Goal: Task Accomplishment & Management: Manage account settings

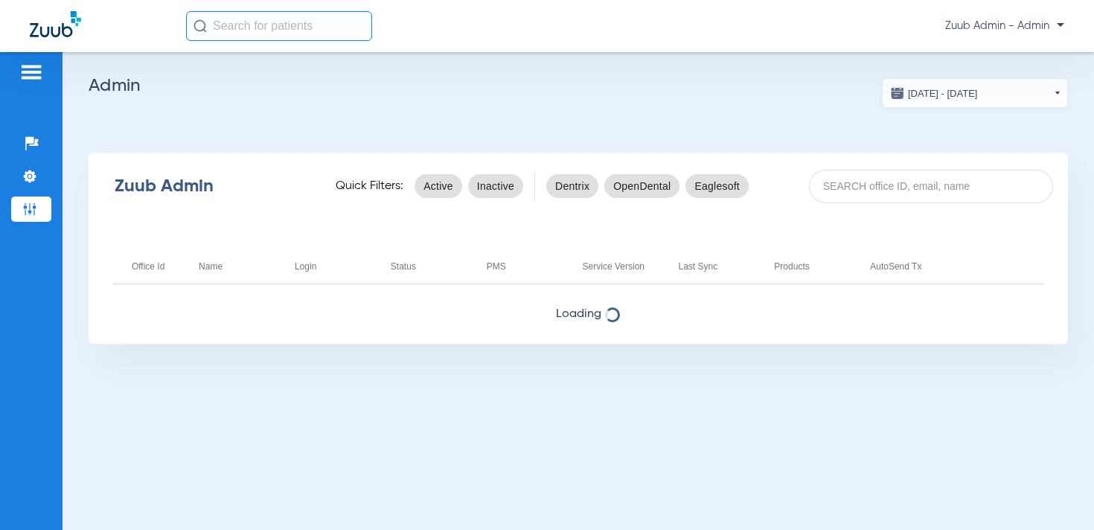
click at [1034, 28] on span "Zuub Admin - Admin" at bounding box center [1004, 26] width 119 height 15
click at [1020, 55] on span "Log out" at bounding box center [1021, 53] width 58 height 10
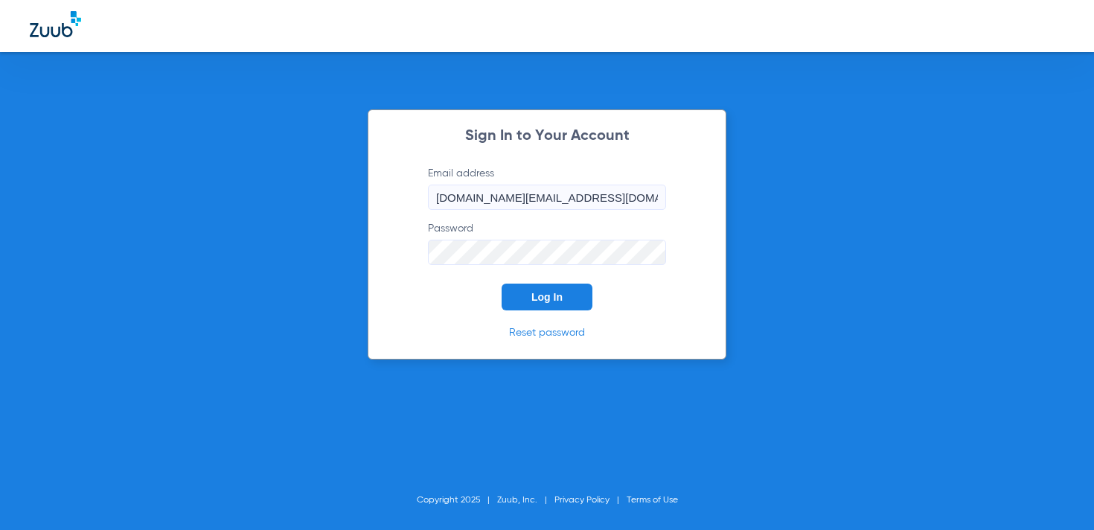
click at [543, 200] on input "courtney.best@zuub.com" at bounding box center [547, 197] width 238 height 25
type input "dsosupport+bluetree@zuub.com"
click at [537, 296] on span "Log In" at bounding box center [546, 297] width 31 height 12
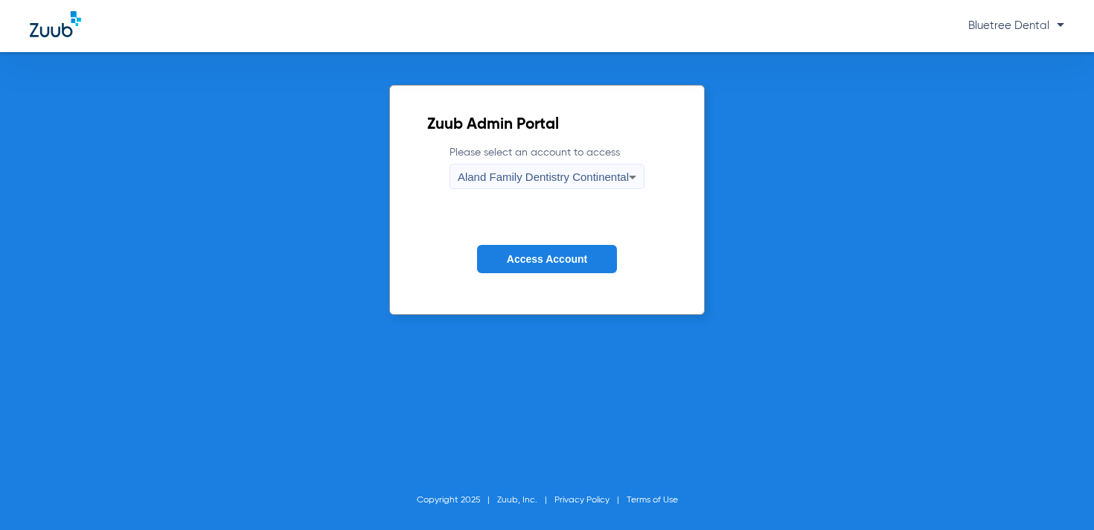
click at [521, 172] on span "Aland Family Dentistry Continental" at bounding box center [543, 176] width 171 height 13
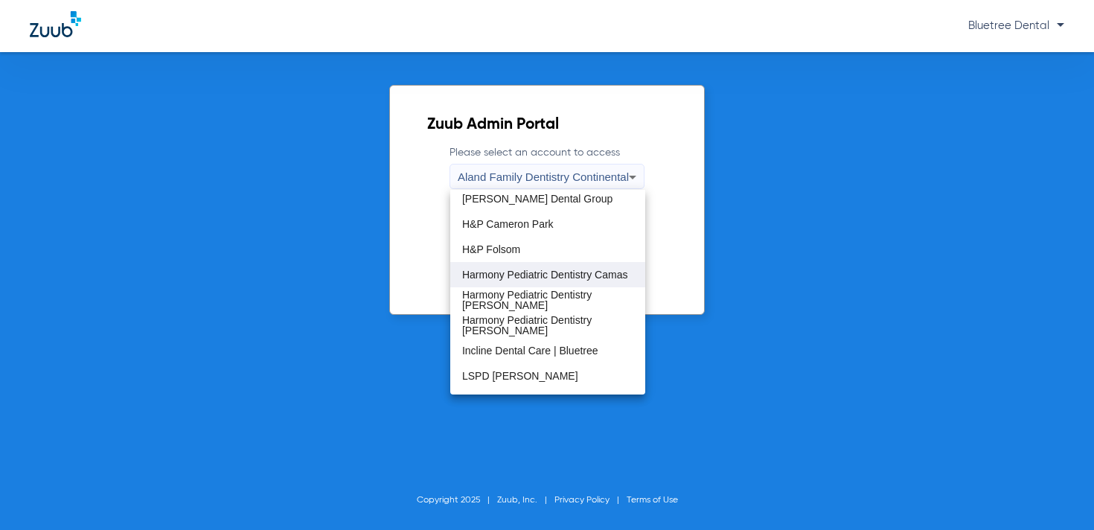
scroll to position [157, 0]
click at [560, 270] on span "Harmony Pediatric Dentistry Camas" at bounding box center [545, 273] width 166 height 10
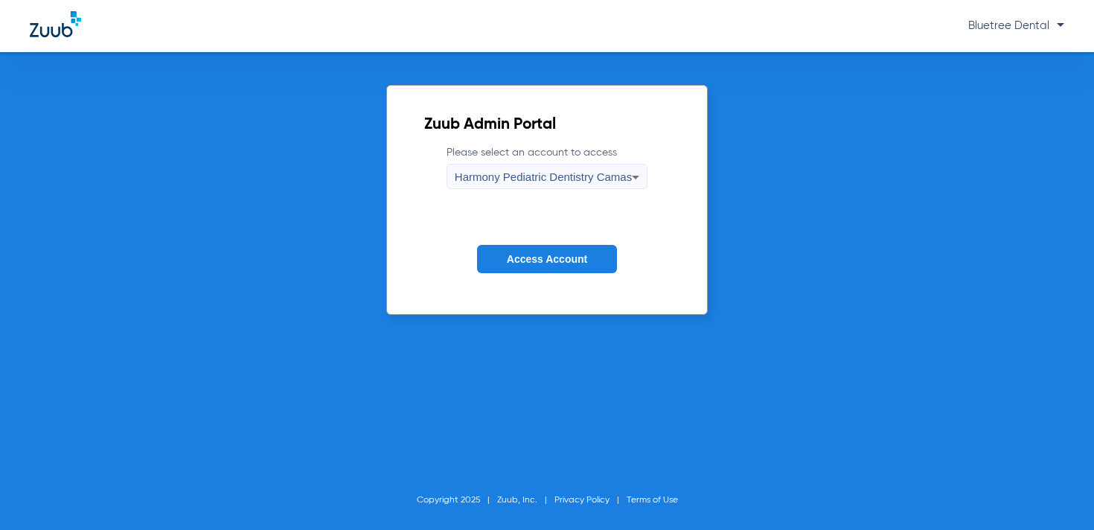
click at [544, 264] on span "Access Account" at bounding box center [547, 259] width 80 height 12
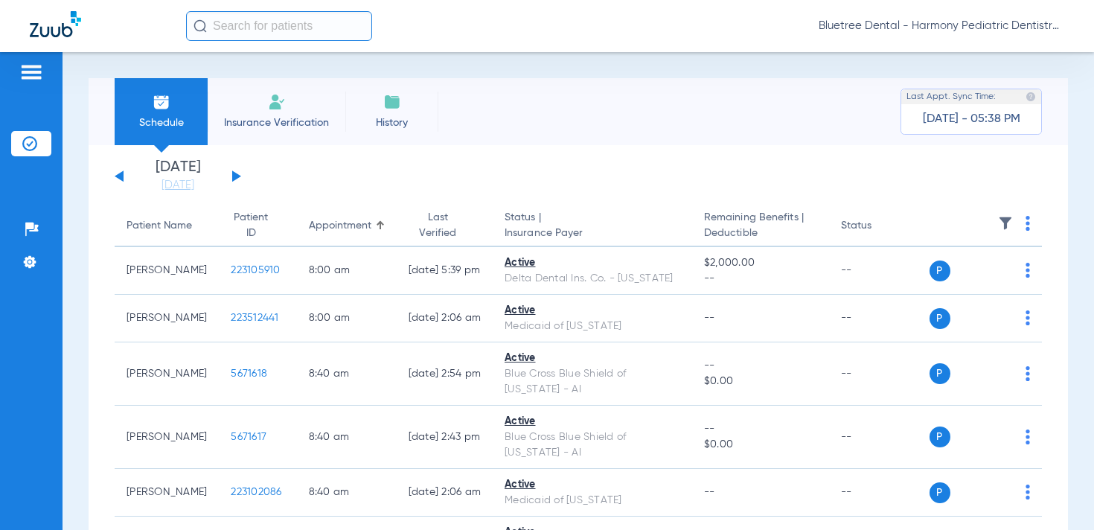
click at [1002, 218] on img at bounding box center [1005, 223] width 15 height 15
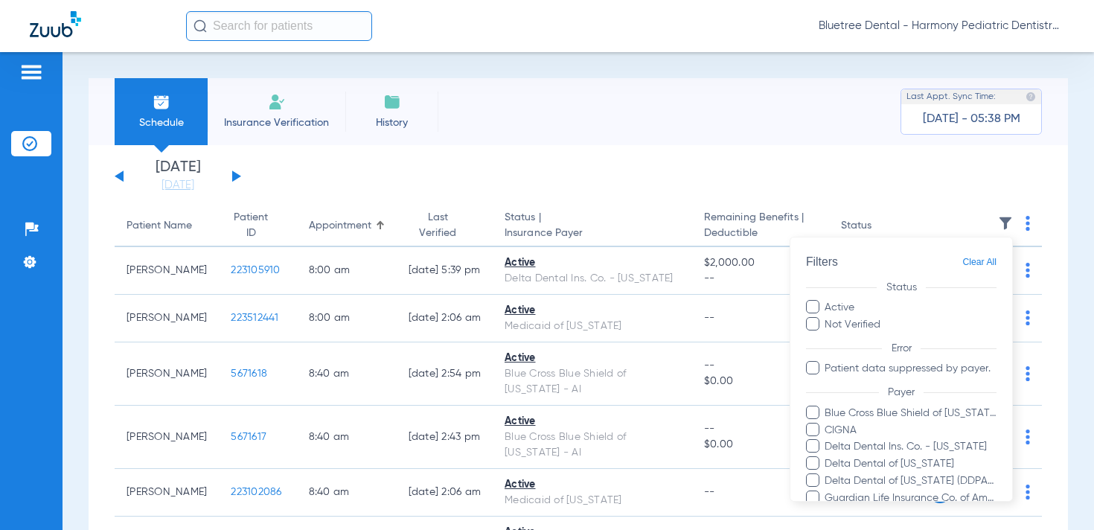
scroll to position [125, 0]
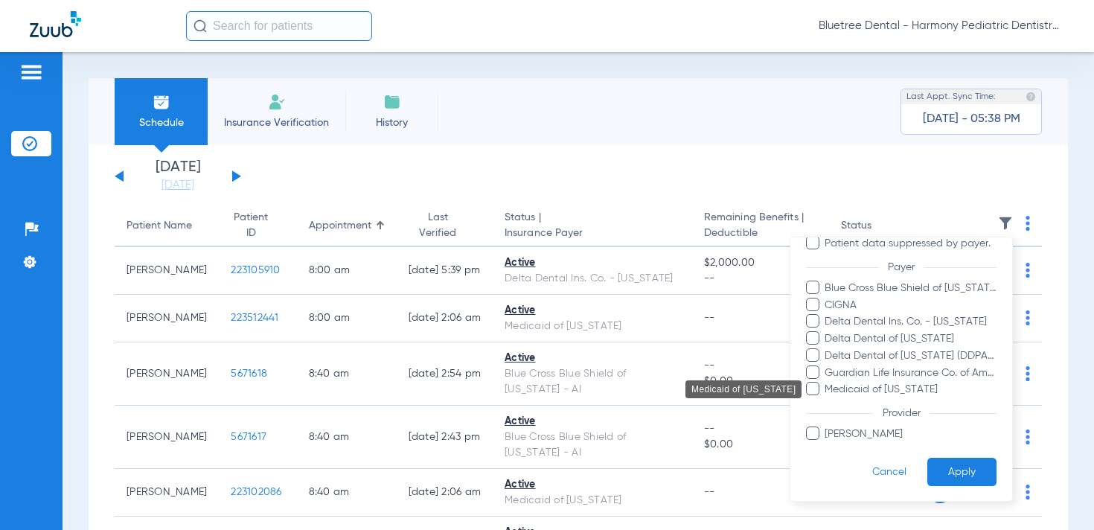
click at [866, 385] on span "Medicaid of [US_STATE]" at bounding box center [910, 390] width 173 height 16
click at [827, 400] on input "Medicaid of [US_STATE]" at bounding box center [827, 400] width 0 height 0
click at [971, 465] on button "Apply" at bounding box center [961, 472] width 69 height 29
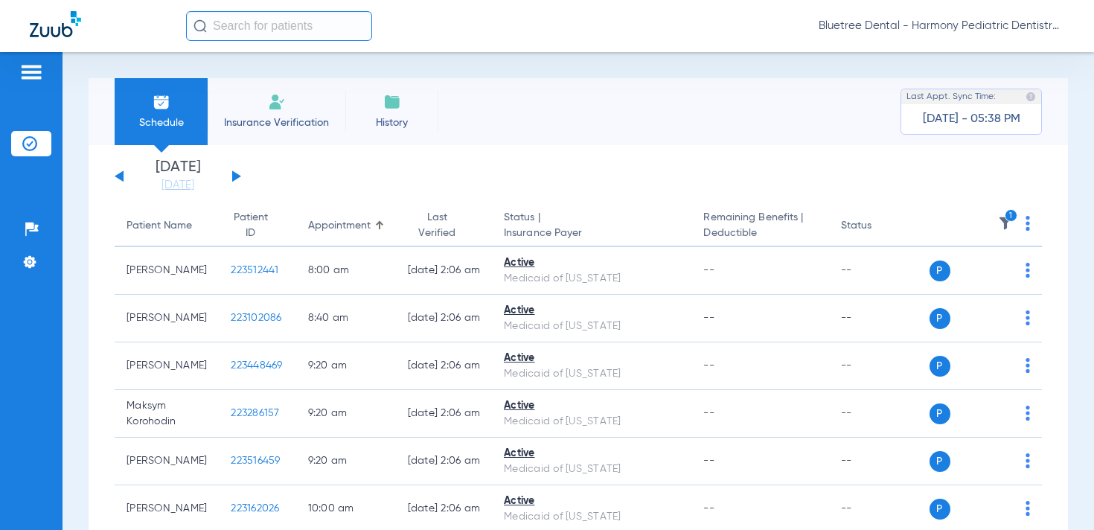
click at [122, 174] on button at bounding box center [119, 175] width 9 height 11
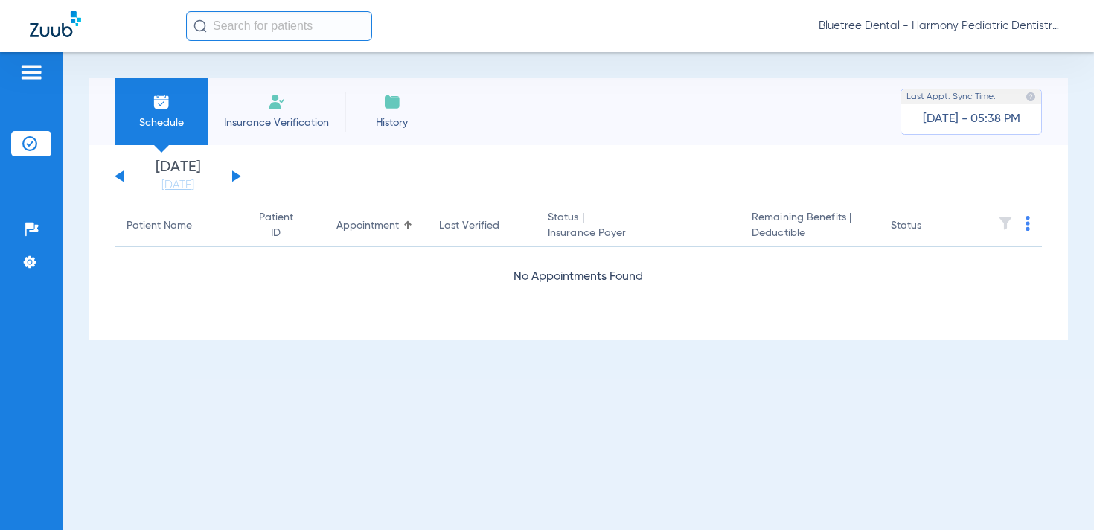
click at [237, 175] on button at bounding box center [236, 175] width 9 height 11
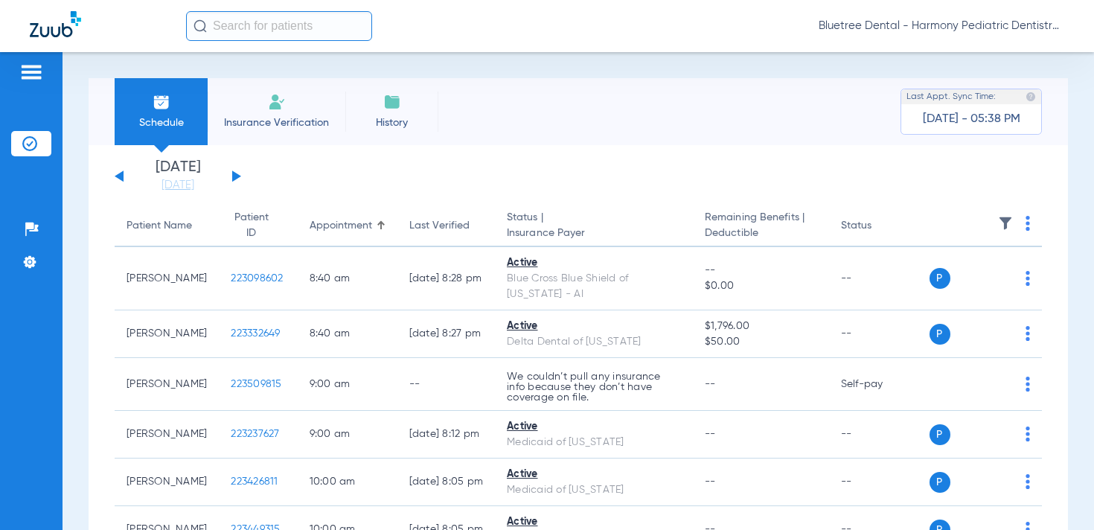
click at [1009, 218] on img at bounding box center [1005, 223] width 15 height 15
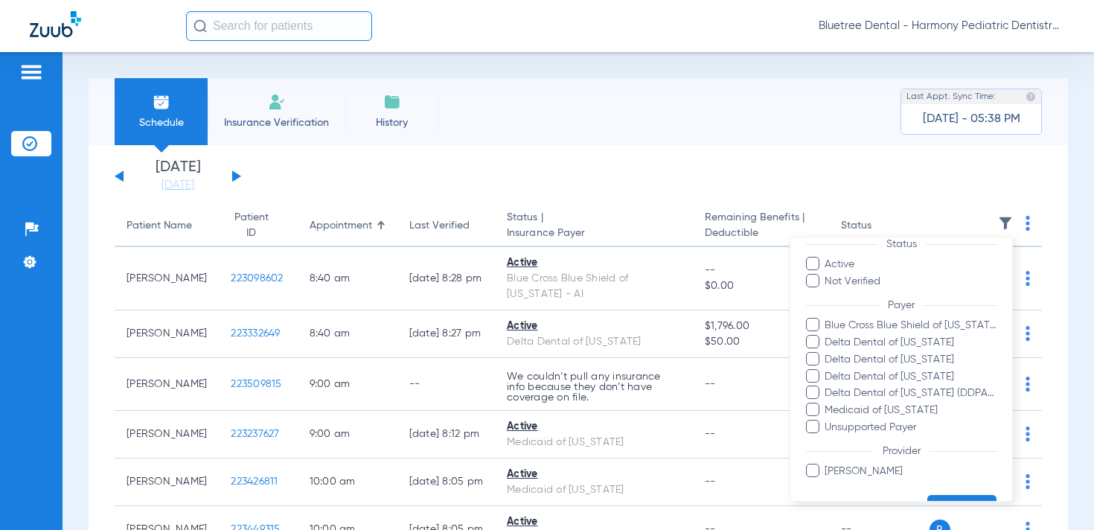
scroll to position [60, 0]
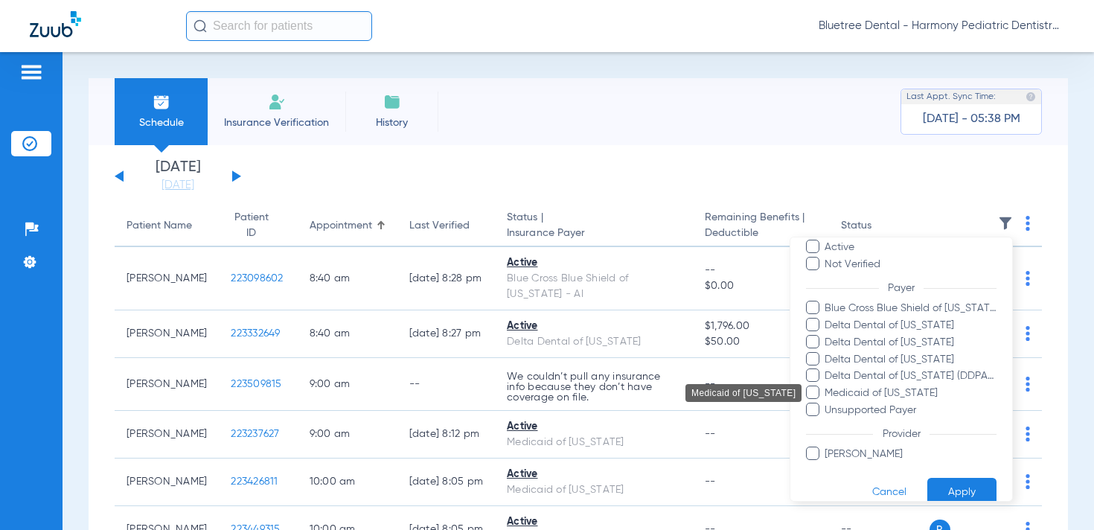
click at [916, 388] on span "Medicaid of [US_STATE]" at bounding box center [910, 394] width 173 height 16
click at [827, 403] on input "Medicaid of [US_STATE]" at bounding box center [827, 403] width 0 height 0
click at [957, 490] on button "Apply" at bounding box center [961, 492] width 69 height 29
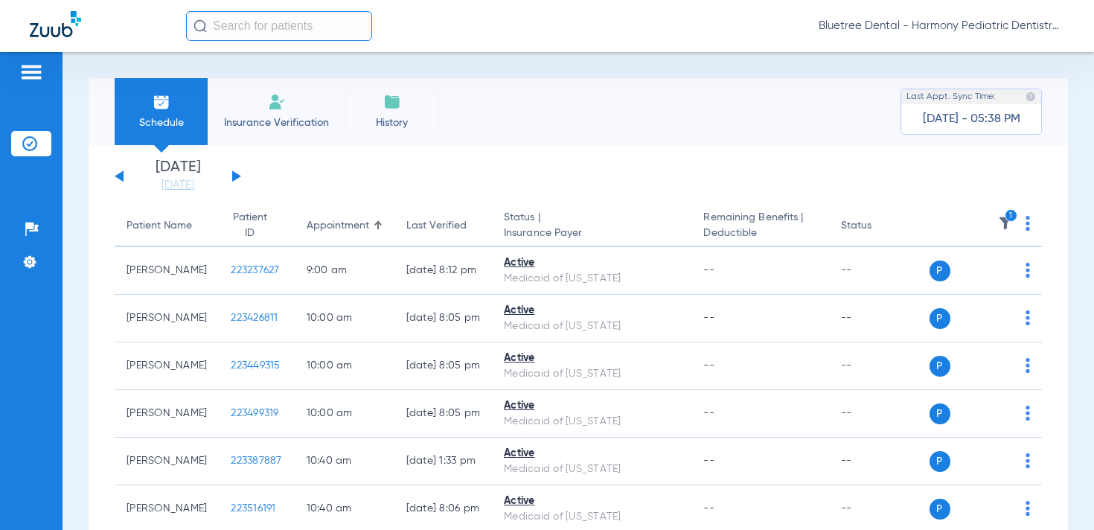
click at [237, 174] on button at bounding box center [236, 175] width 9 height 11
click at [232, 172] on button at bounding box center [236, 175] width 9 height 11
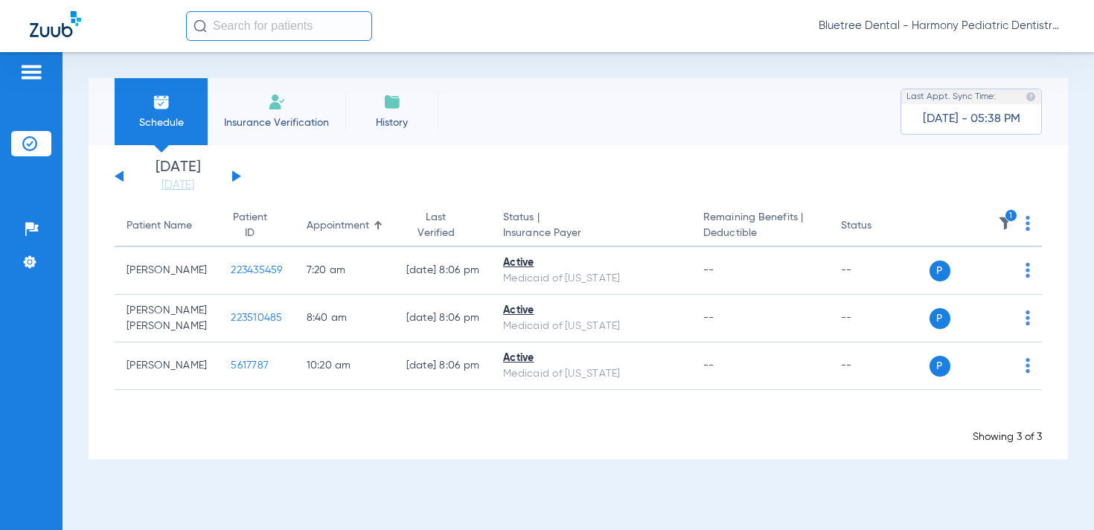
click at [263, 31] on input "text" at bounding box center [279, 26] width 186 height 30
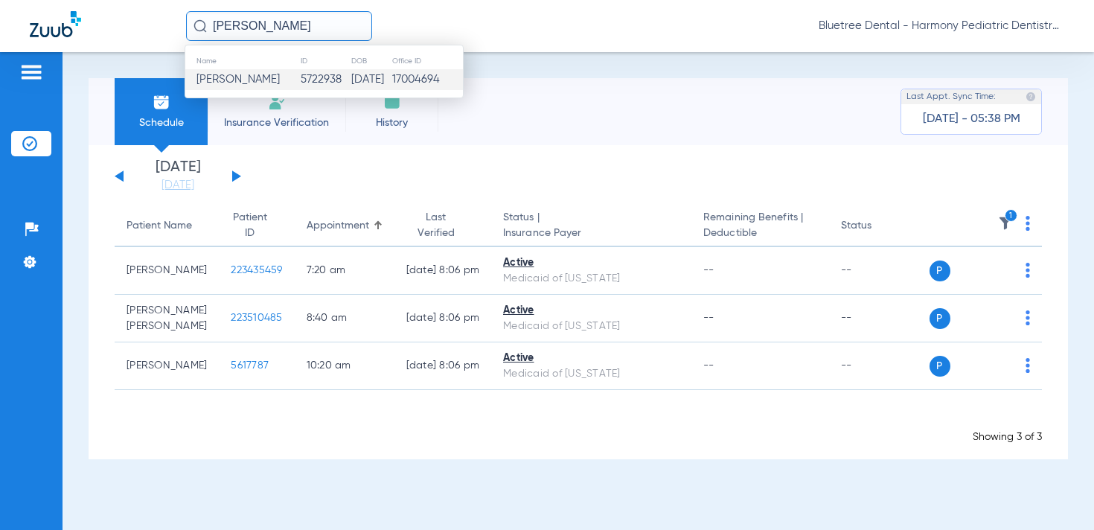
click at [242, 77] on span "Amelia H Williams" at bounding box center [238, 79] width 83 height 11
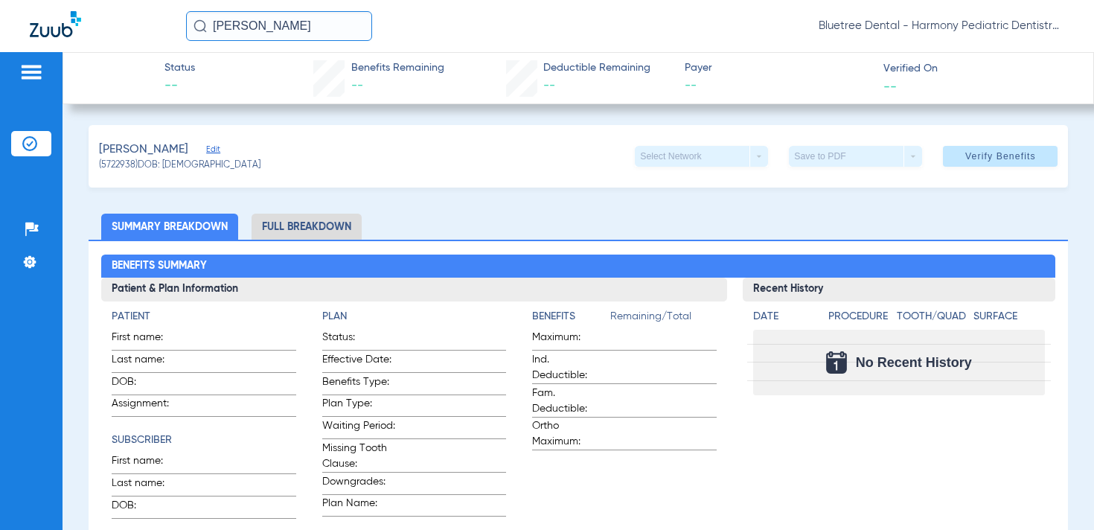
click at [208, 150] on span "Edit" at bounding box center [212, 151] width 13 height 14
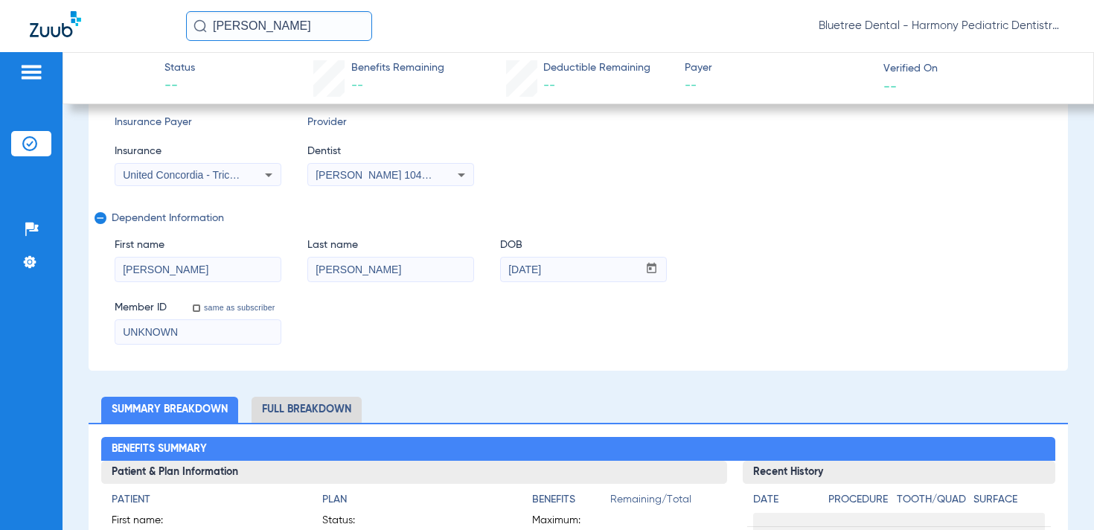
scroll to position [269, 0]
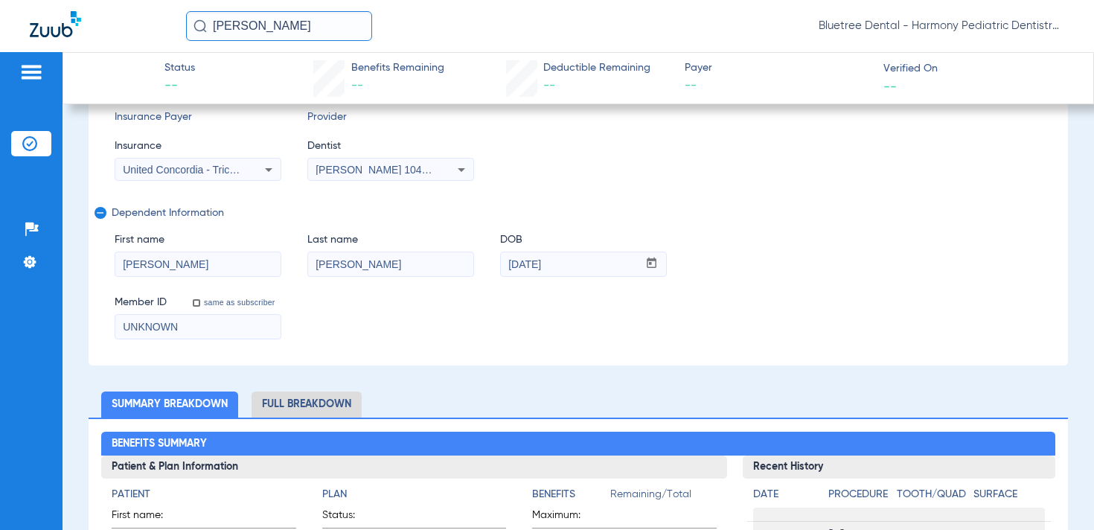
click at [301, 21] on input "amelia william" at bounding box center [279, 26] width 186 height 30
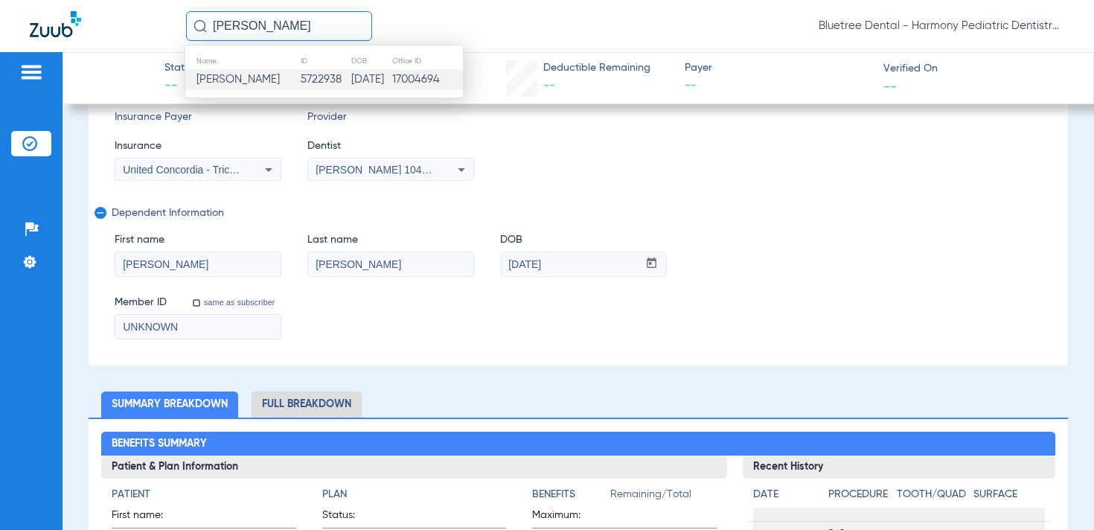
click at [301, 21] on input "amelia william" at bounding box center [279, 26] width 186 height 30
type input "223517287"
click at [356, 79] on td "06/23/2018" at bounding box center [375, 79] width 39 height 21
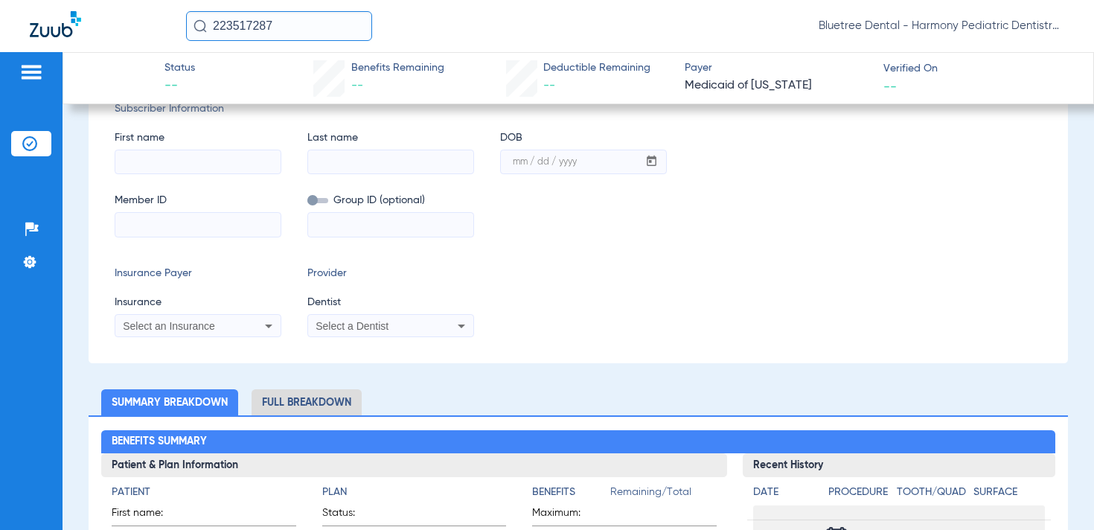
scroll to position [219, 0]
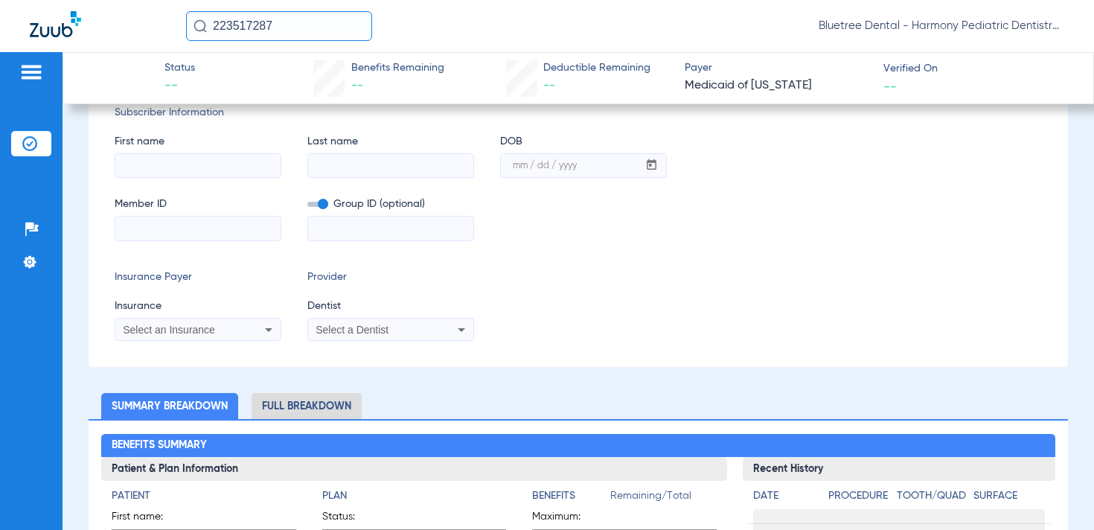
type input "Mark"
type input "[PERSON_NAME]"
type input "06/23/2018"
type input "20316639wa"
type input "00000"
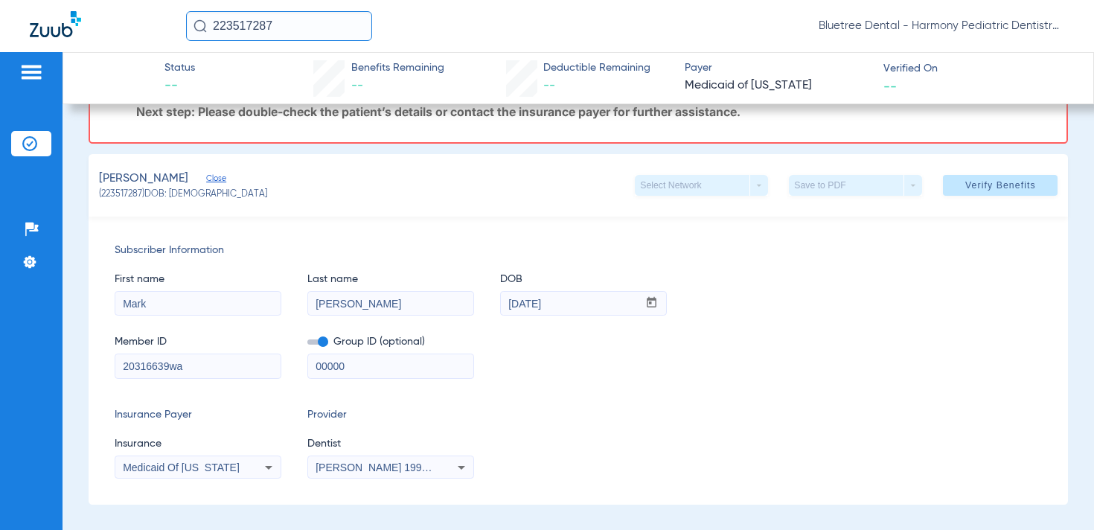
scroll to position [0, 0]
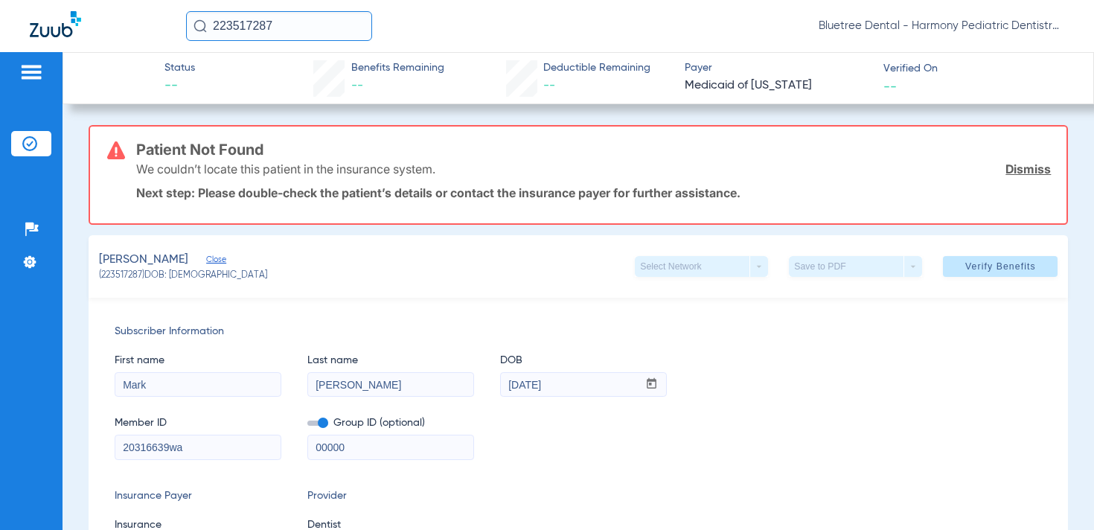
click at [293, 32] on input "223517287" at bounding box center [279, 26] width 186 height 30
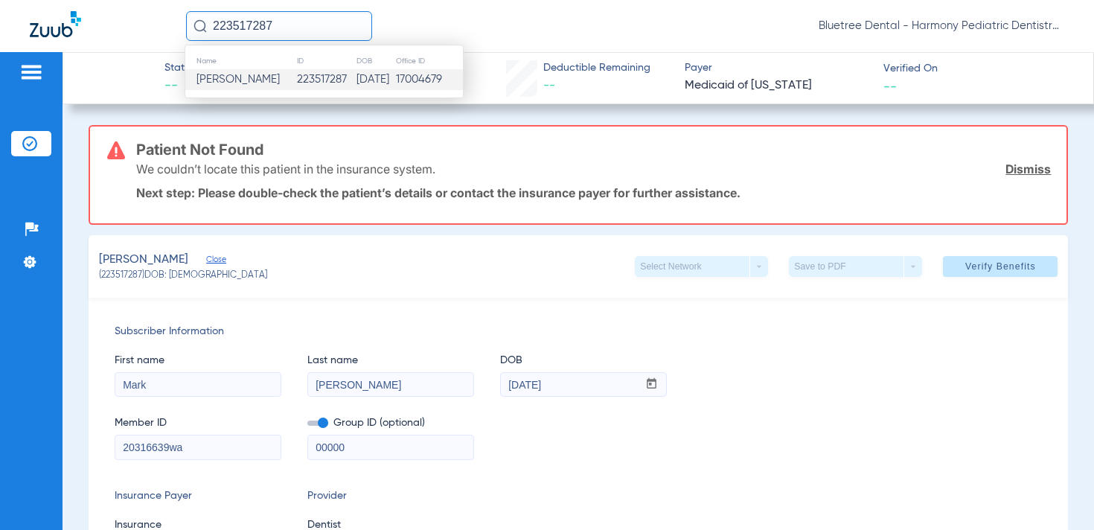
click at [293, 32] on input "223517287" at bounding box center [279, 26] width 186 height 30
click at [320, 25] on input "223517287" at bounding box center [279, 26] width 186 height 30
type input "223517285"
click at [263, 76] on span "Amelia Willams" at bounding box center [238, 79] width 83 height 11
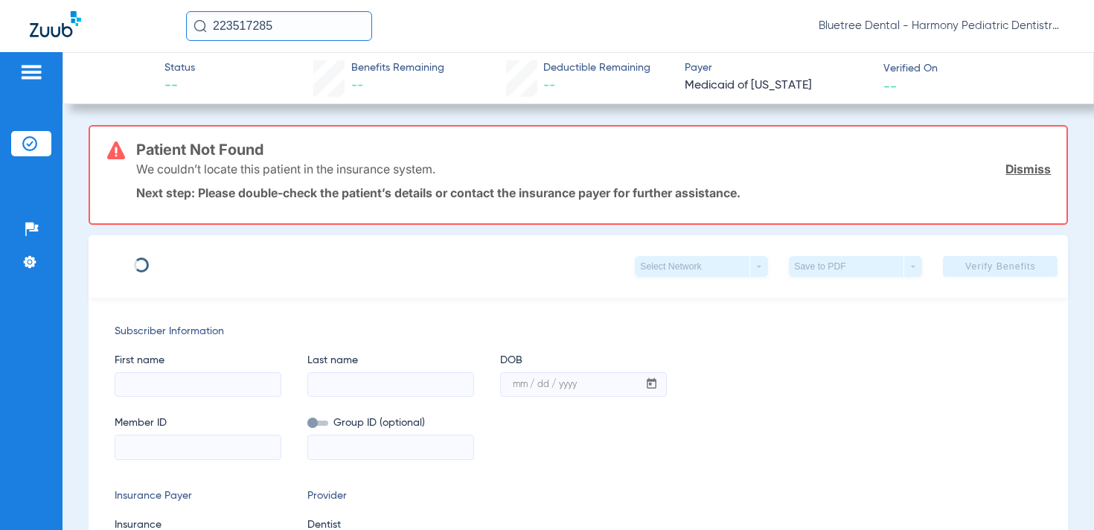
type input "[PERSON_NAME]"
type input "[DATE]"
type input "203166403WA"
type input "00000"
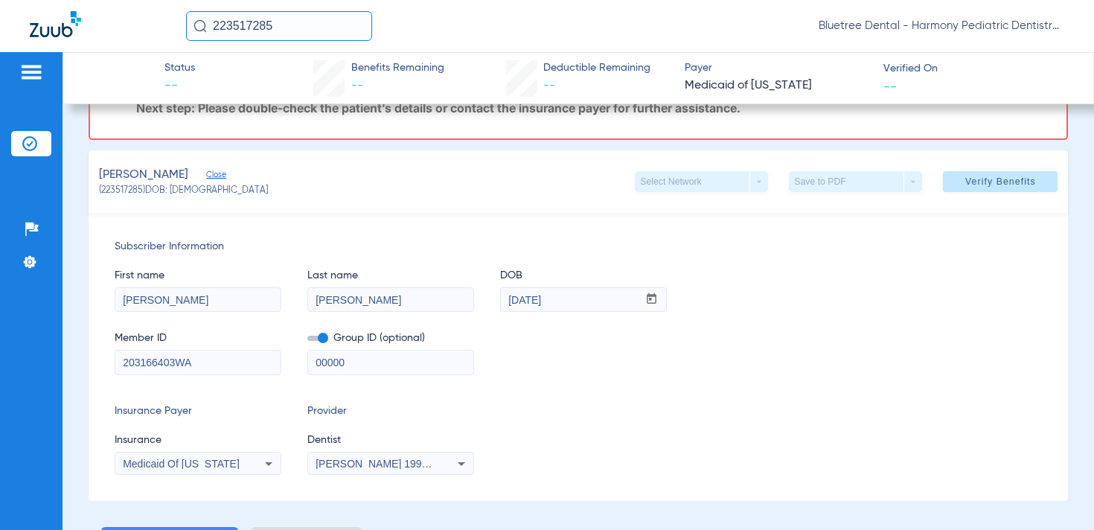
scroll to position [94, 0]
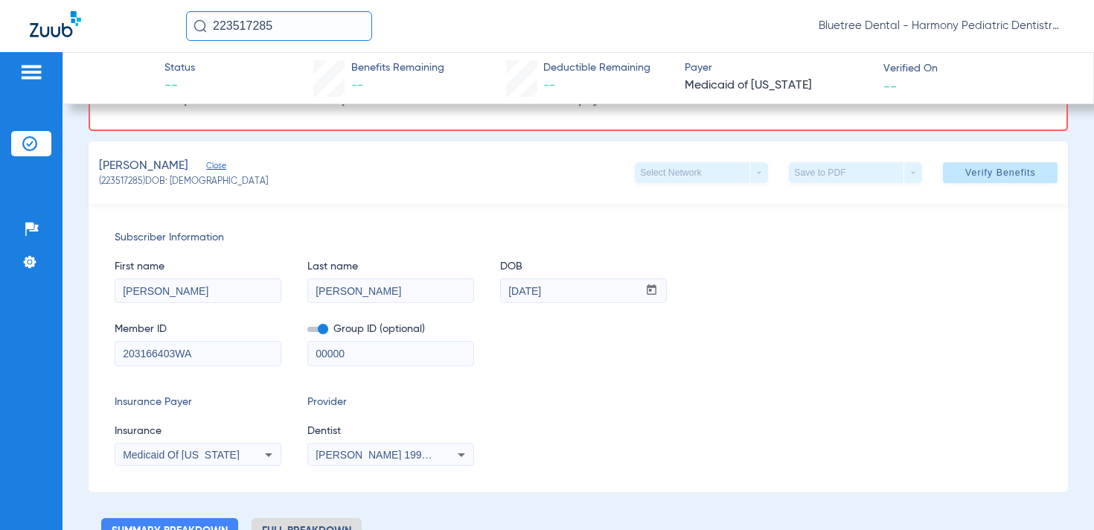
drag, startPoint x: 143, startPoint y: 181, endPoint x: 101, endPoint y: 187, distance: 42.1
click at [101, 187] on span "(223517285) DOB: 01/23/2015" at bounding box center [183, 182] width 169 height 13
copy span "223517285"
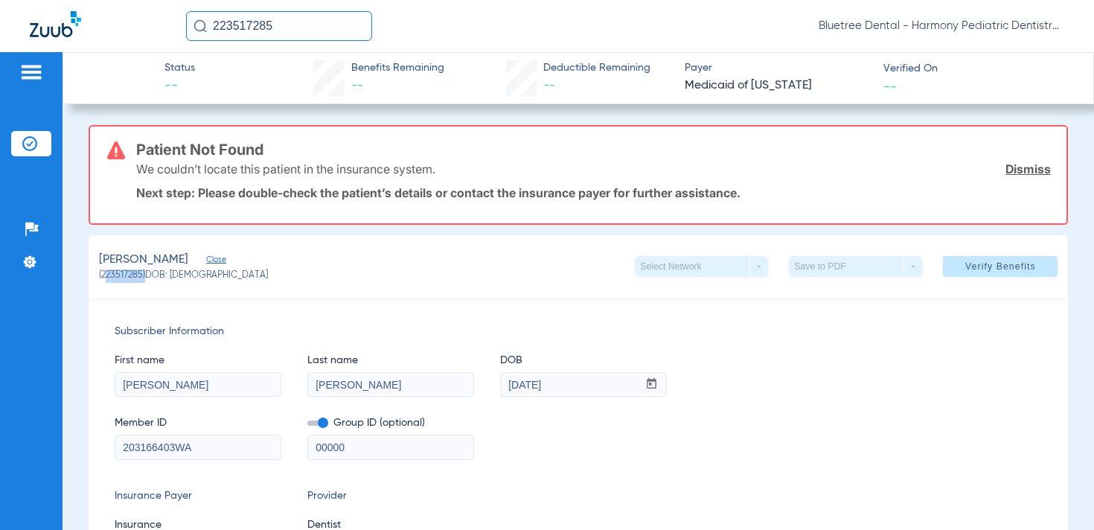
click at [942, 24] on span "Bluetree Dental - Harmony Pediatric Dentistry Camas" at bounding box center [942, 26] width 246 height 15
click at [988, 43] on button "Account Selection" at bounding box center [1008, 53] width 107 height 30
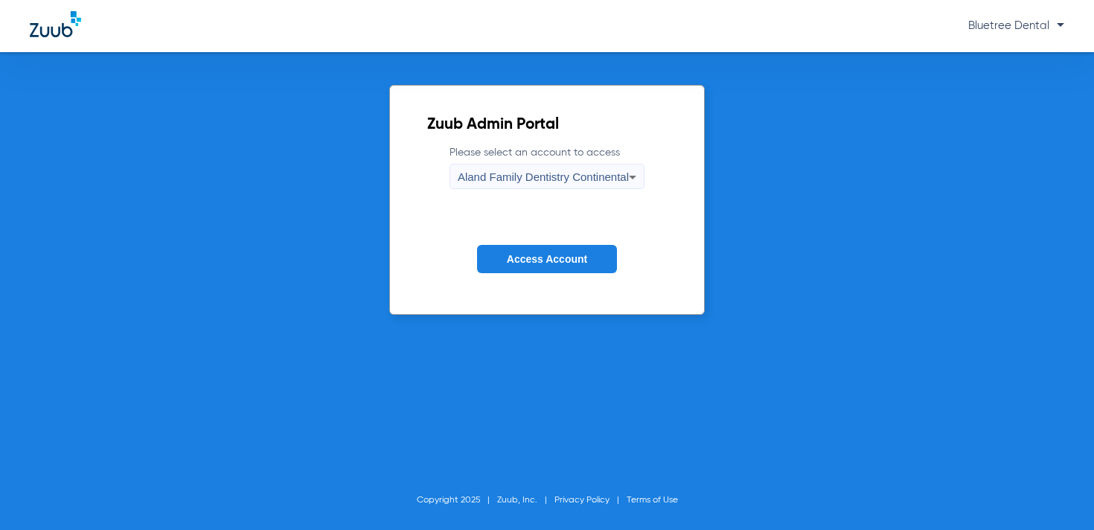
click at [542, 263] on span "Access Account" at bounding box center [547, 259] width 80 height 12
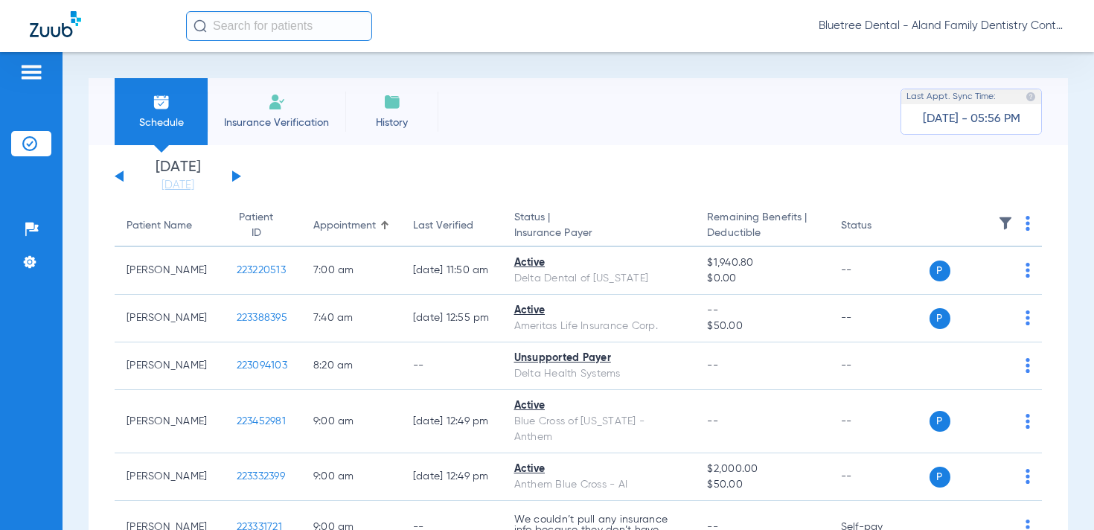
click at [986, 35] on div "Bluetree Dental - Aland Family Dentistry Continental" at bounding box center [625, 26] width 878 height 30
click at [968, 29] on span "Bluetree Dental - Aland Family Dentistry Continental" at bounding box center [942, 26] width 246 height 15
click at [991, 57] on span "Account Selection" at bounding box center [1008, 53] width 83 height 10
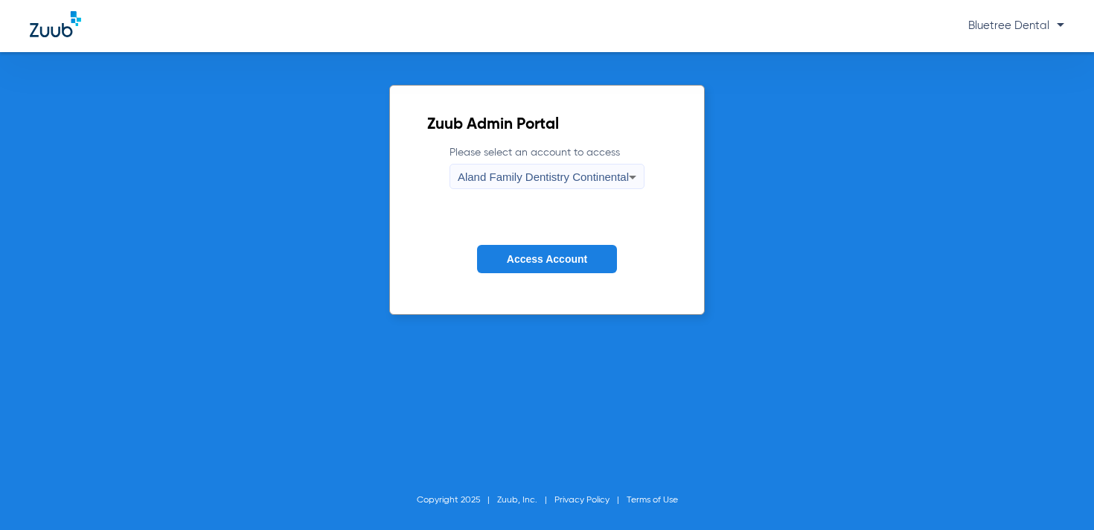
click at [622, 176] on span "Aland Family Dentistry Continental" at bounding box center [543, 176] width 171 height 13
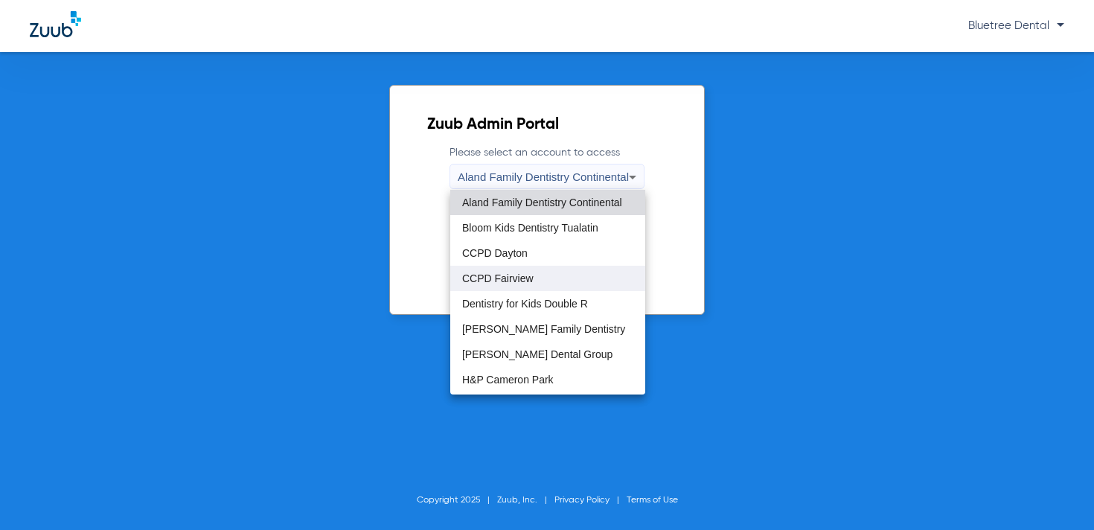
click at [545, 278] on mat-option "CCPD Fairview" at bounding box center [547, 278] width 195 height 25
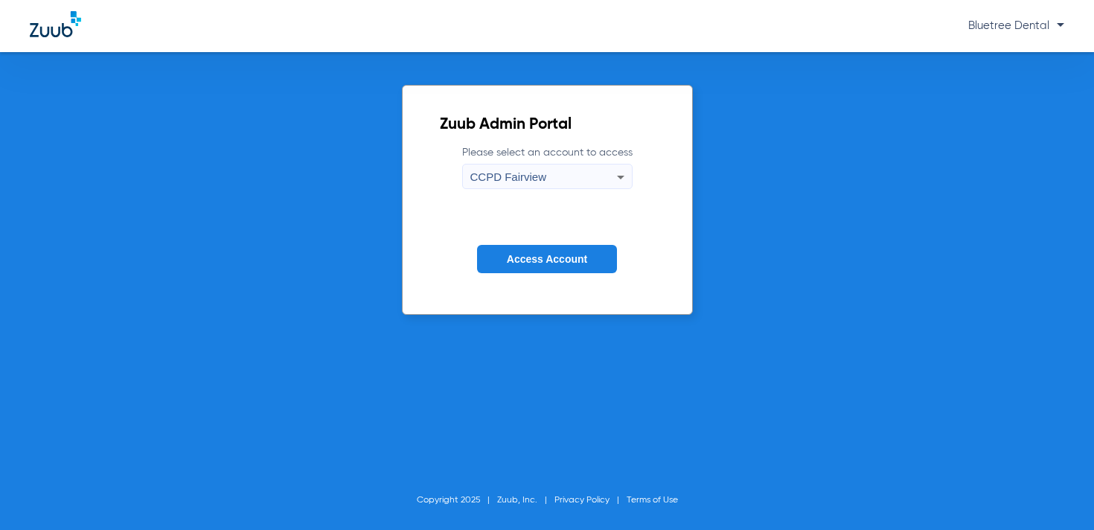
click at [546, 259] on span "Access Account" at bounding box center [547, 259] width 80 height 12
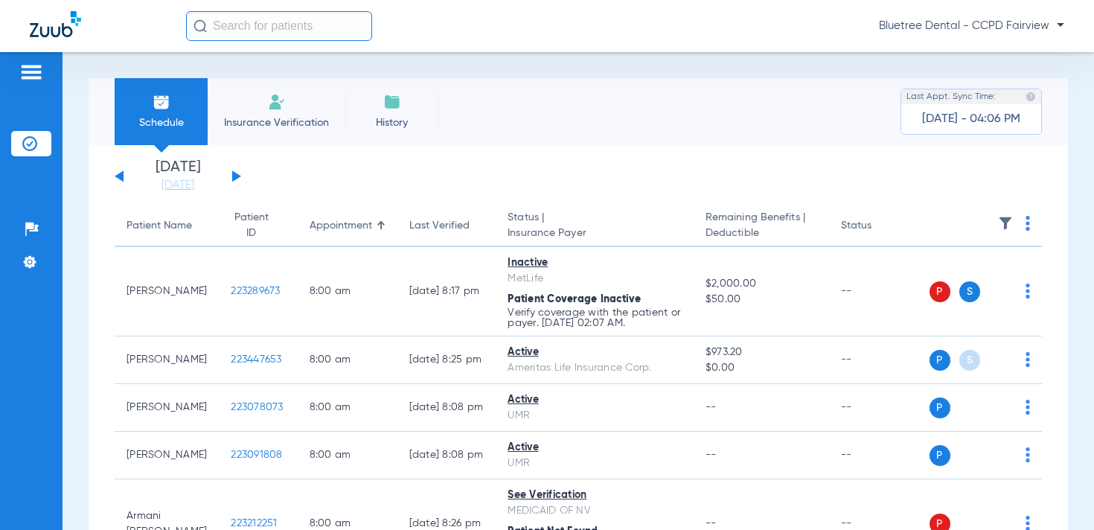
click at [1003, 220] on img at bounding box center [1005, 223] width 15 height 15
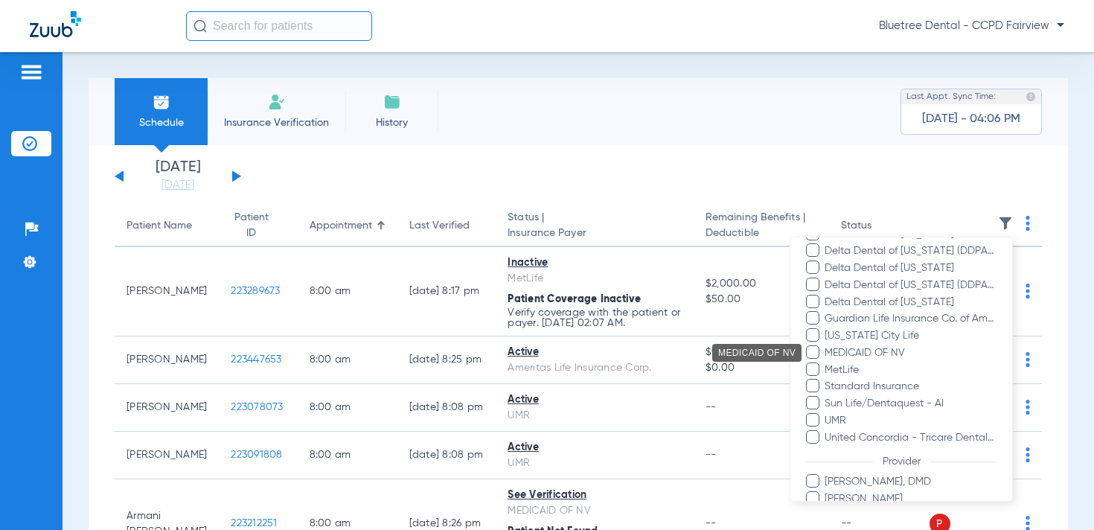
click at [855, 349] on span "MEDICAID OF NV" at bounding box center [910, 353] width 173 height 16
click at [827, 363] on input "MEDICAID OF NV" at bounding box center [827, 363] width 0 height 0
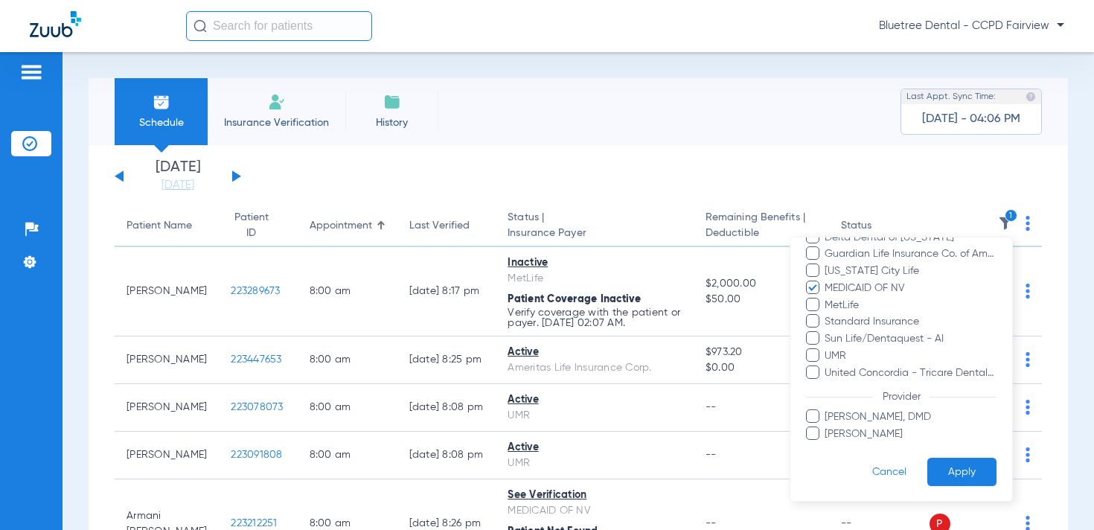
click at [968, 467] on button "Apply" at bounding box center [961, 472] width 69 height 29
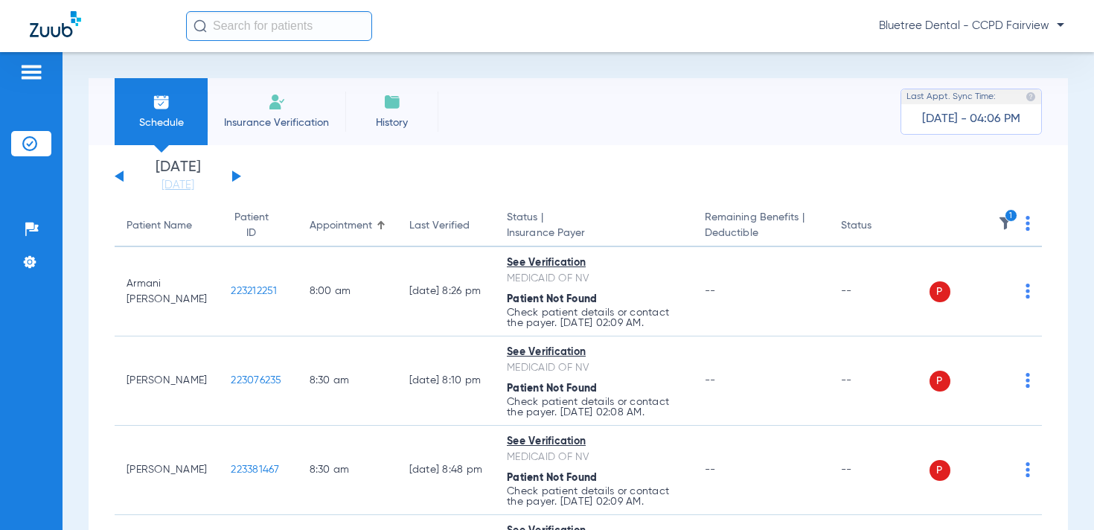
click at [1029, 221] on img at bounding box center [1028, 223] width 4 height 15
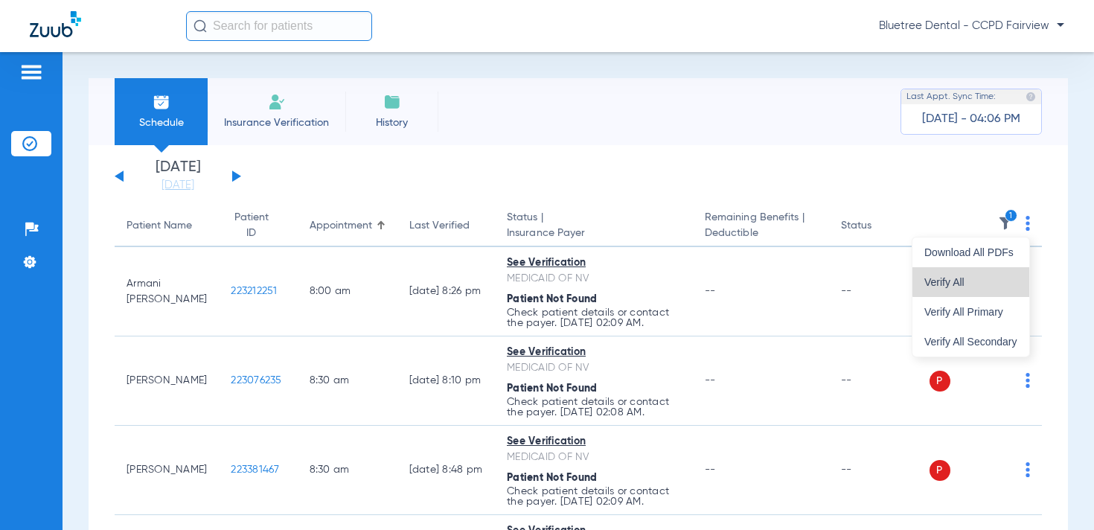
click at [988, 272] on button "Verify All" at bounding box center [971, 282] width 117 height 30
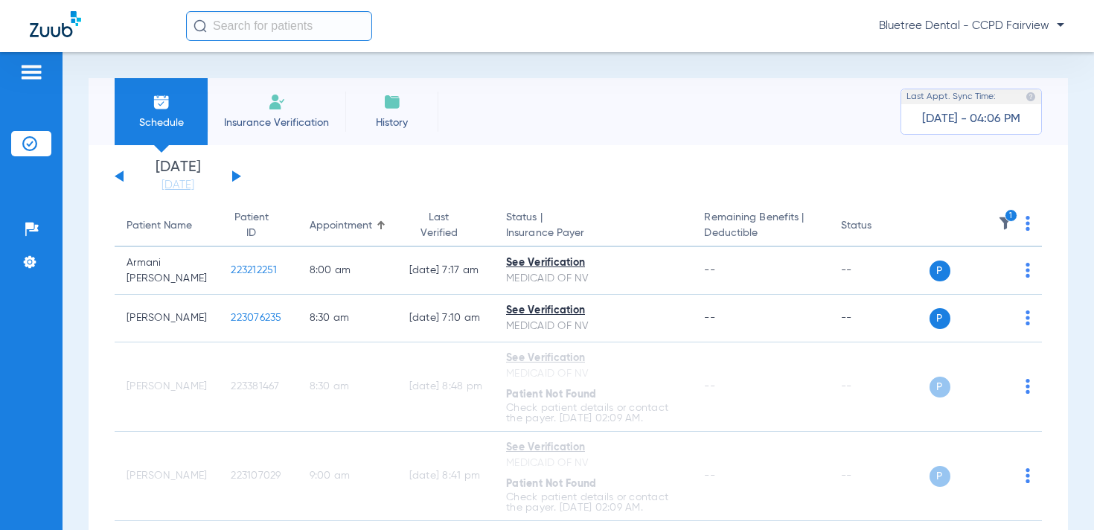
click at [1007, 223] on img at bounding box center [1005, 223] width 15 height 15
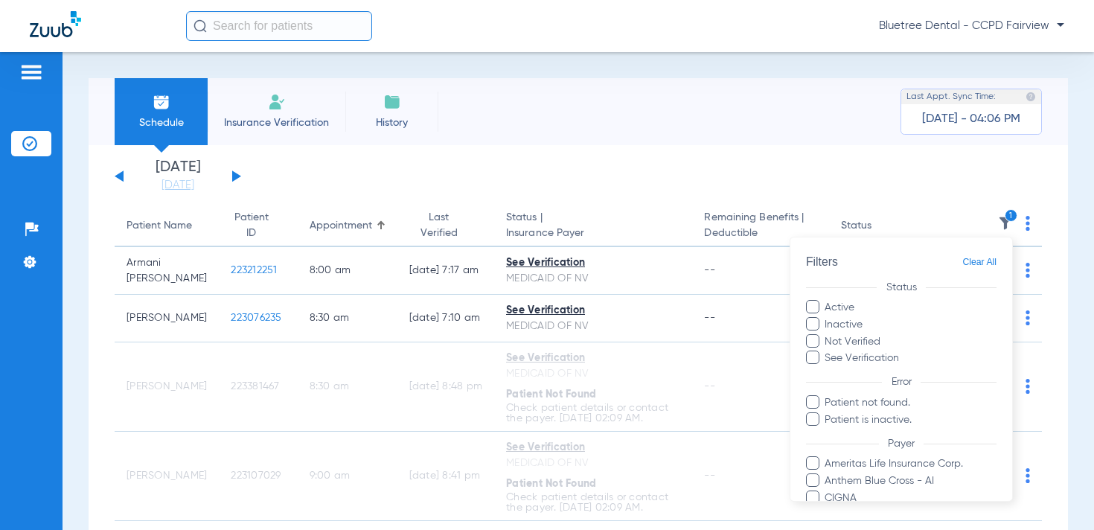
click at [983, 266] on span "Clear All" at bounding box center [979, 262] width 34 height 19
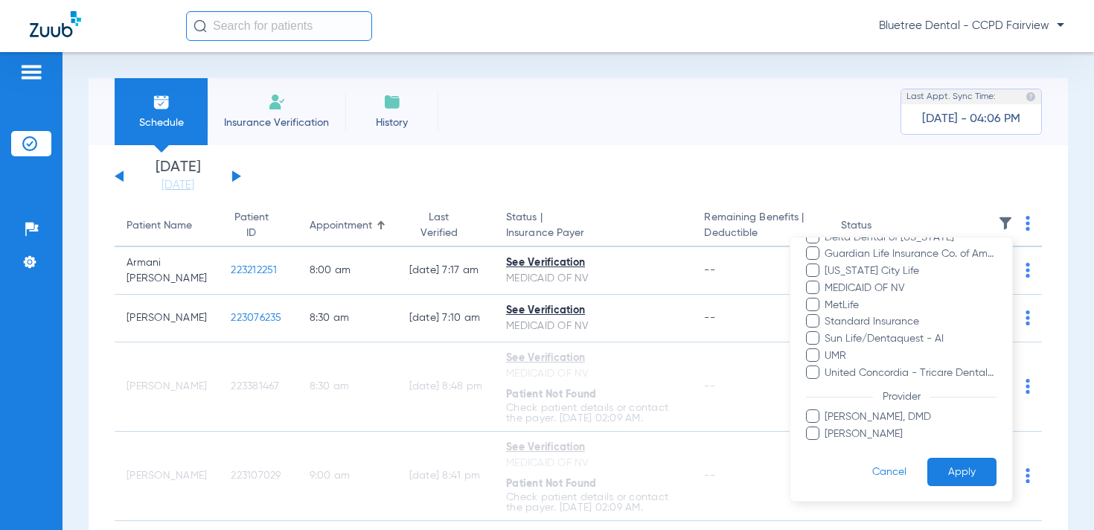
click at [944, 473] on button "Apply" at bounding box center [961, 472] width 69 height 29
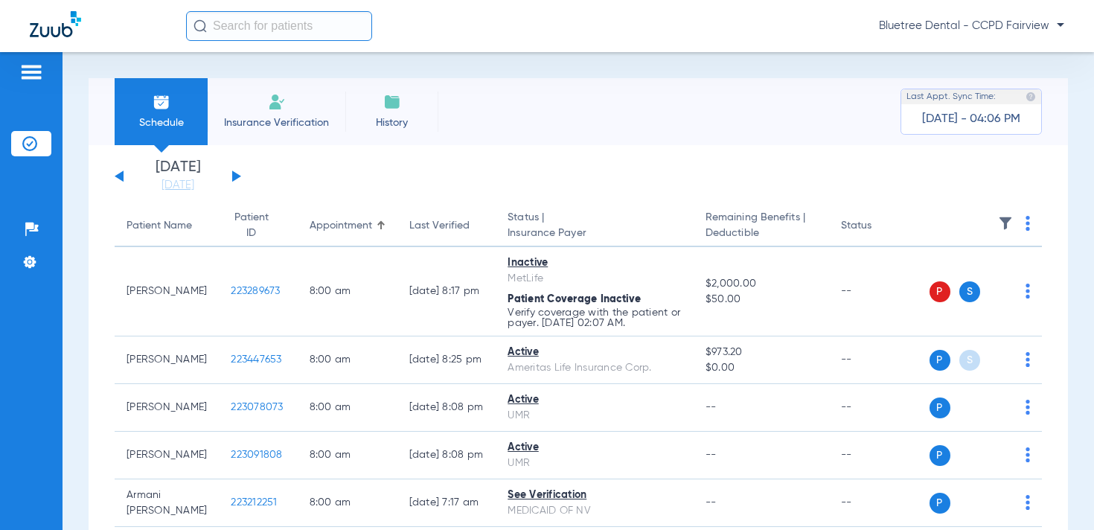
click at [933, 27] on span "Bluetree Dental - CCPD Fairview" at bounding box center [971, 26] width 185 height 15
click at [974, 61] on button "Account Selection" at bounding box center [1008, 53] width 107 height 30
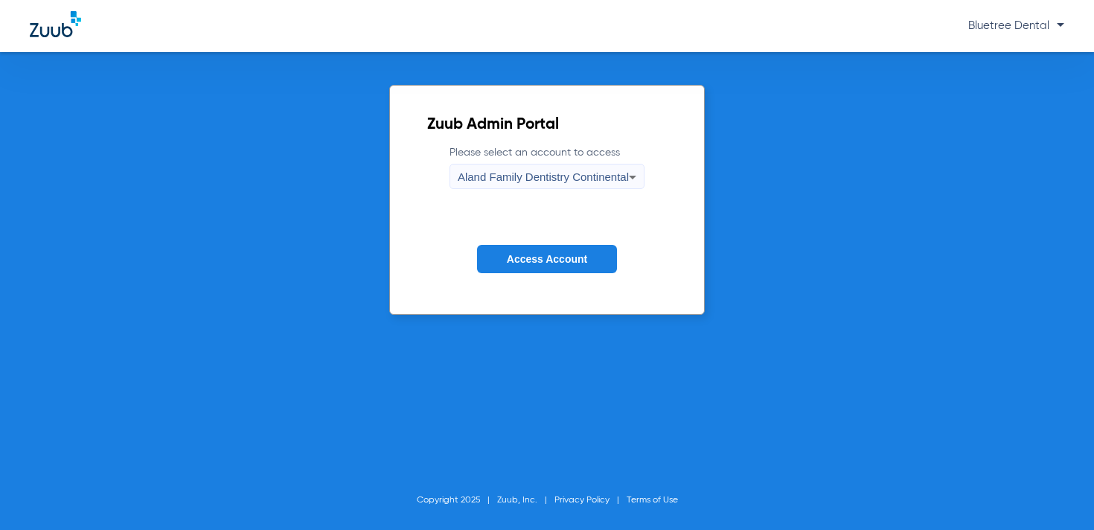
click at [598, 176] on span "Aland Family Dentistry Continental" at bounding box center [543, 176] width 171 height 13
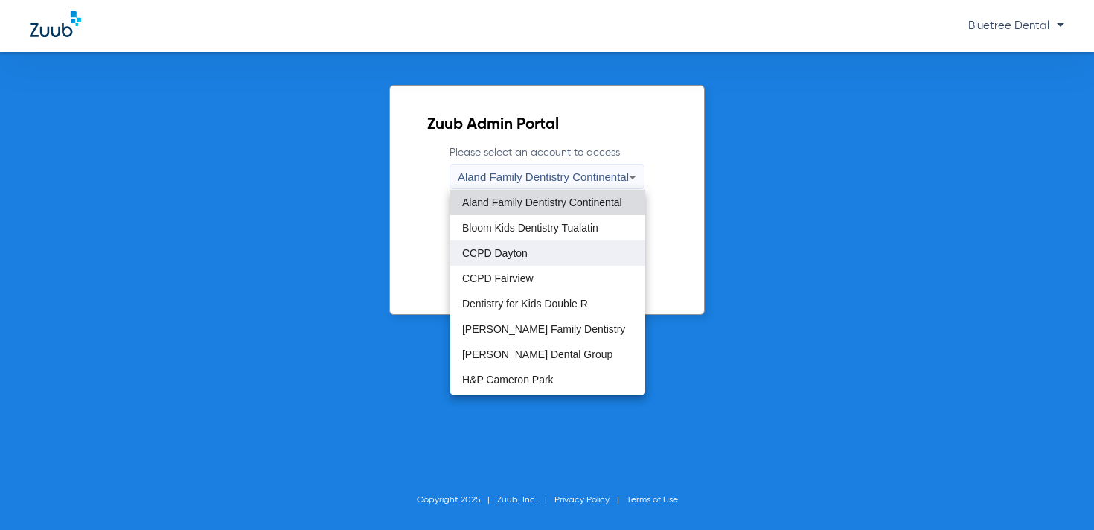
click at [553, 256] on mat-option "CCPD Dayton" at bounding box center [547, 252] width 195 height 25
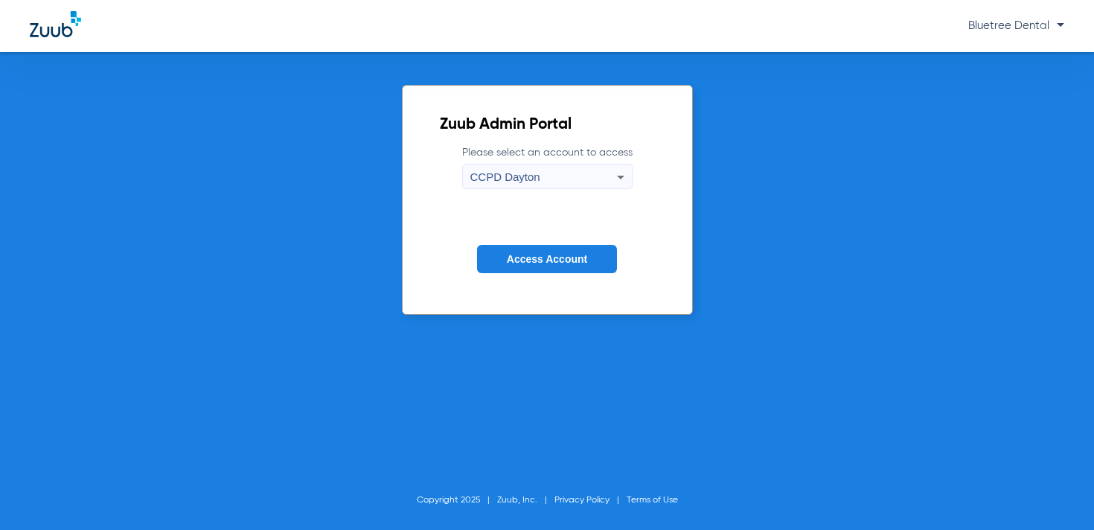
click at [544, 263] on span "Access Account" at bounding box center [547, 259] width 80 height 12
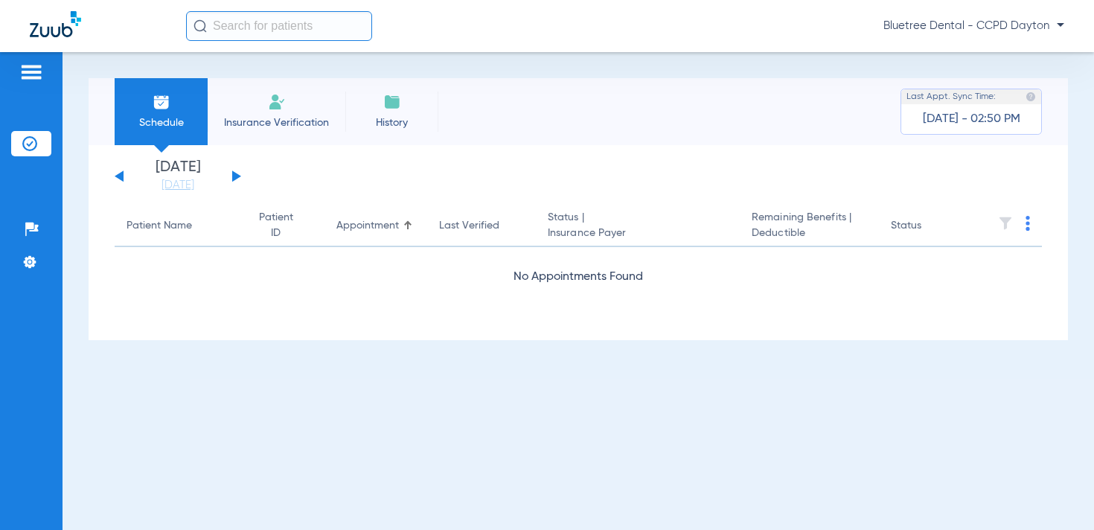
click at [921, 31] on span "Bluetree Dental - CCPD Dayton" at bounding box center [974, 26] width 181 height 15
click at [982, 63] on button "Account Selection" at bounding box center [1008, 53] width 107 height 30
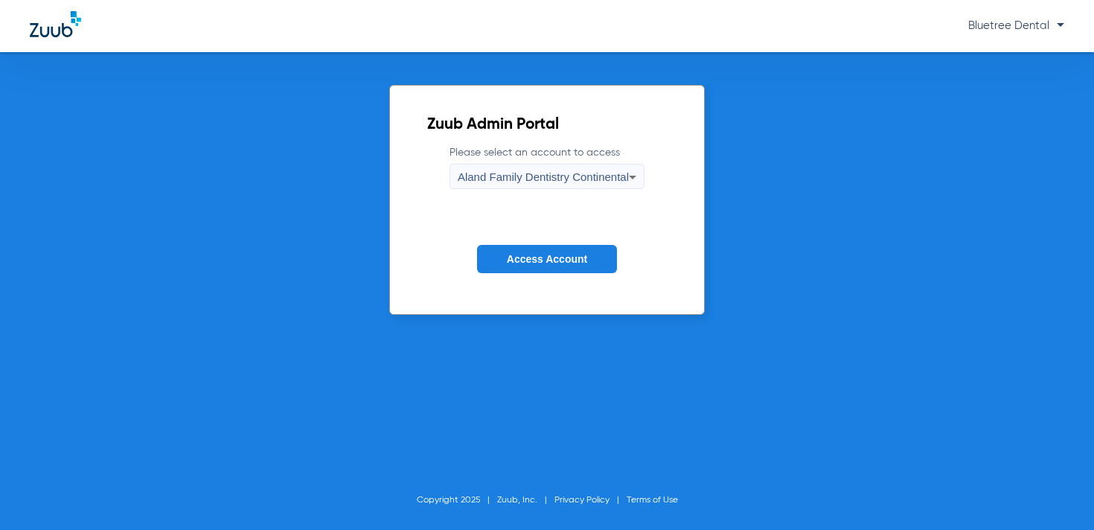
click at [584, 176] on span "Aland Family Dentistry Continental" at bounding box center [543, 176] width 171 height 13
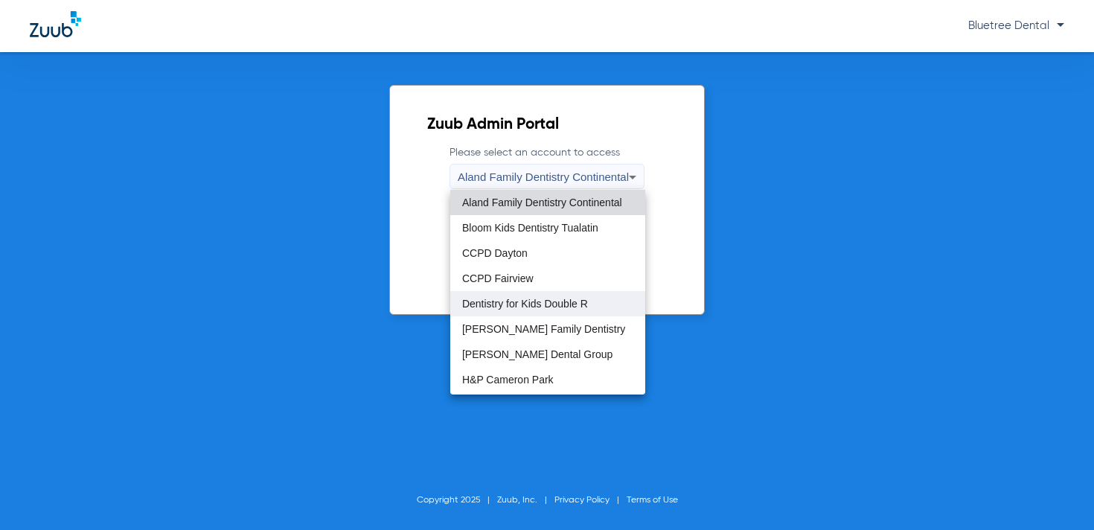
click at [549, 302] on span "Dentistry for Kids Double R" at bounding box center [525, 303] width 126 height 10
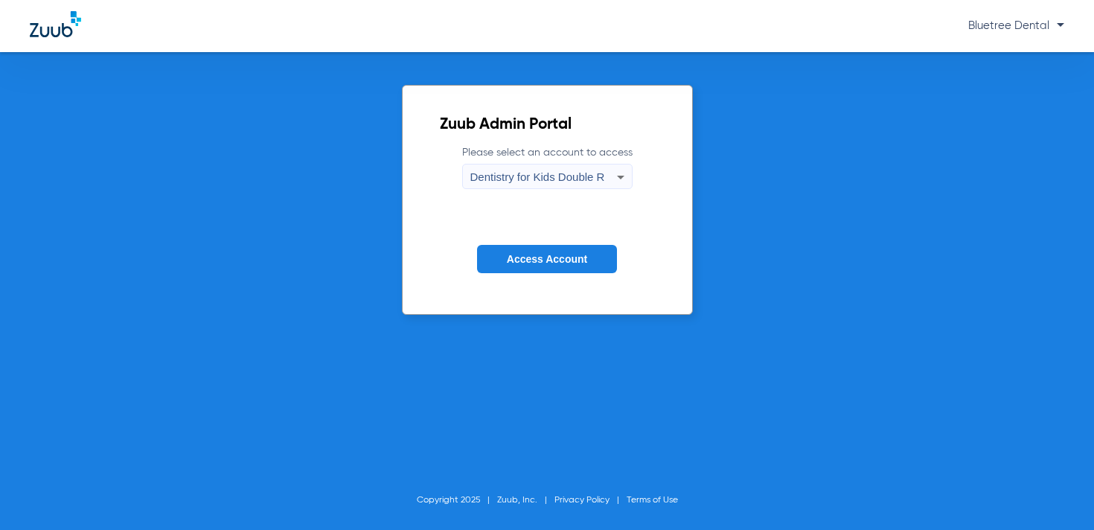
click at [534, 267] on button "Access Account" at bounding box center [547, 259] width 140 height 29
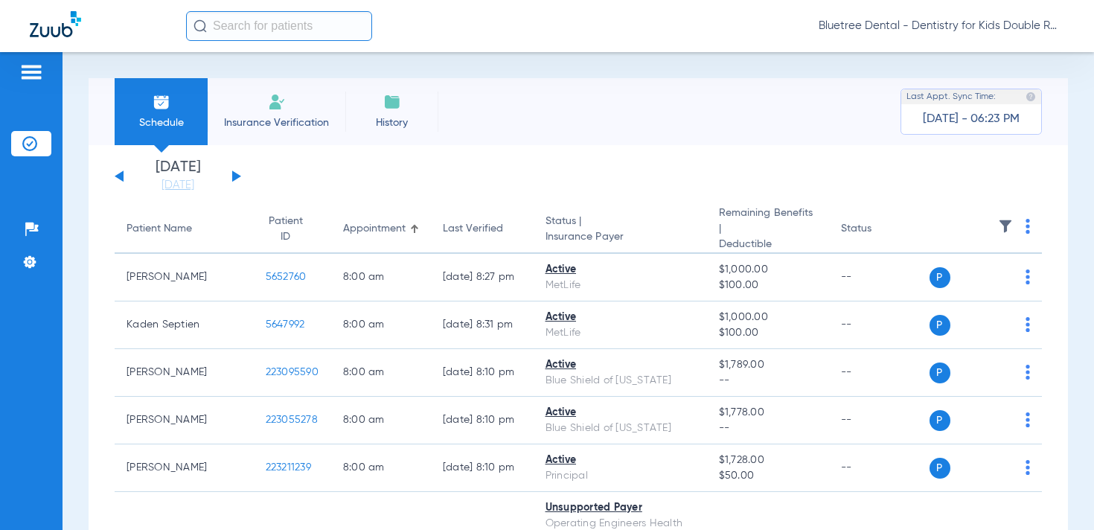
click at [1004, 221] on img at bounding box center [1005, 226] width 15 height 15
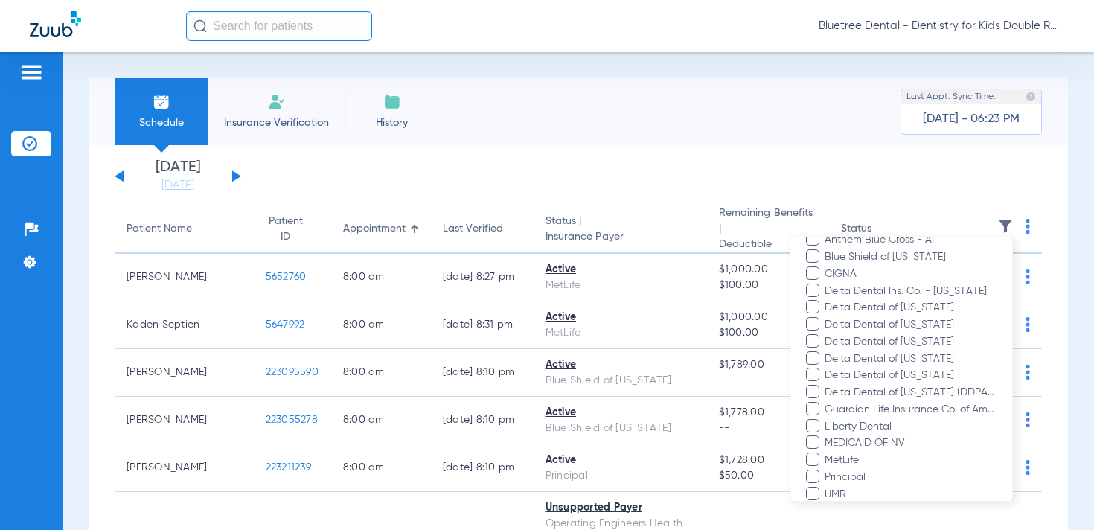
scroll to position [290, 0]
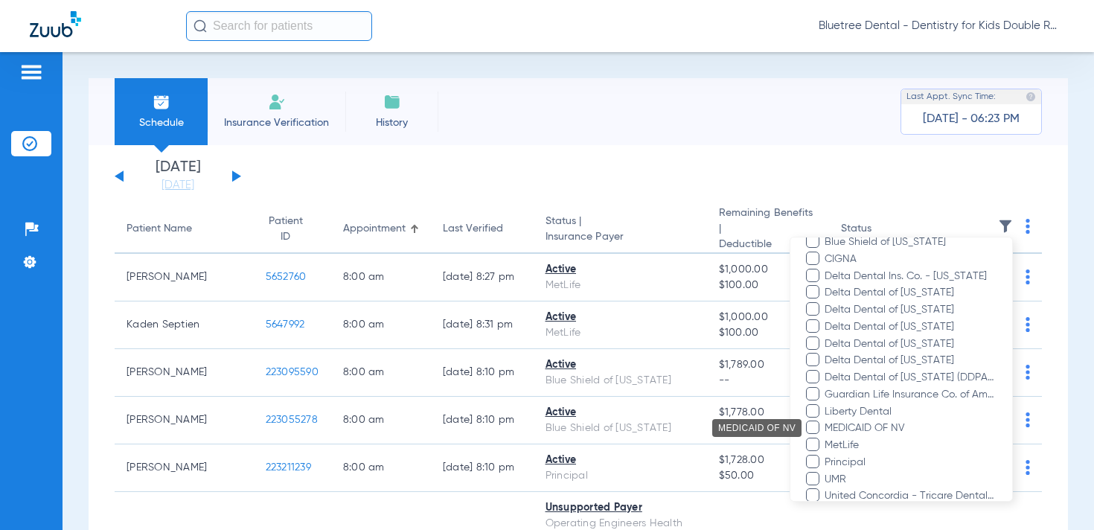
click at [852, 426] on span "MEDICAID OF NV" at bounding box center [910, 429] width 173 height 16
click at [827, 438] on input "MEDICAID OF NV" at bounding box center [827, 438] width 0 height 0
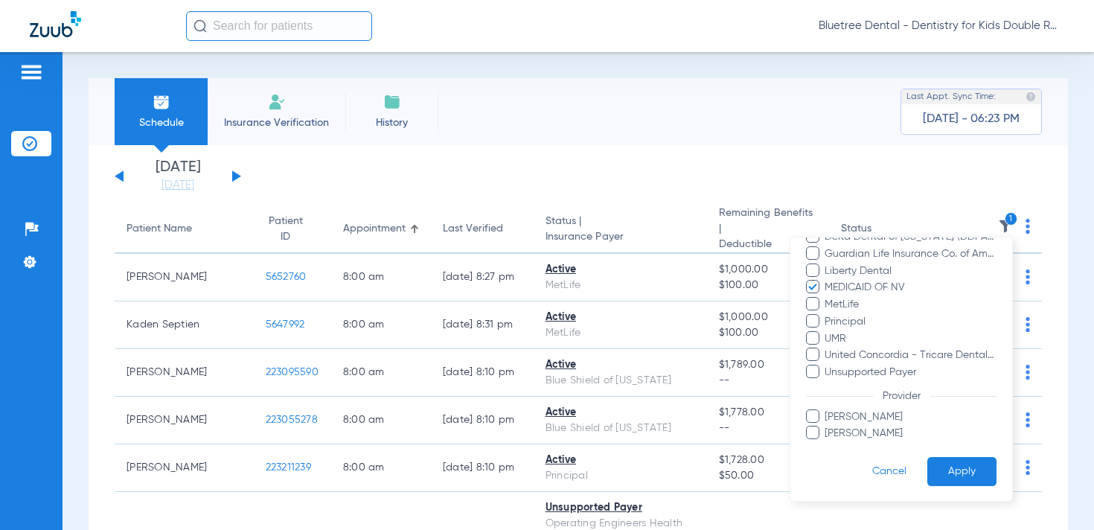
click at [945, 471] on button "Apply" at bounding box center [961, 471] width 69 height 29
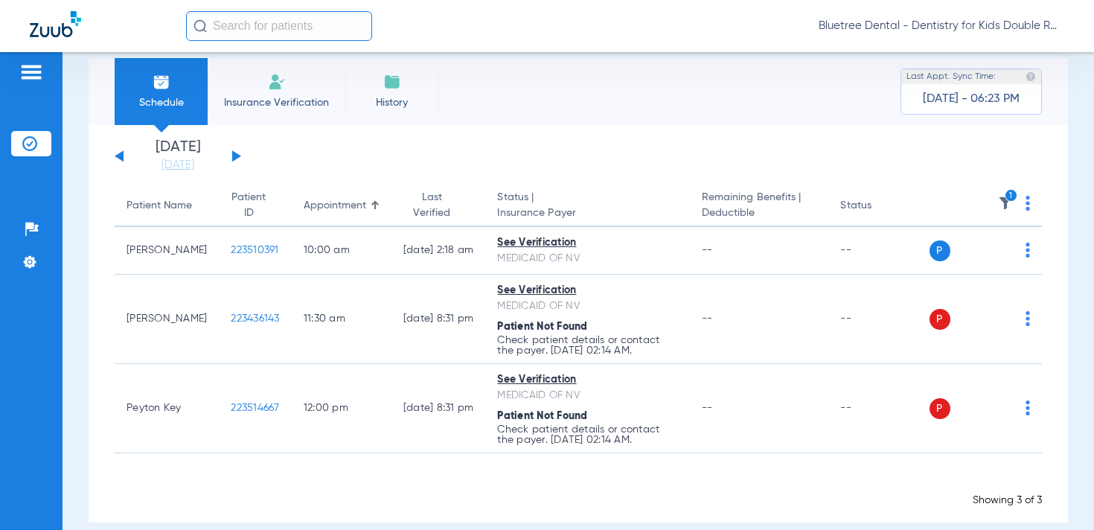
scroll to position [21, 0]
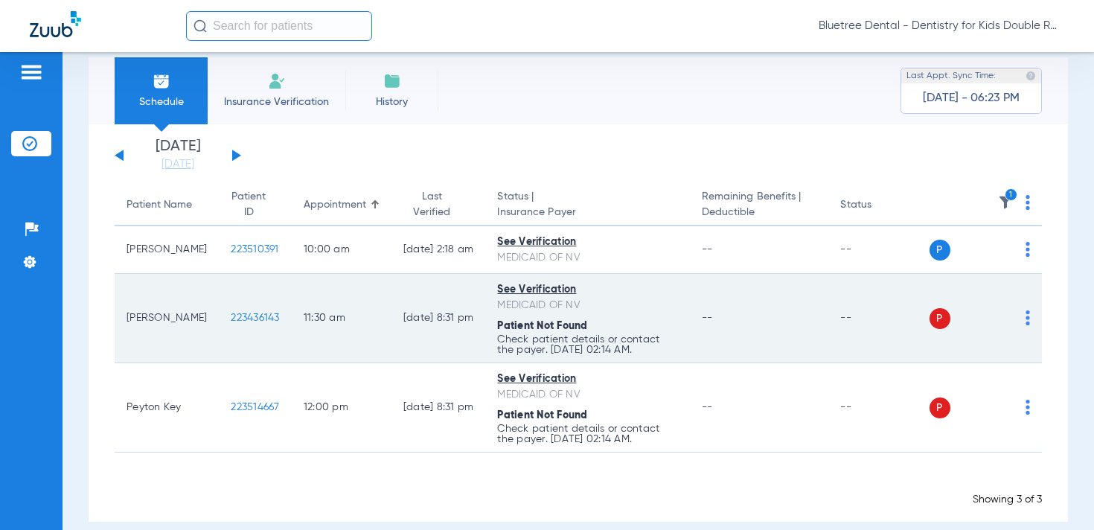
click at [1027, 322] on img at bounding box center [1028, 317] width 4 height 15
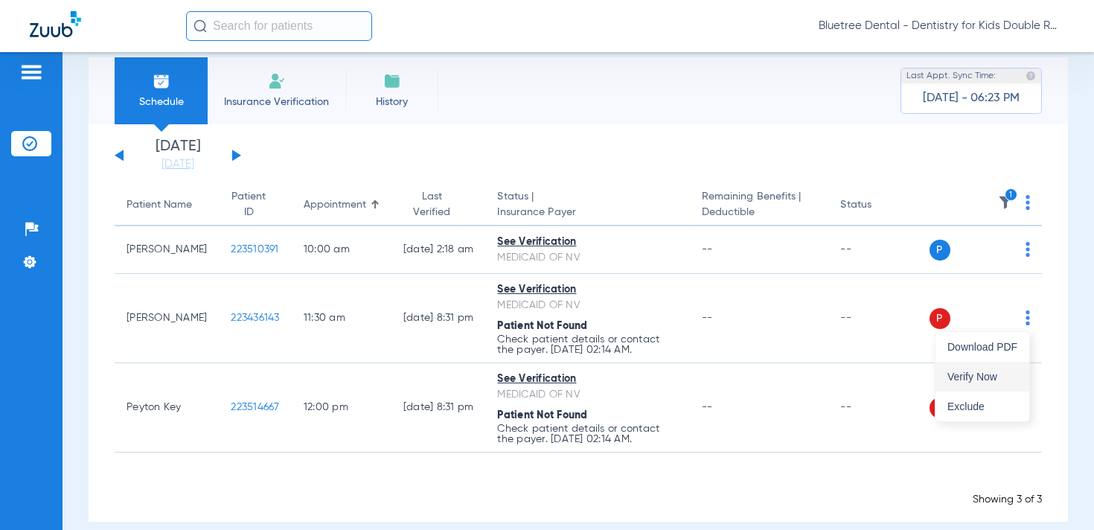
click at [1002, 368] on button "Verify Now" at bounding box center [983, 377] width 94 height 30
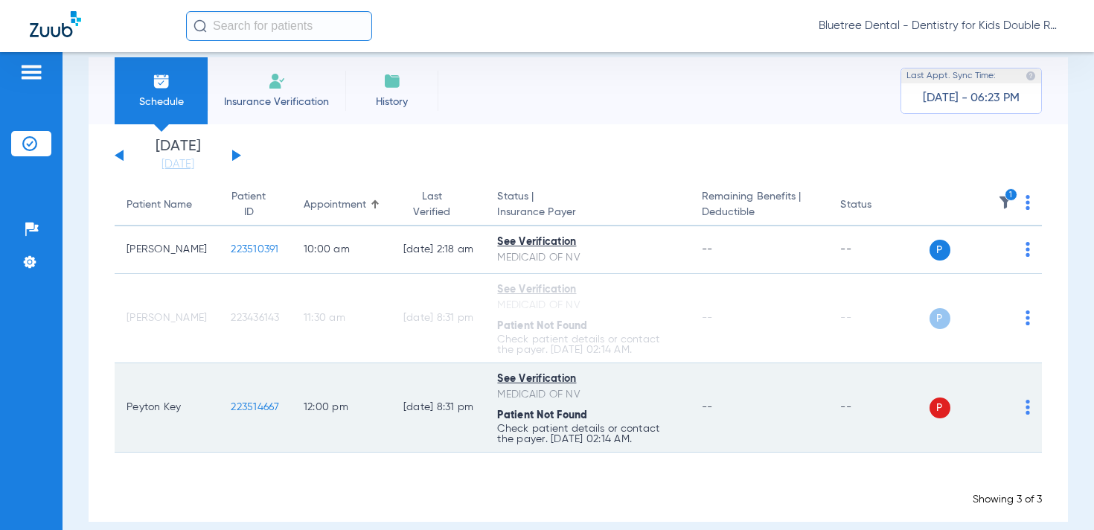
click at [1031, 409] on td "P S" at bounding box center [986, 407] width 113 height 89
click at [1027, 409] on img at bounding box center [1028, 407] width 4 height 15
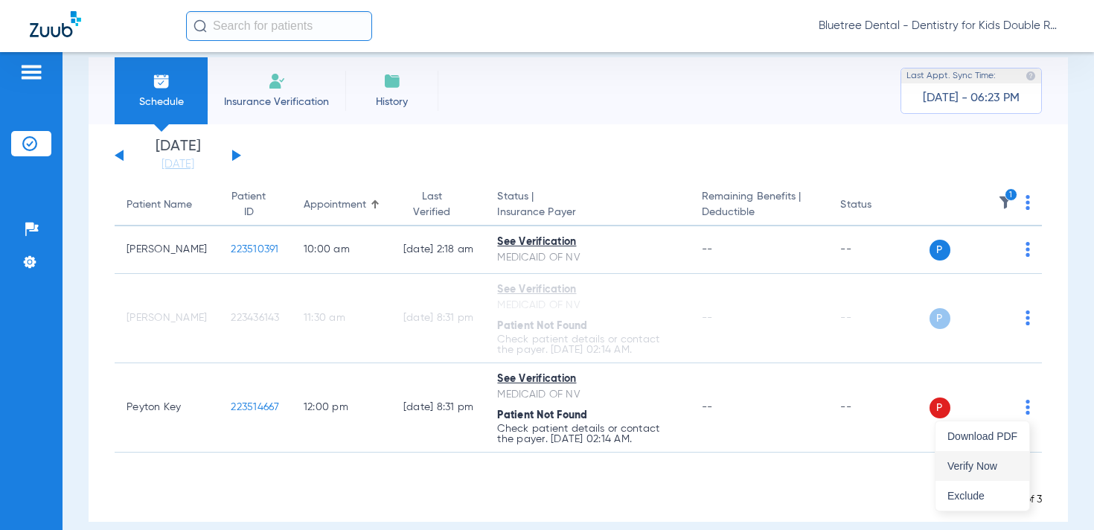
click at [982, 465] on span "Verify Now" at bounding box center [983, 466] width 70 height 10
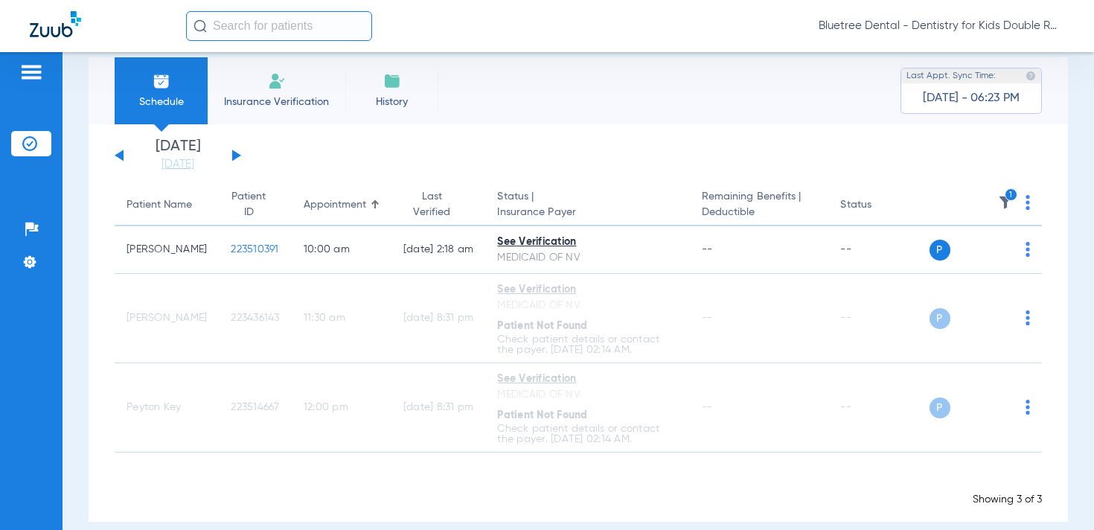
click at [1001, 28] on span "Bluetree Dental - Dentistry for Kids Double R" at bounding box center [942, 26] width 246 height 15
click at [1006, 51] on span "Account Selection" at bounding box center [1008, 53] width 83 height 10
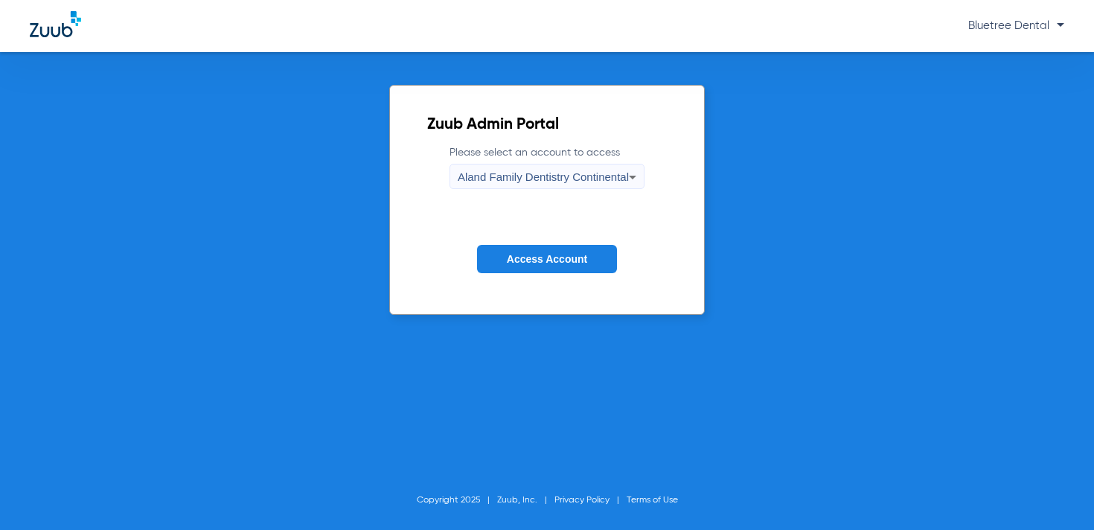
click at [517, 185] on div "Aland Family Dentistry Continental" at bounding box center [543, 177] width 171 height 25
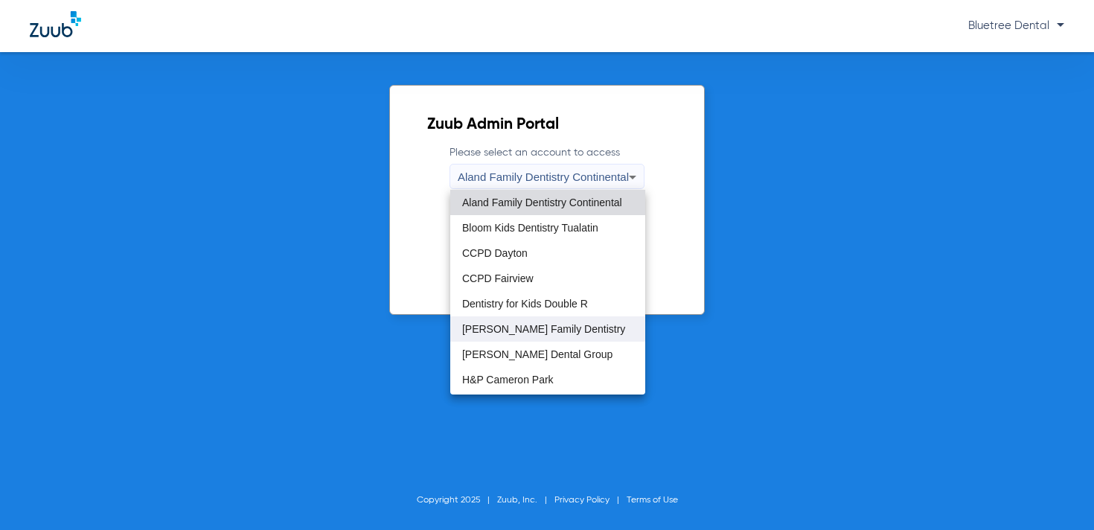
click at [551, 328] on span "[PERSON_NAME] Family Dentistry" at bounding box center [543, 329] width 163 height 10
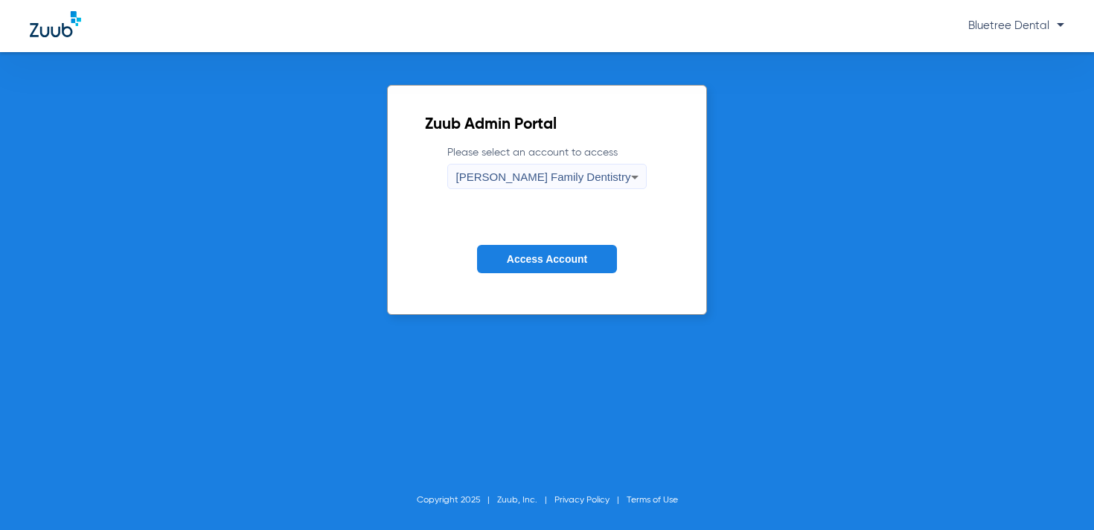
click at [547, 181] on span "[PERSON_NAME] Family Dentistry" at bounding box center [543, 176] width 175 height 13
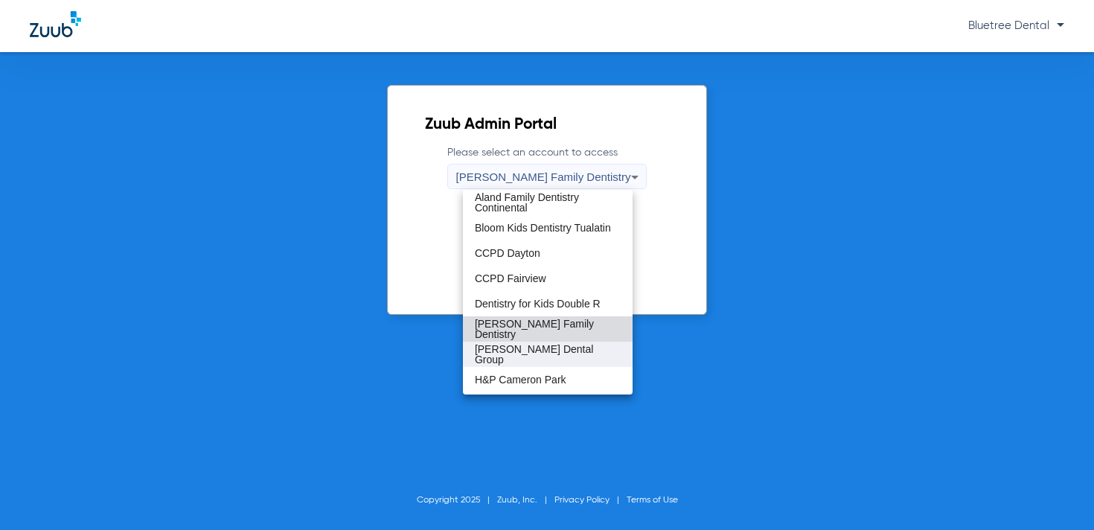
click at [532, 354] on span "[PERSON_NAME] Dental Group" at bounding box center [548, 354] width 146 height 21
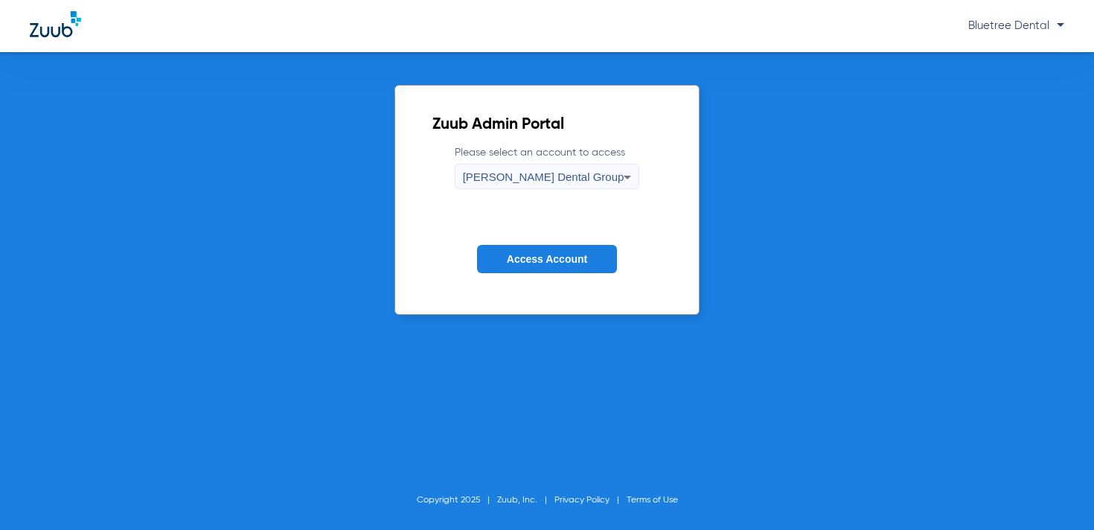
click at [534, 261] on span "Access Account" at bounding box center [547, 259] width 80 height 12
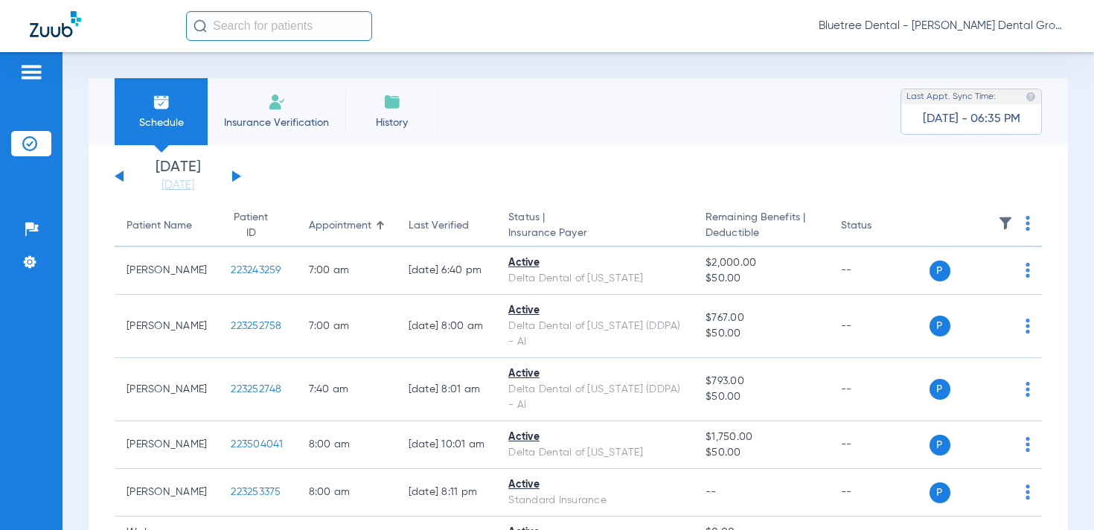
scroll to position [16, 0]
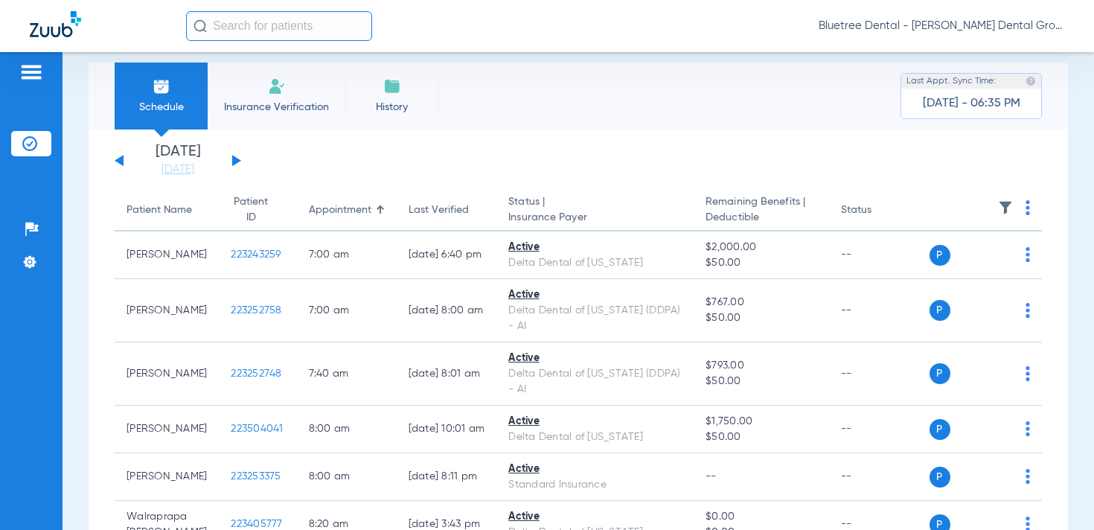
click at [1008, 205] on img at bounding box center [1005, 207] width 15 height 15
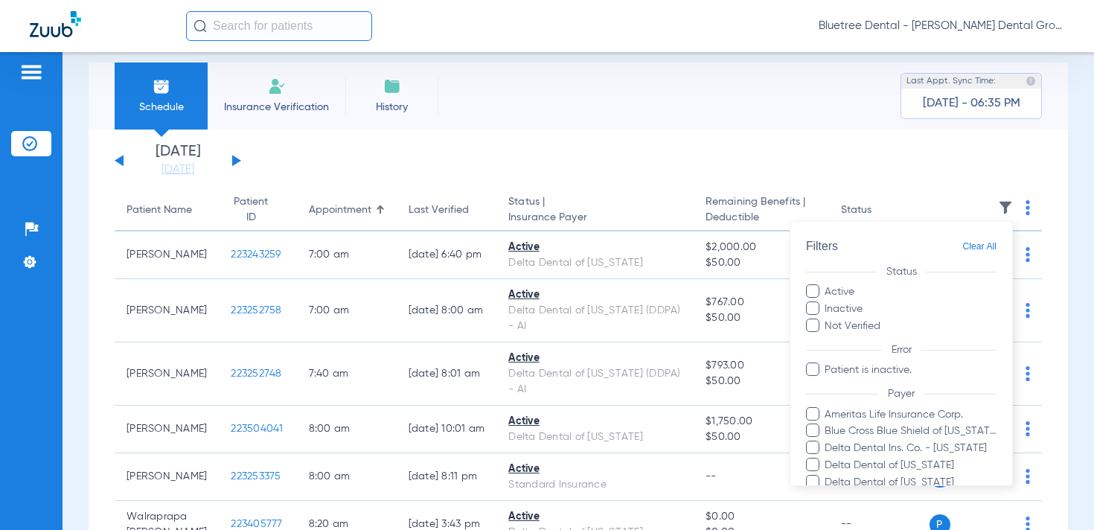
click at [842, 197] on div at bounding box center [547, 265] width 1094 height 530
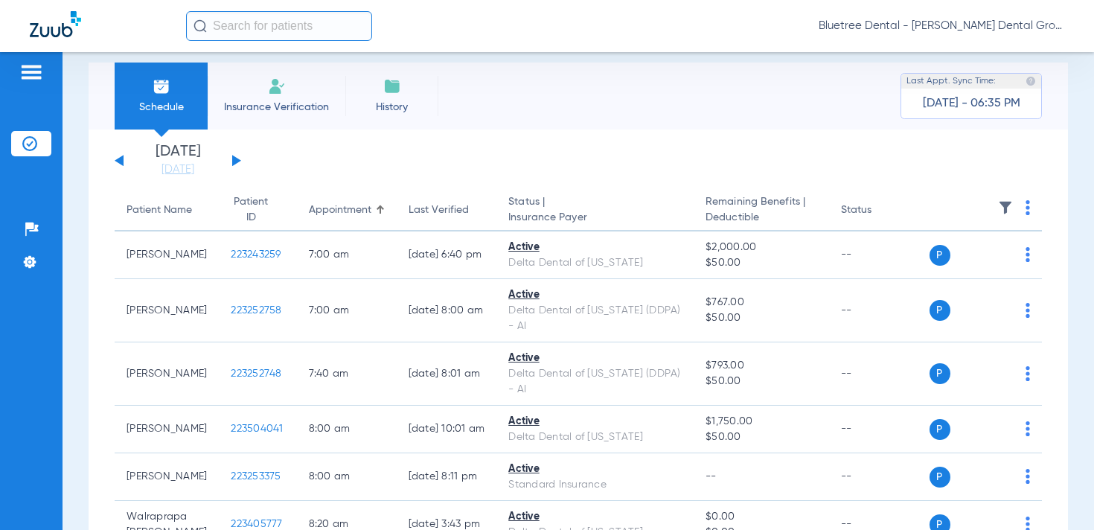
click at [990, 33] on div "Bluetree Dental - [PERSON_NAME] Dental Group" at bounding box center [625, 26] width 878 height 30
click at [966, 29] on span "Bluetree Dental - [PERSON_NAME] Dental Group" at bounding box center [942, 26] width 246 height 15
click at [974, 45] on button "Account Selection" at bounding box center [1008, 53] width 107 height 30
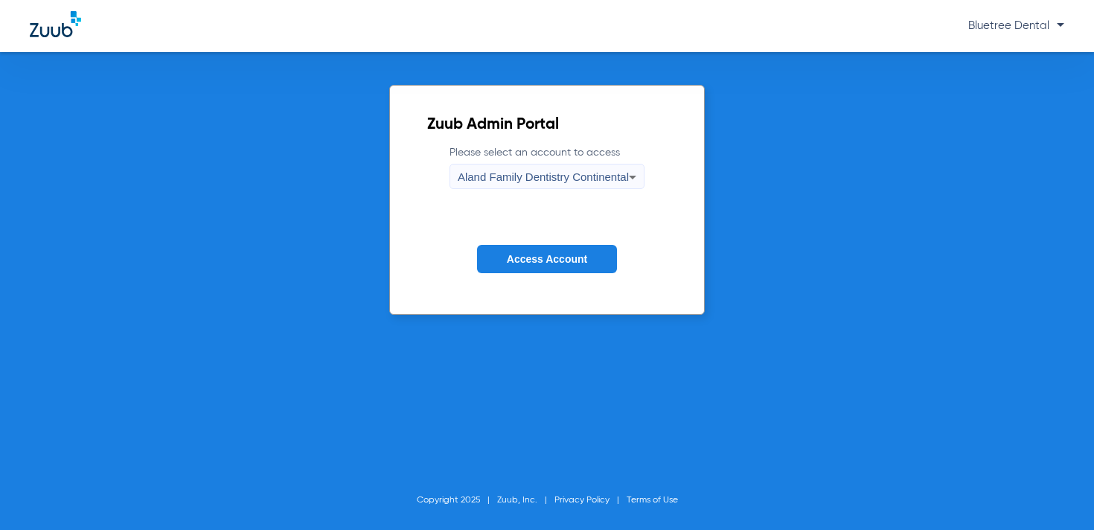
click at [589, 176] on span "Aland Family Dentistry Continental" at bounding box center [543, 176] width 171 height 13
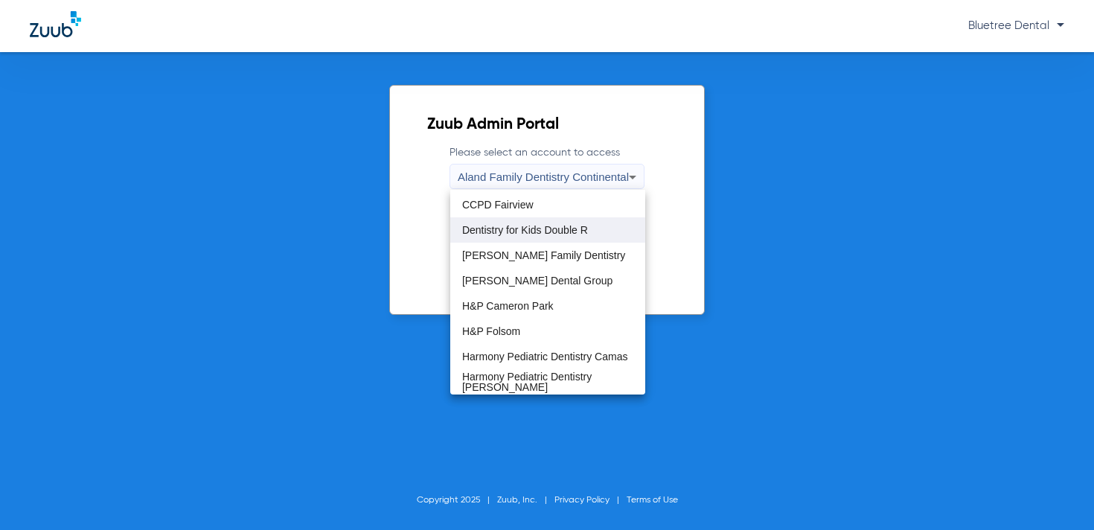
scroll to position [76, 0]
click at [550, 306] on span "H&P Cameron Park" at bounding box center [508, 303] width 92 height 10
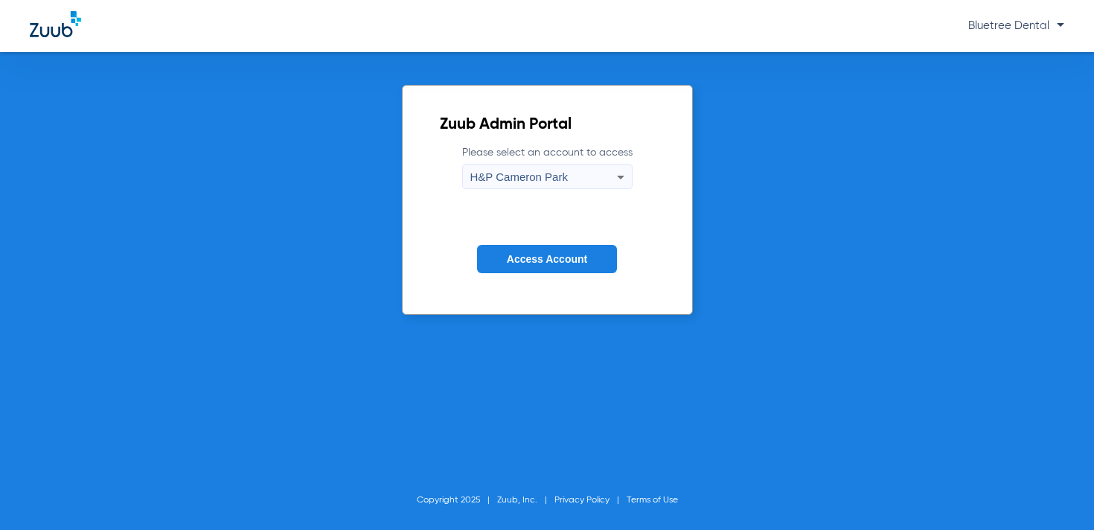
click at [549, 275] on form "Please select an account to access H&P Cameron Park Access Account" at bounding box center [547, 220] width 215 height 151
click at [552, 263] on span "Access Account" at bounding box center [547, 259] width 80 height 12
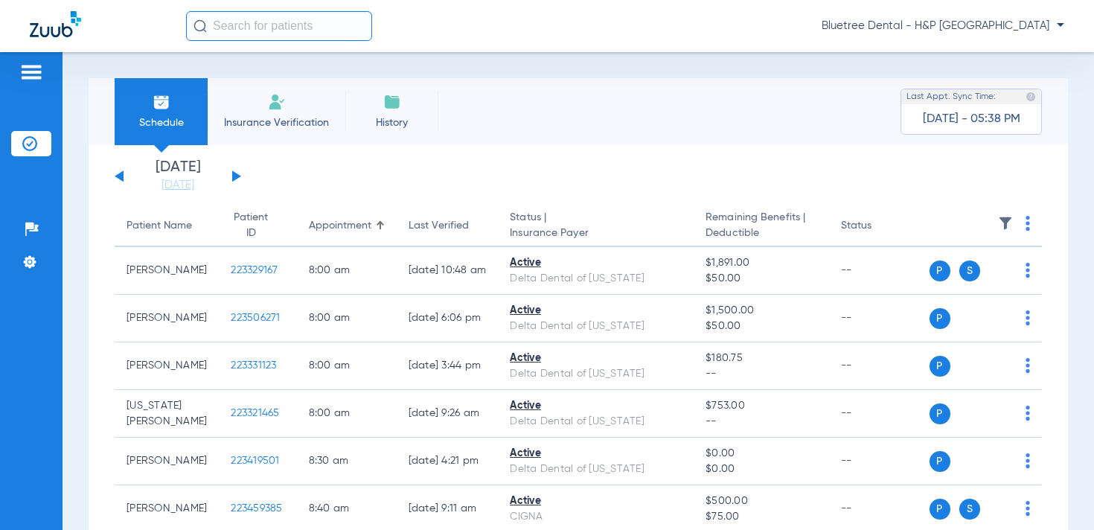
click at [998, 227] on img at bounding box center [1005, 223] width 15 height 15
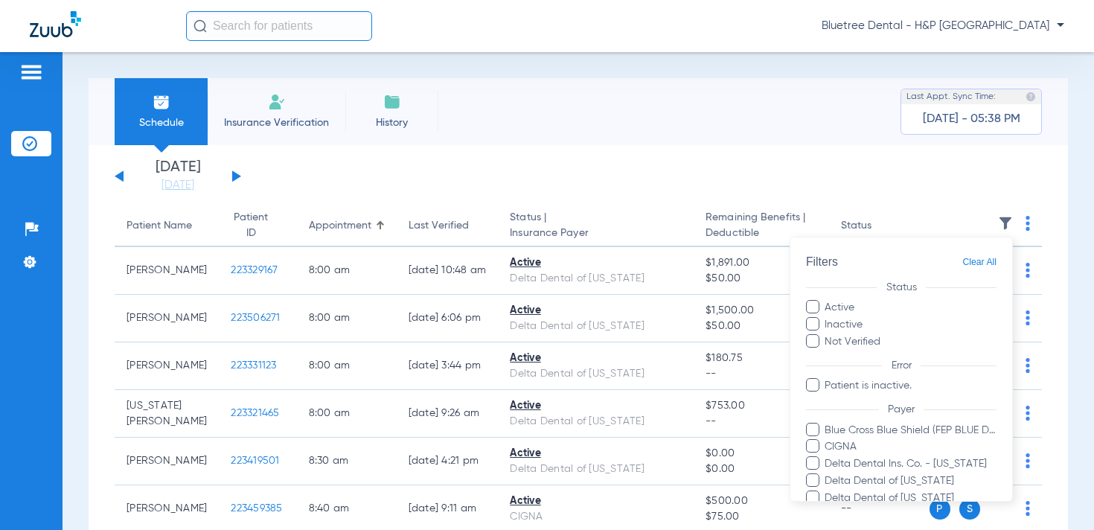
click at [468, 168] on div at bounding box center [547, 265] width 1094 height 530
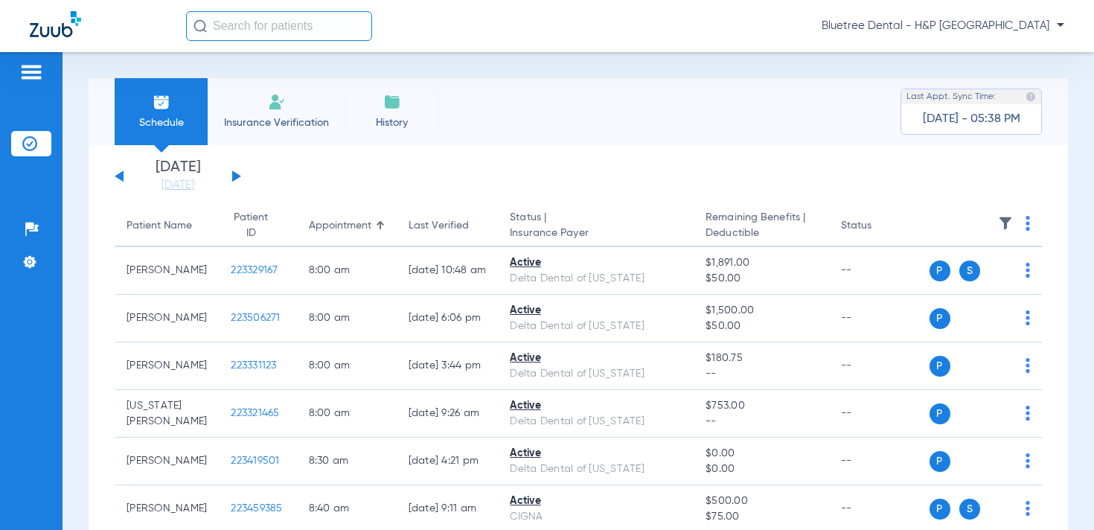
click at [902, 22] on span "Bluetree Dental - H&P [GEOGRAPHIC_DATA]" at bounding box center [943, 26] width 243 height 15
click at [977, 51] on span "Account Selection" at bounding box center [1008, 53] width 83 height 10
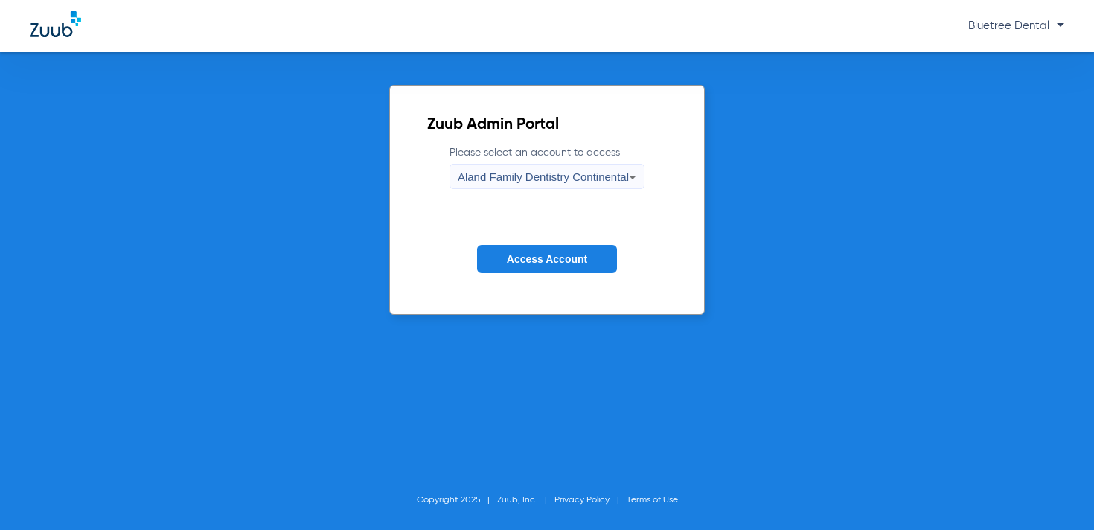
click at [511, 172] on span "Aland Family Dentistry Continental" at bounding box center [543, 176] width 171 height 13
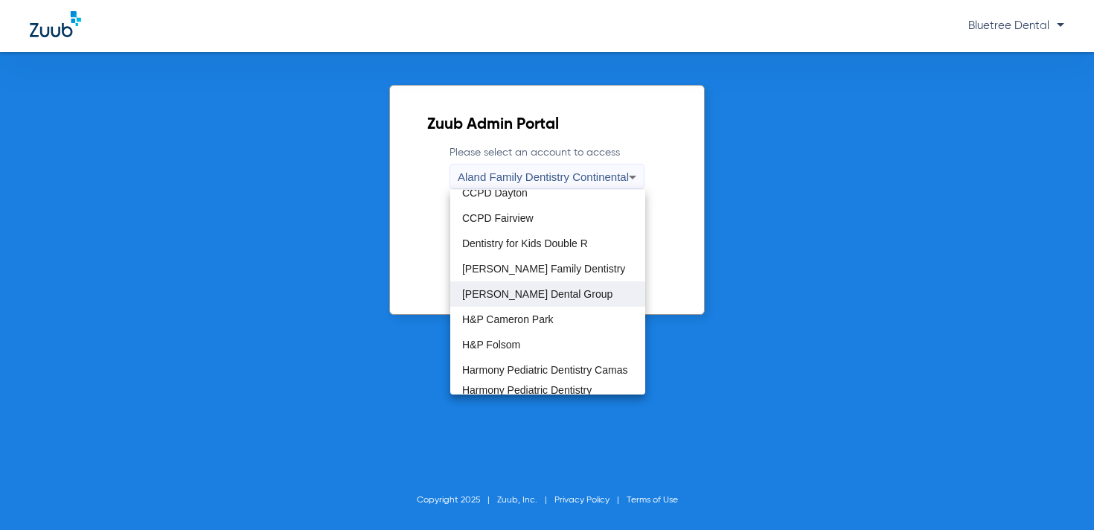
scroll to position [74, 0]
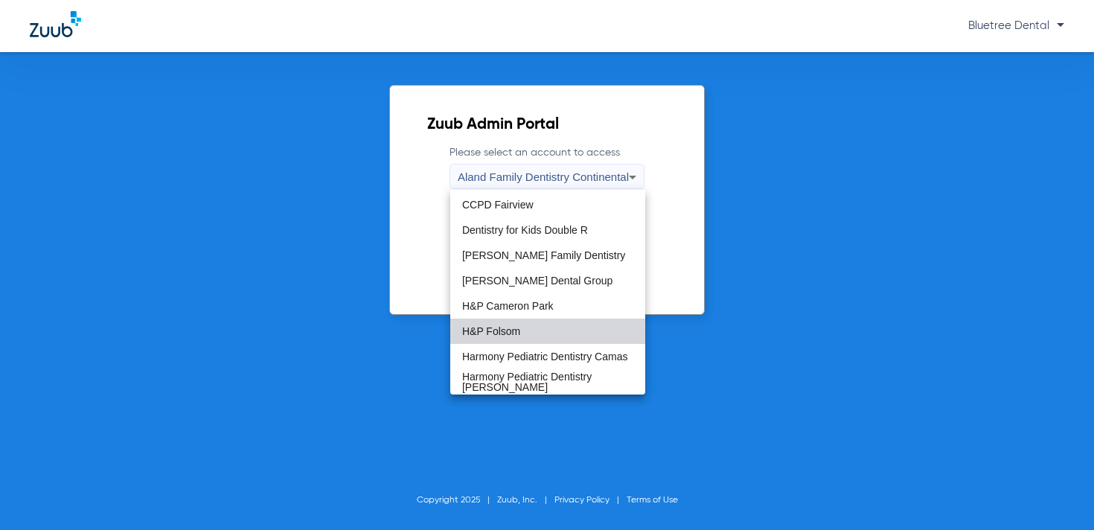
click at [520, 338] on mat-option "H&P Folsom" at bounding box center [547, 331] width 195 height 25
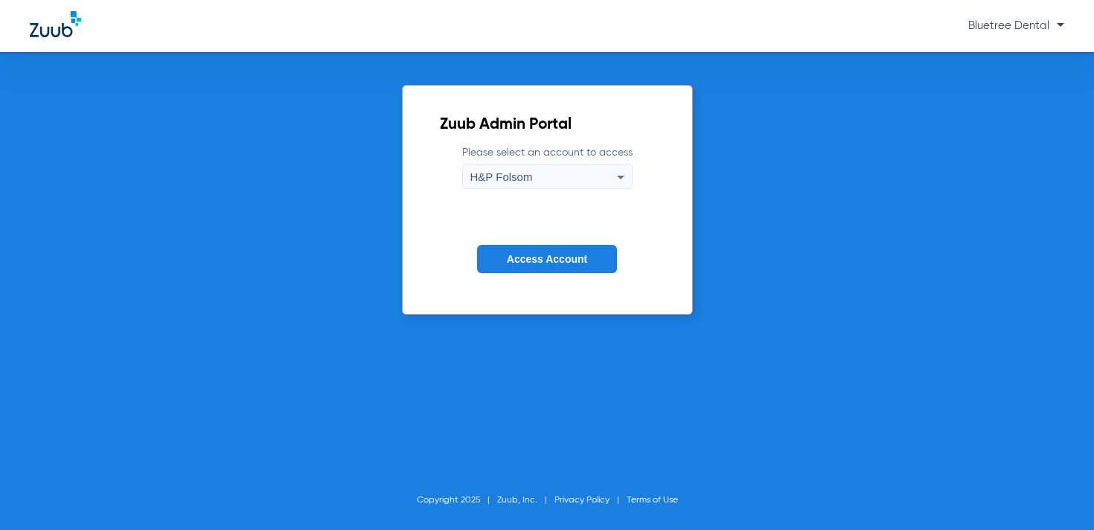
click at [561, 262] on span "Access Account" at bounding box center [547, 259] width 80 height 12
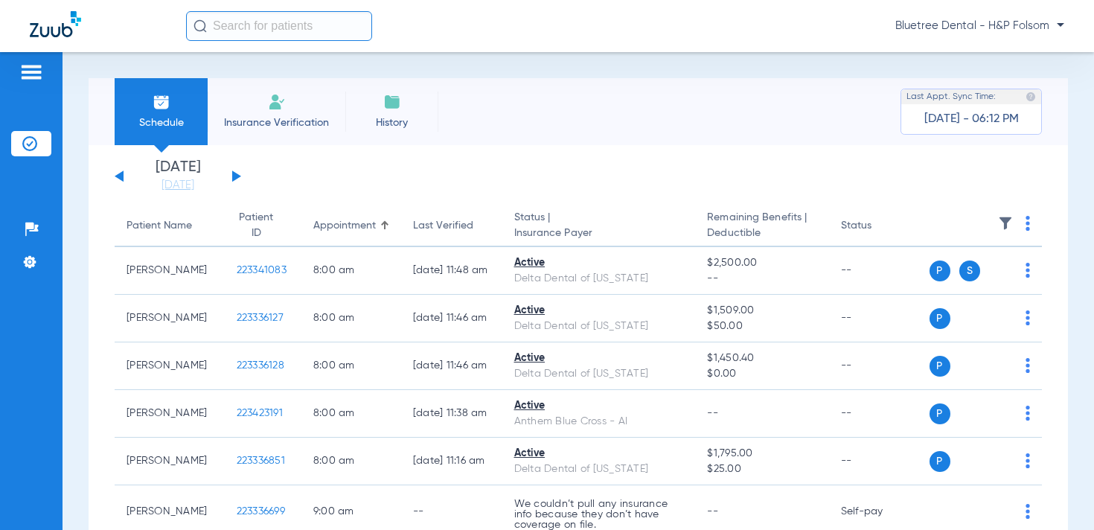
click at [1002, 223] on img at bounding box center [1005, 223] width 15 height 15
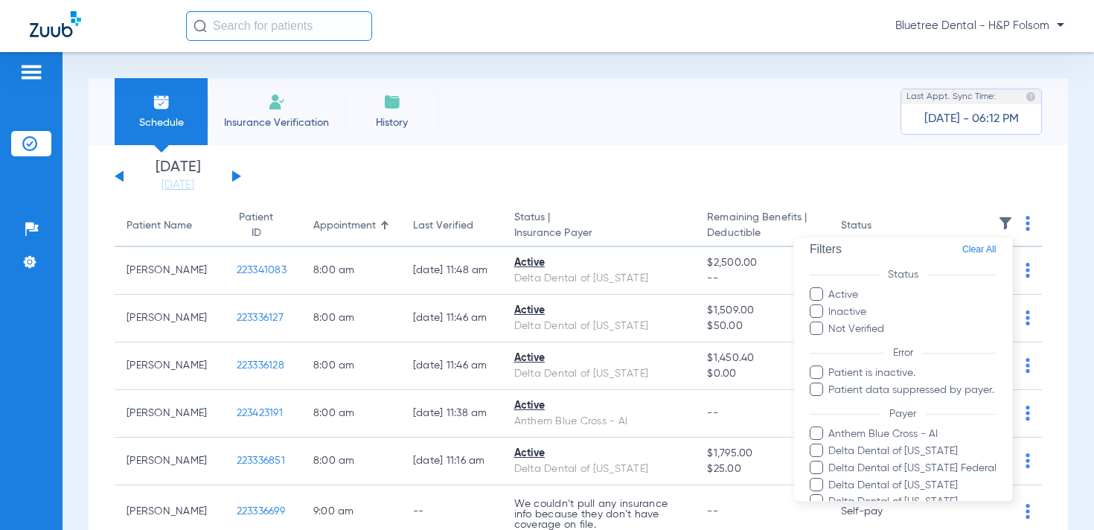
scroll to position [13, 0]
click at [793, 203] on div at bounding box center [547, 265] width 1094 height 530
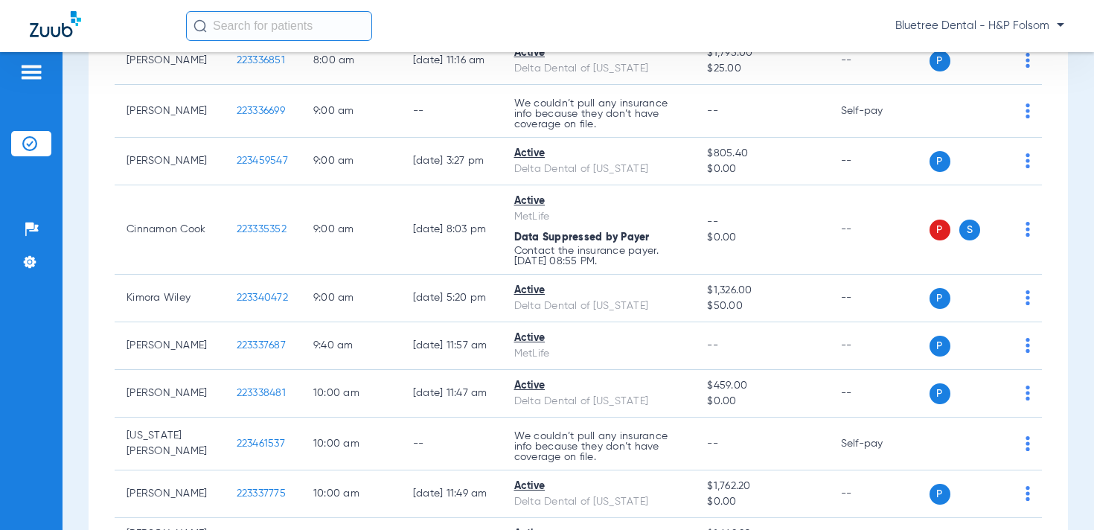
scroll to position [0, 0]
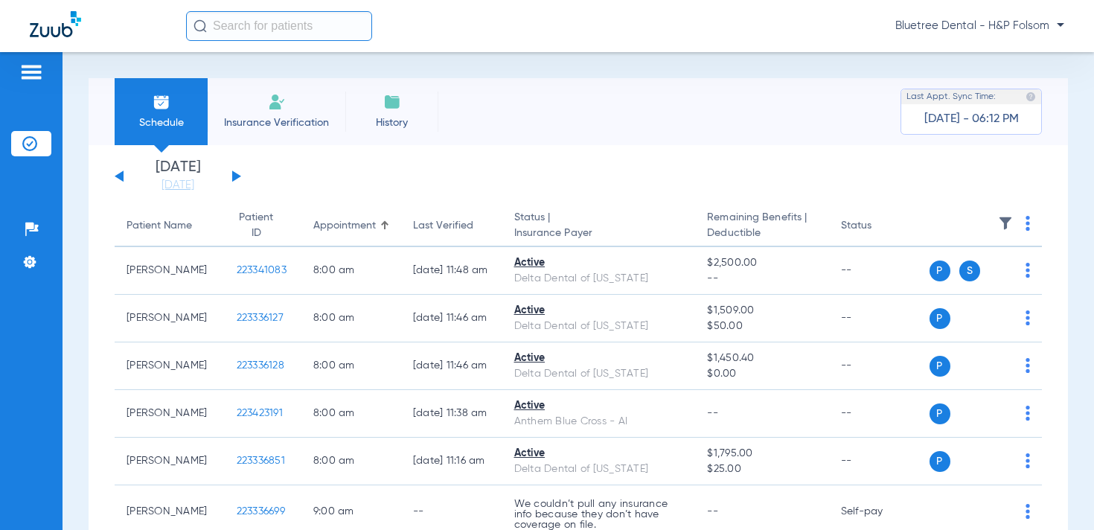
click at [968, 25] on span "Bluetree Dental - H&P Folsom" at bounding box center [979, 26] width 169 height 15
click at [975, 58] on button "Account Selection" at bounding box center [1008, 53] width 107 height 30
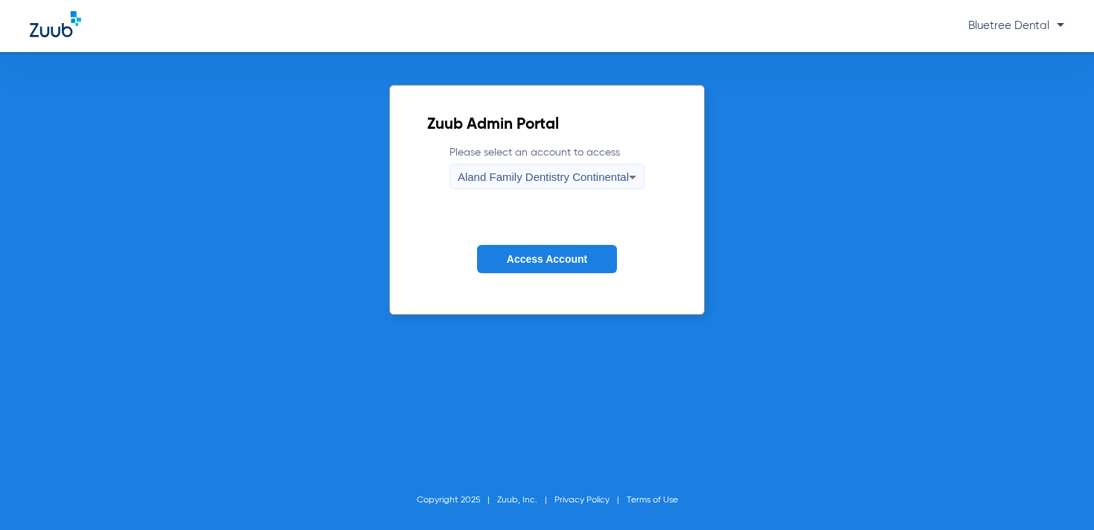
click at [613, 159] on label "Please select an account to access Aland Family Dentistry Continental" at bounding box center [547, 167] width 195 height 44
click at [613, 168] on div "Aland Family Dentistry Continental" at bounding box center [543, 177] width 171 height 25
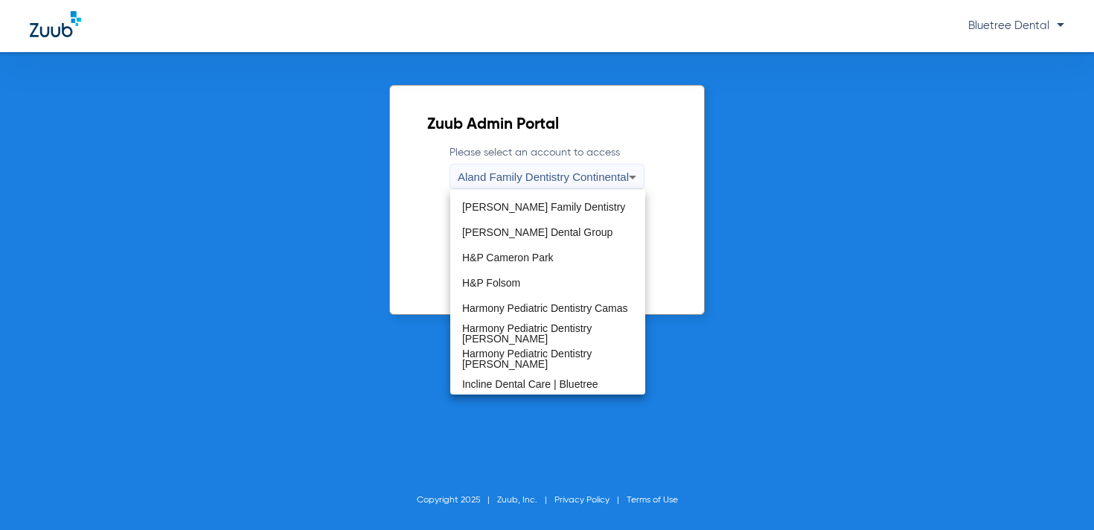
scroll to position [128, 0]
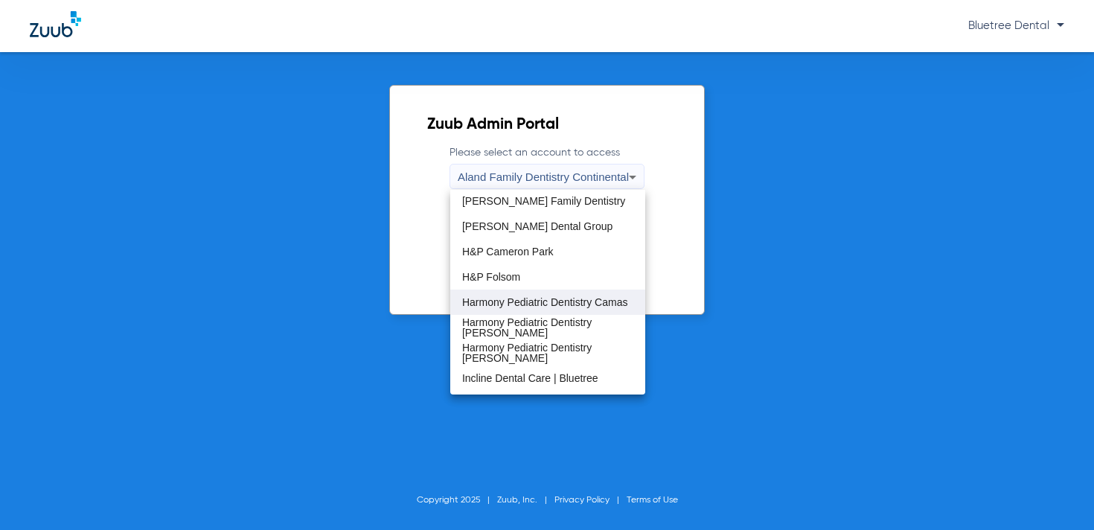
click at [571, 298] on span "Harmony Pediatric Dentistry Camas" at bounding box center [545, 302] width 166 height 10
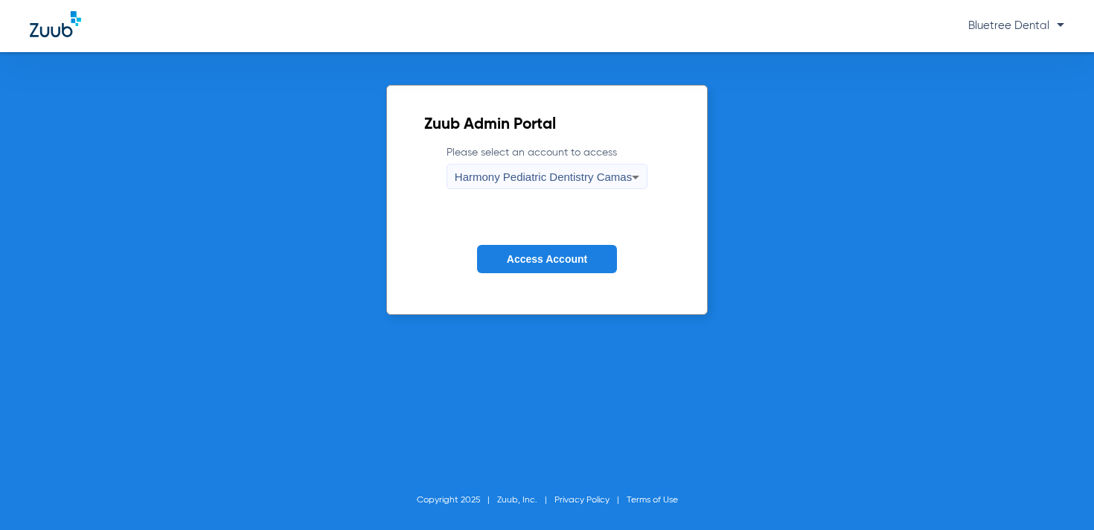
click at [594, 182] on span "Harmony Pediatric Dentistry Camas" at bounding box center [543, 176] width 177 height 13
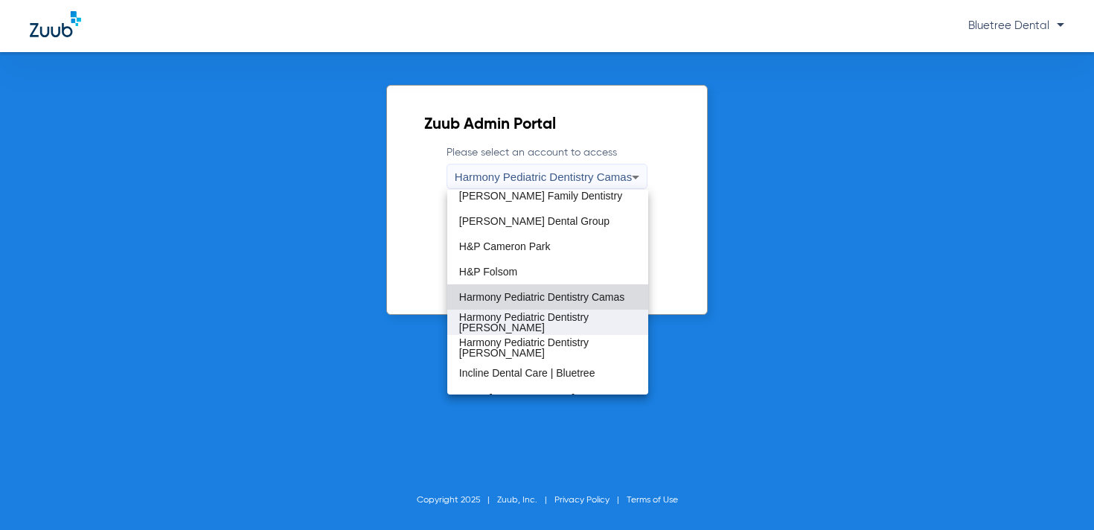
scroll to position [135, 0]
click at [566, 321] on span "Harmony Pediatric Dentistry [PERSON_NAME]" at bounding box center [547, 320] width 177 height 21
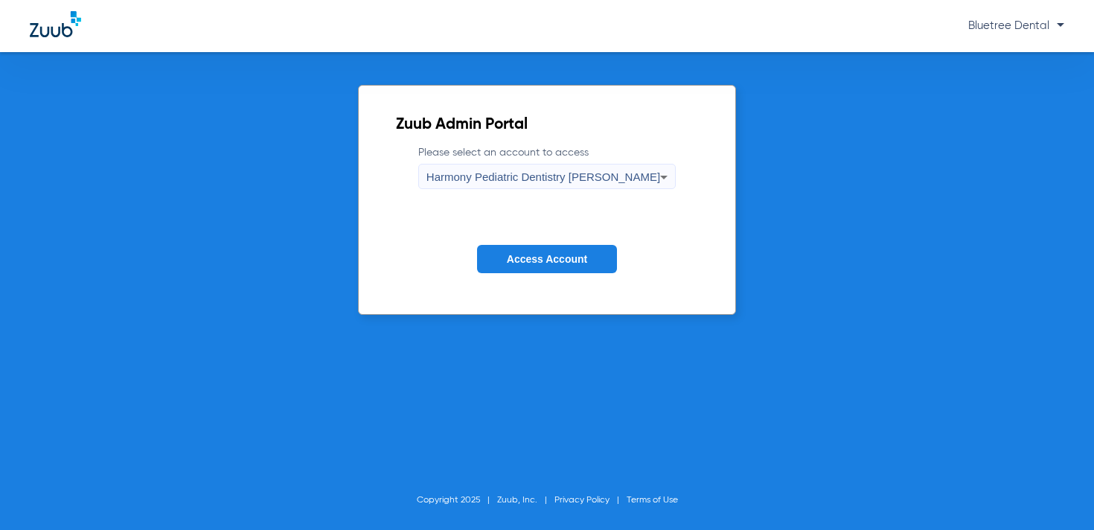
click at [540, 258] on span "Access Account" at bounding box center [547, 259] width 80 height 12
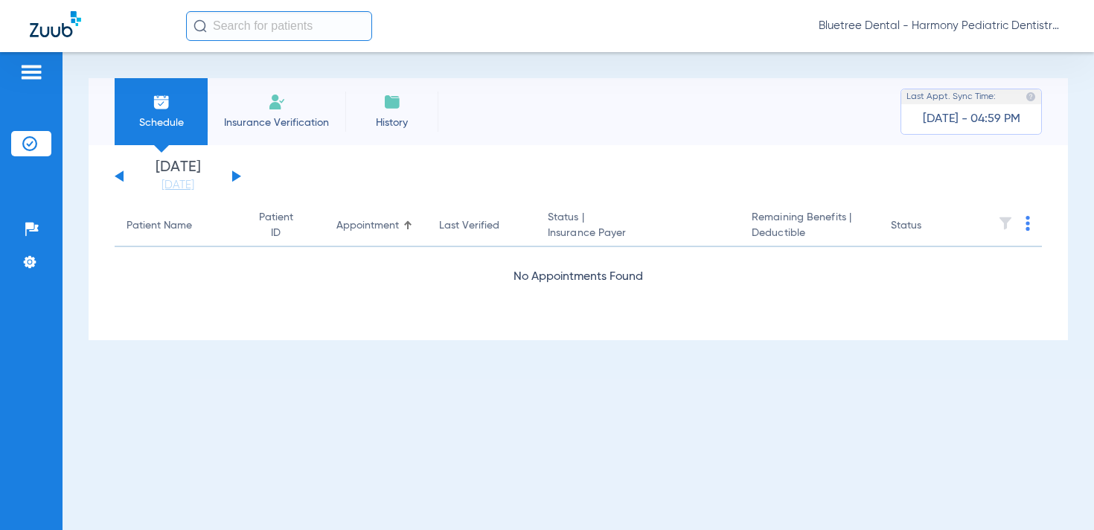
click at [1009, 19] on span "Bluetree Dental - Harmony Pediatric Dentistry [PERSON_NAME]" at bounding box center [942, 26] width 246 height 15
click at [999, 53] on span "Account Selection" at bounding box center [1008, 53] width 83 height 10
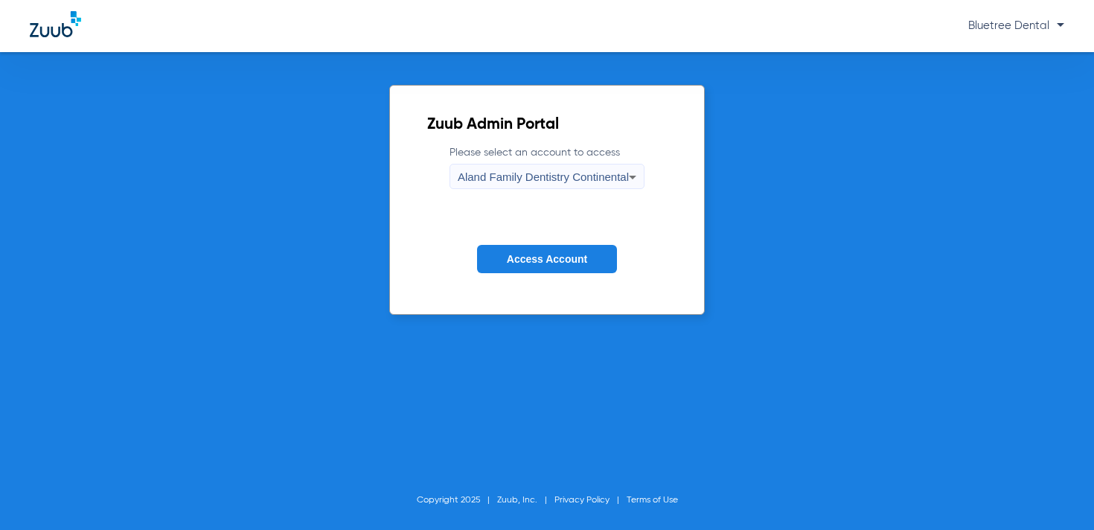
click at [592, 188] on div "Aland Family Dentistry Continental" at bounding box center [543, 177] width 171 height 25
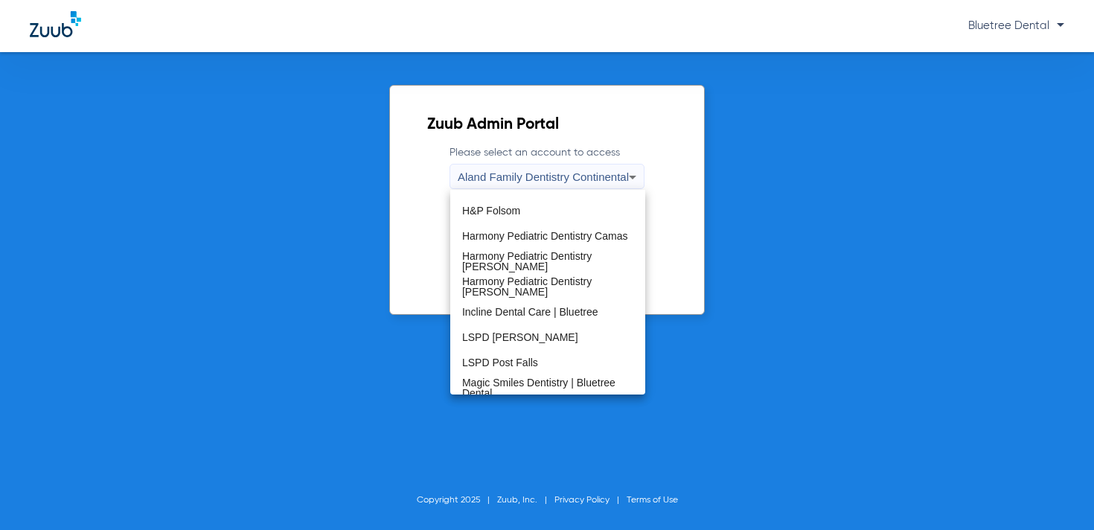
scroll to position [199, 0]
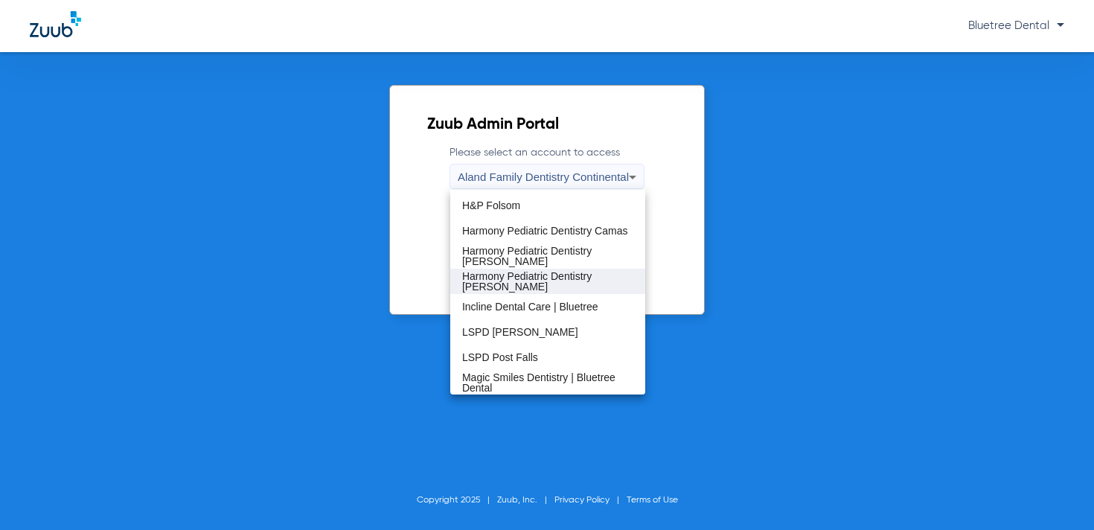
click at [557, 282] on span "Harmony Pediatric Dentistry [PERSON_NAME]" at bounding box center [547, 281] width 171 height 21
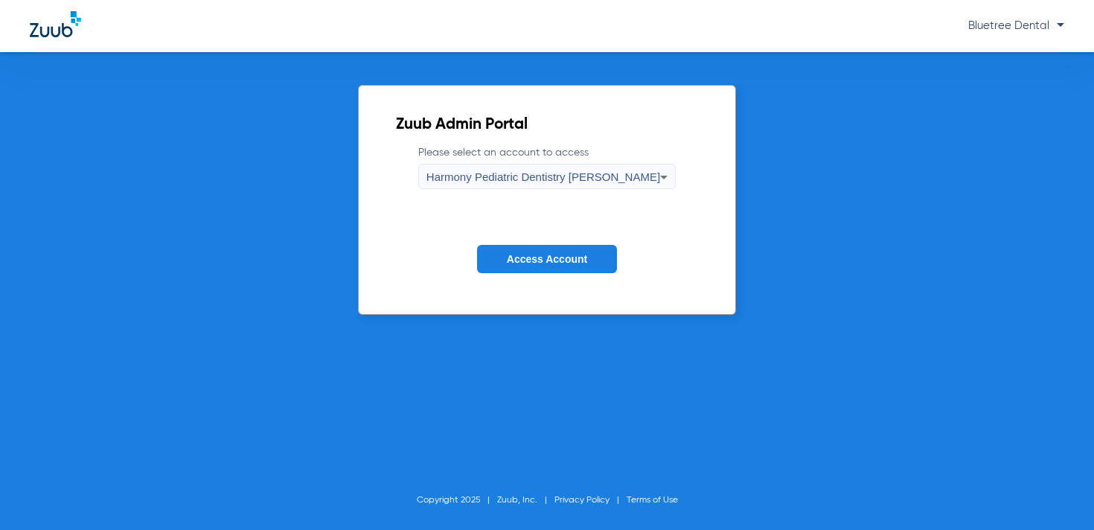
click at [542, 266] on button "Access Account" at bounding box center [547, 259] width 140 height 29
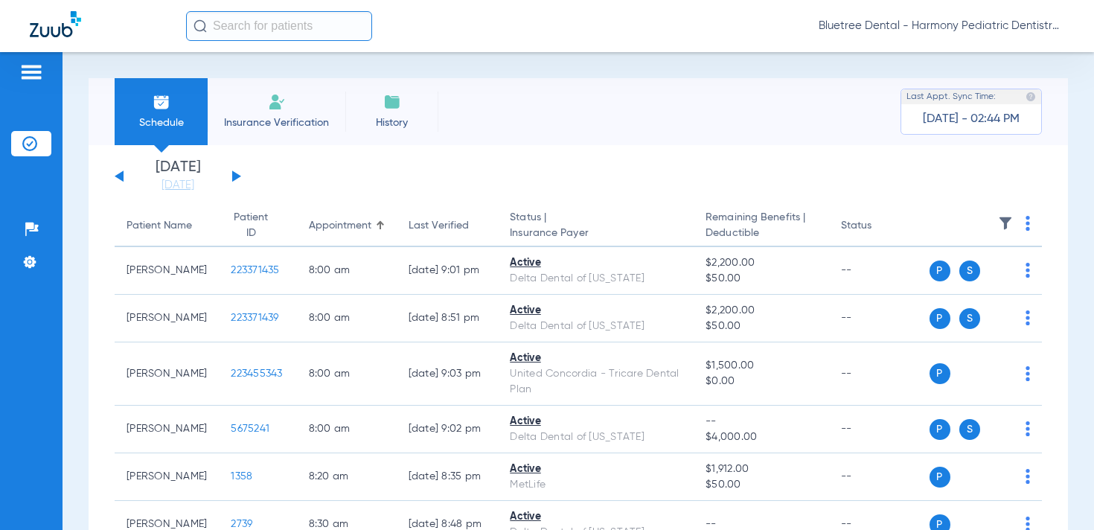
click at [1001, 31] on span "Bluetree Dental - Harmony Pediatric Dentistry [PERSON_NAME]" at bounding box center [942, 26] width 246 height 15
click at [990, 51] on span "Account Selection" at bounding box center [1008, 53] width 83 height 10
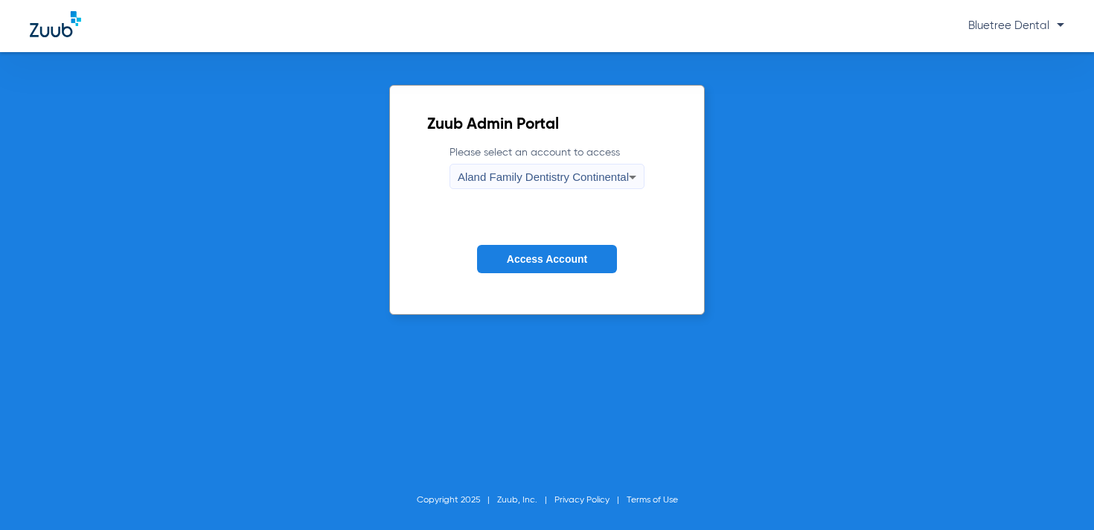
click at [569, 167] on div "Aland Family Dentistry Continental" at bounding box center [543, 177] width 171 height 25
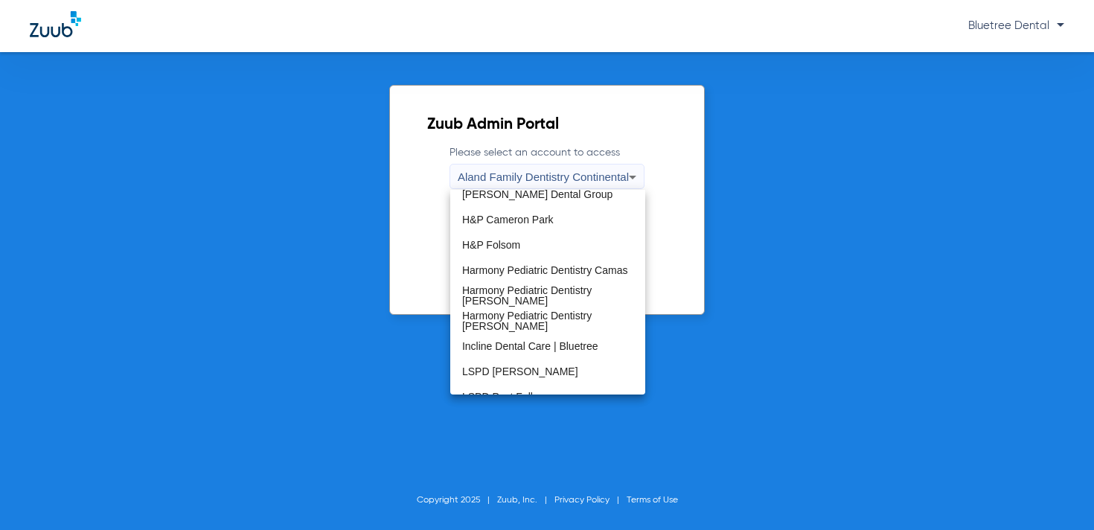
scroll to position [163, 0]
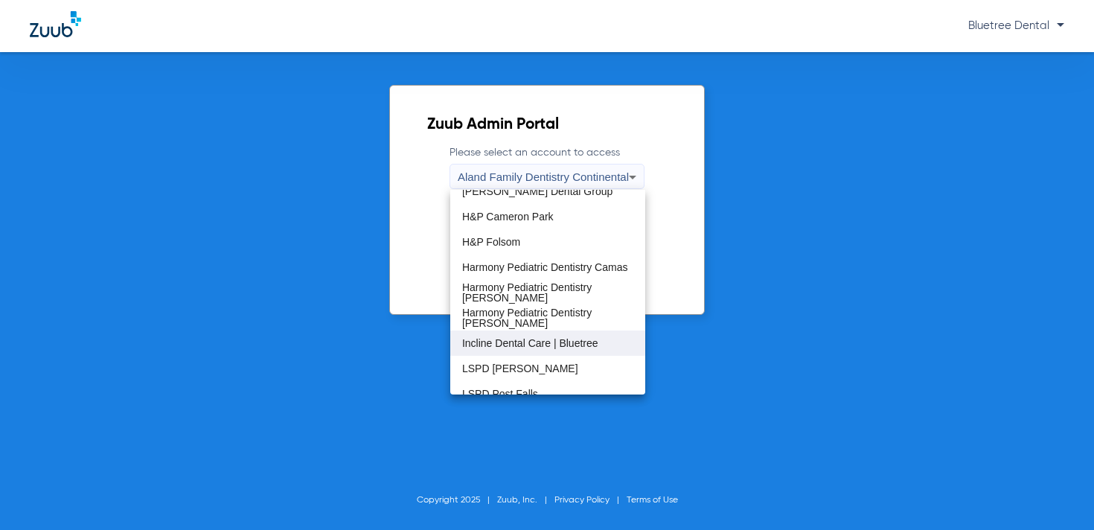
click at [533, 340] on span "Incline Dental Care | Bluetree" at bounding box center [530, 343] width 136 height 10
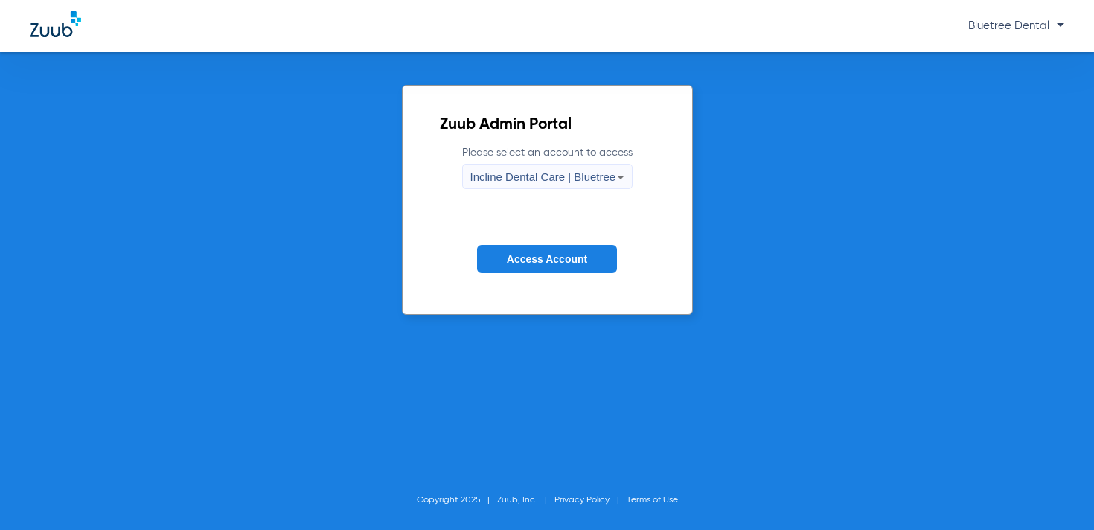
click at [528, 255] on span "Access Account" at bounding box center [547, 259] width 80 height 12
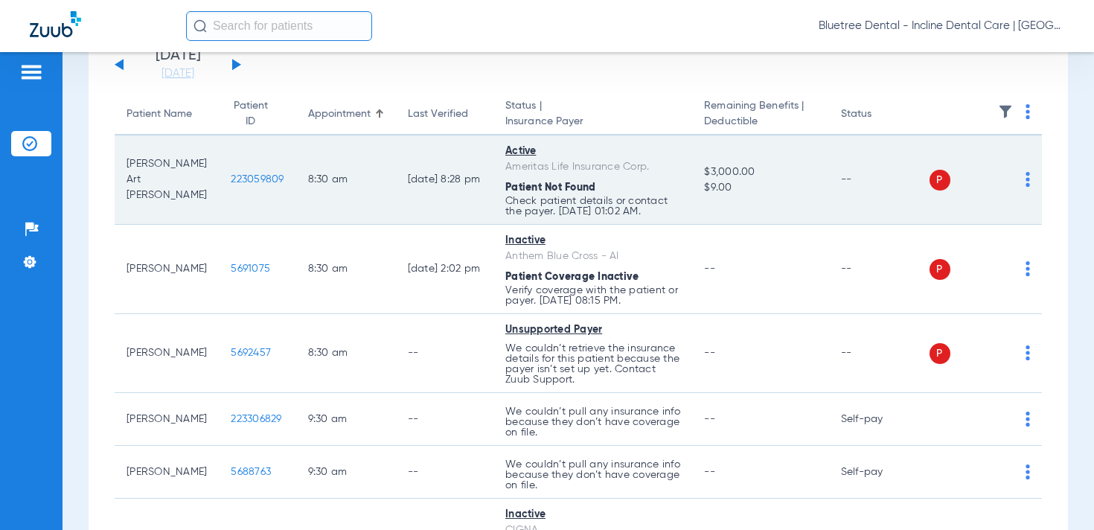
scroll to position [51, 0]
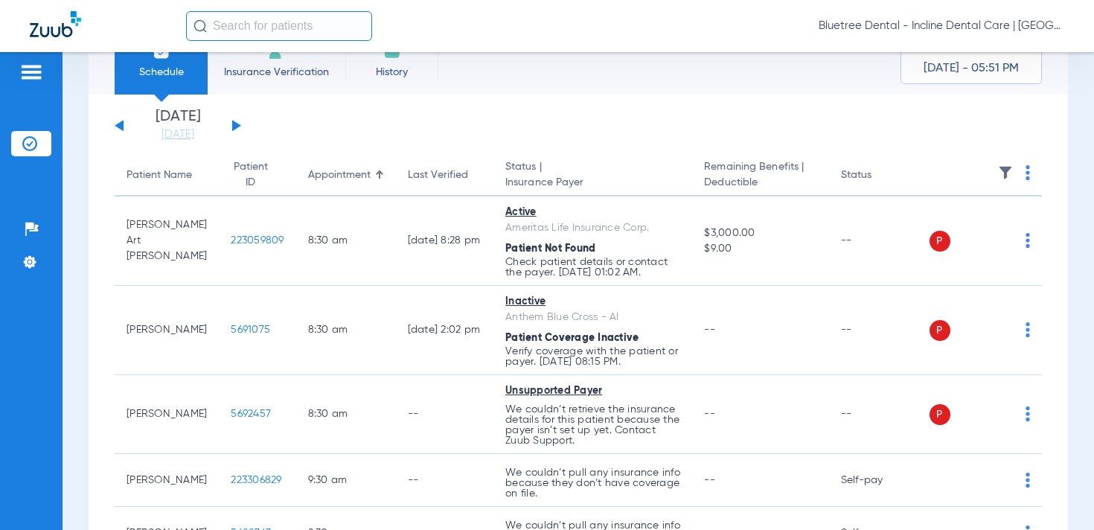
click at [234, 126] on button at bounding box center [236, 125] width 9 height 11
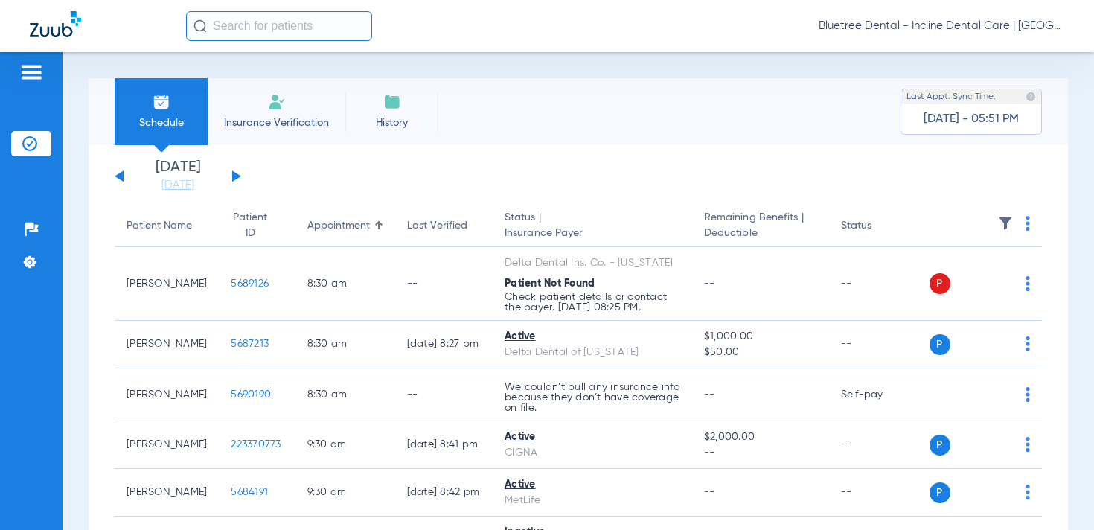
click at [231, 176] on div "[DATE] [DATE] [DATE] [DATE] [DATE] [DATE] [DATE] [DATE] [DATE] [DATE] [DATE] [D…" at bounding box center [178, 176] width 127 height 33
click at [236, 176] on button at bounding box center [236, 175] width 9 height 11
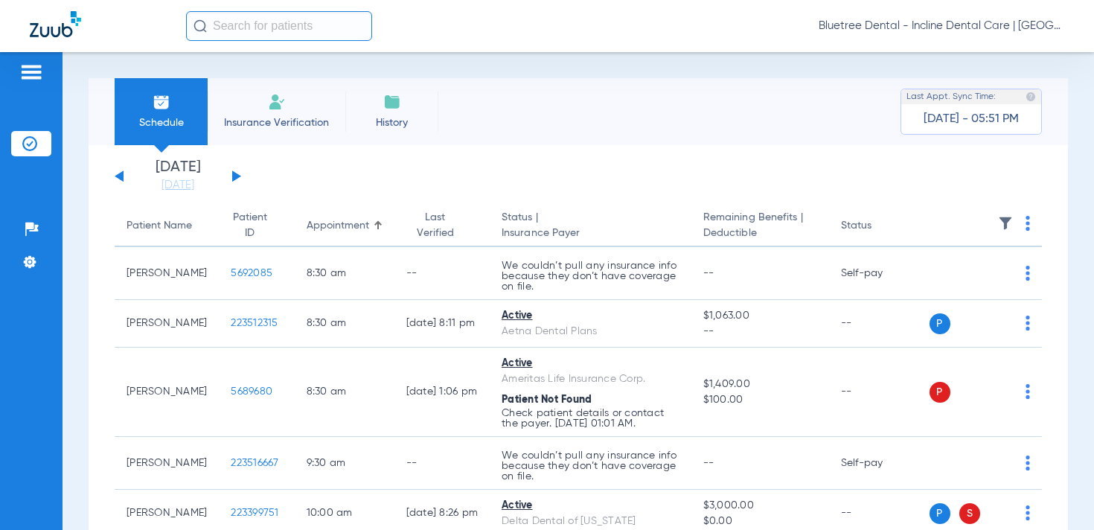
click at [237, 176] on button at bounding box center [236, 175] width 9 height 11
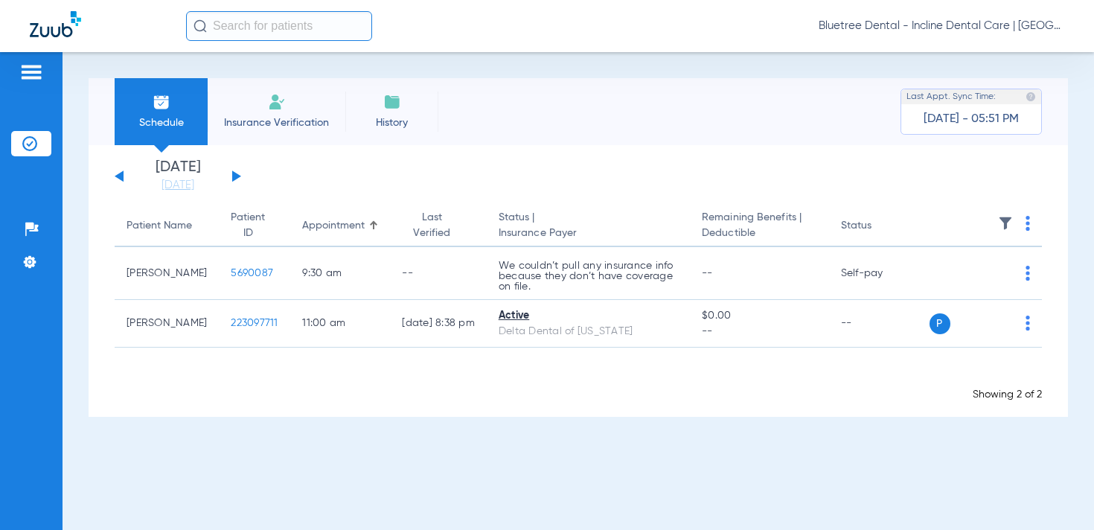
click at [237, 176] on button at bounding box center [236, 175] width 9 height 11
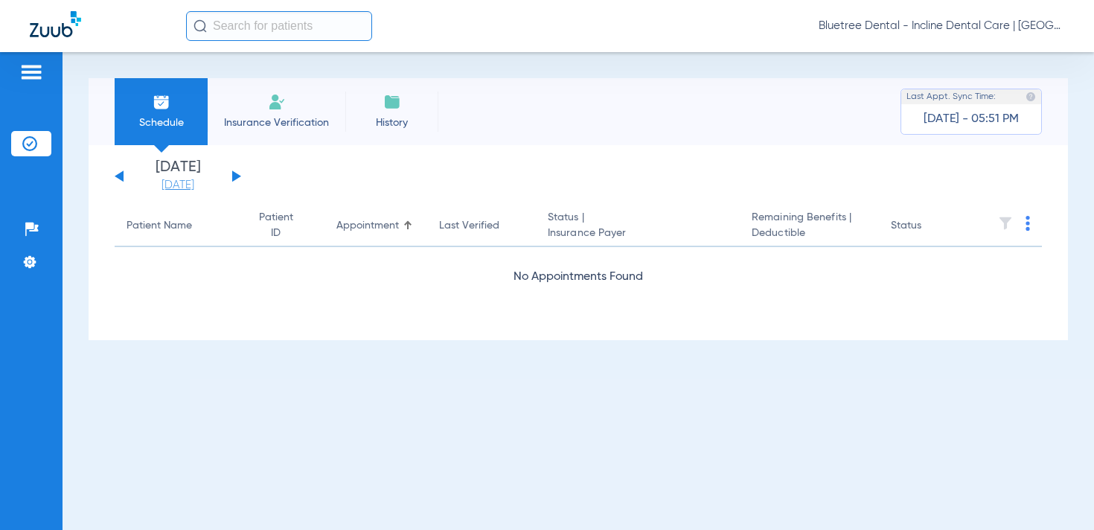
click at [164, 185] on link "[DATE]" at bounding box center [177, 185] width 89 height 15
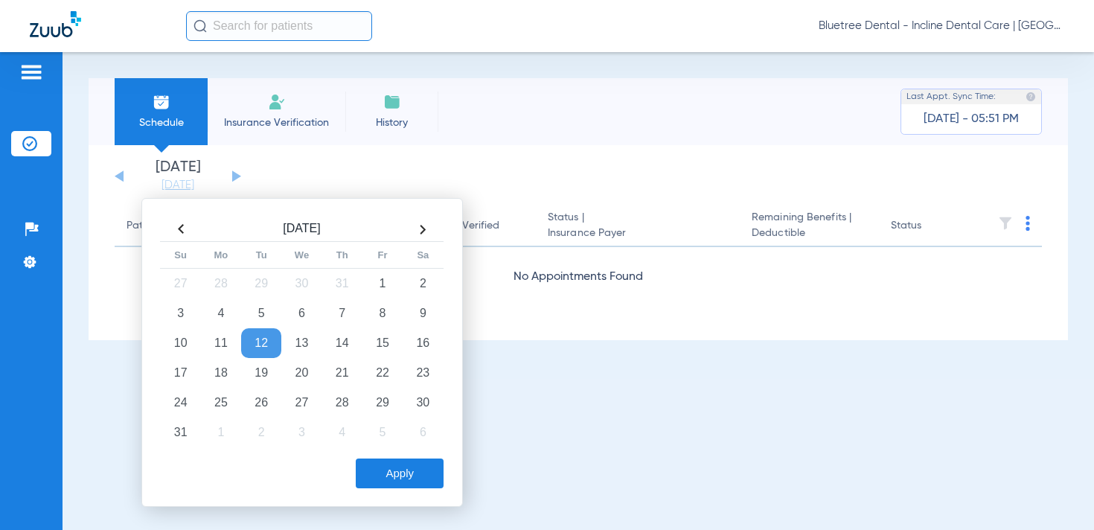
click at [106, 214] on div "[DATE] [DATE] [DATE] [DATE] [DATE] [DATE] [DATE] [DATE] [DATE] [DATE] [DATE] [D…" at bounding box center [579, 242] width 980 height 195
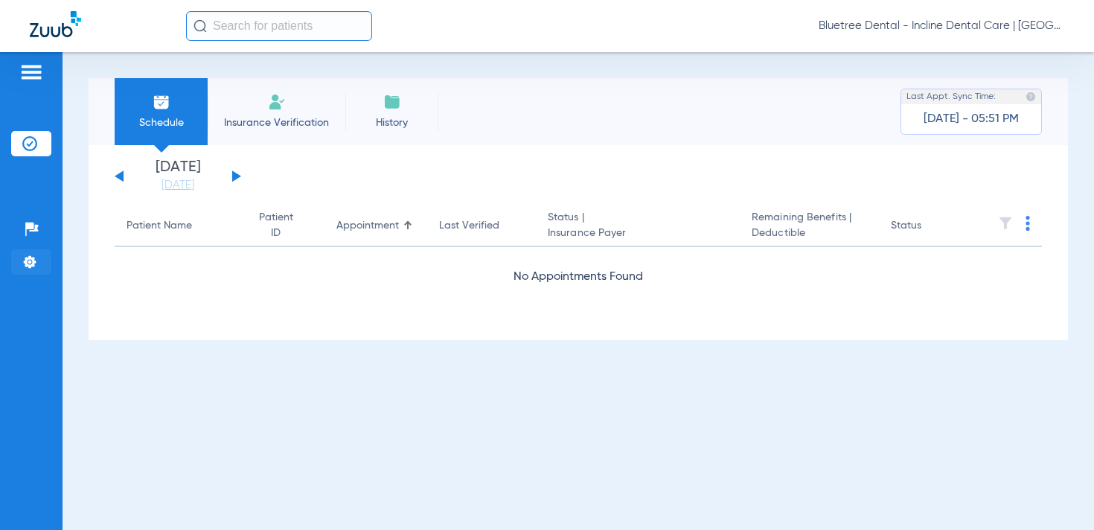
click at [33, 269] on li "Settings" at bounding box center [31, 261] width 40 height 25
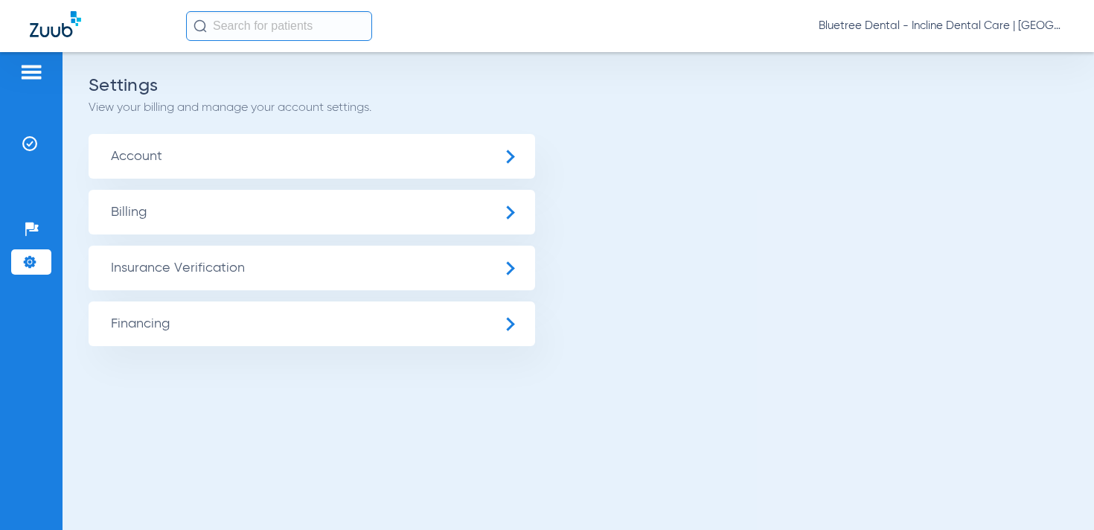
click at [135, 272] on span "Insurance Verification" at bounding box center [312, 268] width 447 height 45
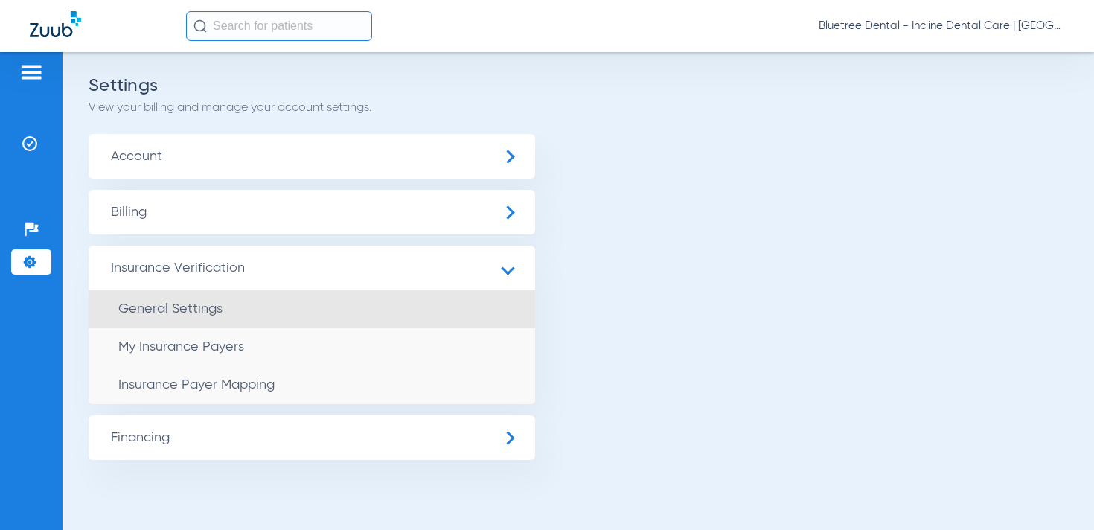
click at [167, 304] on span "General Settings" at bounding box center [170, 308] width 104 height 13
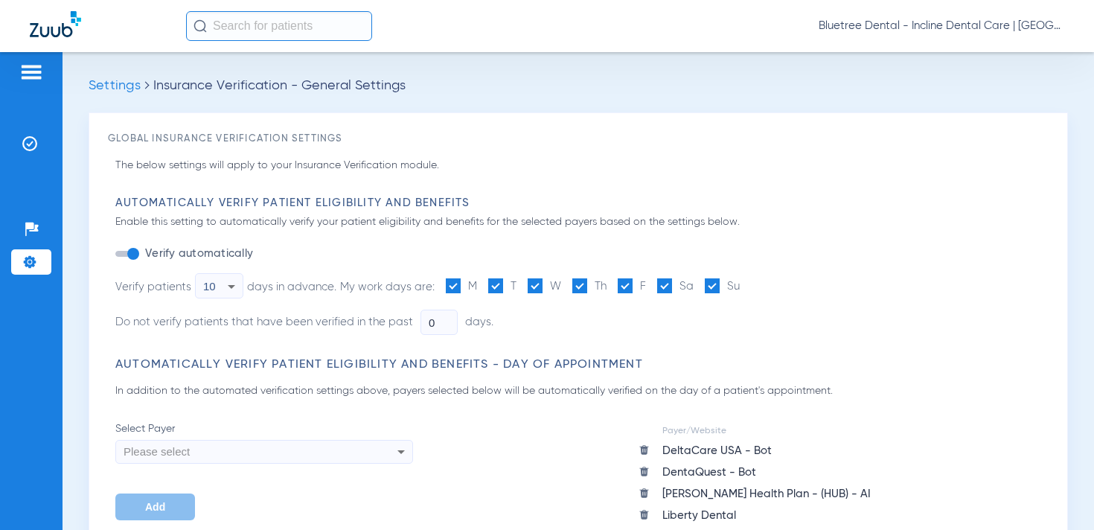
drag, startPoint x: 436, startPoint y: 321, endPoint x: 406, endPoint y: 321, distance: 30.5
click at [406, 321] on li "Do not verify patients that have been verified in the past 0 days." at bounding box center [425, 322] width 621 height 25
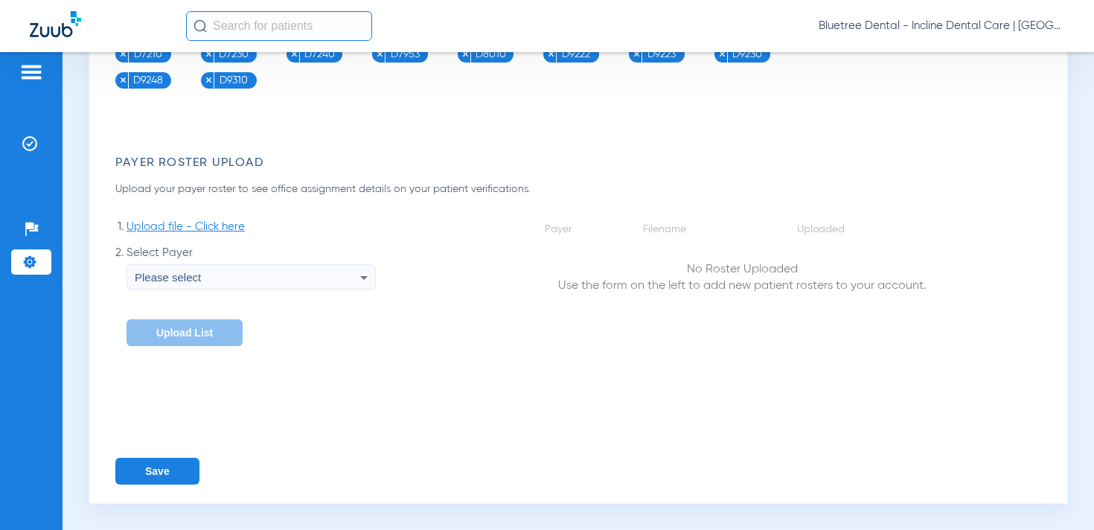
scroll to position [2520, 0]
type input "10"
click at [179, 470] on button "Save" at bounding box center [157, 471] width 84 height 27
click at [1004, 23] on span "Bluetree Dental - Incline Dental Care | [GEOGRAPHIC_DATA]" at bounding box center [942, 26] width 246 height 15
click at [989, 51] on span "Account Selection" at bounding box center [1008, 53] width 83 height 10
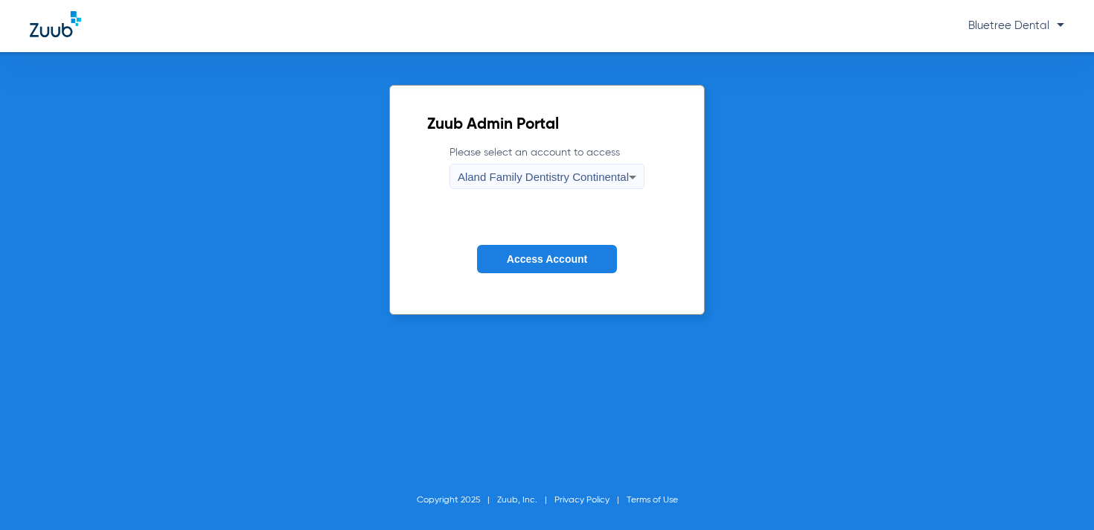
click at [583, 175] on span "Aland Family Dentistry Continental" at bounding box center [543, 176] width 171 height 13
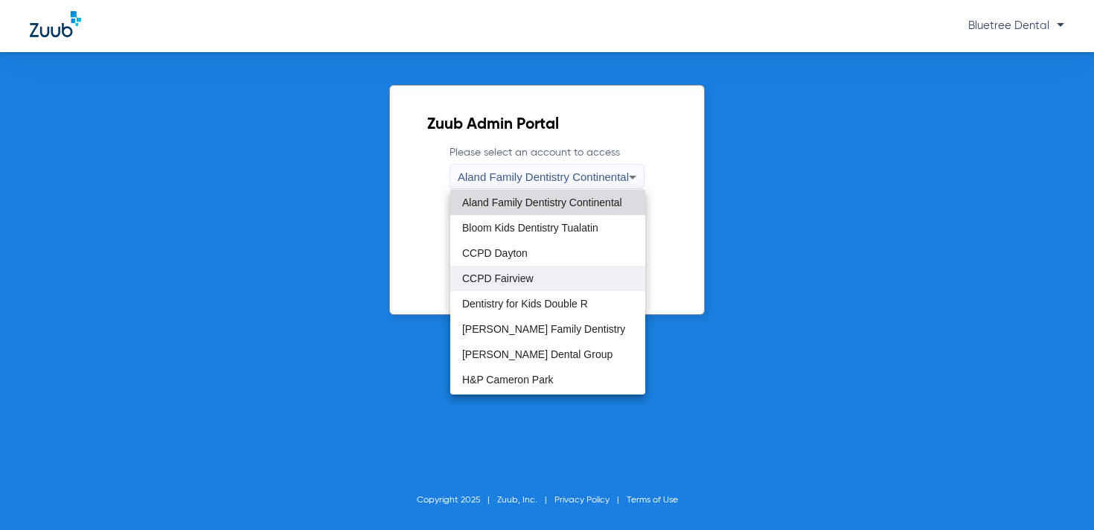
click at [571, 275] on mat-option "CCPD Fairview" at bounding box center [547, 278] width 195 height 25
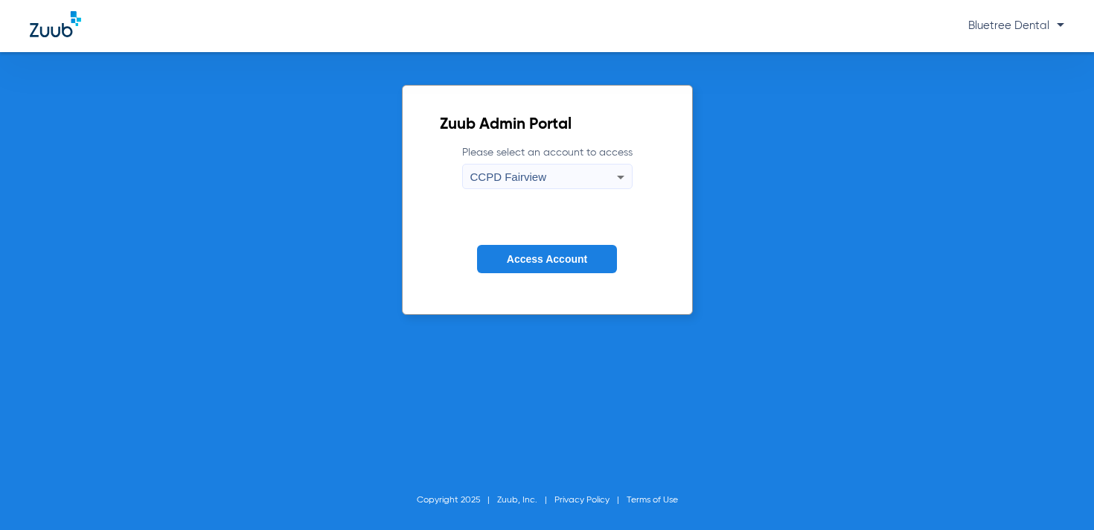
click at [555, 258] on span "Access Account" at bounding box center [547, 259] width 80 height 12
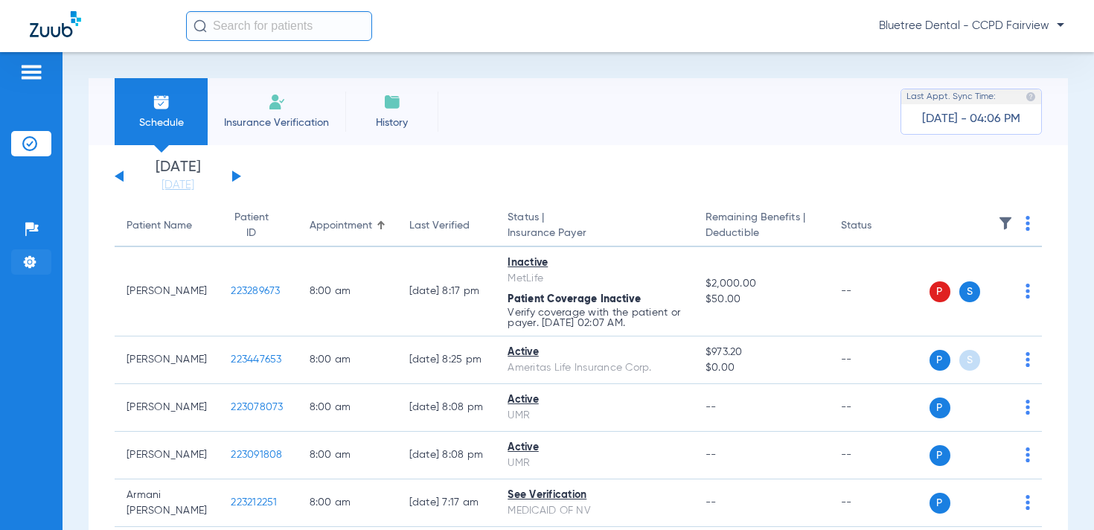
click at [36, 260] on img at bounding box center [29, 262] width 15 height 15
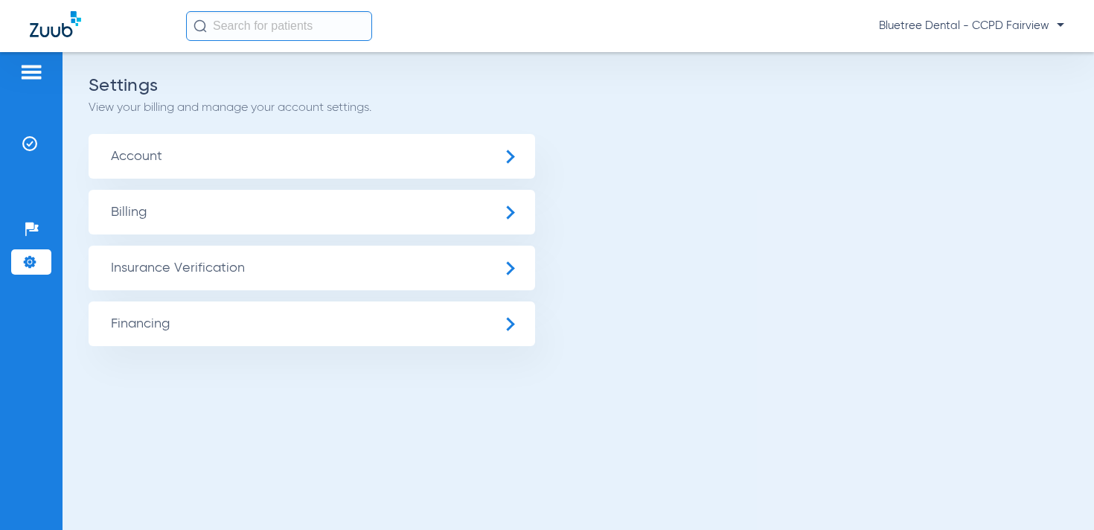
click at [185, 256] on span "Insurance Verification" at bounding box center [312, 268] width 447 height 45
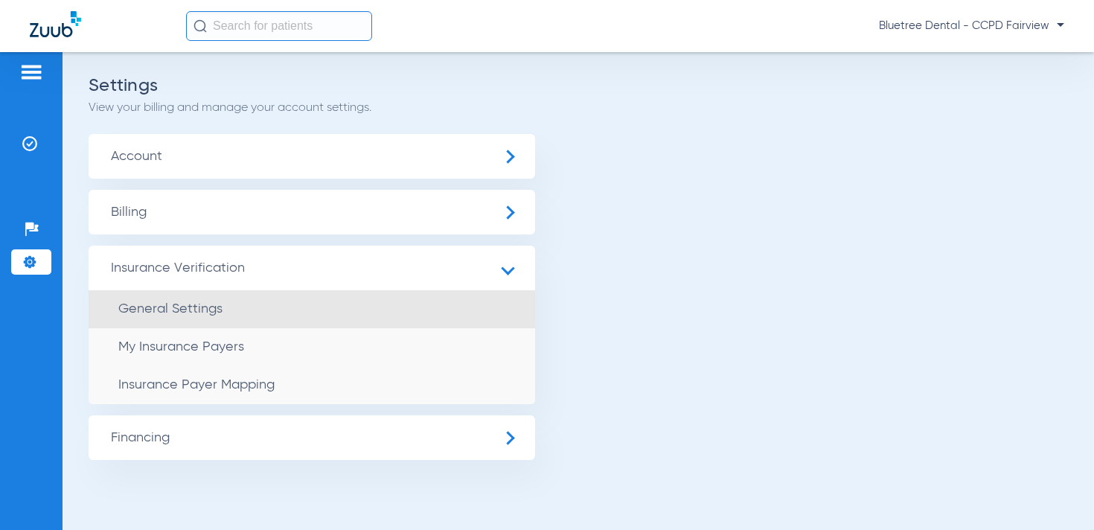
click at [211, 296] on li "General Settings" at bounding box center [312, 309] width 447 height 38
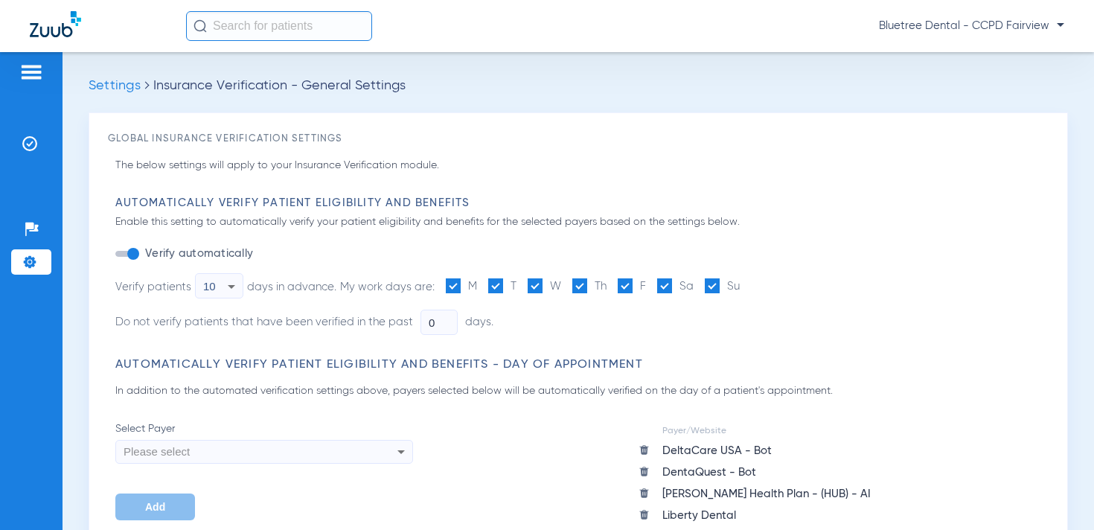
drag, startPoint x: 443, startPoint y: 322, endPoint x: 376, endPoint y: 321, distance: 67.0
click at [376, 321] on li "Do not verify patients that have been verified in the past 0 days." at bounding box center [425, 322] width 621 height 25
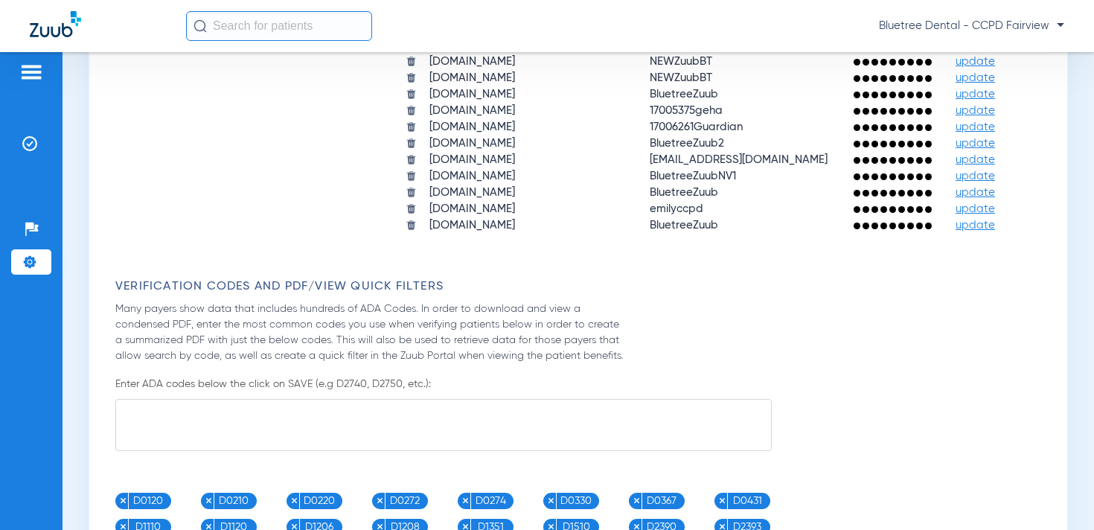
scroll to position [2542, 0]
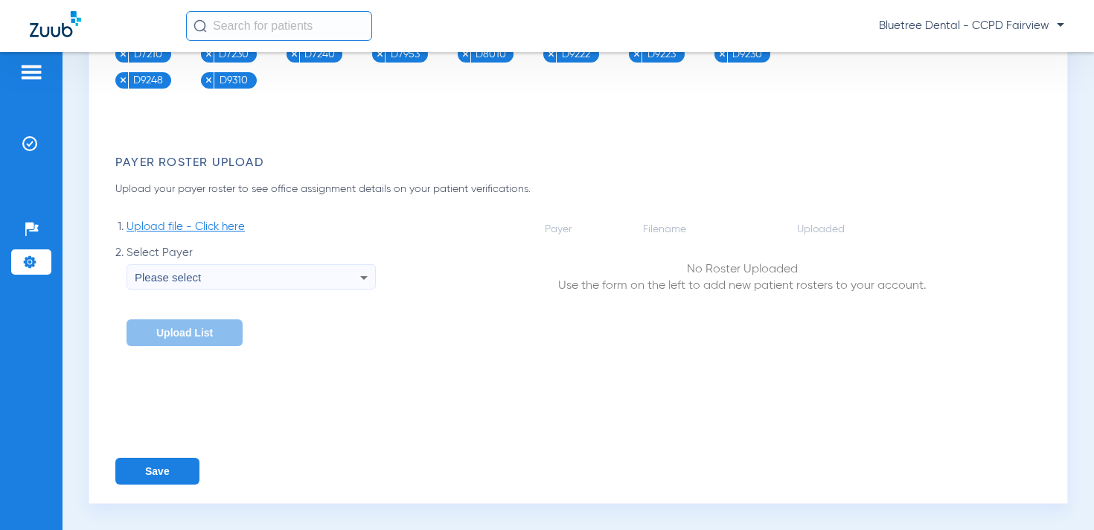
type input "10"
click at [176, 461] on button "Save" at bounding box center [157, 471] width 84 height 27
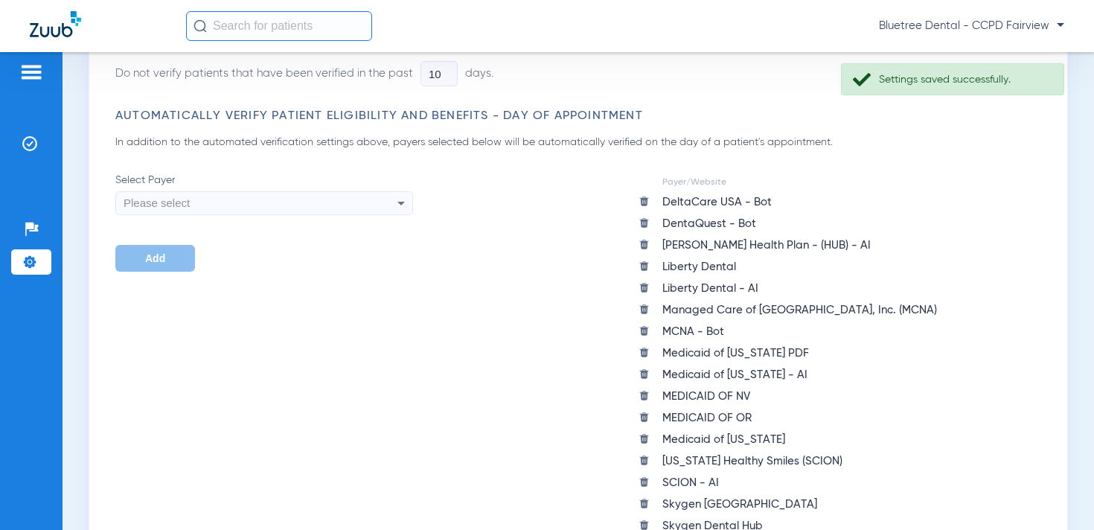
scroll to position [0, 0]
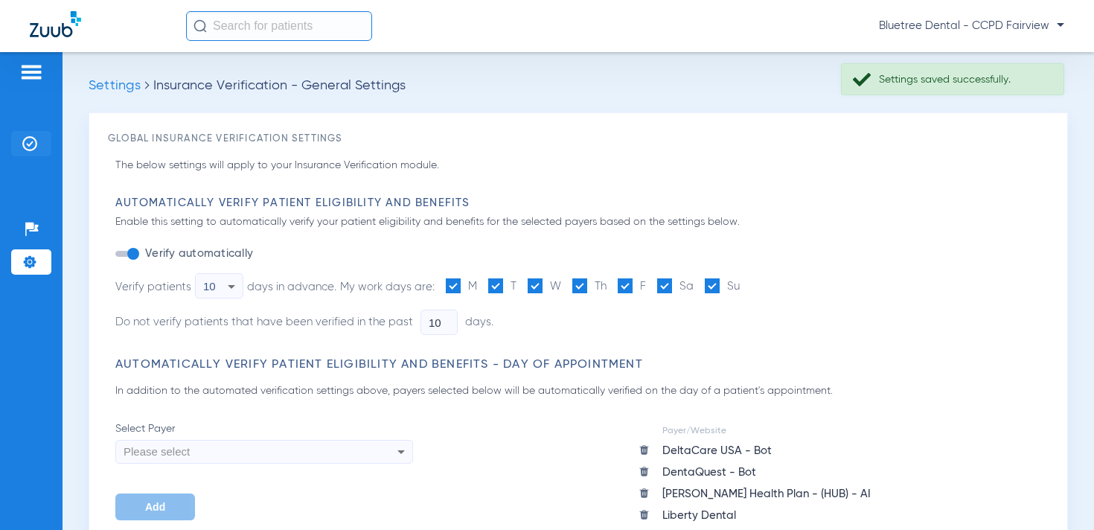
click at [35, 138] on img at bounding box center [29, 143] width 15 height 15
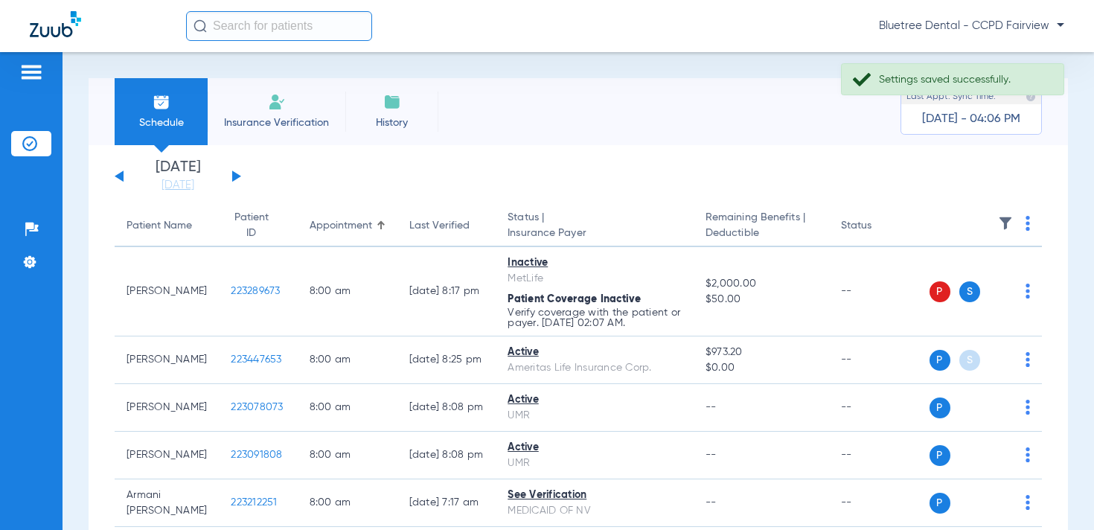
click at [234, 175] on button at bounding box center [236, 175] width 9 height 11
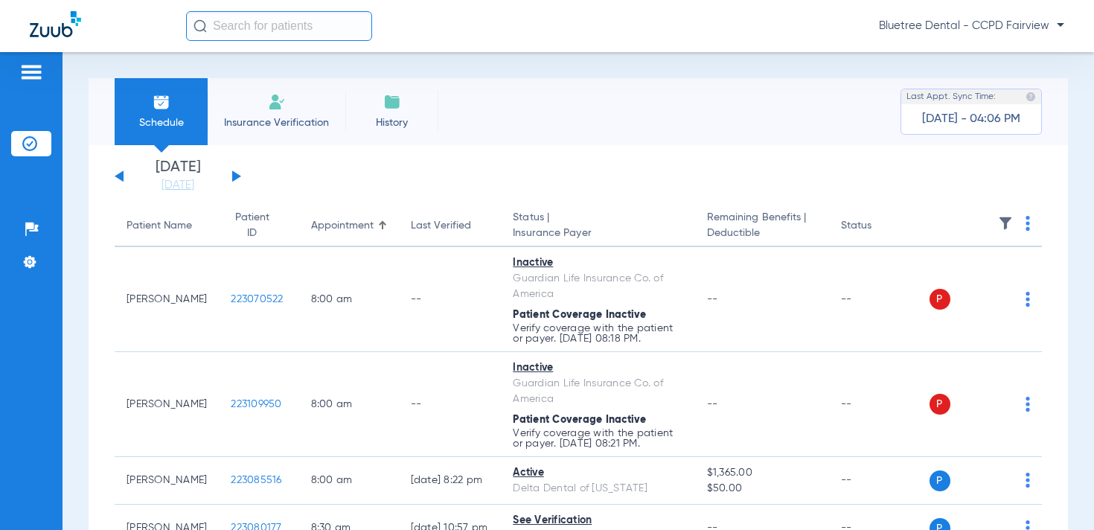
click at [1003, 219] on img at bounding box center [1005, 223] width 15 height 15
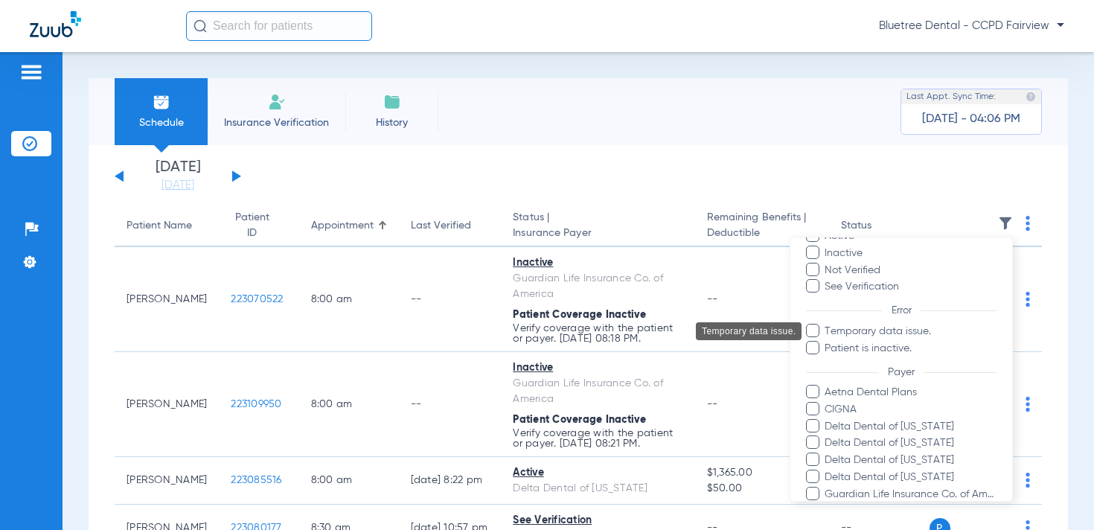
click at [902, 335] on span "Temporary data issue." at bounding box center [910, 332] width 173 height 16
click at [827, 342] on input "Temporary data issue." at bounding box center [827, 342] width 0 height 0
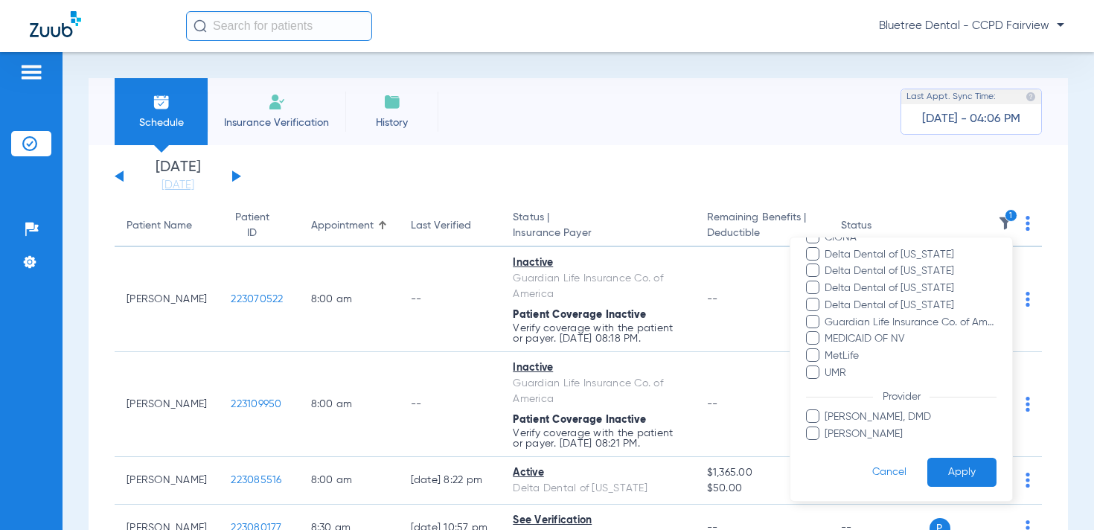
click at [942, 467] on button "Apply" at bounding box center [961, 472] width 69 height 29
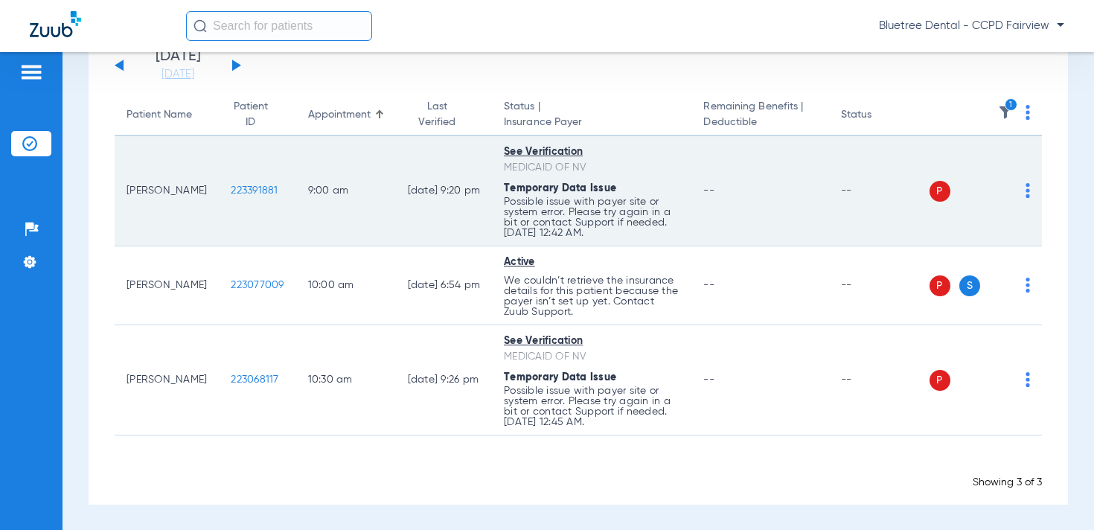
scroll to position [109, 0]
click at [1027, 194] on img at bounding box center [1028, 192] width 4 height 15
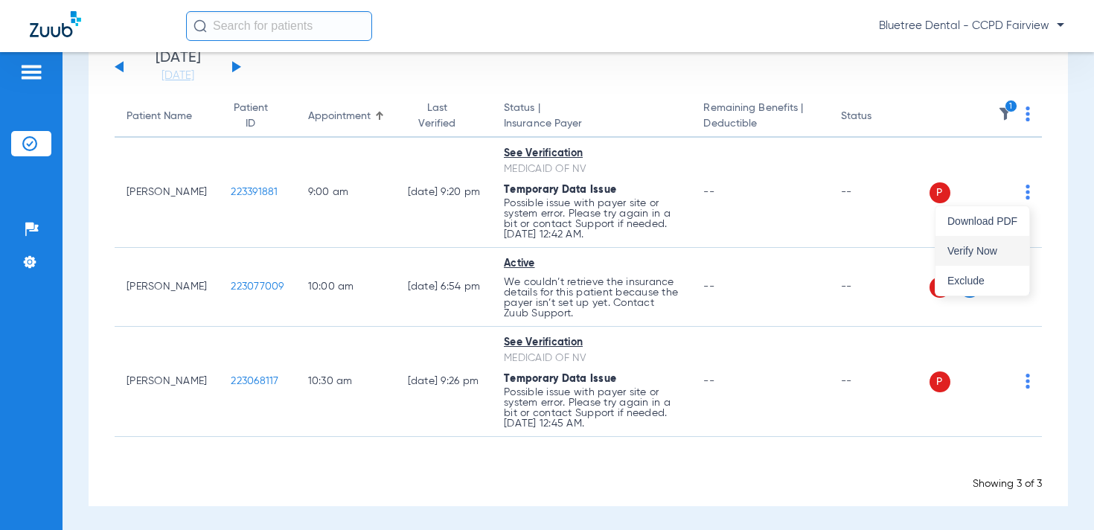
click at [1005, 246] on span "Verify Now" at bounding box center [983, 251] width 70 height 10
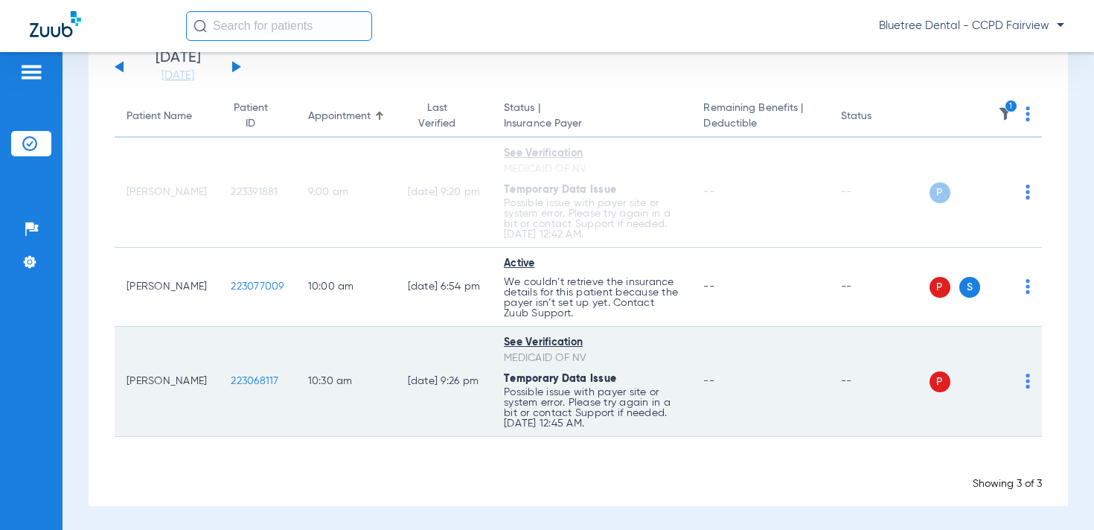
click at [1027, 377] on img at bounding box center [1028, 381] width 4 height 15
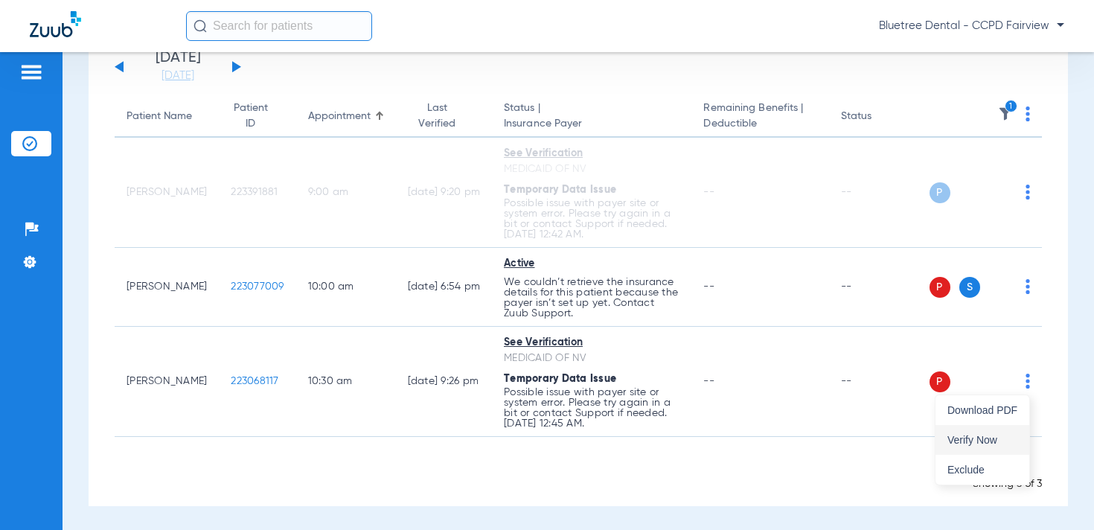
click at [994, 436] on span "Verify Now" at bounding box center [983, 440] width 70 height 10
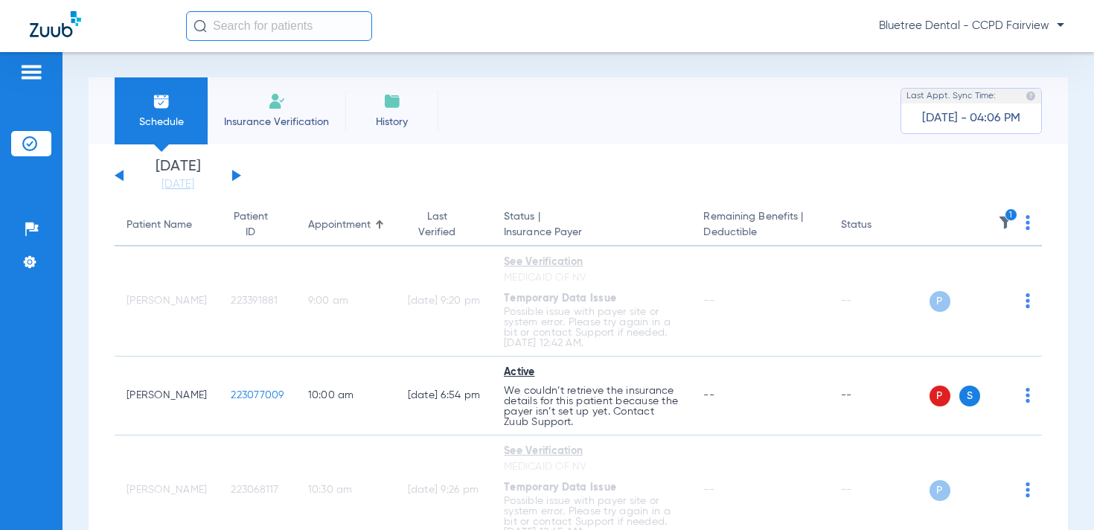
scroll to position [0, 0]
click at [237, 177] on button at bounding box center [236, 175] width 9 height 11
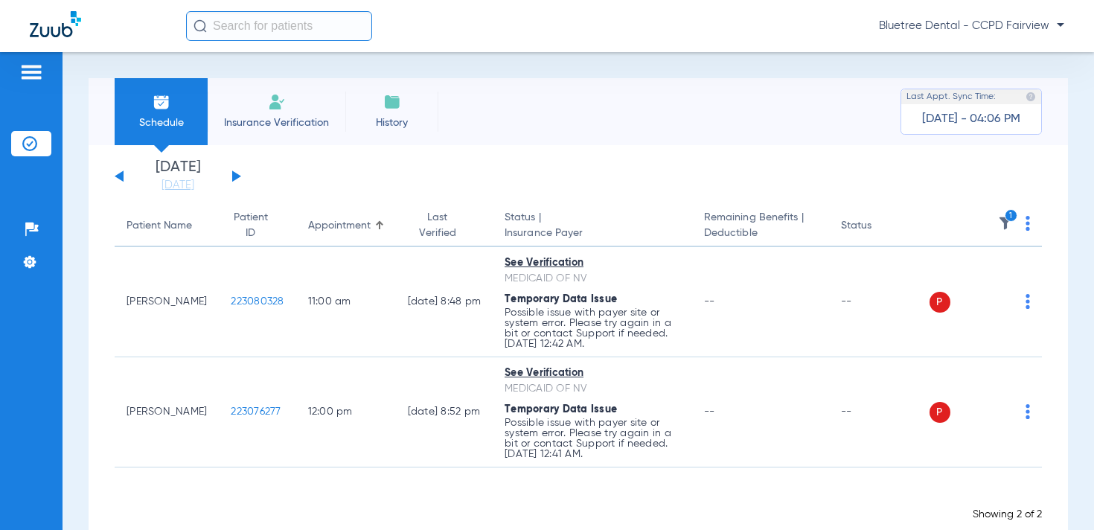
click at [1028, 223] on img at bounding box center [1028, 223] width 4 height 15
click at [984, 278] on span "Verify All" at bounding box center [972, 282] width 89 height 10
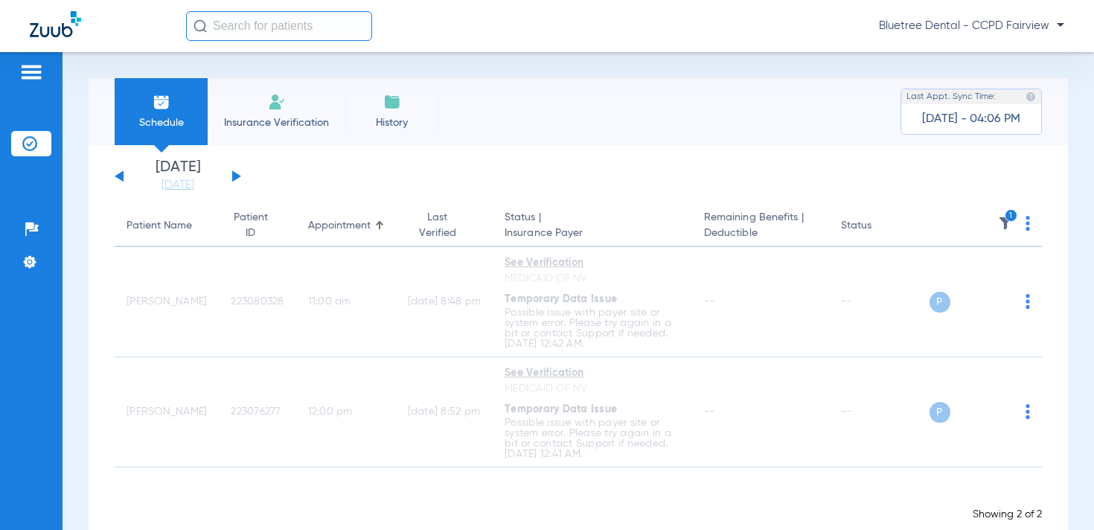
click at [233, 175] on button at bounding box center [236, 175] width 9 height 11
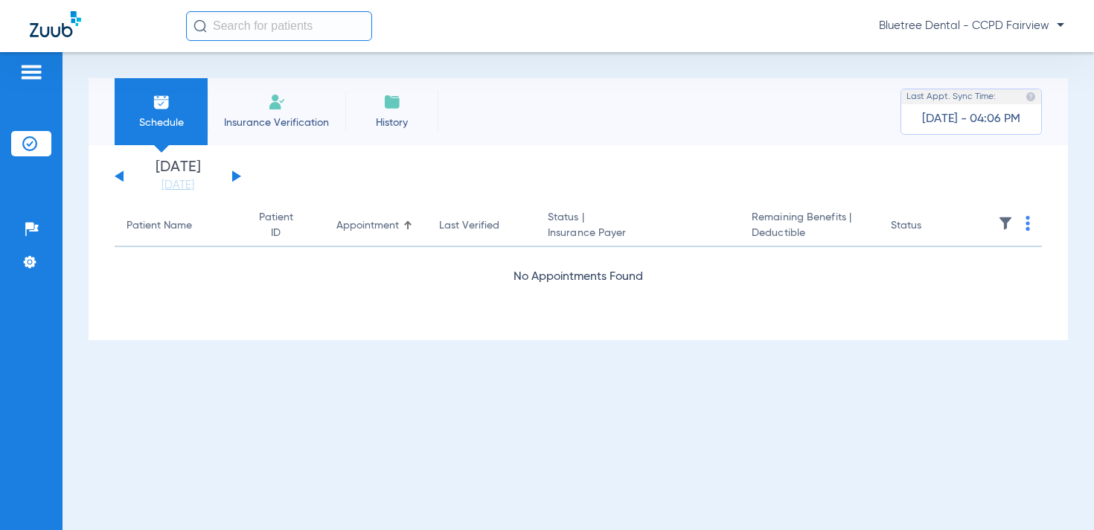
click at [1013, 23] on span "Bluetree Dental - CCPD Fairview" at bounding box center [971, 26] width 185 height 15
click at [1009, 51] on span "Account Selection" at bounding box center [1008, 53] width 83 height 10
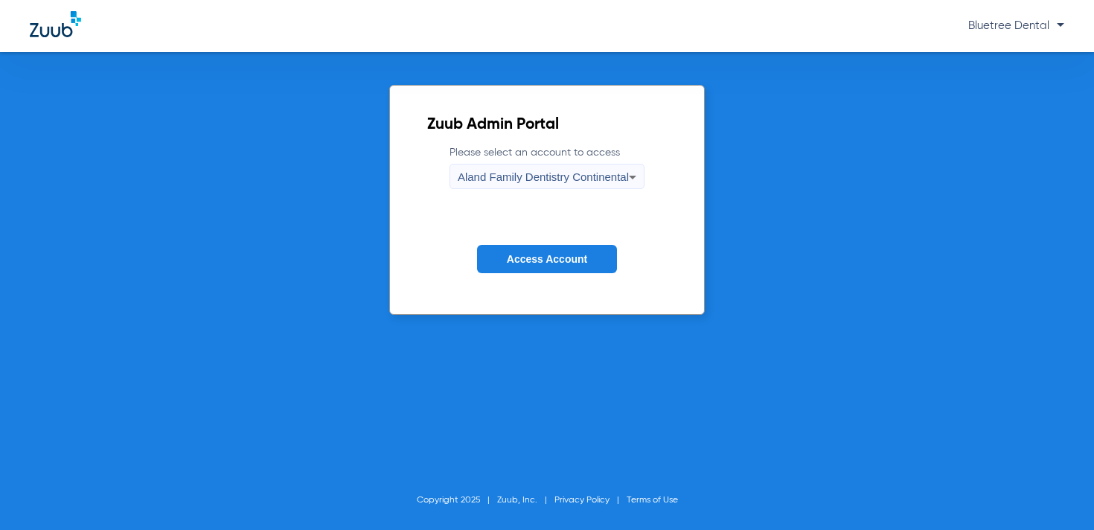
click at [588, 170] on span "Aland Family Dentistry Continental" at bounding box center [543, 176] width 171 height 13
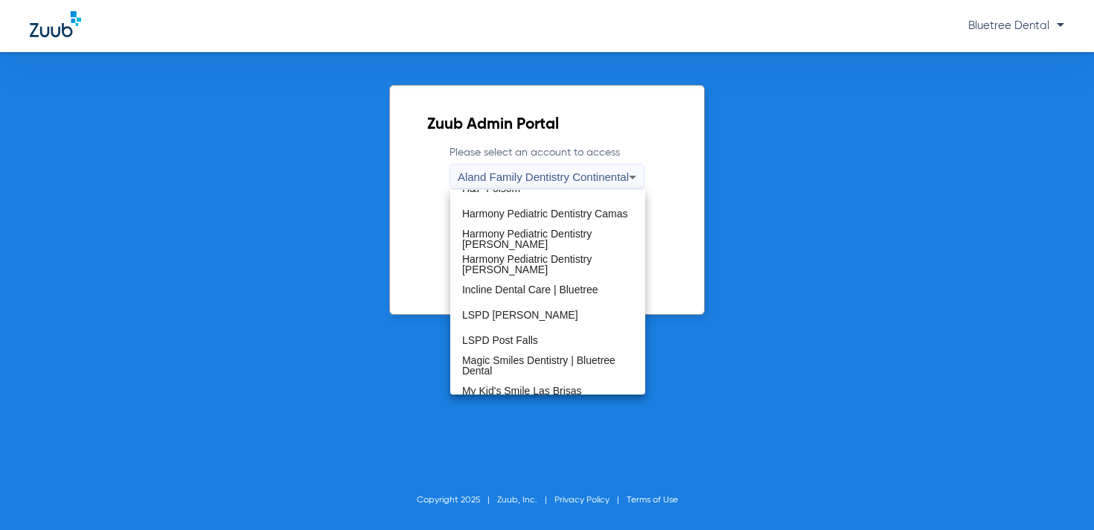
scroll to position [223, 0]
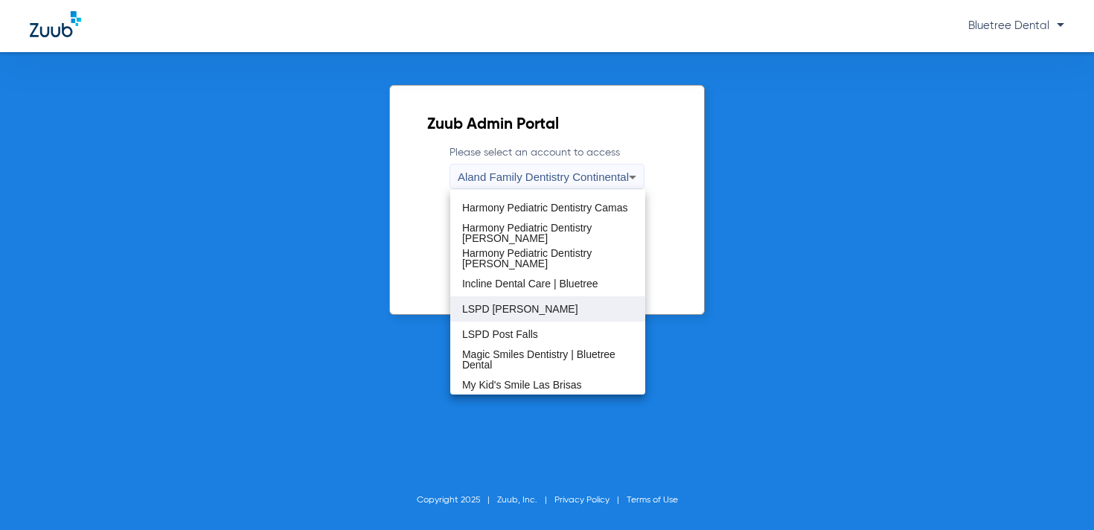
click at [526, 301] on mat-option "LSPD [PERSON_NAME]" at bounding box center [547, 308] width 195 height 25
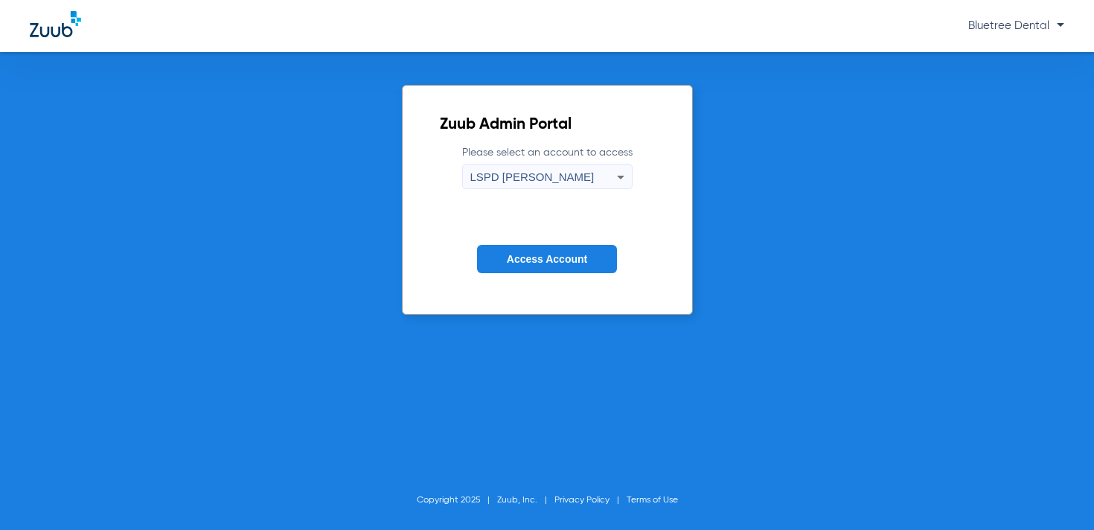
click at [555, 255] on span "Access Account" at bounding box center [547, 259] width 80 height 12
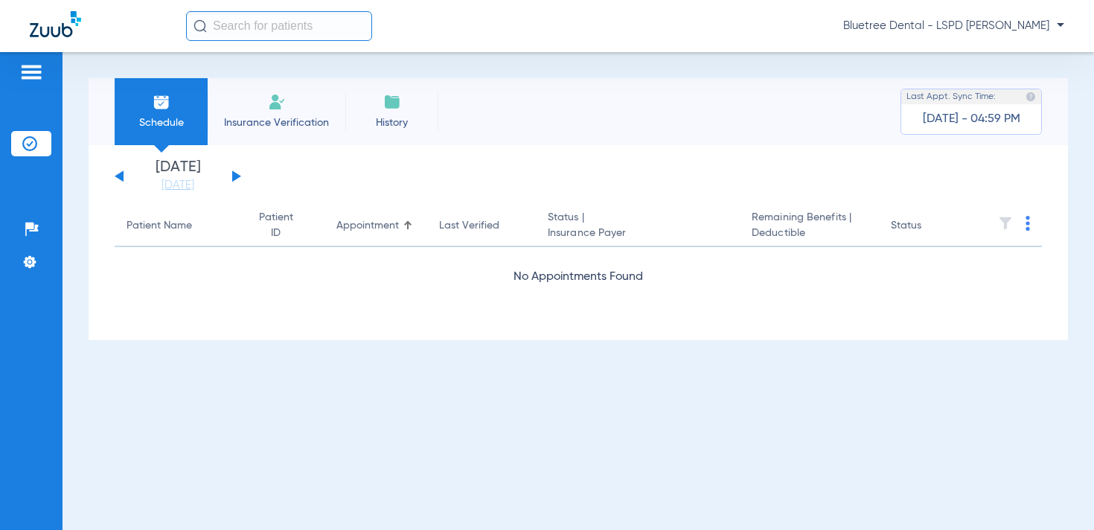
click at [978, 30] on span "Bluetree Dental - LSPD [PERSON_NAME]" at bounding box center [953, 26] width 221 height 15
click at [988, 54] on span "Account Selection" at bounding box center [1008, 53] width 83 height 10
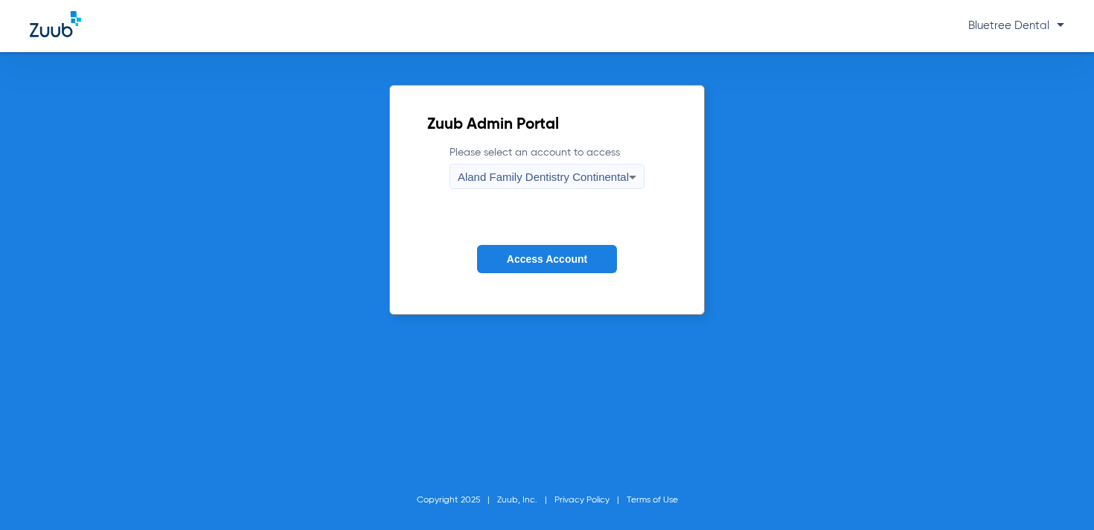
click at [610, 185] on div "Aland Family Dentistry Continental" at bounding box center [543, 177] width 171 height 25
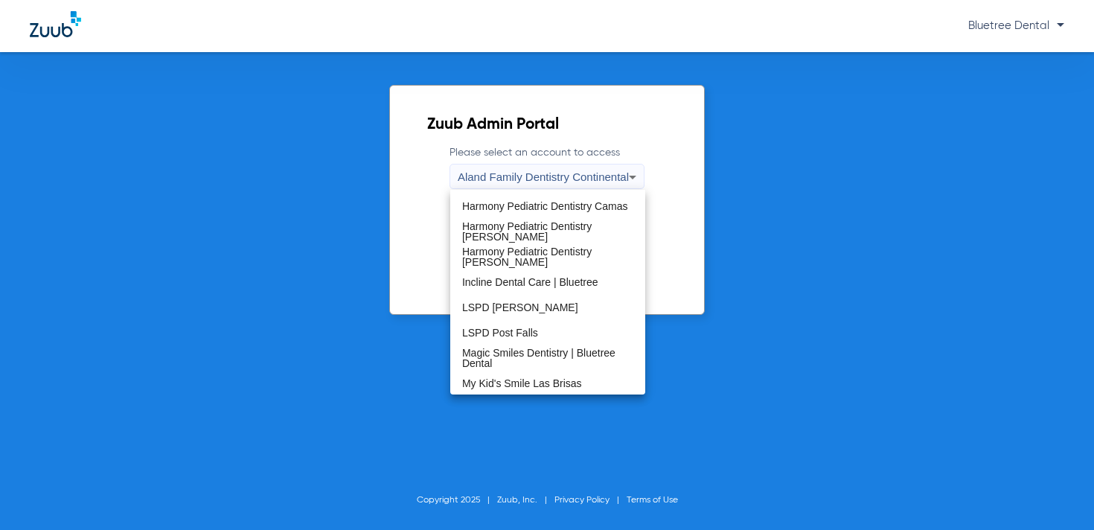
scroll to position [239, 0]
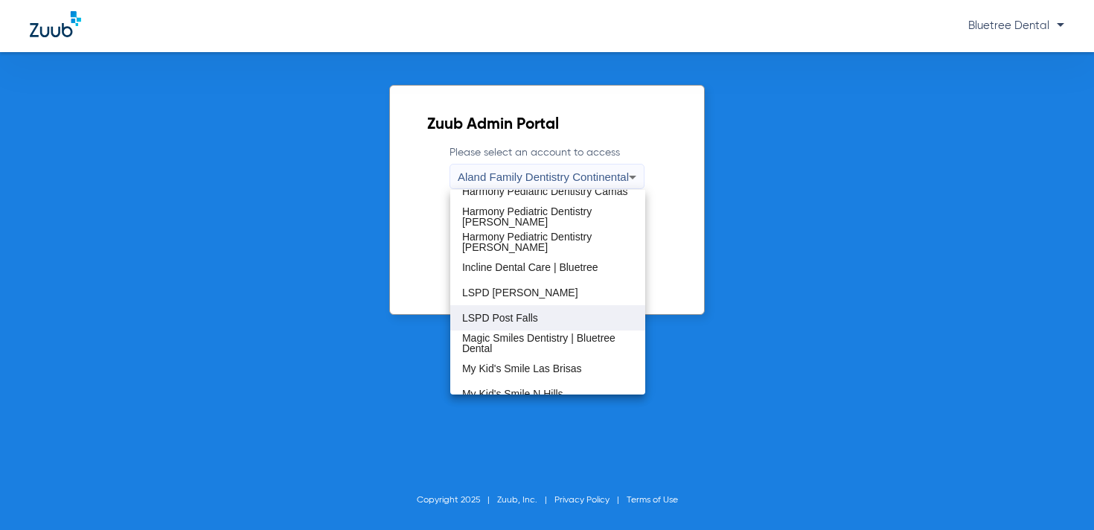
click at [558, 318] on mat-option "LSPD Post Falls" at bounding box center [547, 317] width 195 height 25
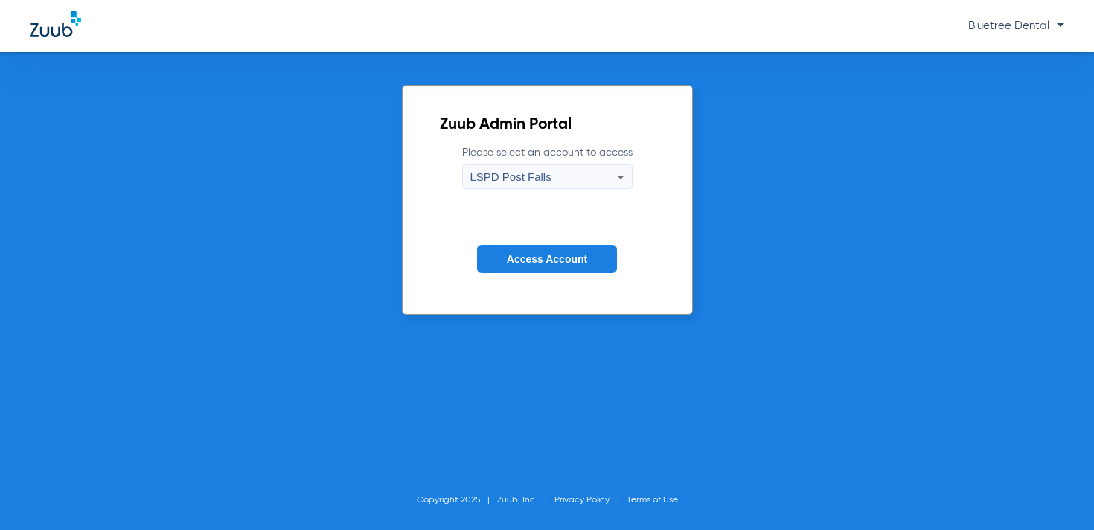
click at [572, 260] on span "Access Account" at bounding box center [547, 259] width 80 height 12
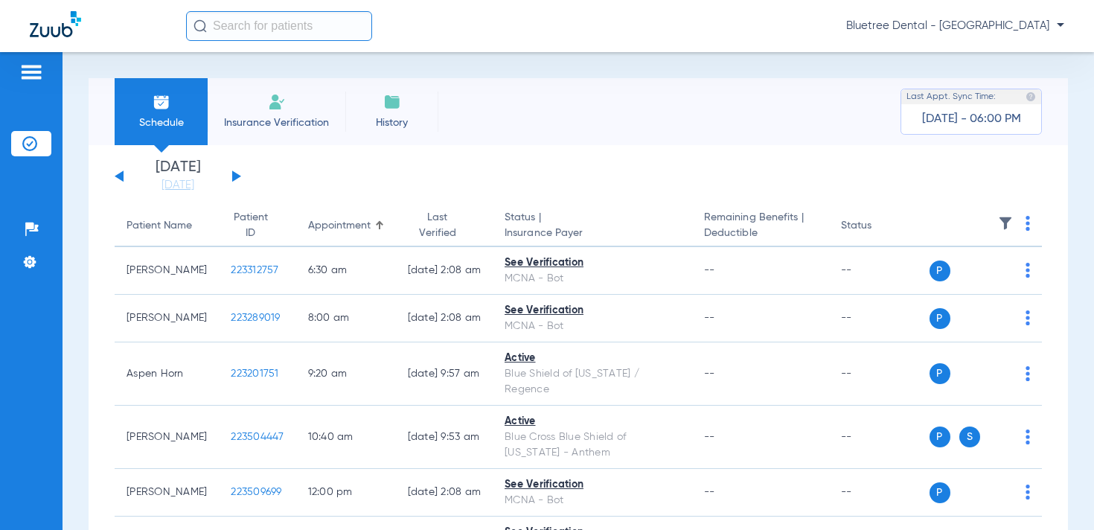
click at [994, 28] on span "Bluetree Dental - [GEOGRAPHIC_DATA]" at bounding box center [955, 26] width 218 height 15
click at [990, 51] on span "Account Selection" at bounding box center [1008, 53] width 83 height 10
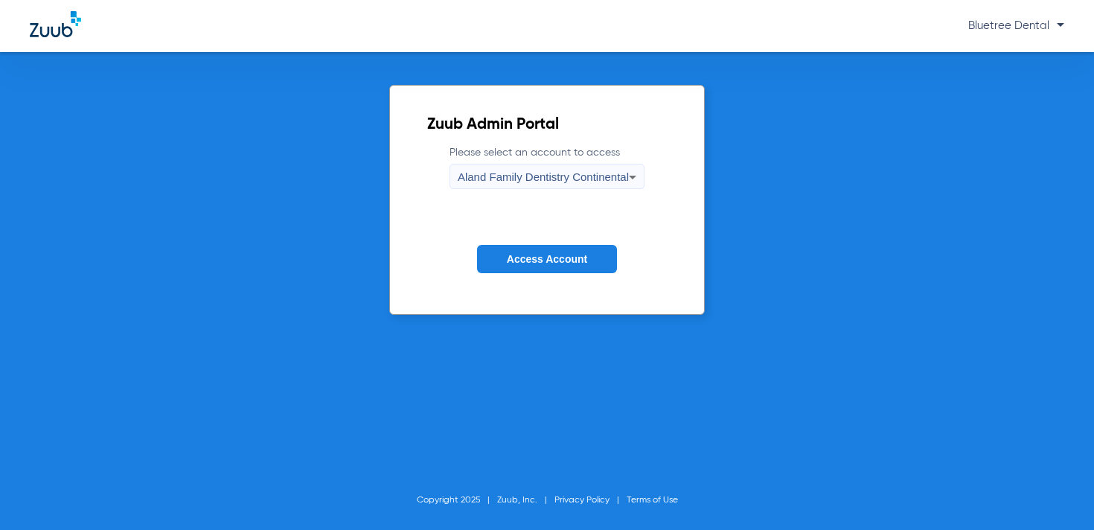
click at [601, 182] on span "Aland Family Dentistry Continental" at bounding box center [543, 176] width 171 height 13
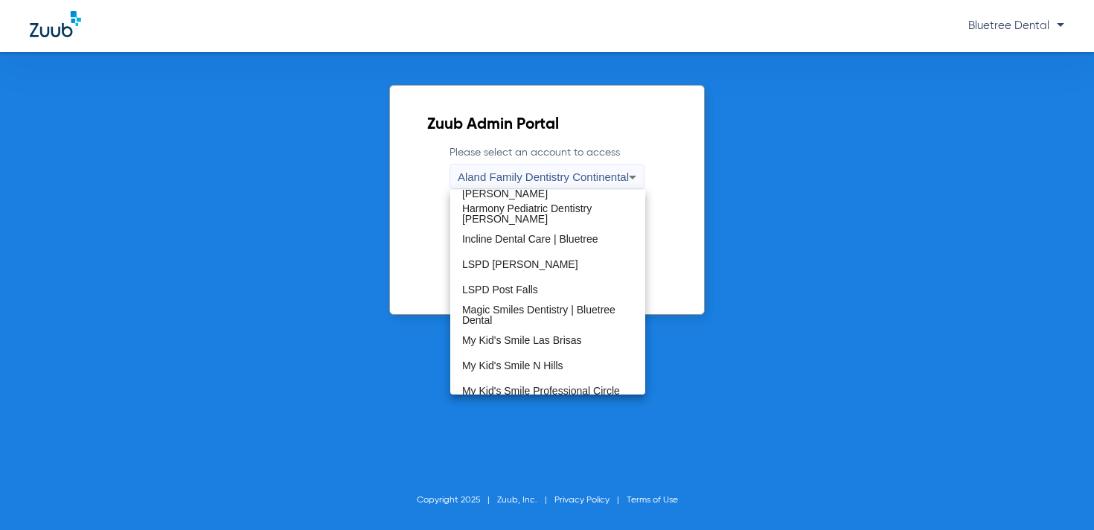
scroll to position [271, 0]
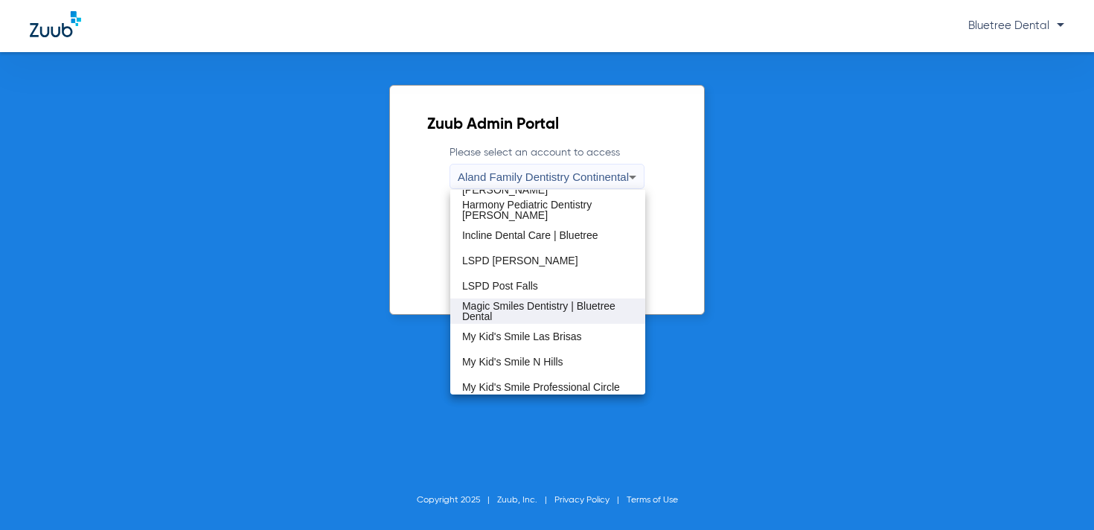
click at [517, 312] on span "Magic Smiles Dentistry | Bluetree Dental" at bounding box center [547, 311] width 171 height 21
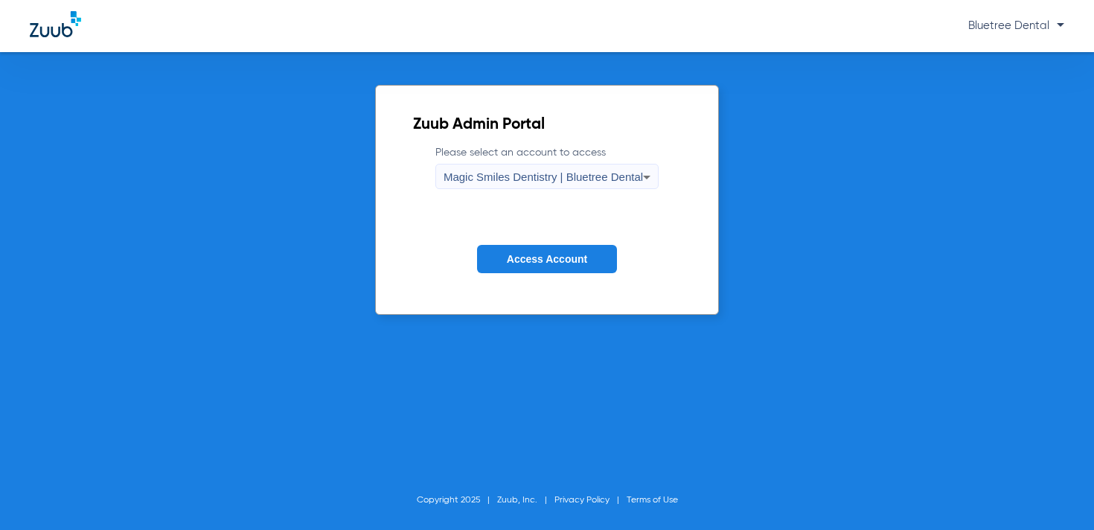
click at [542, 259] on span "Access Account" at bounding box center [547, 259] width 80 height 12
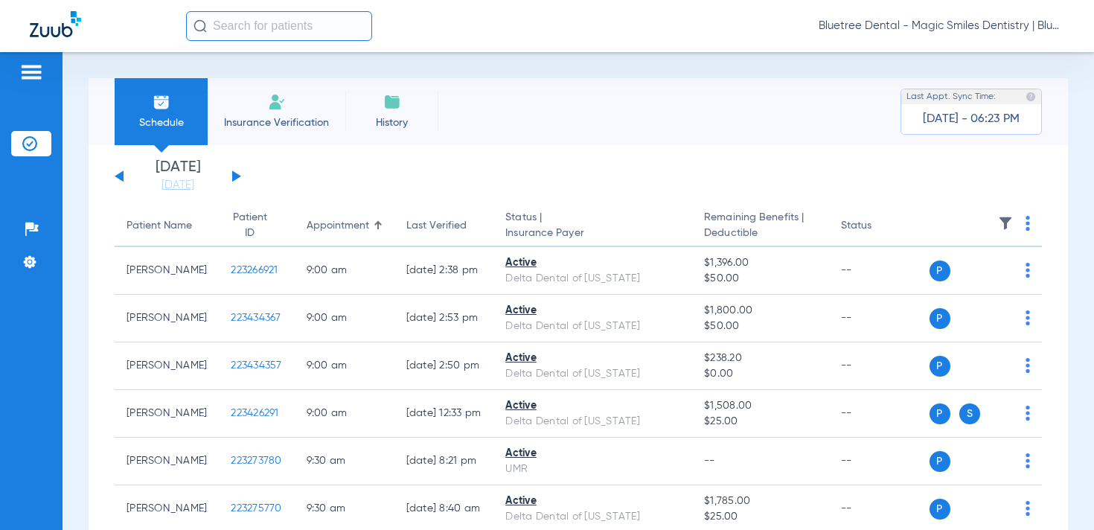
click at [1002, 27] on span "Bluetree Dental - Magic Smiles Dentistry | Bluetree Dental" at bounding box center [942, 26] width 246 height 15
click at [974, 60] on button "Account Selection" at bounding box center [1008, 53] width 107 height 30
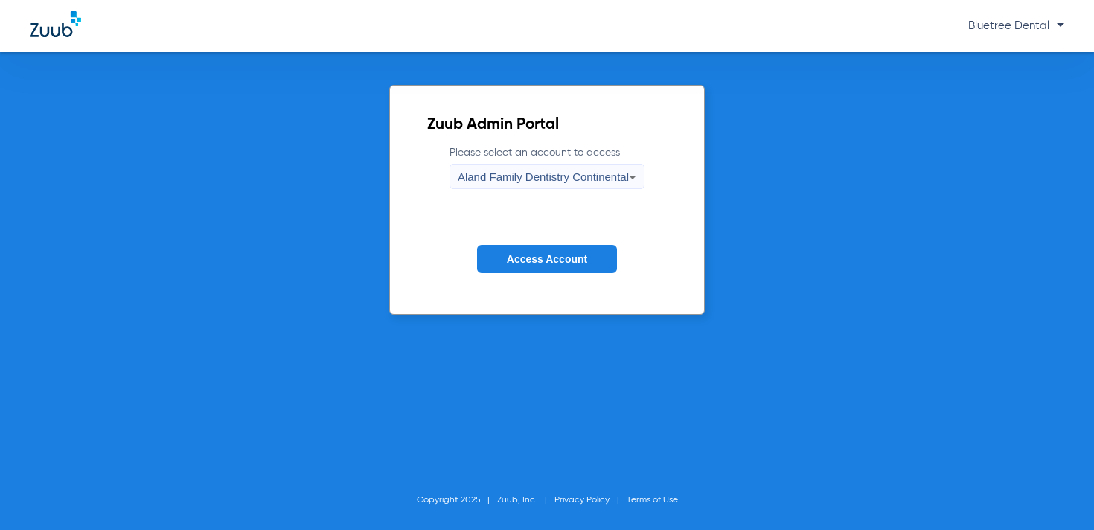
click at [608, 184] on div "Aland Family Dentistry Continental" at bounding box center [543, 177] width 171 height 25
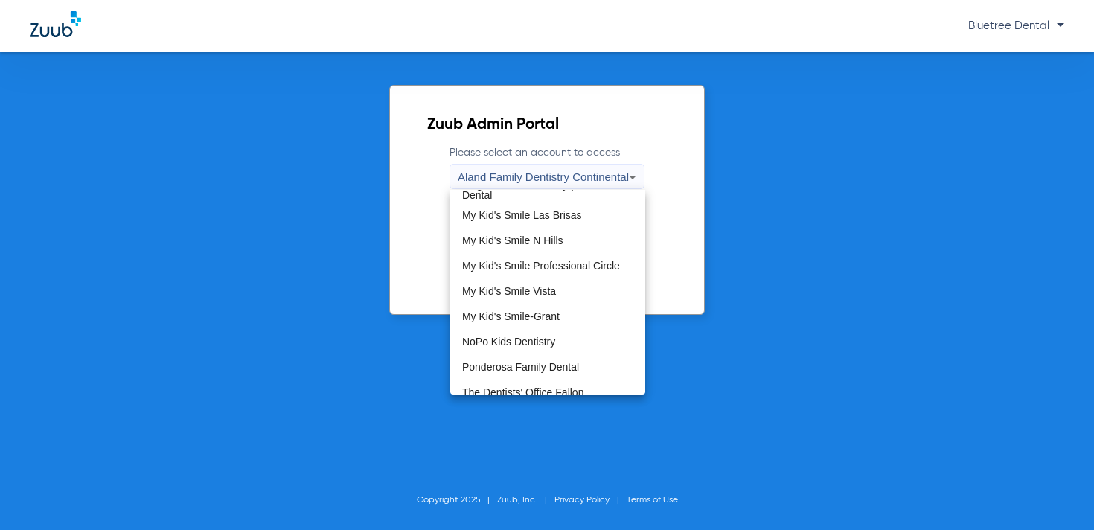
scroll to position [395, 0]
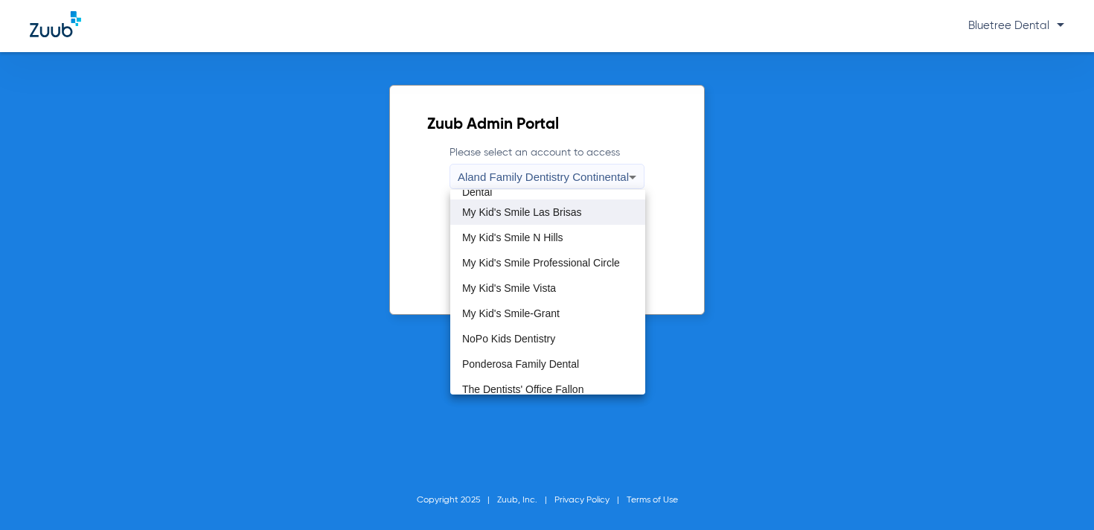
click at [555, 212] on span "My Kid's Smile Las Brisas" at bounding box center [522, 212] width 120 height 10
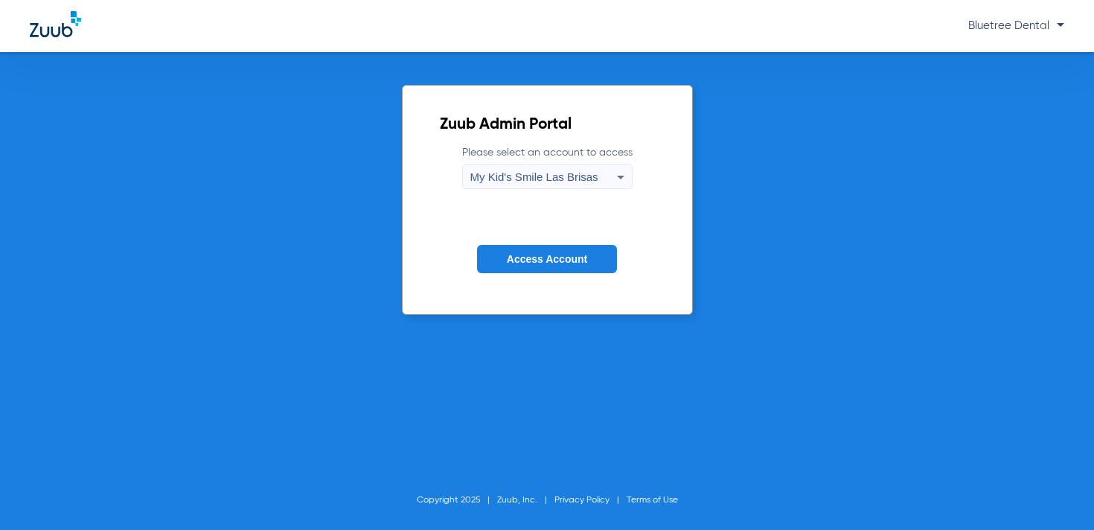
click at [553, 268] on button "Access Account" at bounding box center [547, 259] width 140 height 29
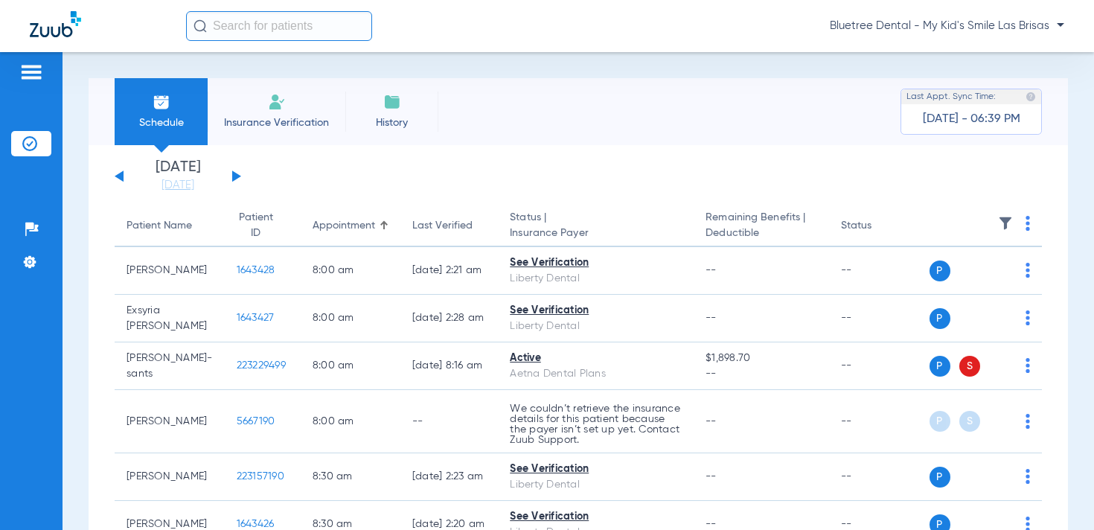
click at [1004, 220] on img at bounding box center [1005, 223] width 15 height 15
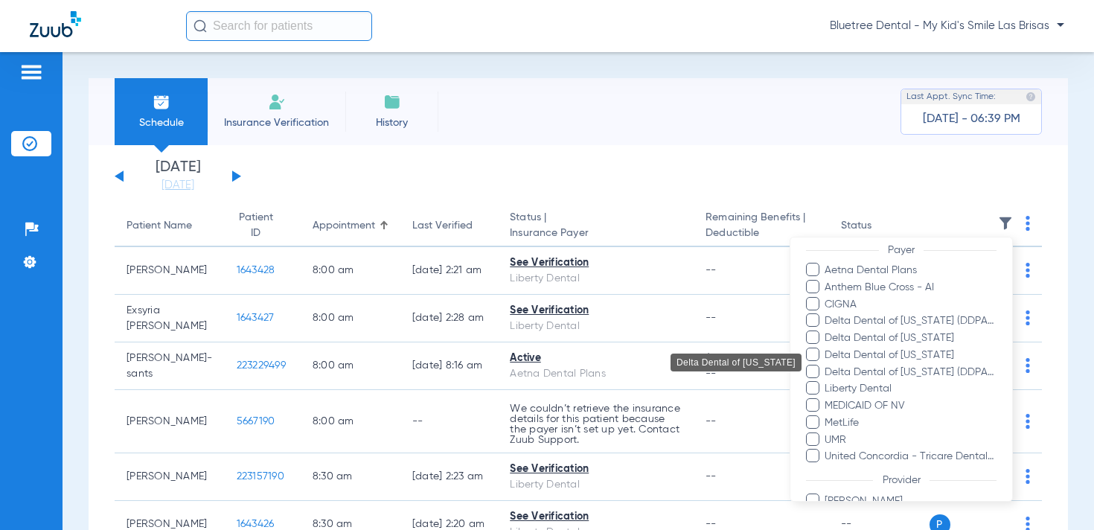
scroll to position [194, 0]
click at [889, 406] on span "MEDICAID OF NV" at bounding box center [910, 405] width 173 height 16
click at [827, 415] on input "MEDICAID OF NV" at bounding box center [827, 415] width 0 height 0
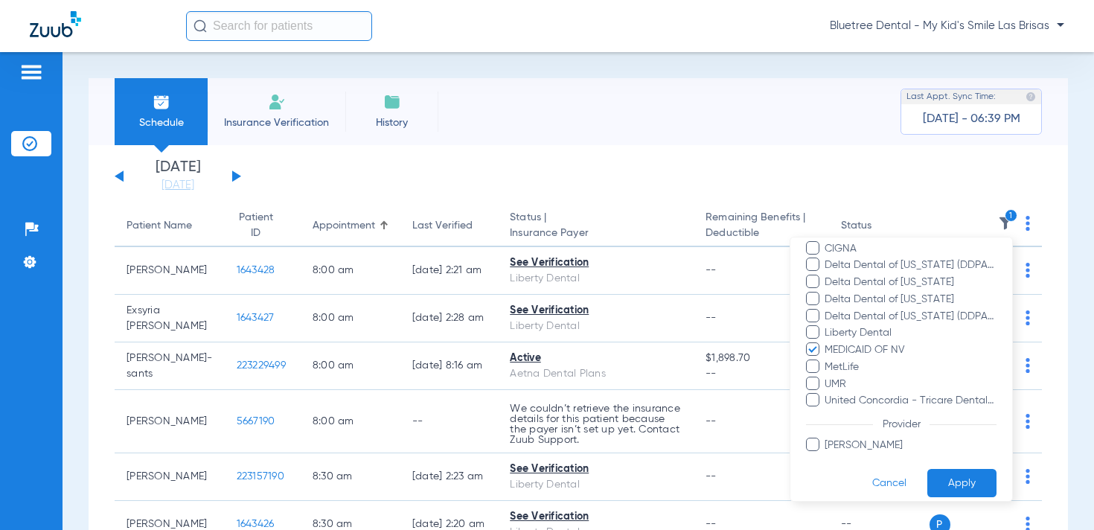
scroll to position [261, 0]
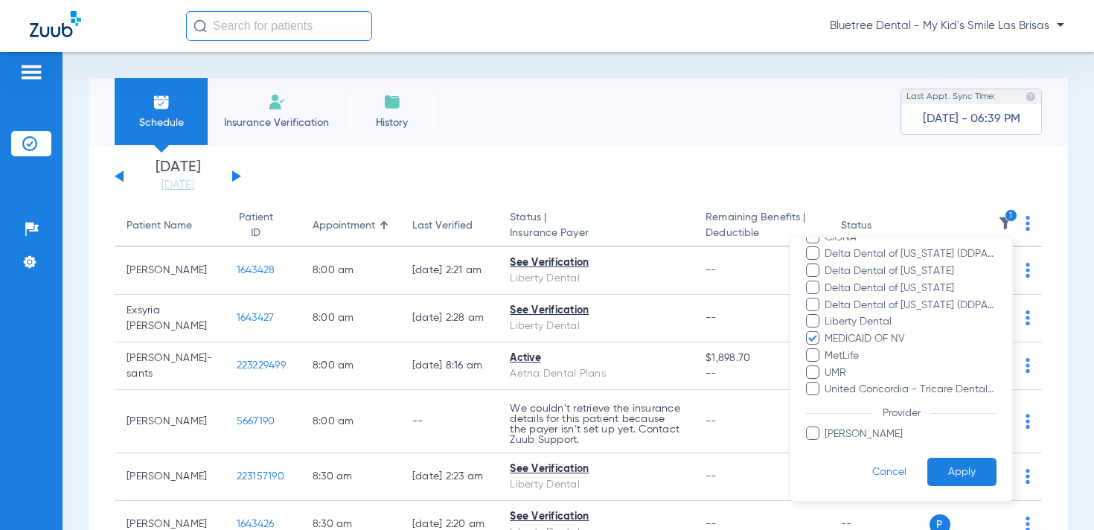
click at [939, 463] on button "Apply" at bounding box center [961, 472] width 69 height 29
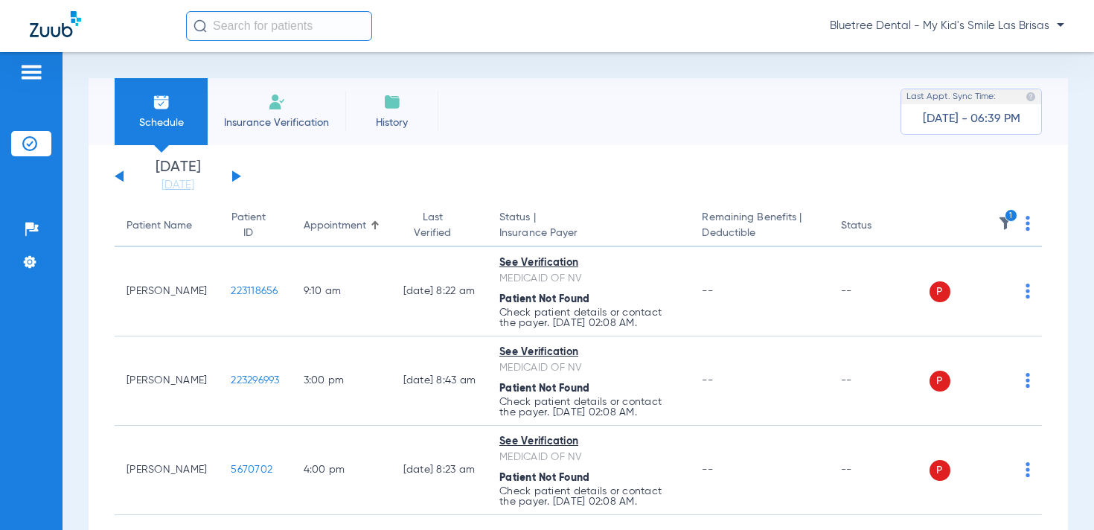
scroll to position [80, 0]
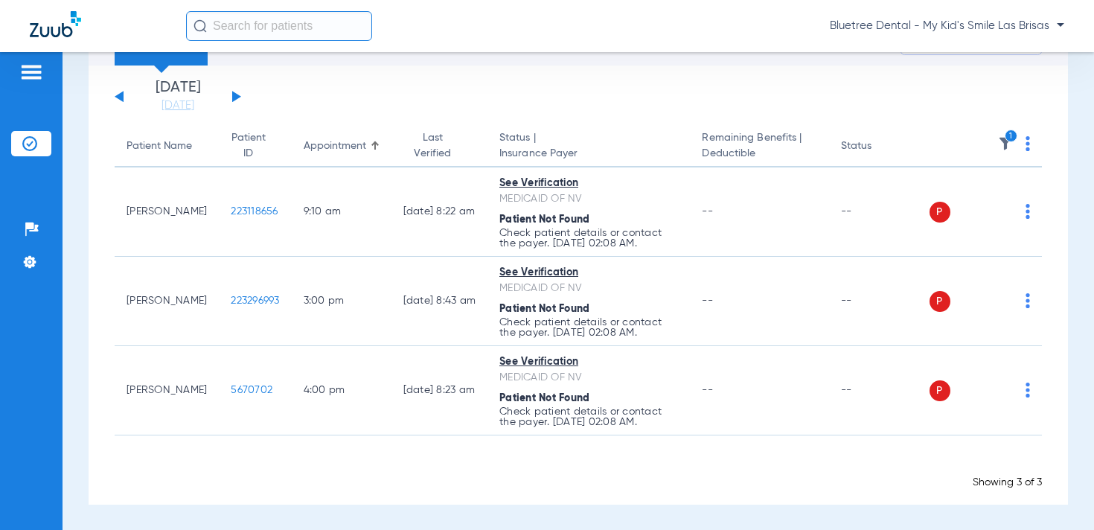
click at [1026, 141] on img at bounding box center [1028, 143] width 4 height 15
click at [974, 205] on span "Verify All" at bounding box center [972, 202] width 89 height 10
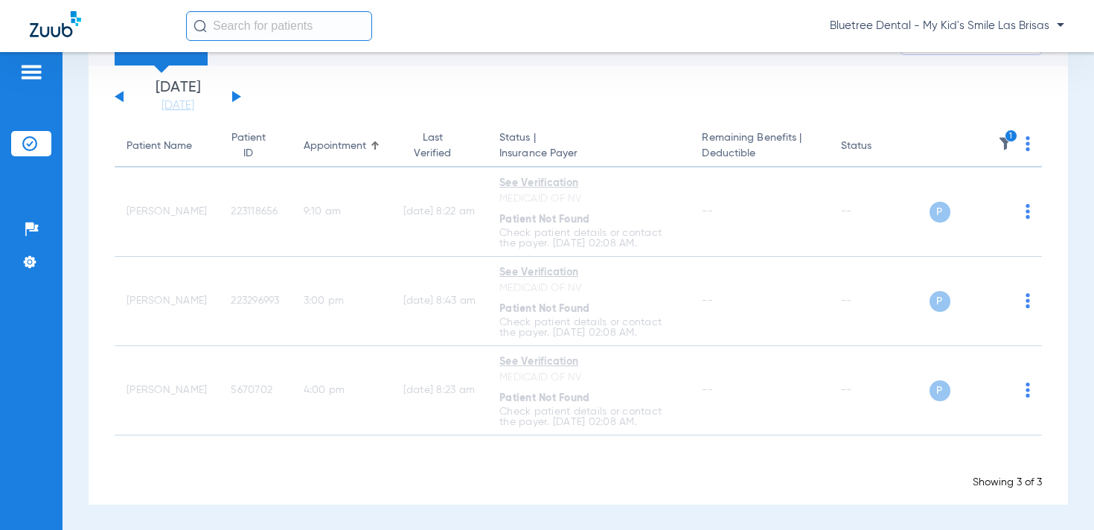
click at [1007, 144] on img at bounding box center [1005, 143] width 15 height 15
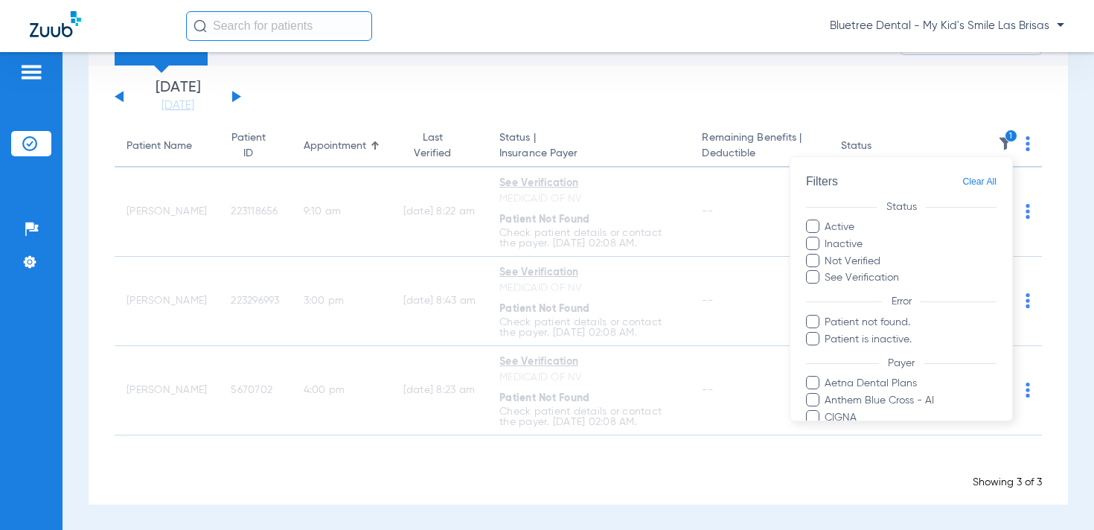
click at [989, 186] on span "Clear All" at bounding box center [979, 182] width 34 height 19
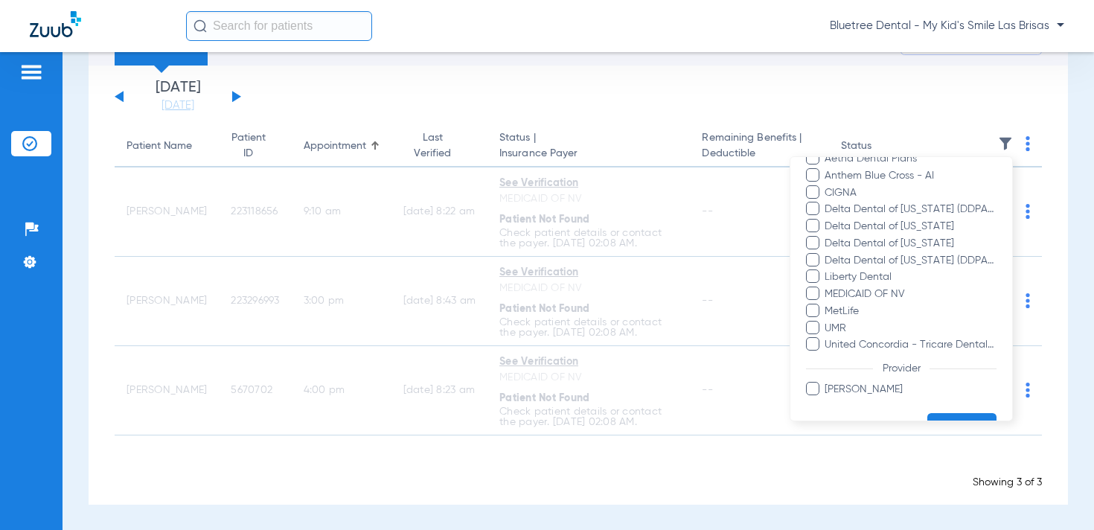
scroll to position [261, 0]
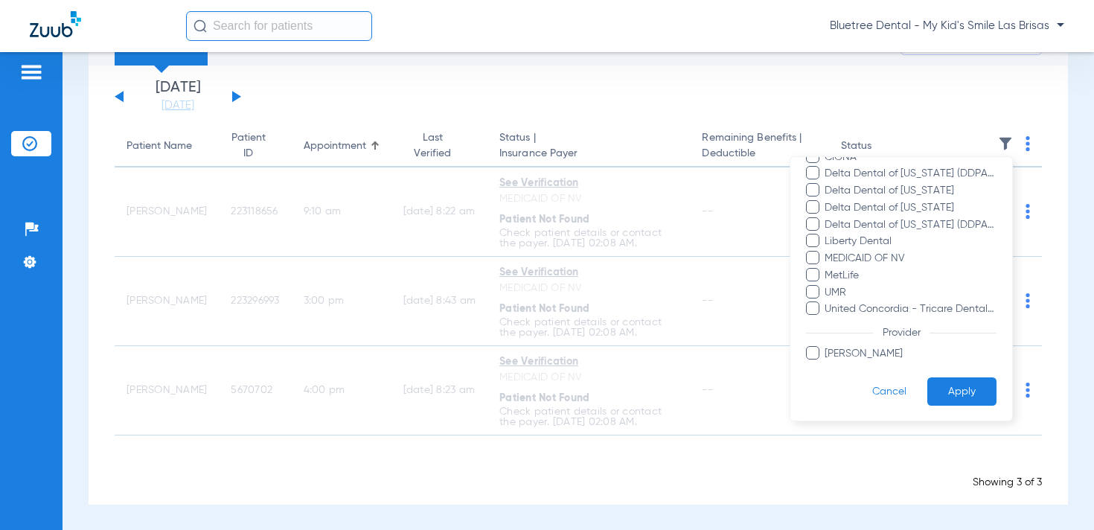
click at [954, 391] on button "Apply" at bounding box center [961, 391] width 69 height 29
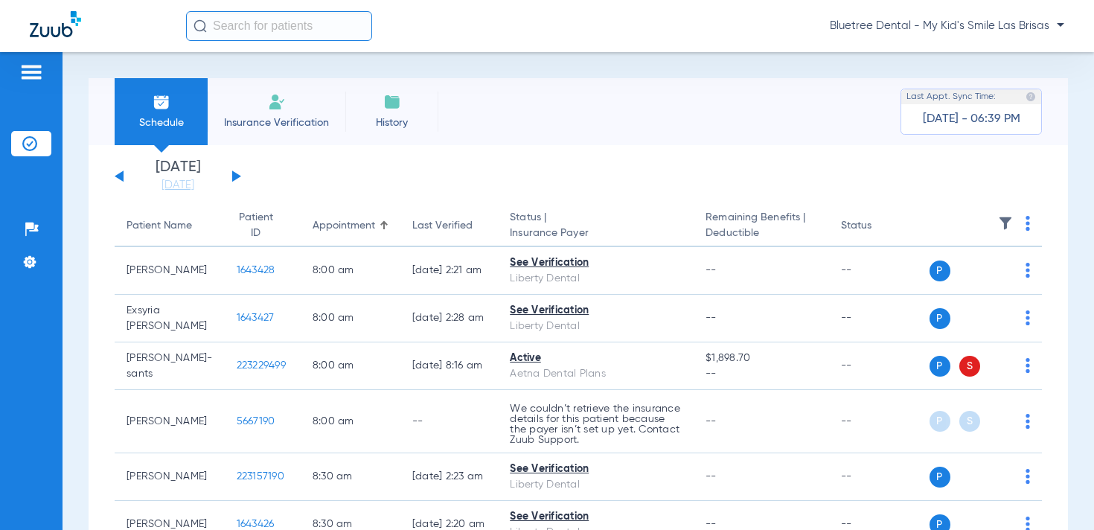
click at [979, 28] on span "Bluetree Dental - My Kid's Smile Las Brisas" at bounding box center [947, 26] width 234 height 15
click at [981, 59] on button "Account Selection" at bounding box center [1008, 53] width 107 height 30
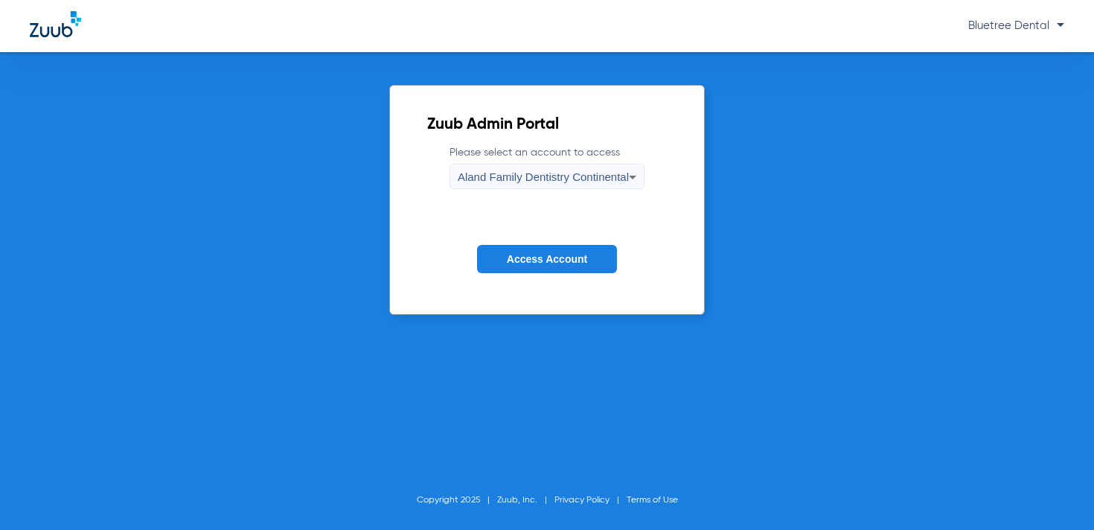
click at [512, 179] on span "Aland Family Dentistry Continental" at bounding box center [543, 176] width 171 height 13
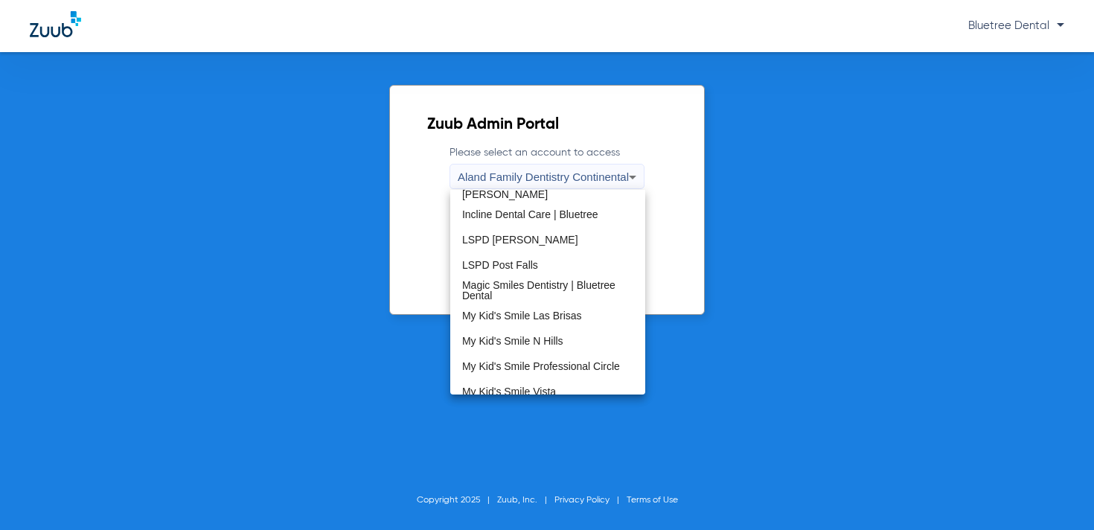
scroll to position [304, 0]
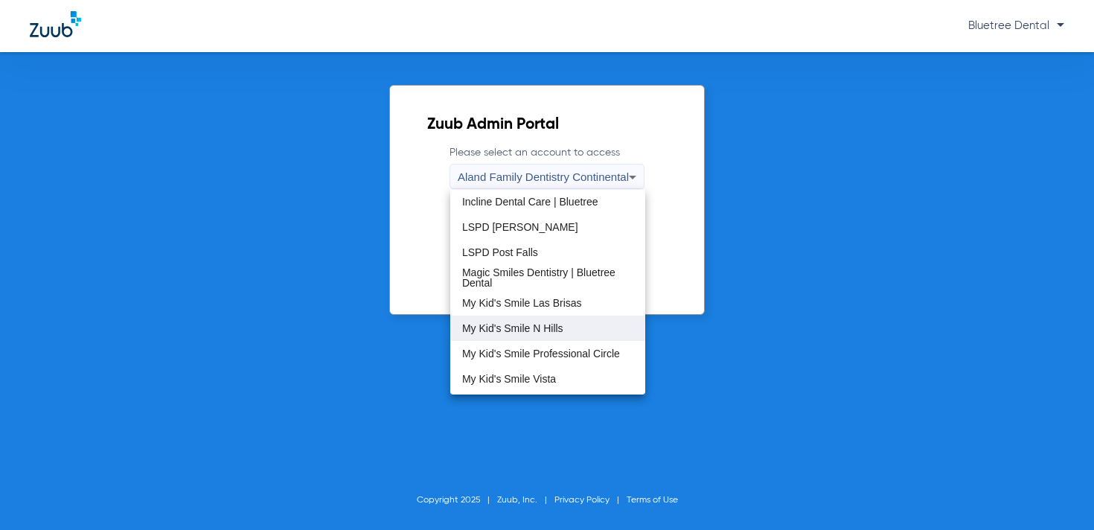
click at [535, 327] on span "My Kid's Smile N Hills" at bounding box center [512, 328] width 101 height 10
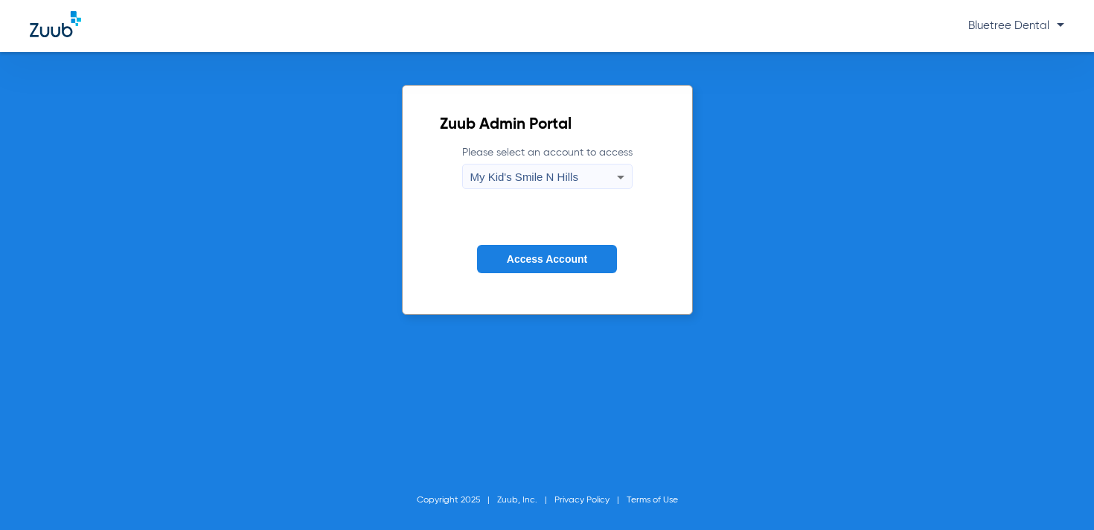
click at [549, 261] on span "Access Account" at bounding box center [547, 259] width 80 height 12
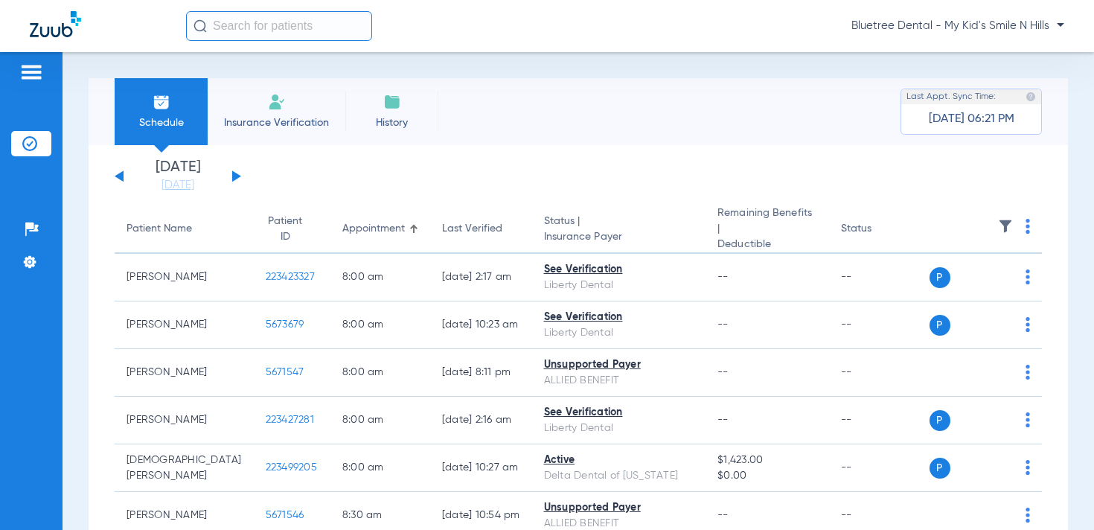
click at [1006, 219] on img at bounding box center [1005, 226] width 15 height 15
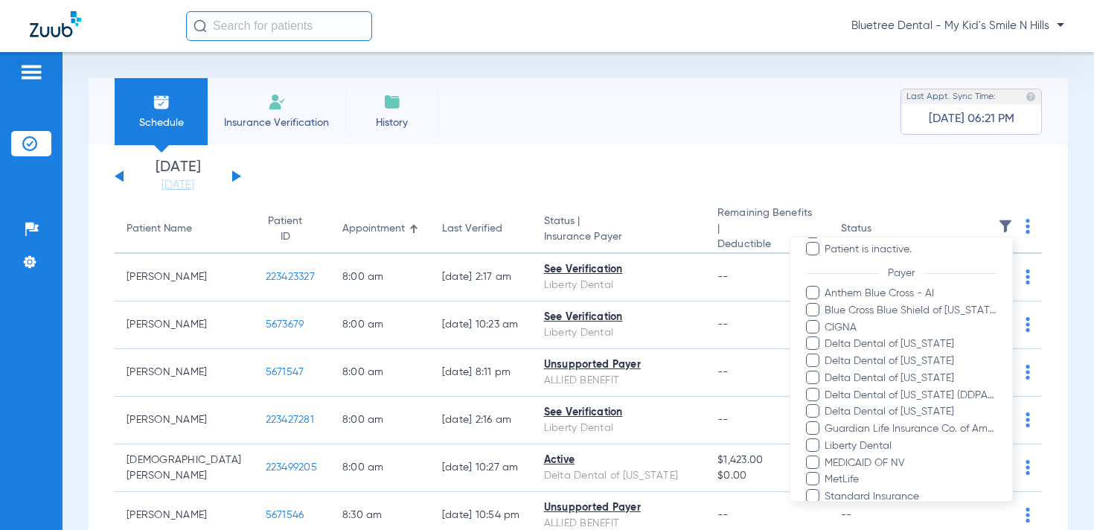
scroll to position [180, 0]
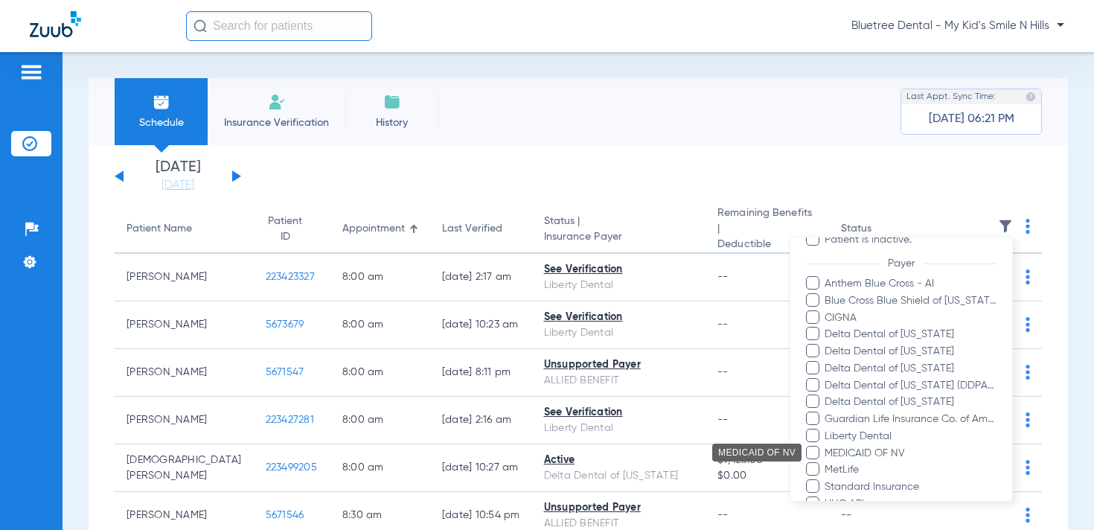
click at [885, 452] on span "MEDICAID OF NV" at bounding box center [910, 453] width 173 height 16
click at [827, 463] on input "MEDICAID OF NV" at bounding box center [827, 463] width 0 height 0
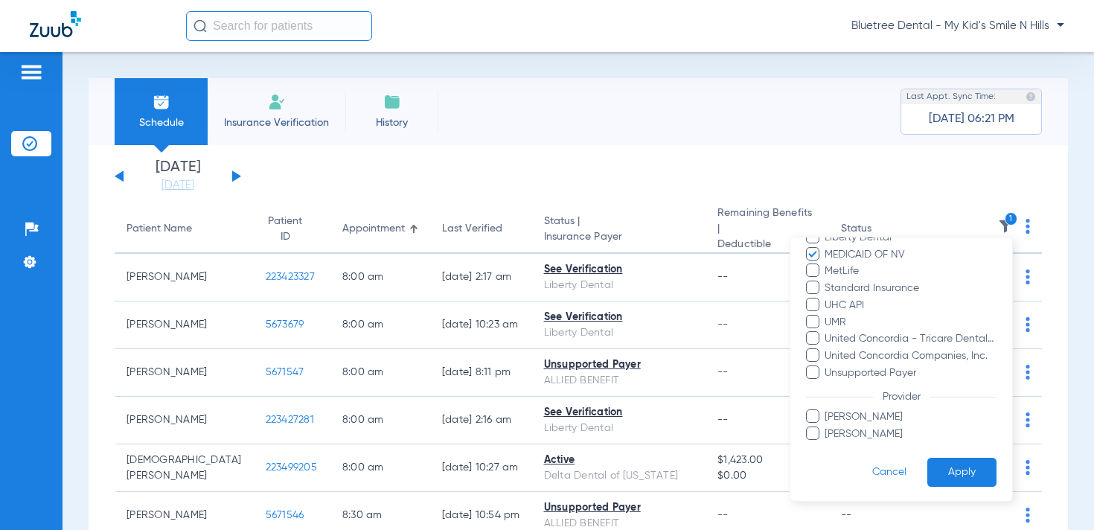
click at [961, 462] on button "Apply" at bounding box center [961, 472] width 69 height 29
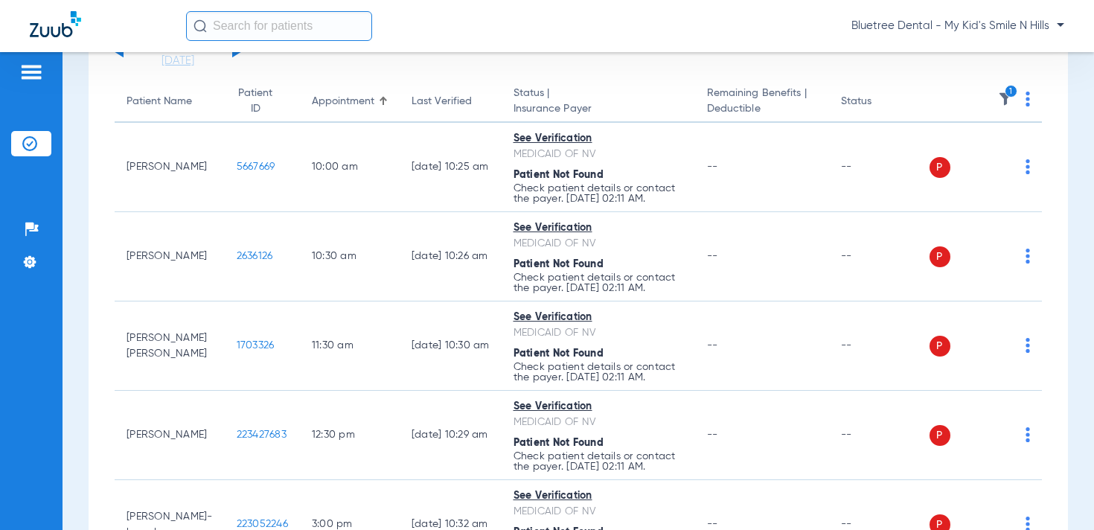
scroll to position [75, 0]
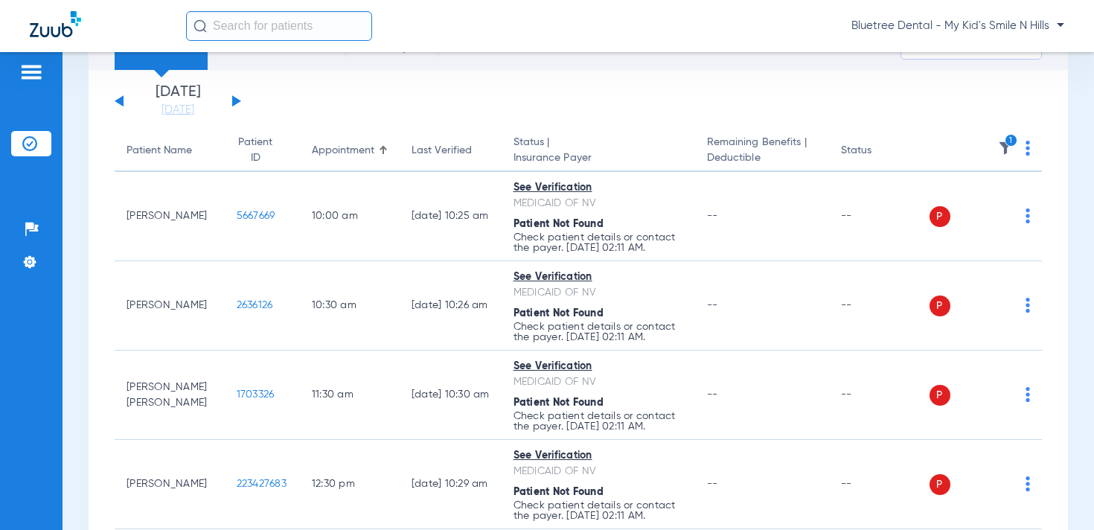
click at [1028, 153] on img at bounding box center [1028, 148] width 4 height 15
click at [968, 214] on button "Verify All" at bounding box center [972, 206] width 113 height 30
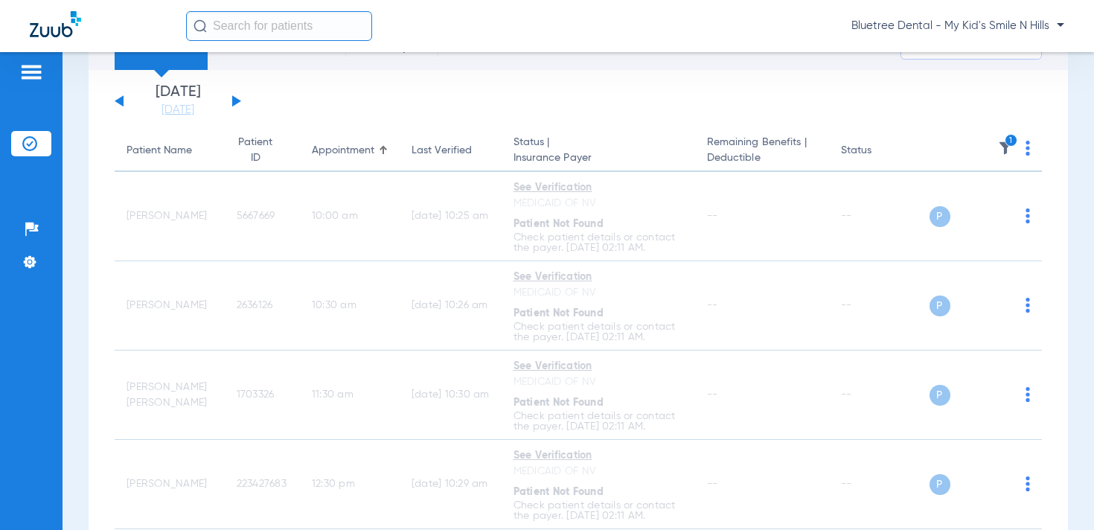
click at [1003, 144] on img at bounding box center [1005, 148] width 15 height 15
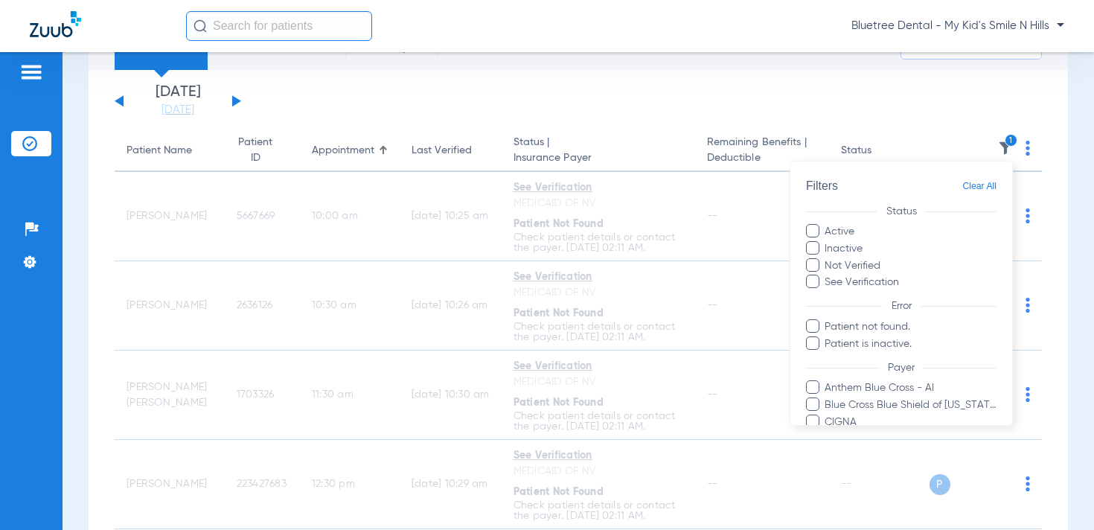
click at [984, 182] on span "Clear All" at bounding box center [979, 186] width 34 height 19
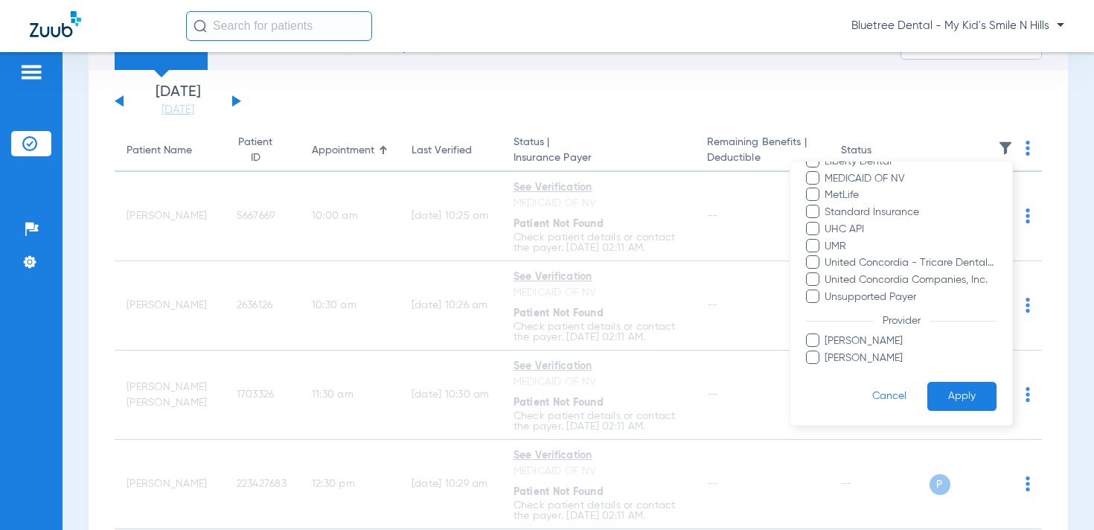
click at [977, 394] on button "Apply" at bounding box center [961, 396] width 69 height 29
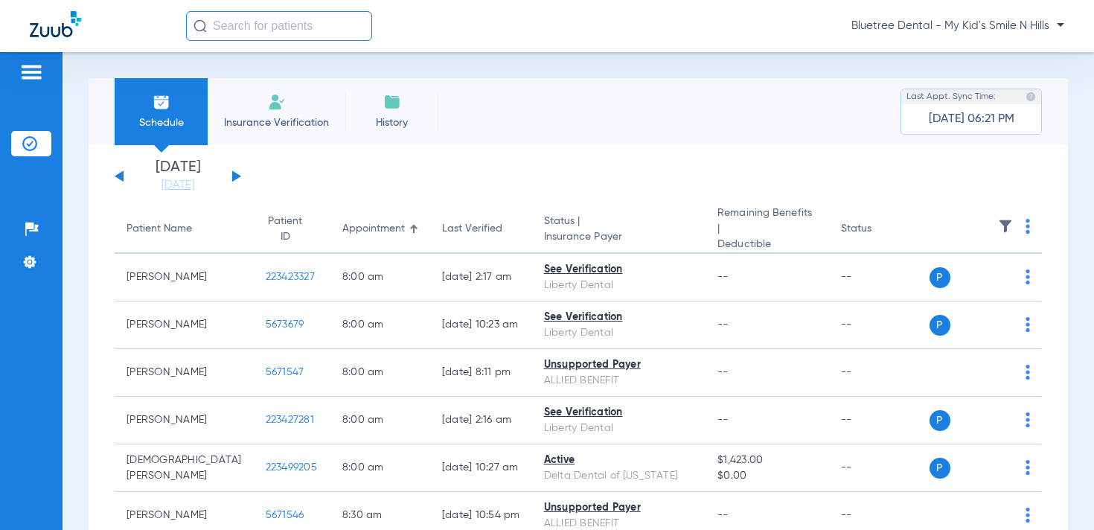
click at [1008, 36] on div "Bluetree Dental - My Kid's Smile N Hills" at bounding box center [625, 26] width 878 height 30
click at [992, 25] on span "Bluetree Dental - My Kid's Smile N Hills" at bounding box center [958, 26] width 213 height 15
click at [996, 58] on button "Account Selection" at bounding box center [1008, 53] width 107 height 30
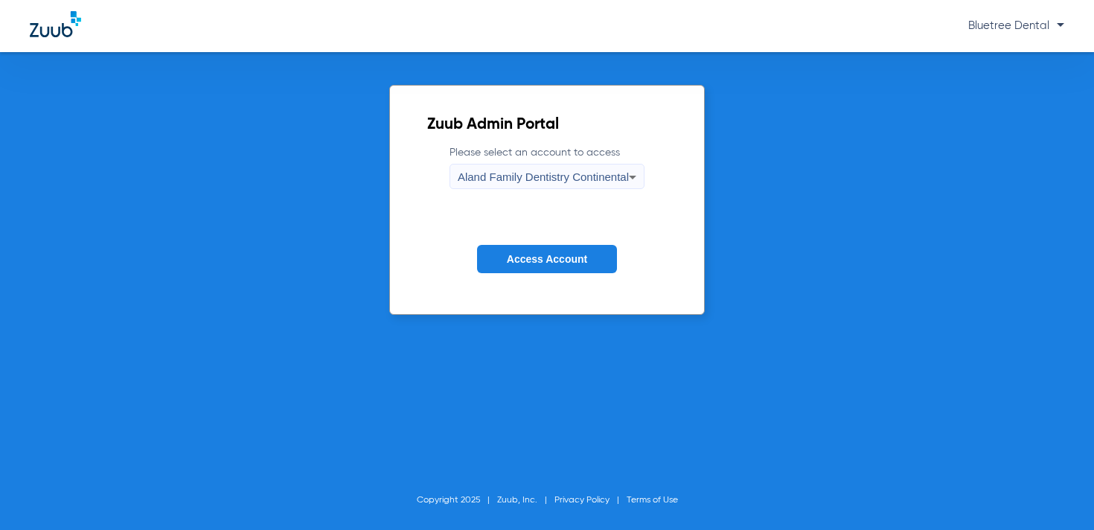
click at [629, 179] on icon at bounding box center [633, 177] width 18 height 18
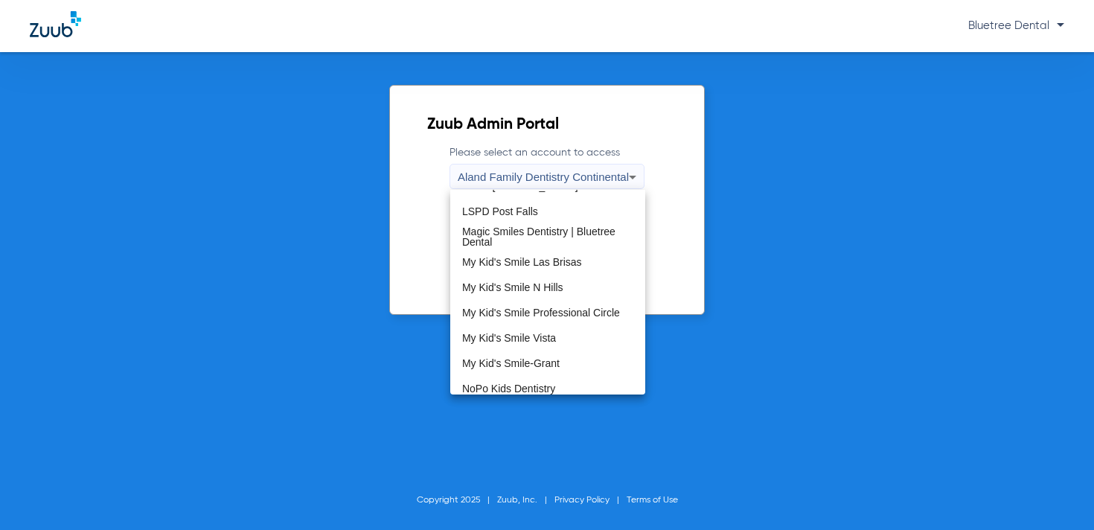
scroll to position [370, 0]
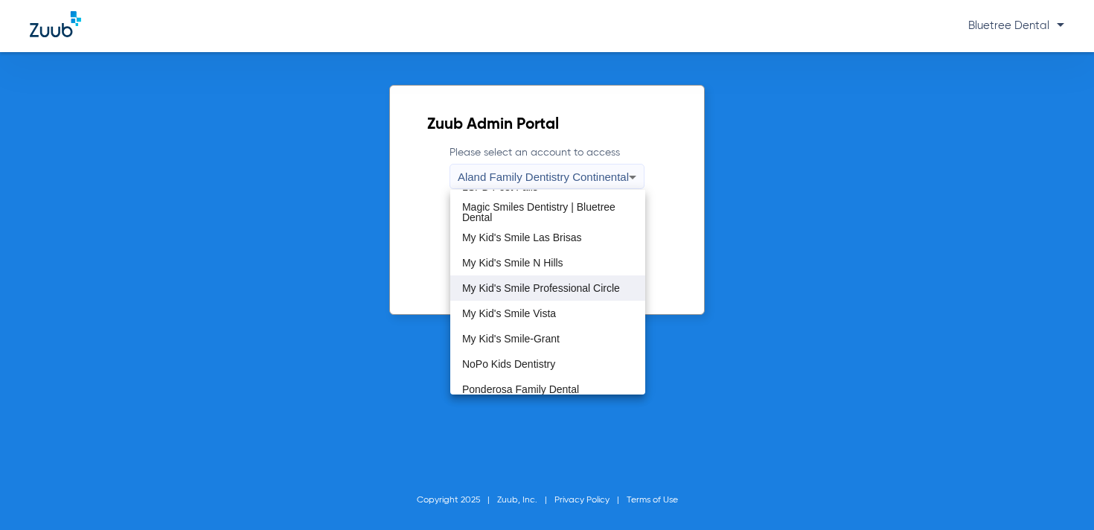
click at [555, 290] on span "My Kid's Smile Professional Circle" at bounding box center [541, 288] width 158 height 10
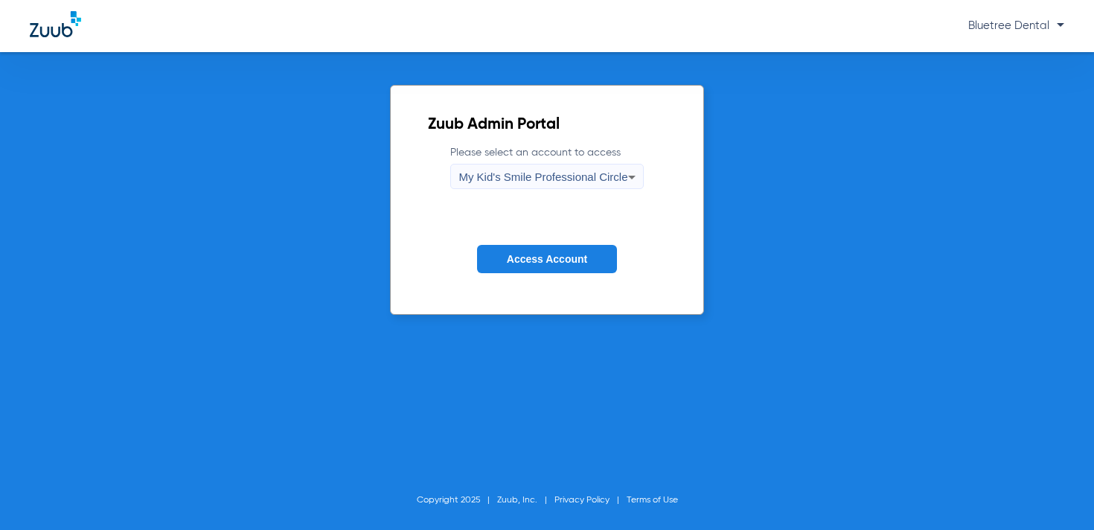
click at [549, 266] on button "Access Account" at bounding box center [547, 259] width 140 height 29
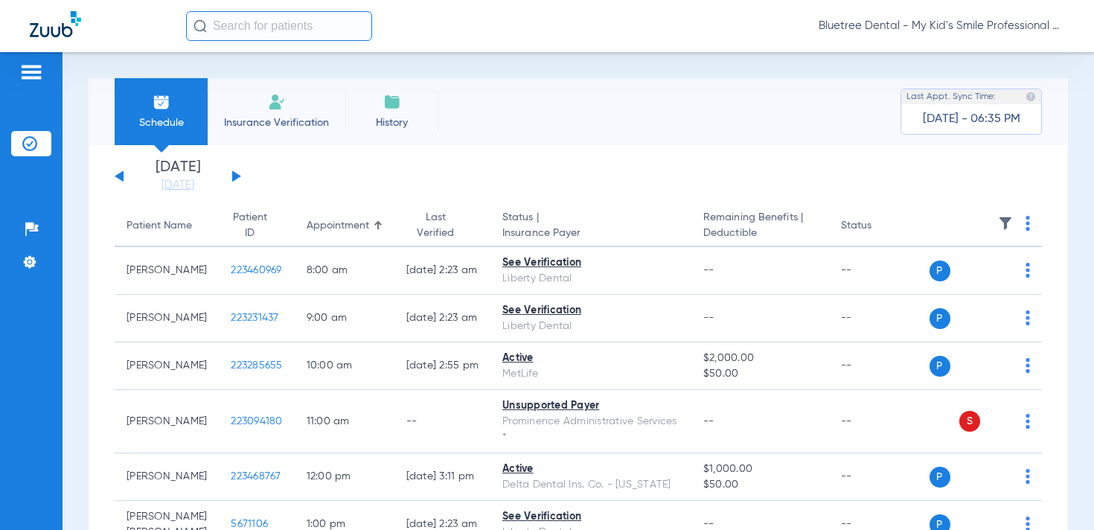
click at [1004, 220] on img at bounding box center [1005, 223] width 15 height 15
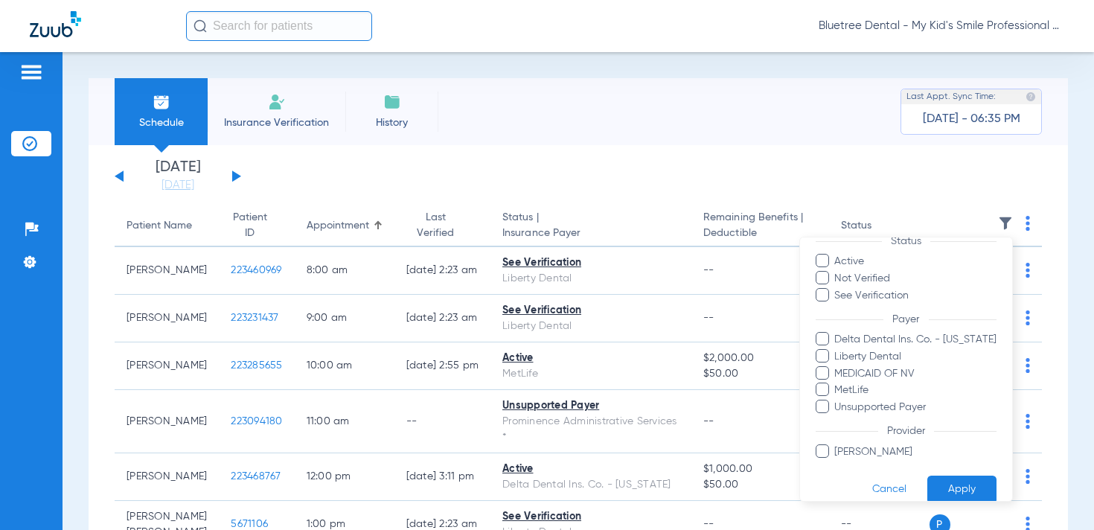
scroll to position [64, 0]
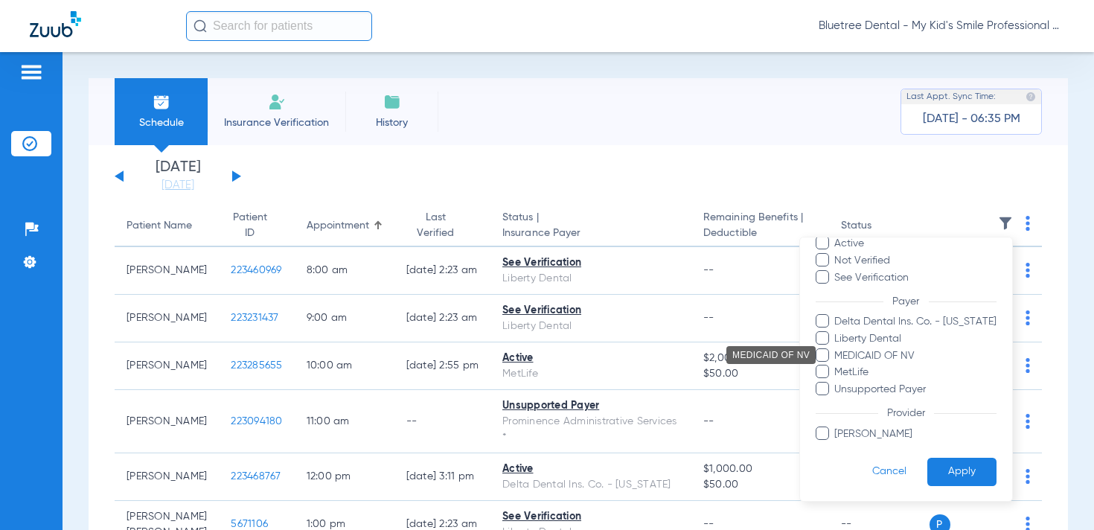
click at [913, 353] on span "MEDICAID OF NV" at bounding box center [915, 356] width 162 height 16
click at [837, 365] on input "MEDICAID OF NV" at bounding box center [837, 365] width 0 height 0
click at [962, 477] on button "Apply" at bounding box center [961, 471] width 69 height 29
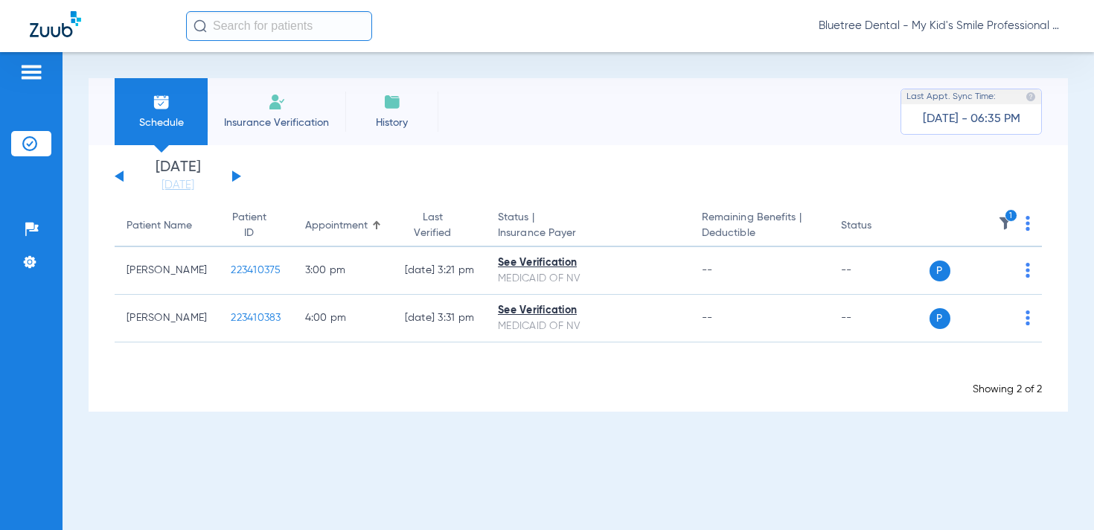
click at [1009, 214] on icon "1" at bounding box center [1011, 215] width 13 height 13
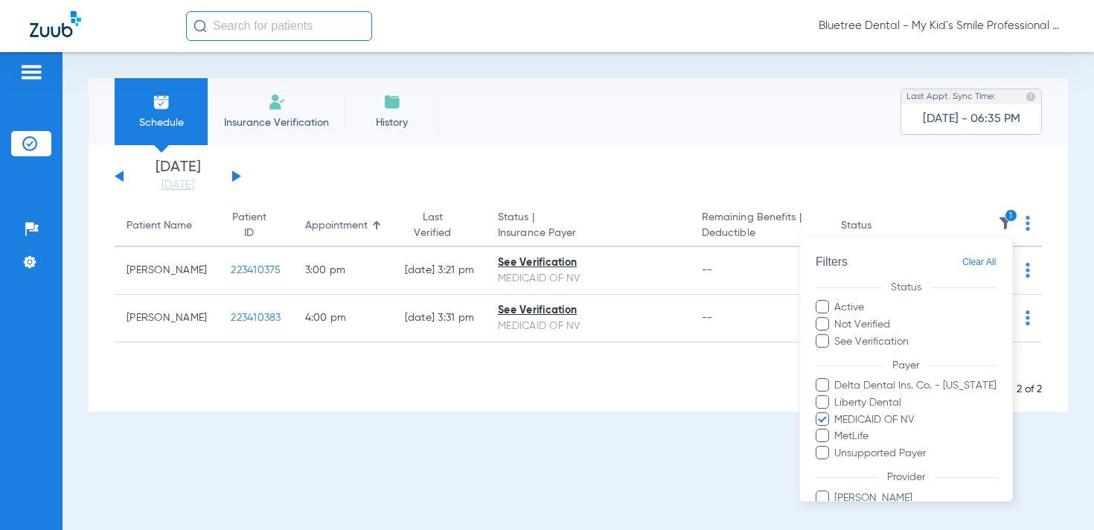
click at [980, 263] on span "Clear All" at bounding box center [979, 262] width 34 height 19
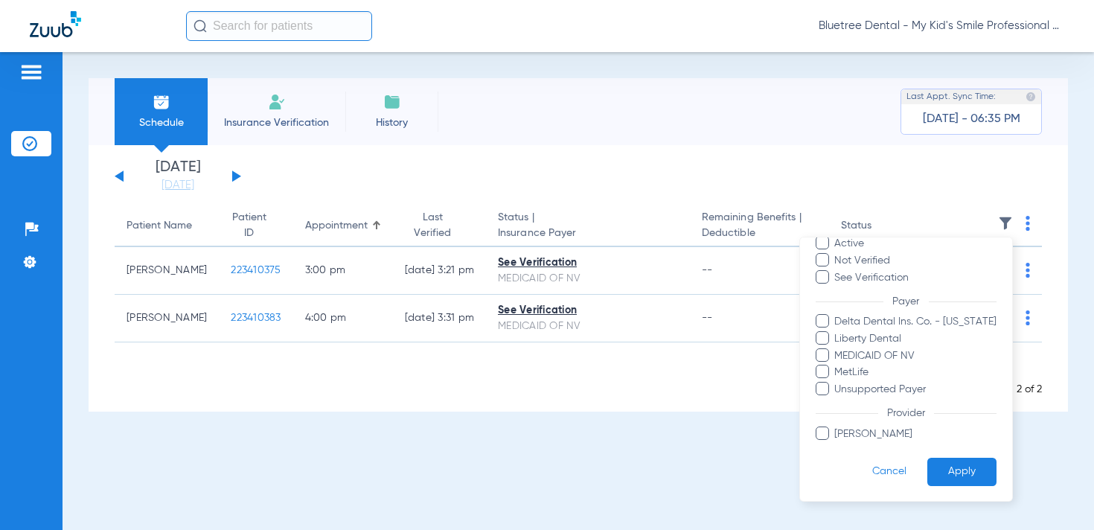
click at [957, 470] on button "Apply" at bounding box center [961, 471] width 69 height 29
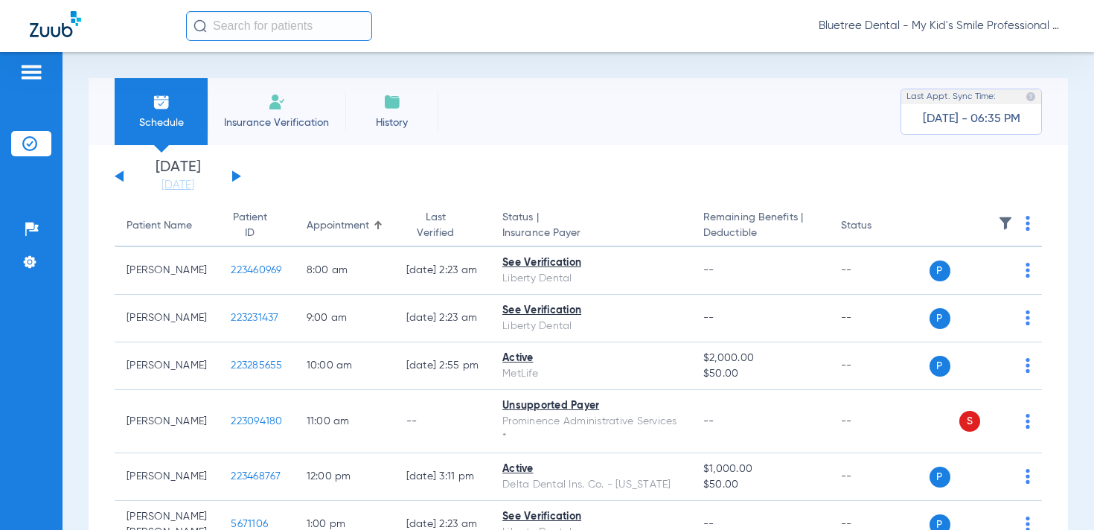
click at [985, 31] on span "Bluetree Dental - My Kid's Smile Professional Circle" at bounding box center [942, 26] width 246 height 15
click at [978, 51] on span "Account Selection" at bounding box center [1008, 53] width 83 height 10
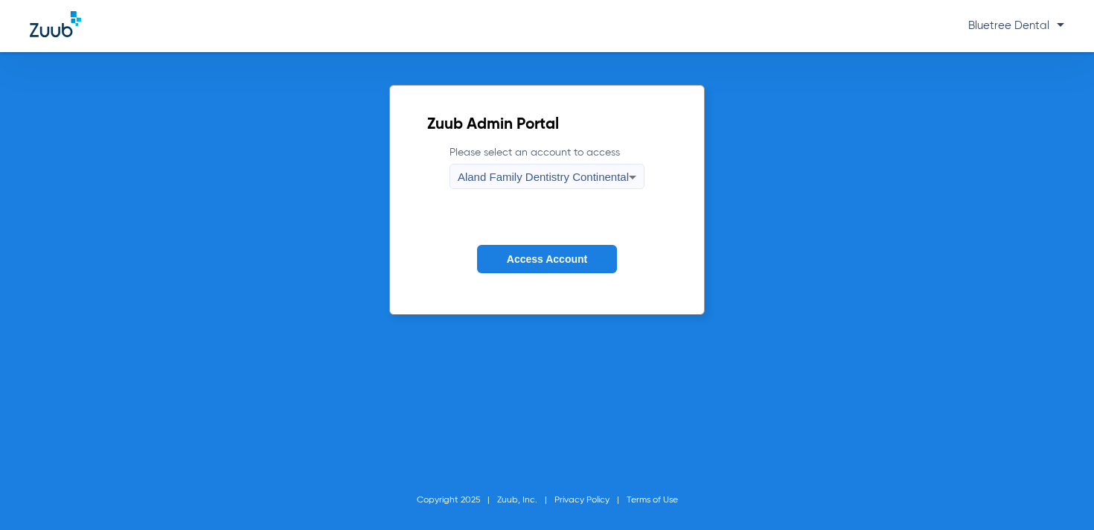
click at [534, 176] on span "Aland Family Dentistry Continental" at bounding box center [543, 176] width 171 height 13
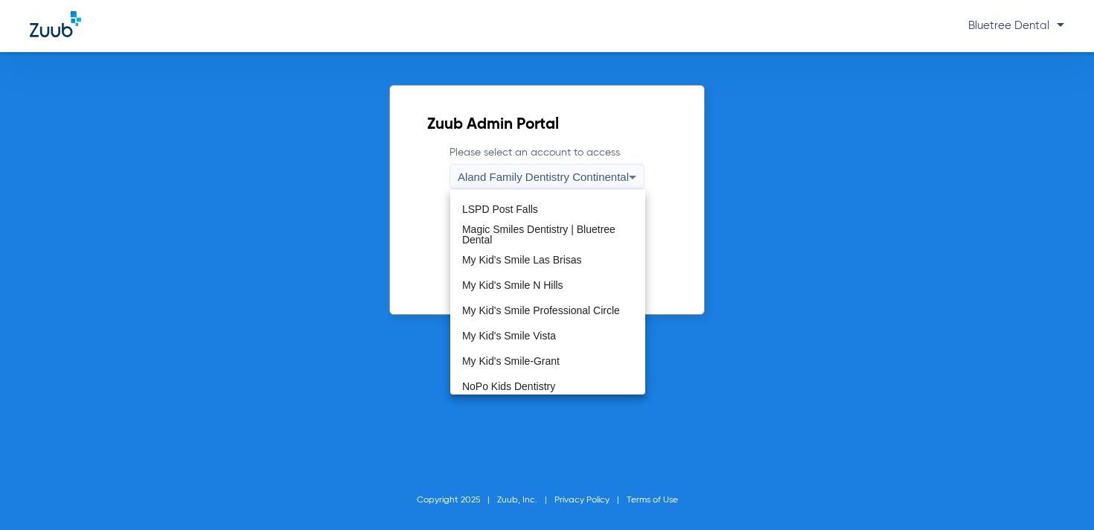
scroll to position [349, 0]
click at [531, 336] on span "My Kid's Smile Vista" at bounding box center [509, 334] width 94 height 10
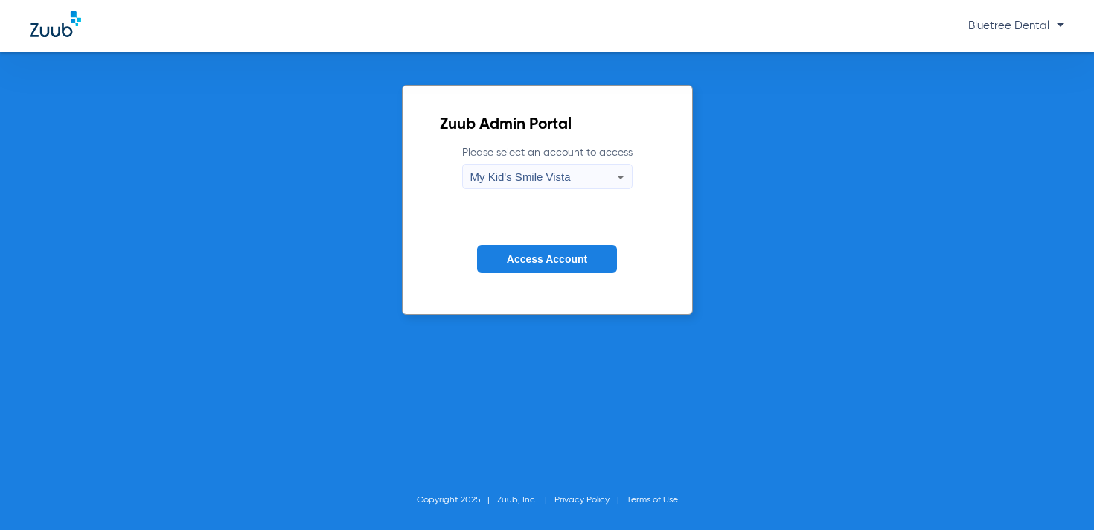
click at [564, 253] on span "Access Account" at bounding box center [547, 259] width 80 height 12
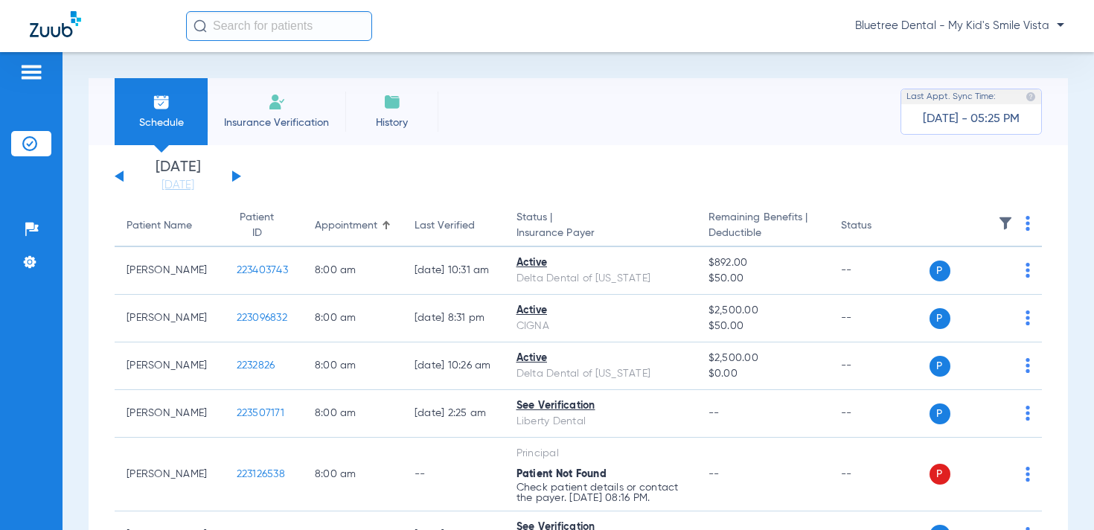
click at [982, 28] on span "Bluetree Dental - My Kid's Smile Vista" at bounding box center [959, 26] width 209 height 15
click at [986, 54] on span "Account Selection" at bounding box center [1008, 53] width 83 height 10
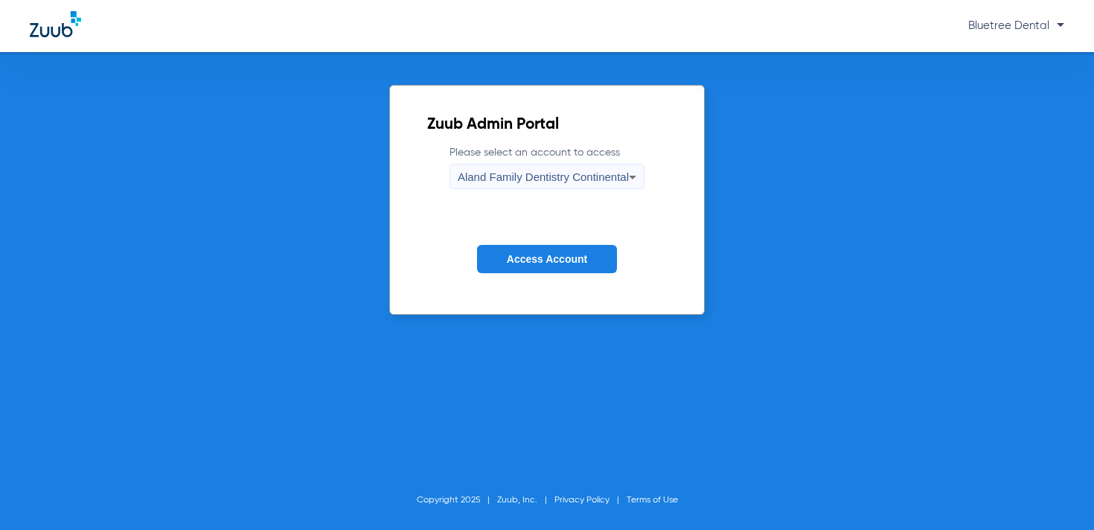
click at [585, 176] on span "Aland Family Dentistry Continental" at bounding box center [543, 176] width 171 height 13
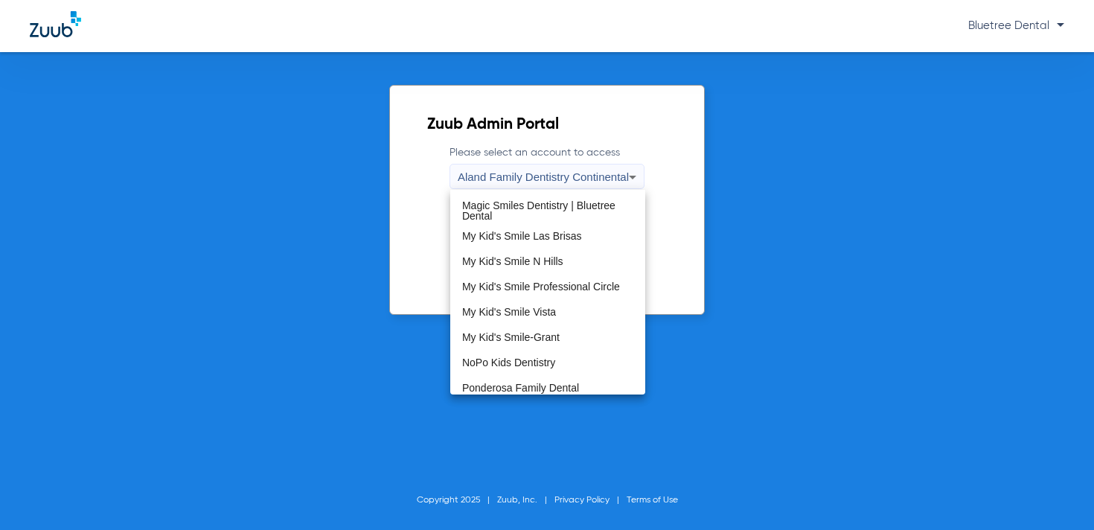
scroll to position [378, 0]
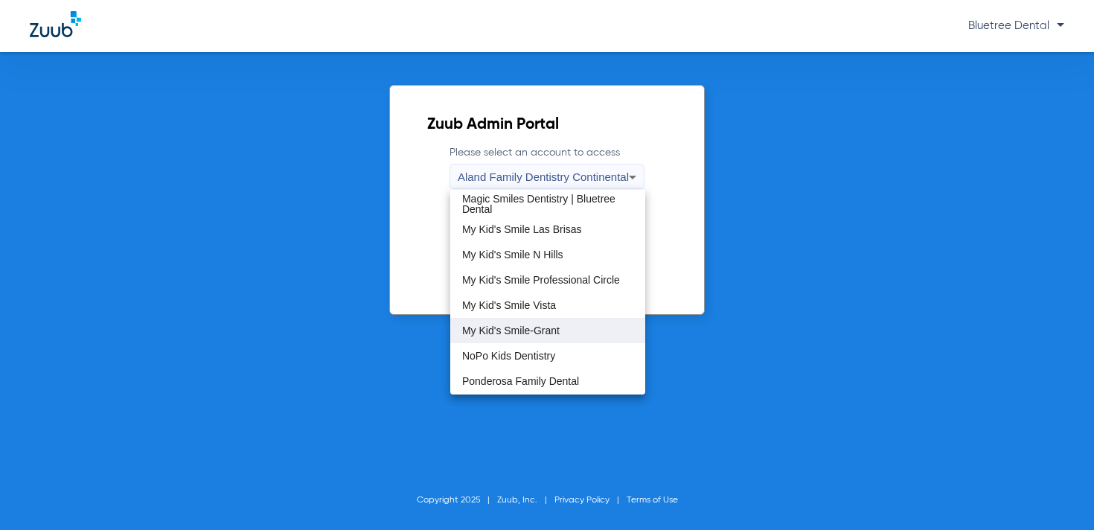
click at [537, 332] on span "My Kid's Smile-Grant" at bounding box center [511, 330] width 98 height 10
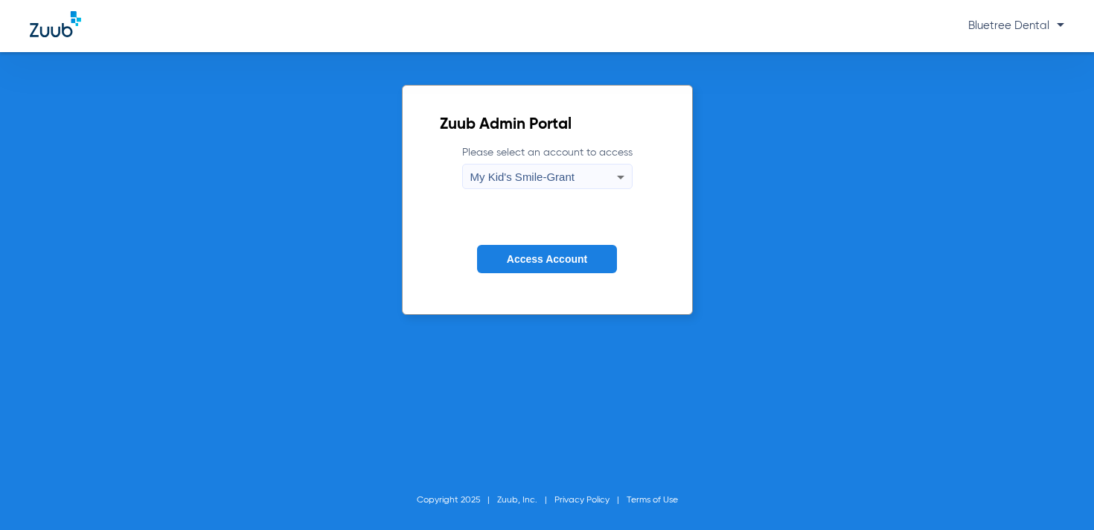
click at [508, 263] on span "Access Account" at bounding box center [547, 259] width 80 height 12
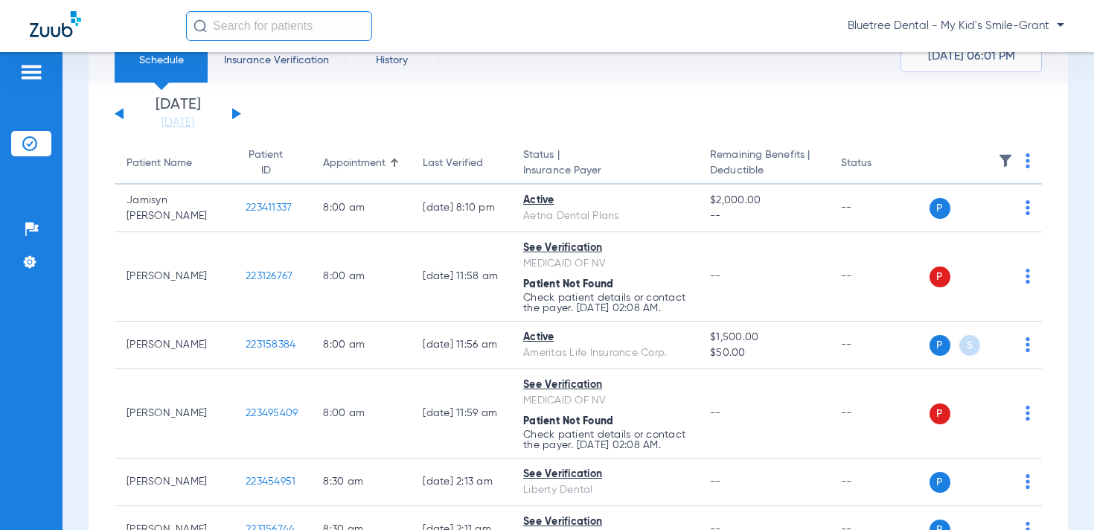
scroll to position [66, 0]
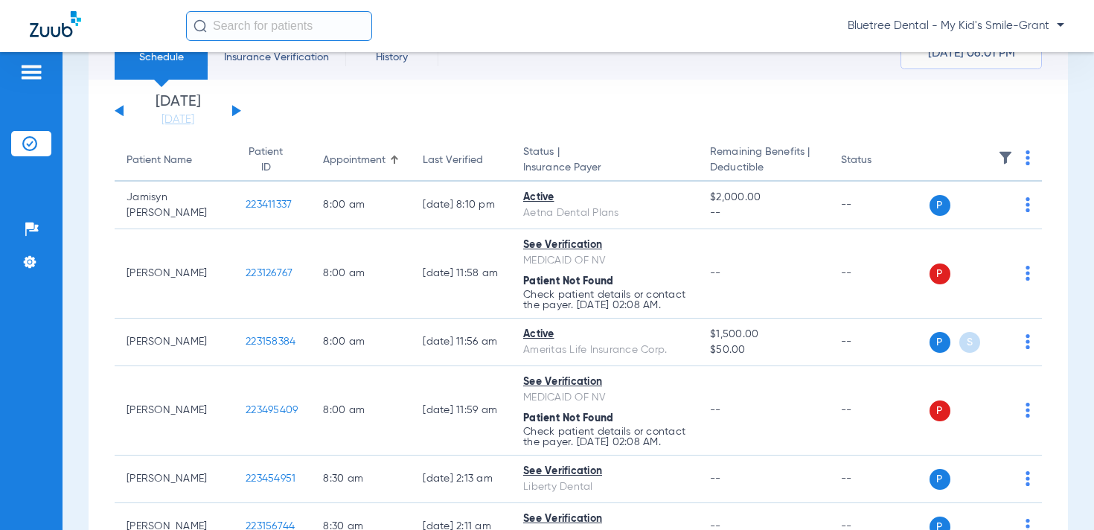
click at [1006, 159] on img at bounding box center [1005, 157] width 15 height 15
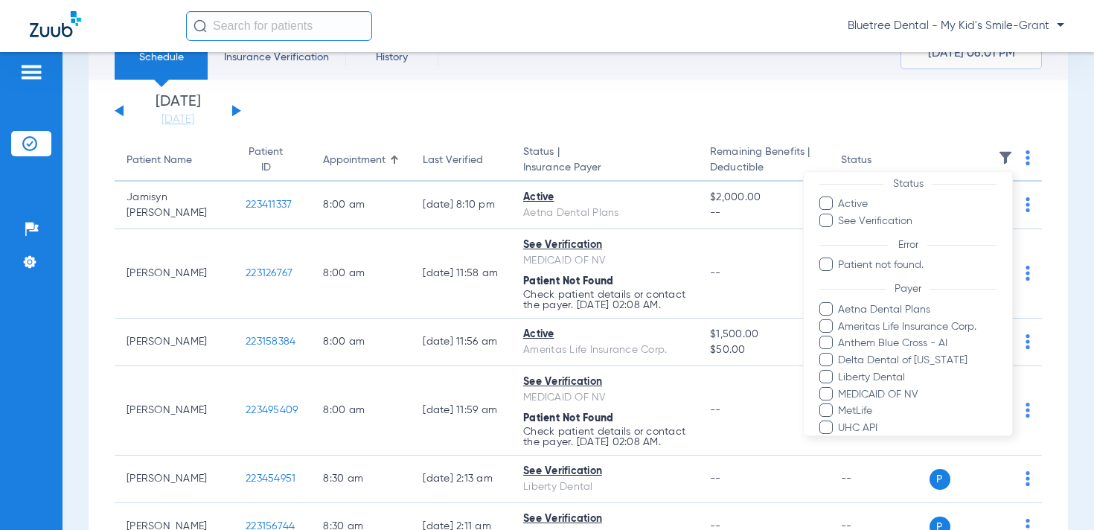
click at [904, 386] on span "MEDICAID OF NV" at bounding box center [916, 394] width 159 height 16
click at [840, 404] on input "MEDICAID OF NV" at bounding box center [840, 404] width 0 height 0
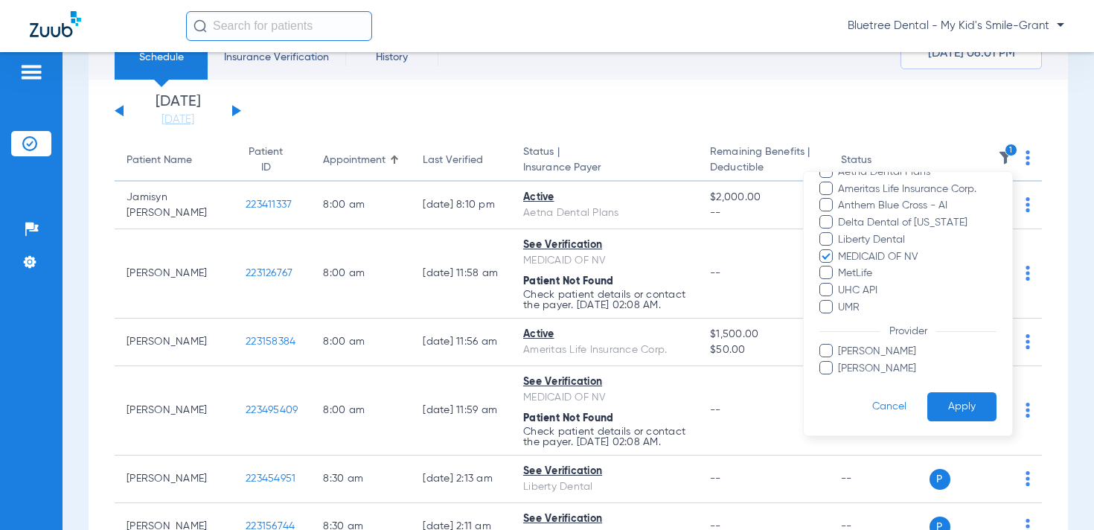
click at [959, 400] on button "Apply" at bounding box center [961, 406] width 69 height 29
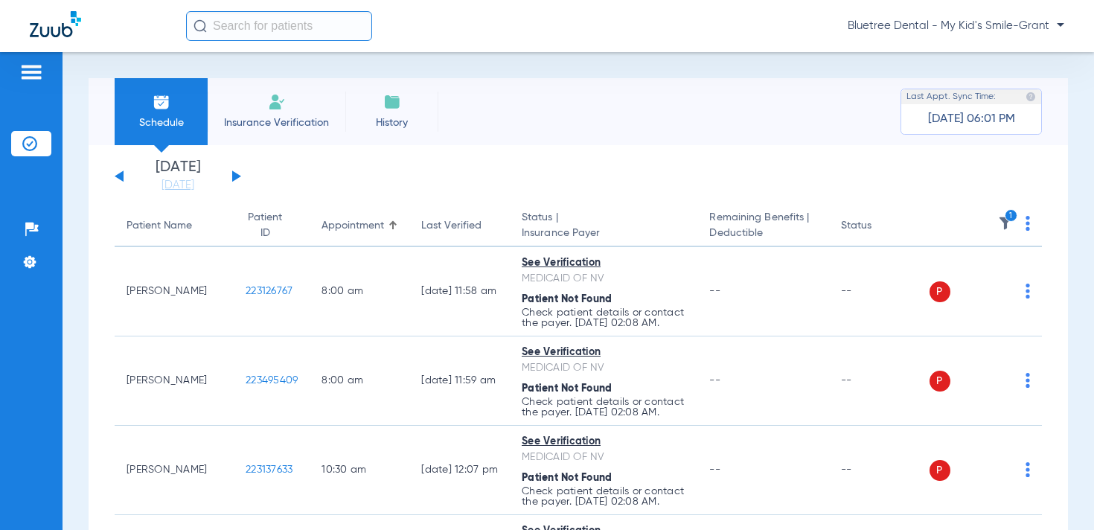
click at [1028, 225] on img at bounding box center [1028, 223] width 4 height 15
click at [986, 279] on span "Verify All" at bounding box center [972, 282] width 89 height 10
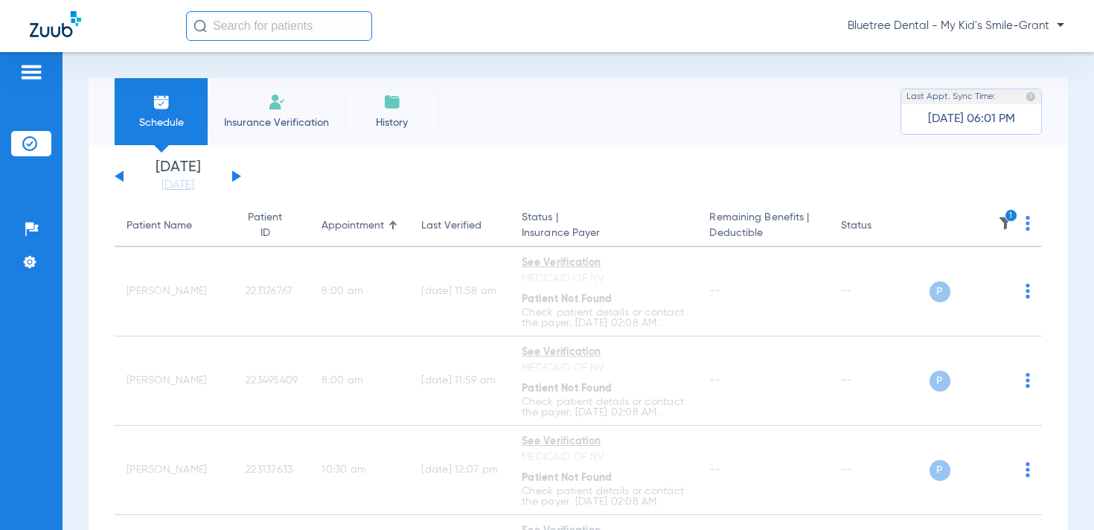
click at [1006, 223] on img at bounding box center [1005, 223] width 15 height 15
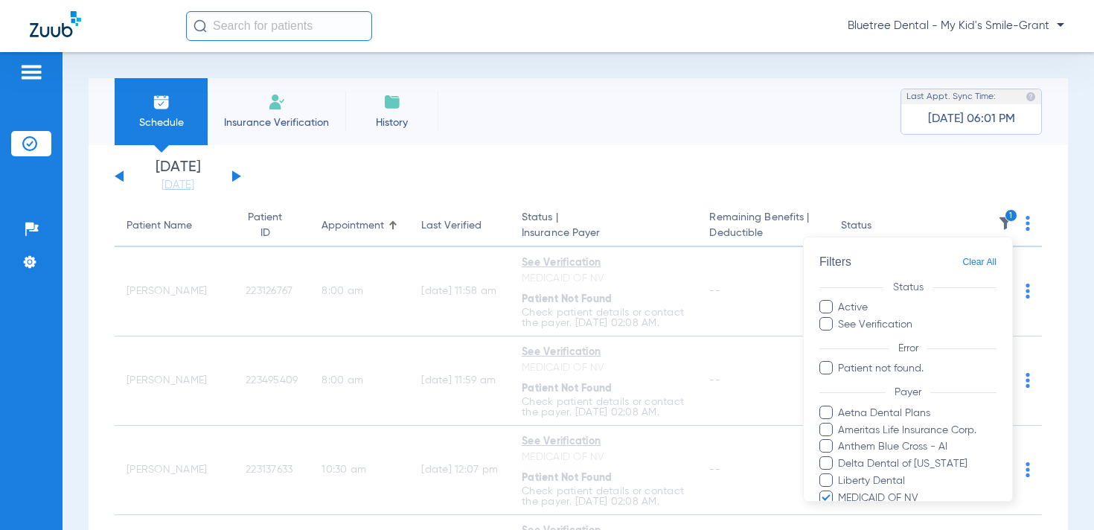
click at [983, 257] on span "Clear All" at bounding box center [979, 262] width 34 height 19
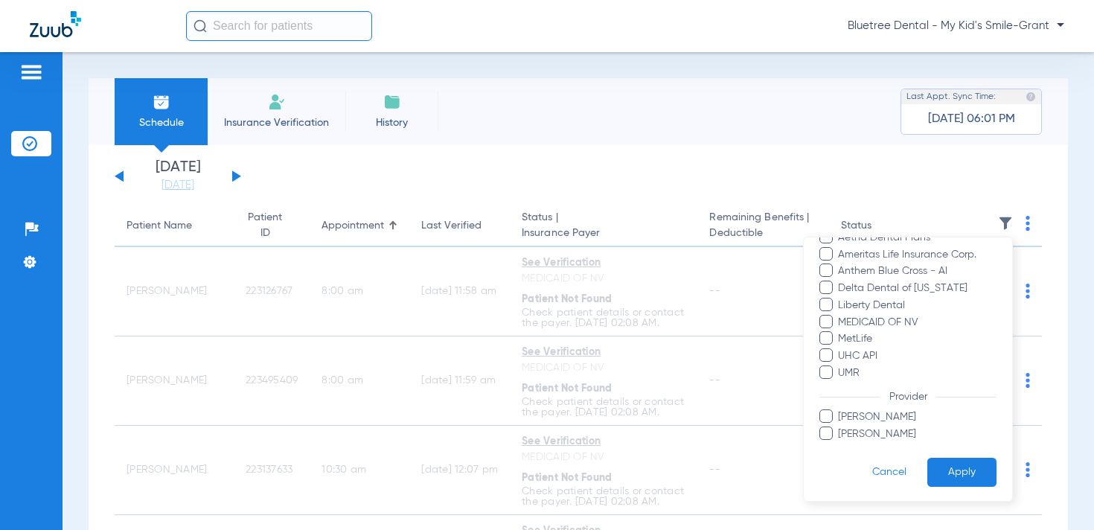
click at [962, 472] on button "Apply" at bounding box center [961, 472] width 69 height 29
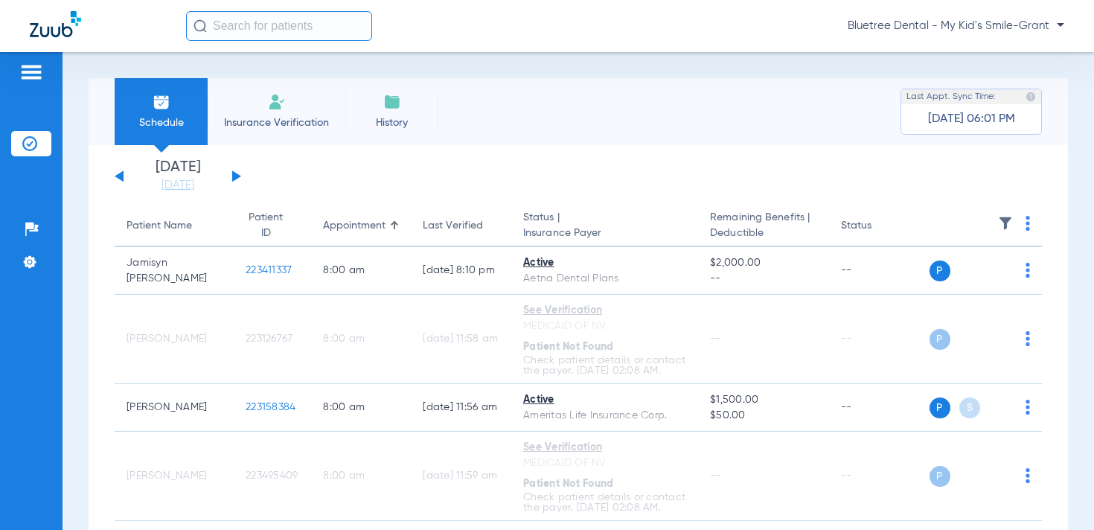
click at [999, 28] on span "Bluetree Dental - My Kid's Smile-Grant" at bounding box center [956, 26] width 217 height 15
click at [1001, 45] on button "Account Selection" at bounding box center [1008, 53] width 107 height 30
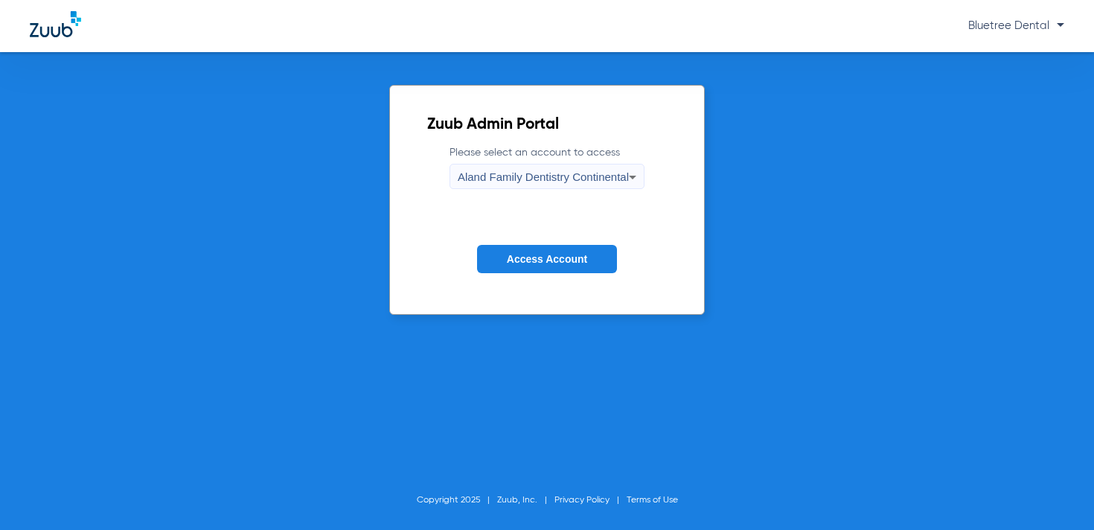
click at [589, 176] on span "Aland Family Dentistry Continental" at bounding box center [543, 176] width 171 height 13
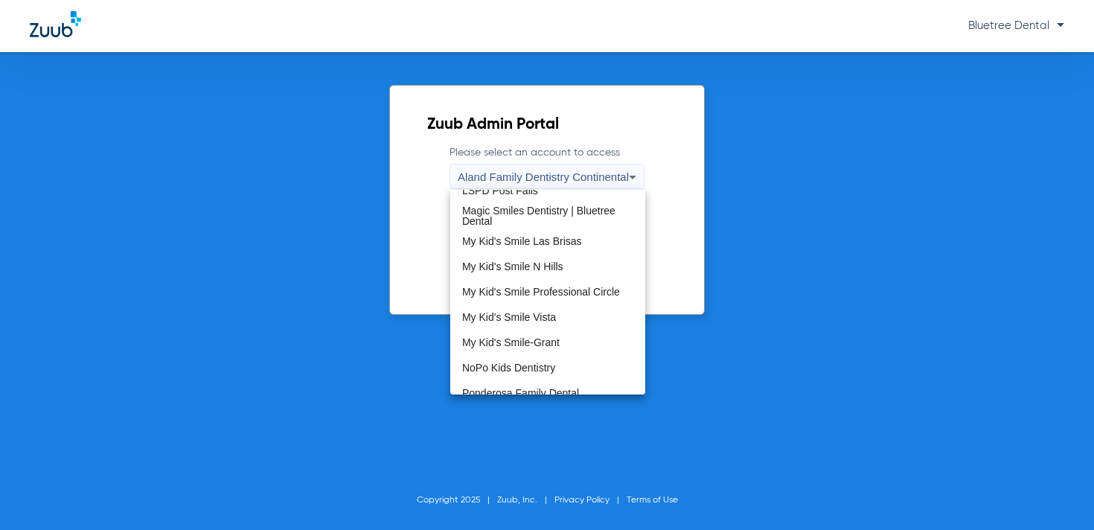
scroll to position [434, 0]
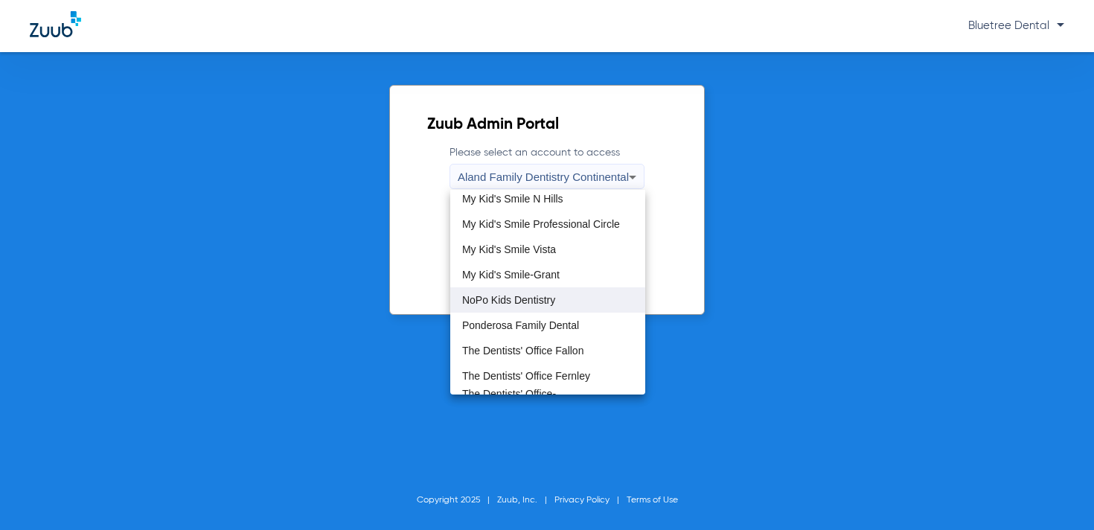
click at [552, 303] on span "NoPo Kids Dentistry" at bounding box center [508, 300] width 93 height 10
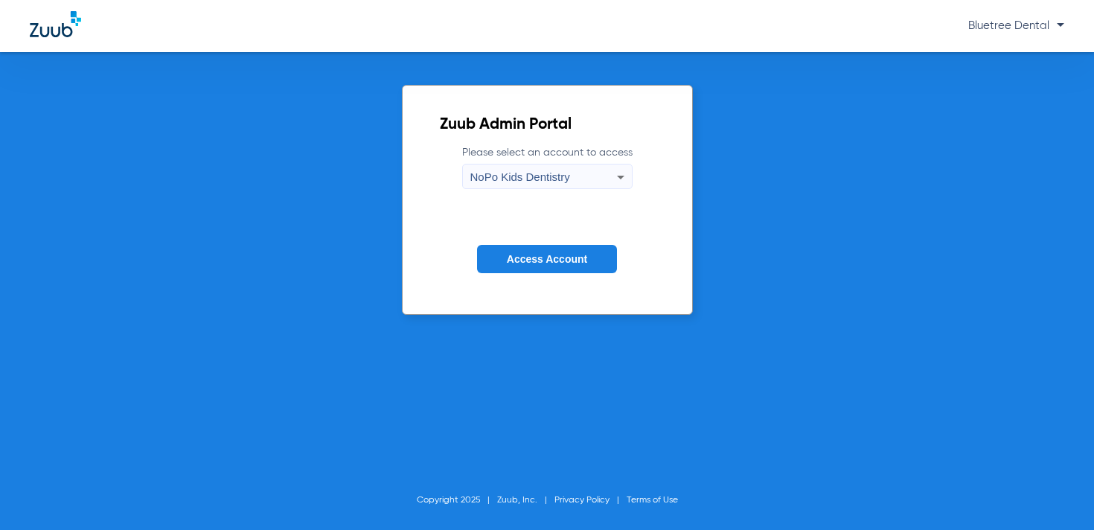
click at [541, 259] on span "Access Account" at bounding box center [547, 259] width 80 height 12
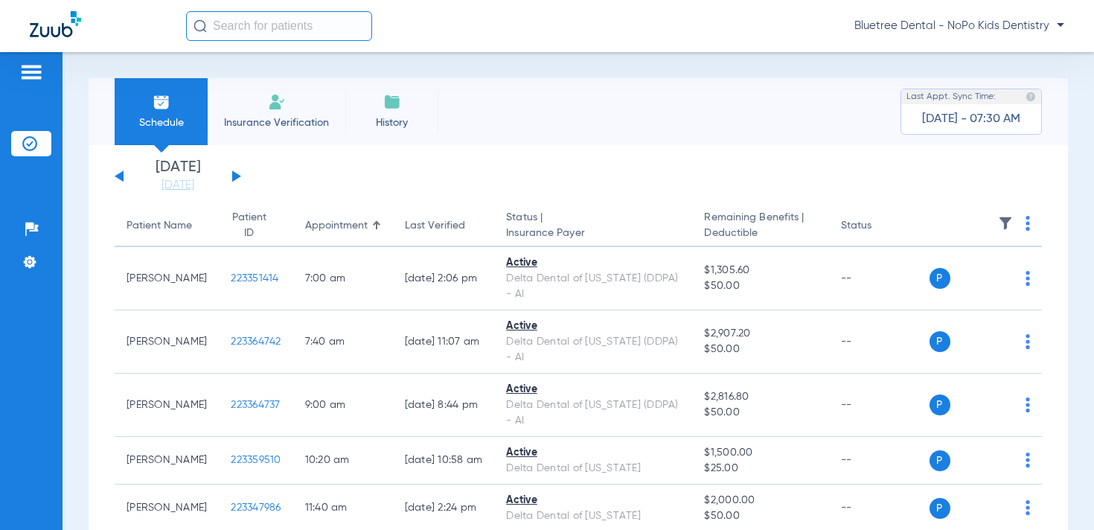
click at [975, 20] on span "Bluetree Dental - NoPo Kids Dentistry" at bounding box center [960, 26] width 210 height 15
click at [993, 57] on span "Account Selection" at bounding box center [1008, 53] width 83 height 10
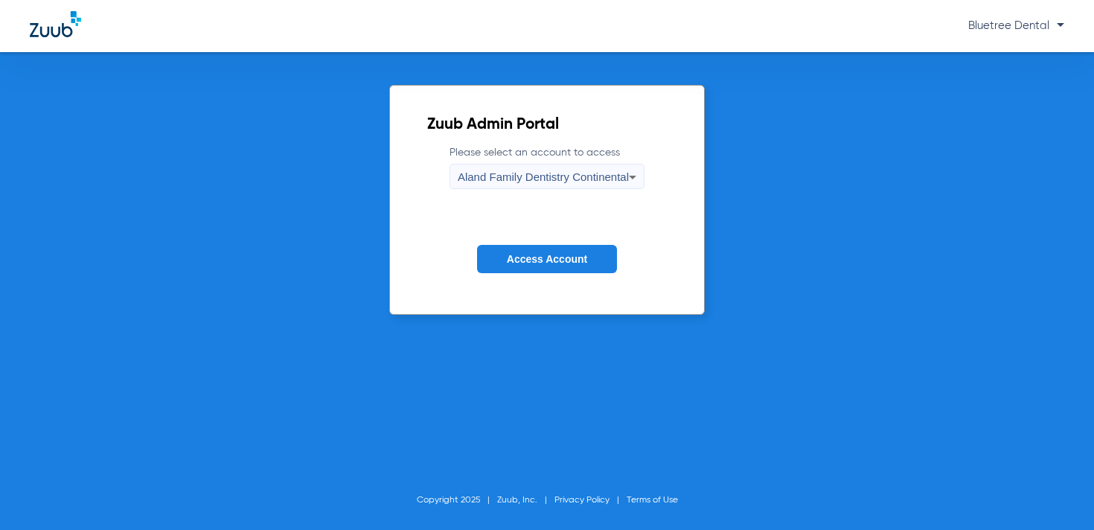
click at [601, 174] on span "Aland Family Dentistry Continental" at bounding box center [543, 176] width 171 height 13
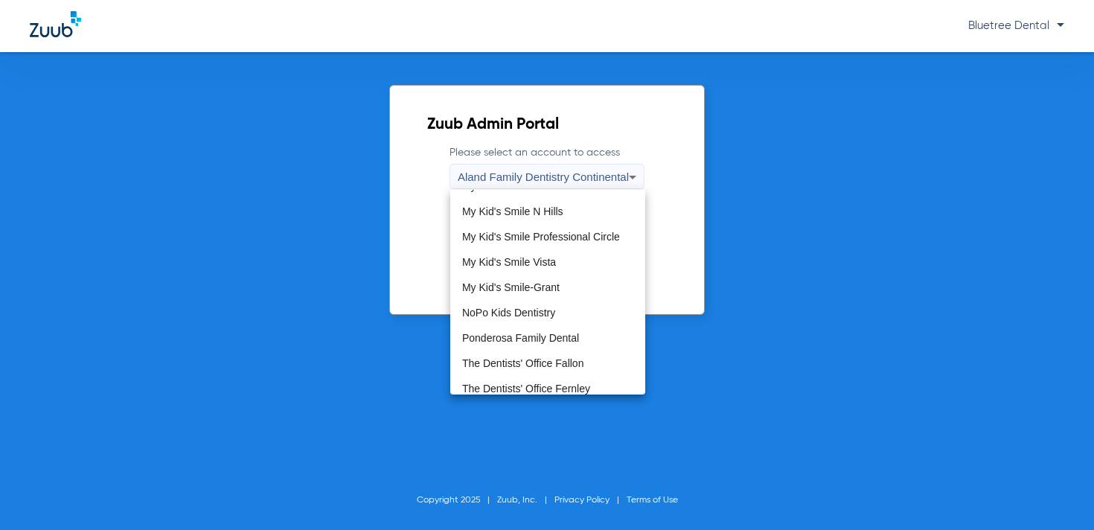
scroll to position [453, 0]
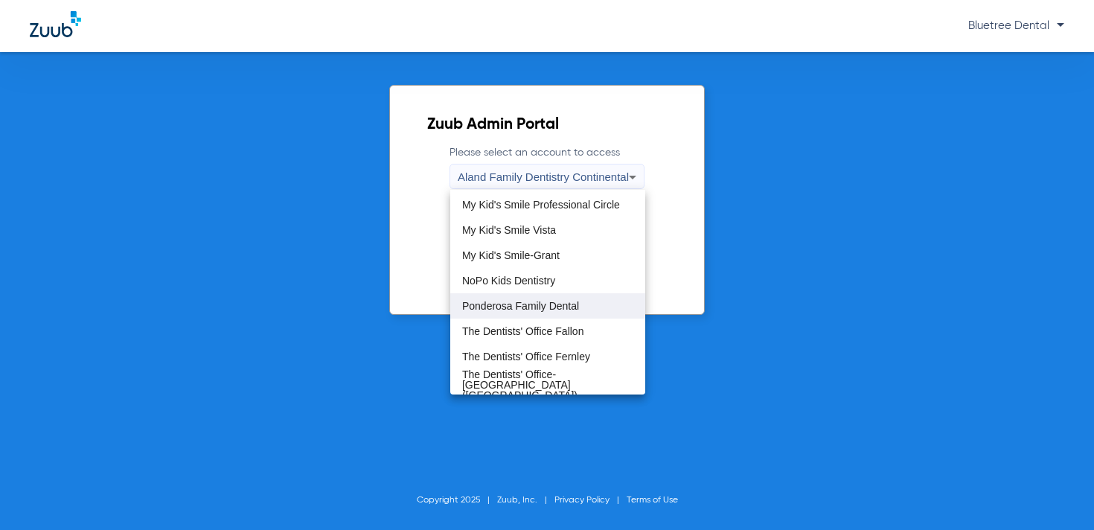
click at [528, 314] on mat-option "Ponderosa Family Dental" at bounding box center [547, 305] width 195 height 25
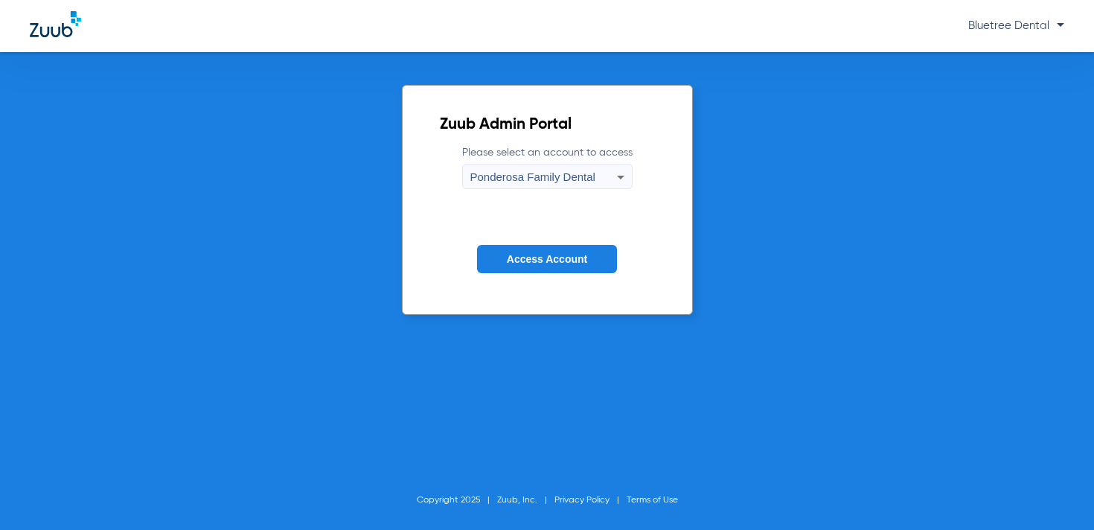
click at [552, 251] on button "Access Account" at bounding box center [547, 259] width 140 height 29
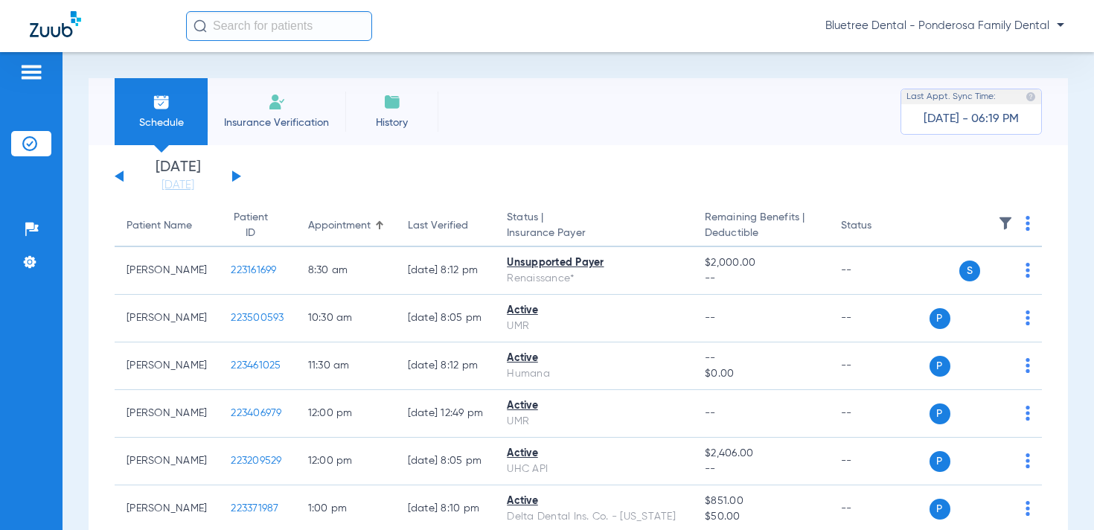
click at [981, 27] on span "Bluetree Dental - Ponderosa Family Dental" at bounding box center [944, 26] width 239 height 15
click at [997, 48] on span "Account Selection" at bounding box center [1008, 53] width 83 height 10
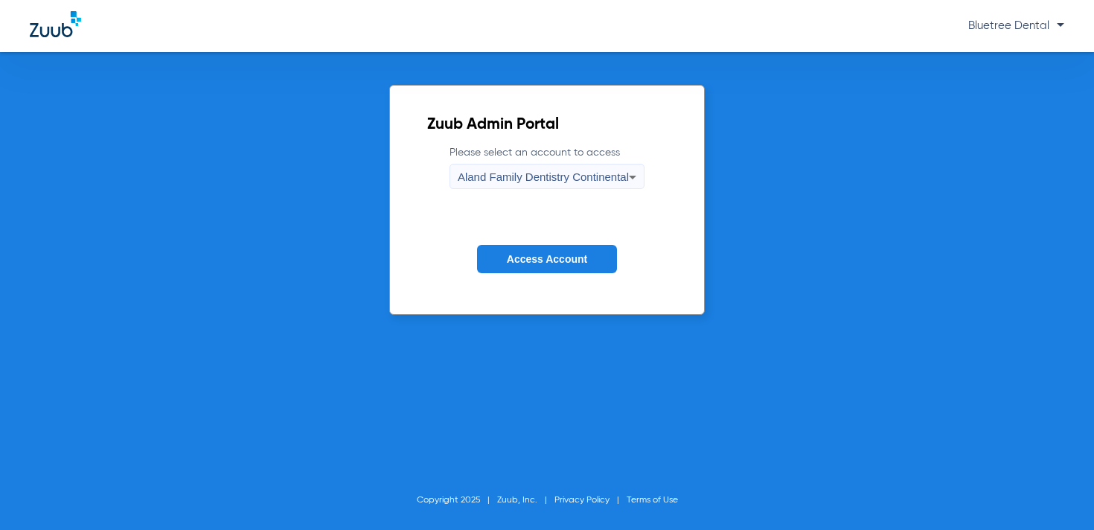
click at [528, 173] on span "Aland Family Dentistry Continental" at bounding box center [543, 176] width 171 height 13
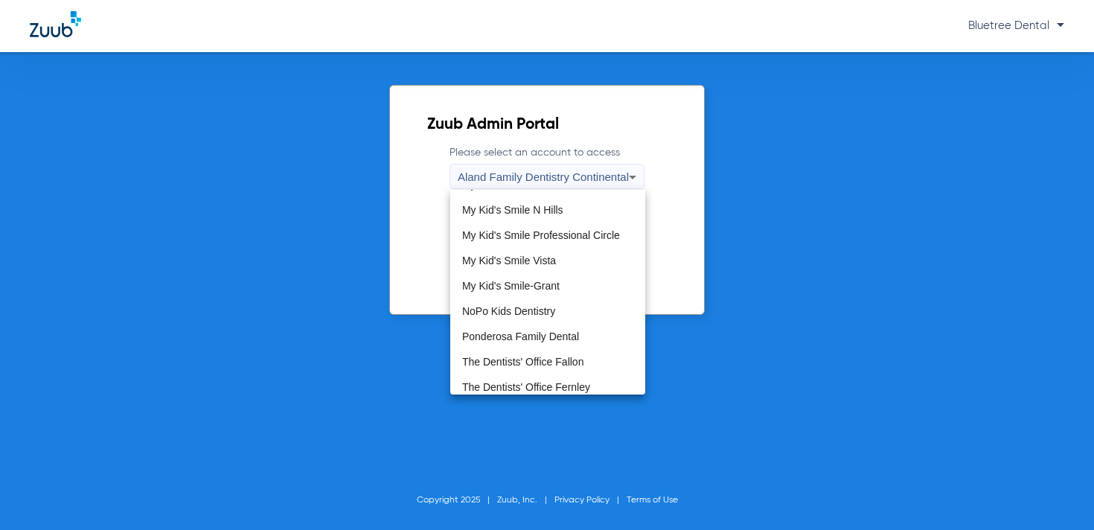
scroll to position [453, 0]
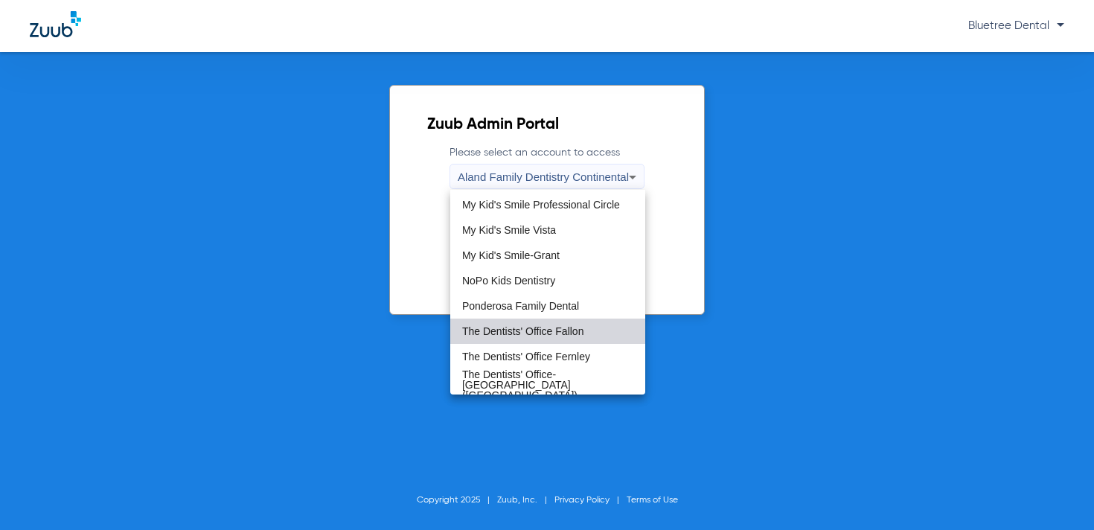
click at [523, 330] on span "The Dentists' Office Fallon" at bounding box center [522, 331] width 121 height 10
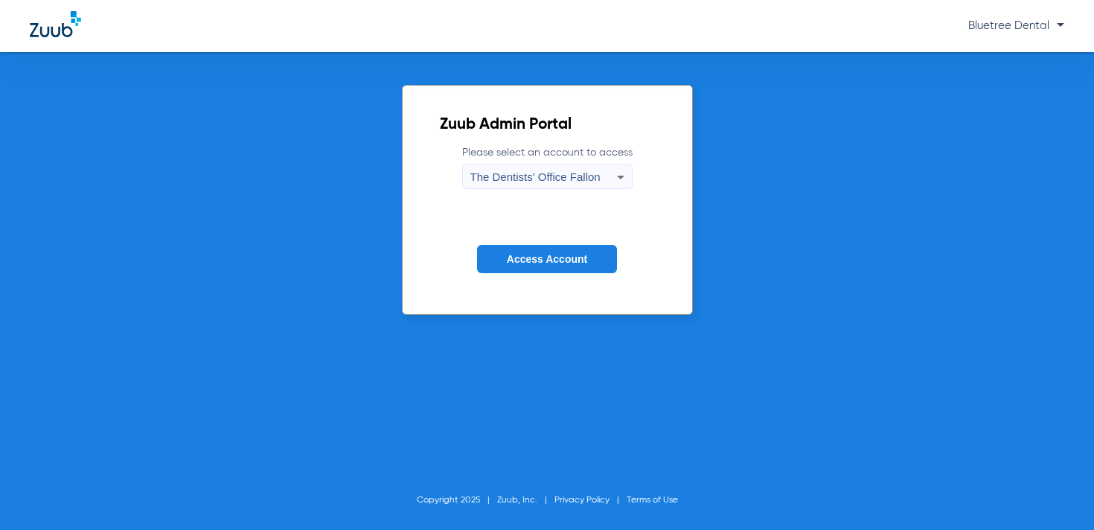
click at [552, 266] on button "Access Account" at bounding box center [547, 259] width 140 height 29
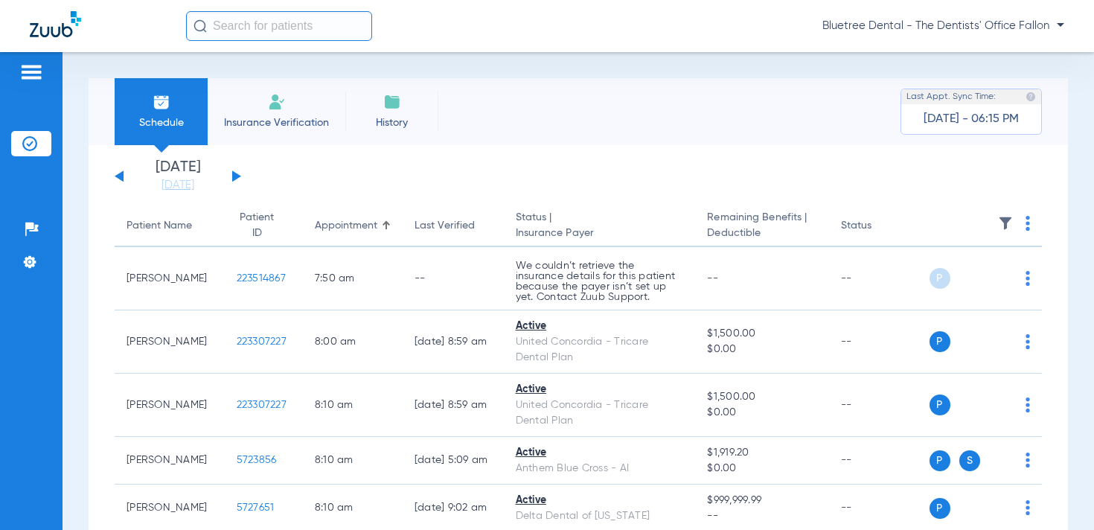
click at [997, 25] on span "Bluetree Dental - The Dentists' Office Fallon" at bounding box center [944, 26] width 242 height 15
click at [989, 51] on span "Account Selection" at bounding box center [1008, 53] width 83 height 10
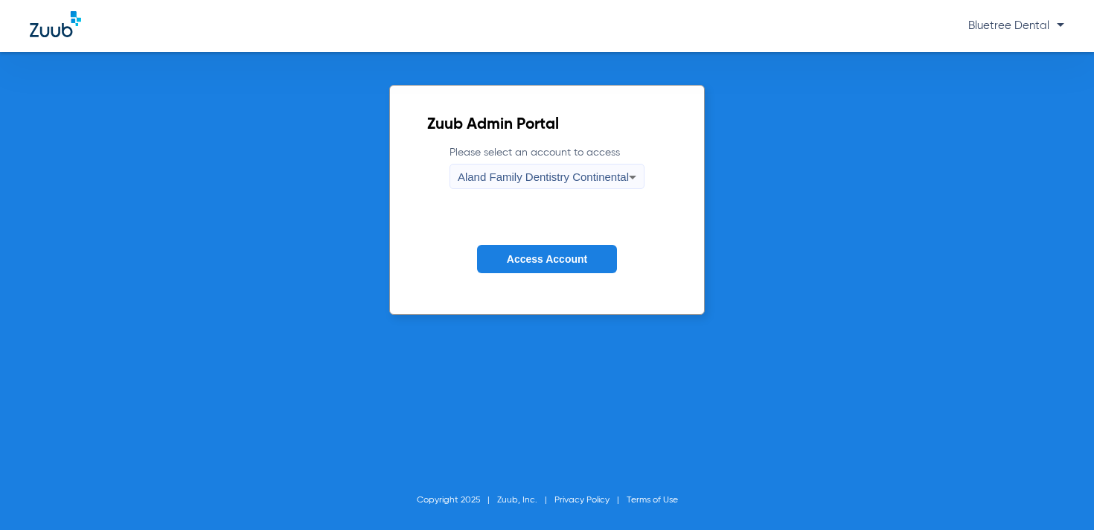
click at [591, 175] on span "Aland Family Dentistry Continental" at bounding box center [543, 176] width 171 height 13
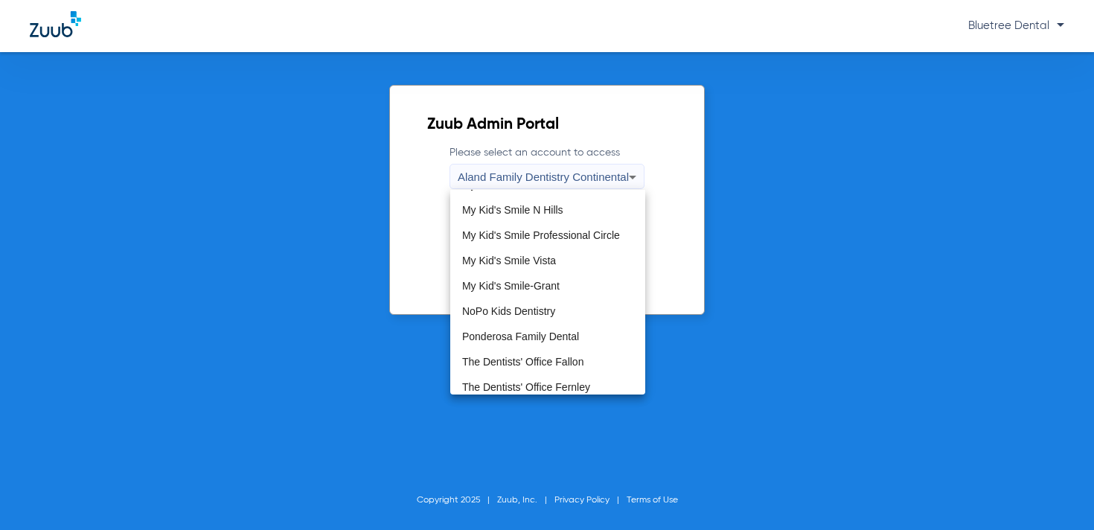
scroll to position [453, 0]
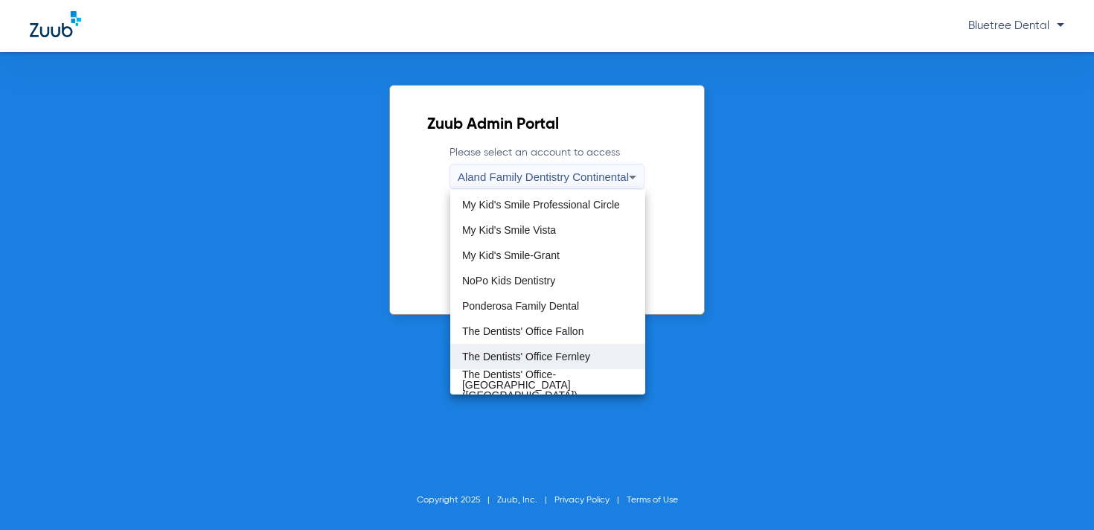
click at [575, 348] on mat-option "The Dentists' Office Fernley" at bounding box center [547, 356] width 195 height 25
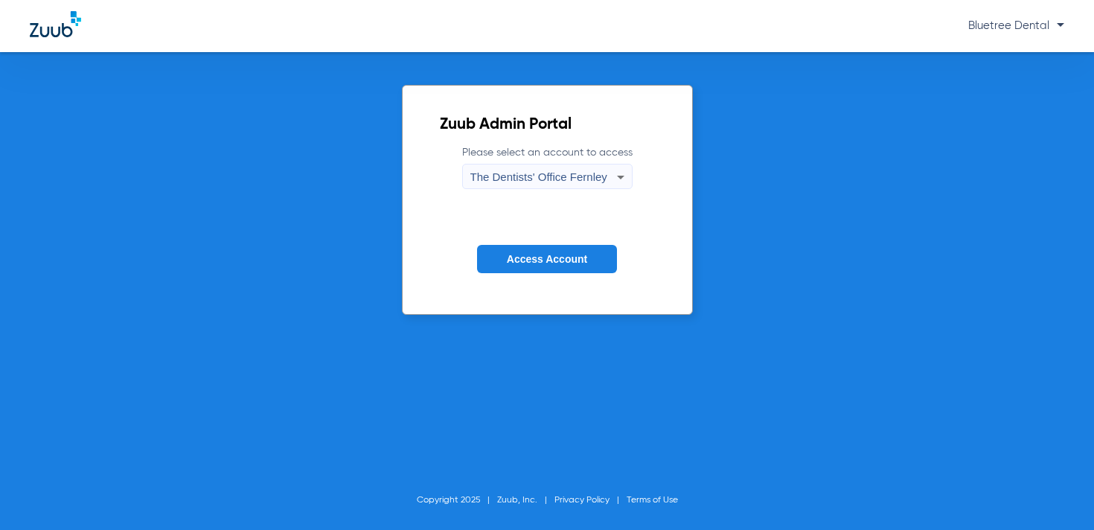
click at [553, 263] on span "Access Account" at bounding box center [547, 259] width 80 height 12
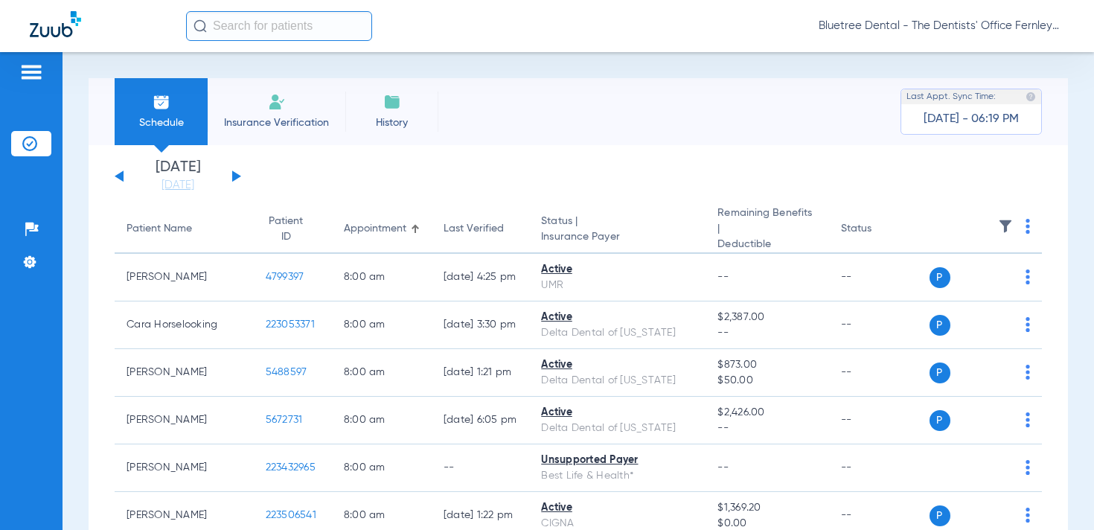
click at [1006, 221] on img at bounding box center [1005, 226] width 15 height 15
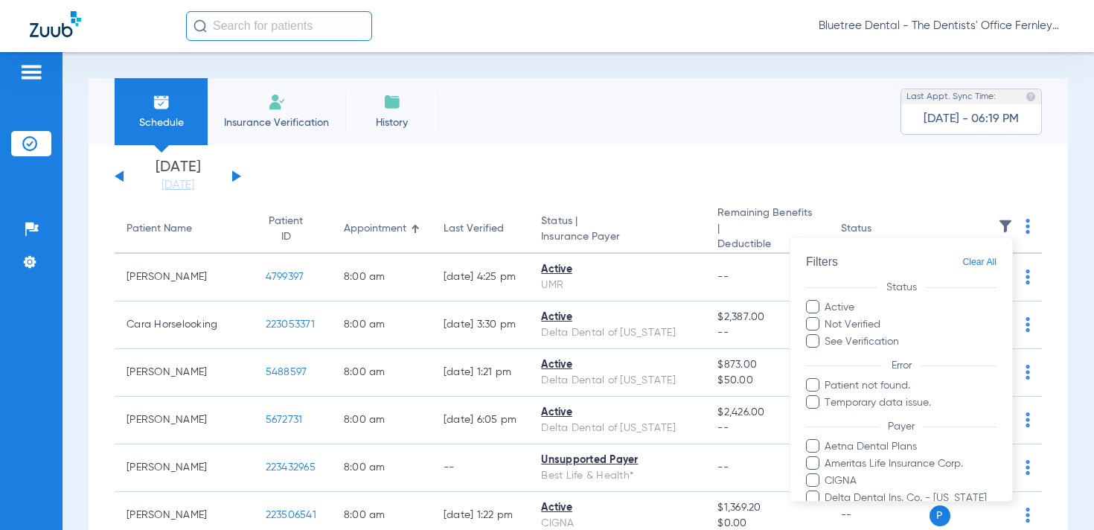
click at [987, 28] on div at bounding box center [547, 265] width 1094 height 530
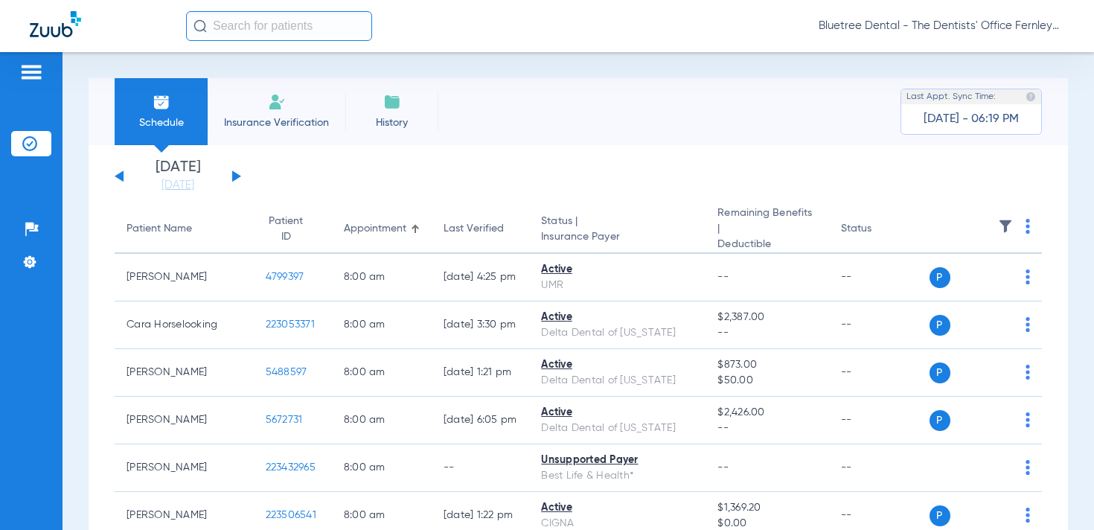
click at [971, 28] on span "Bluetree Dental - The Dentists' Office Fernley" at bounding box center [942, 26] width 246 height 15
click at [980, 48] on span "Account Selection" at bounding box center [1008, 53] width 83 height 10
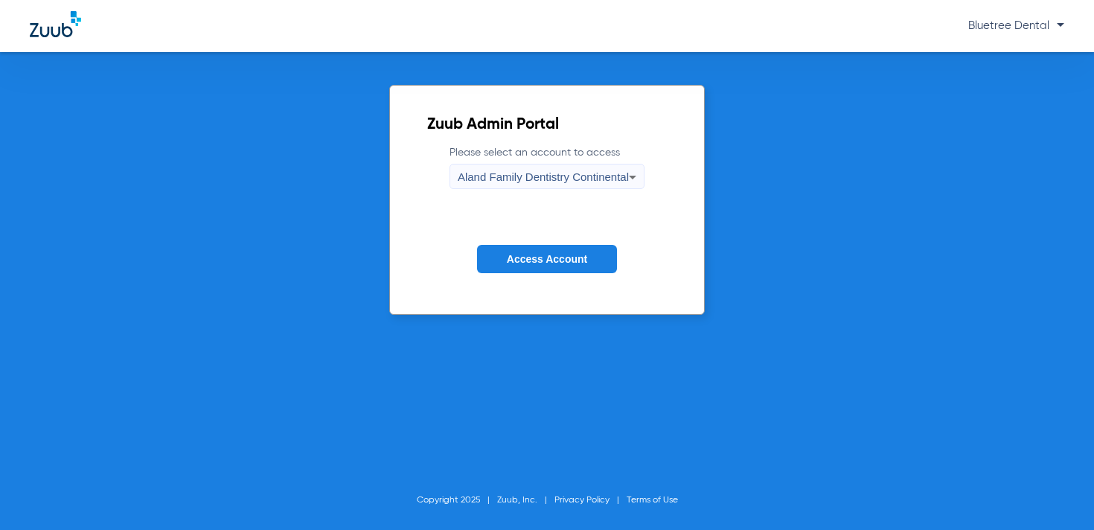
click at [589, 175] on span "Aland Family Dentistry Continental" at bounding box center [543, 176] width 171 height 13
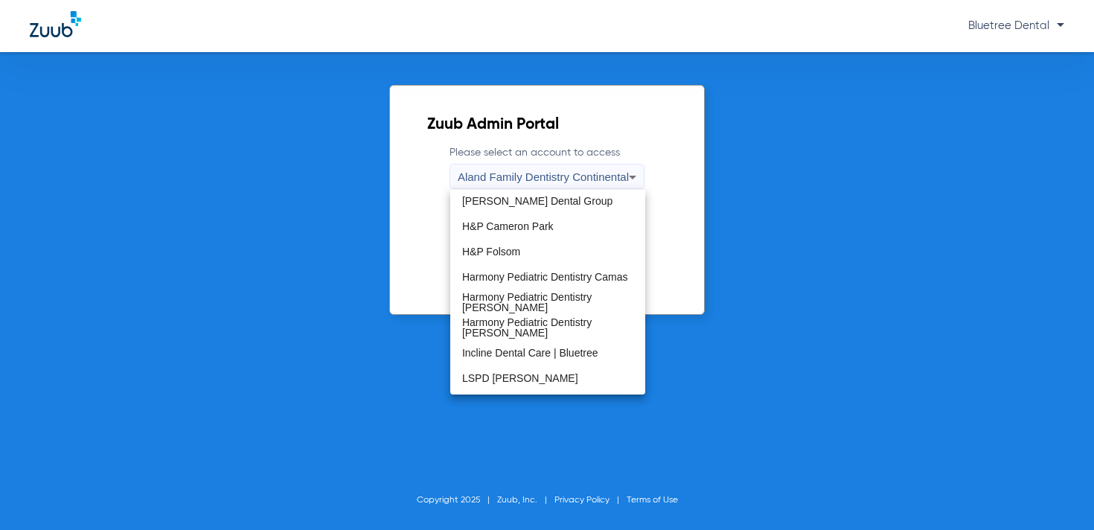
scroll to position [453, 0]
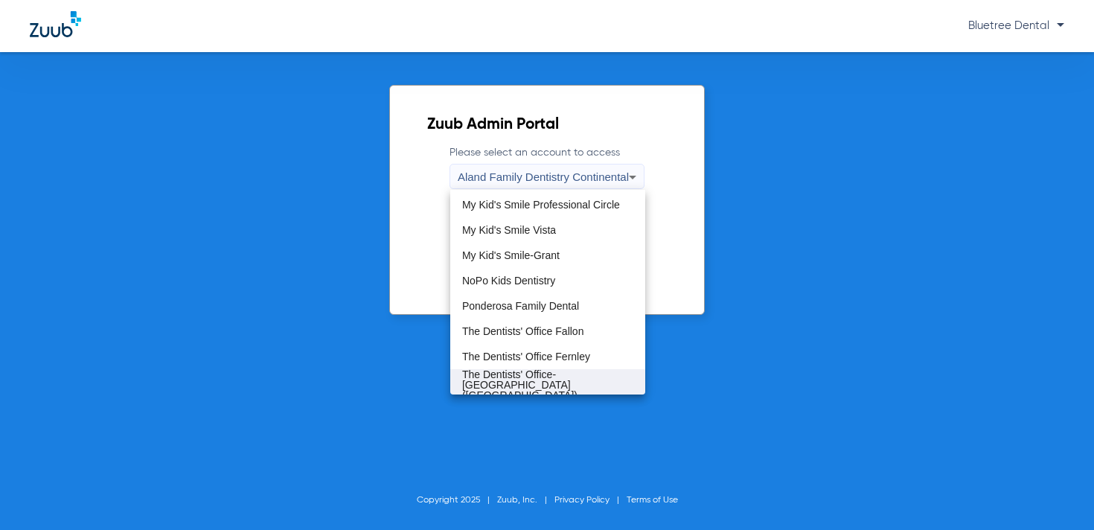
click at [563, 387] on span "The Dentists' Office-[GEOGRAPHIC_DATA] ([GEOGRAPHIC_DATA])" at bounding box center [547, 384] width 171 height 31
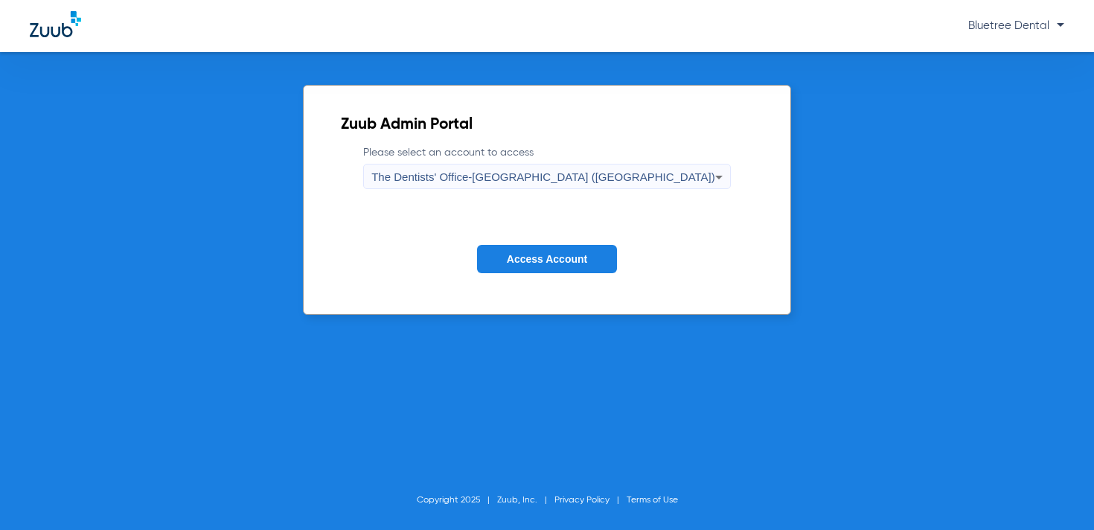
click at [540, 263] on span "Access Account" at bounding box center [547, 259] width 80 height 12
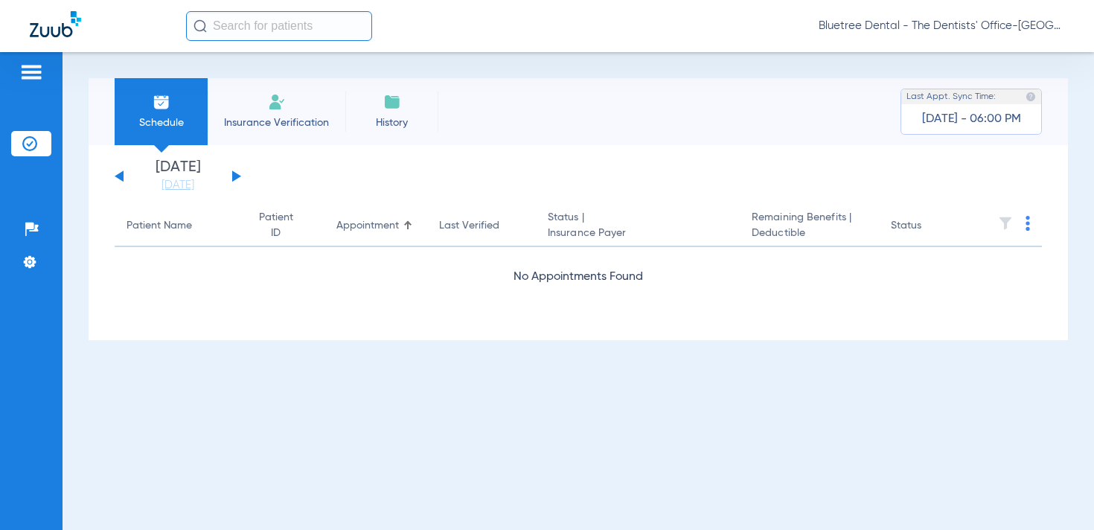
click at [987, 21] on span "Bluetree Dental - The Dentists' Office-[GEOGRAPHIC_DATA] ([GEOGRAPHIC_DATA])" at bounding box center [942, 26] width 246 height 15
click at [987, 52] on span "Account Selection" at bounding box center [1008, 53] width 83 height 10
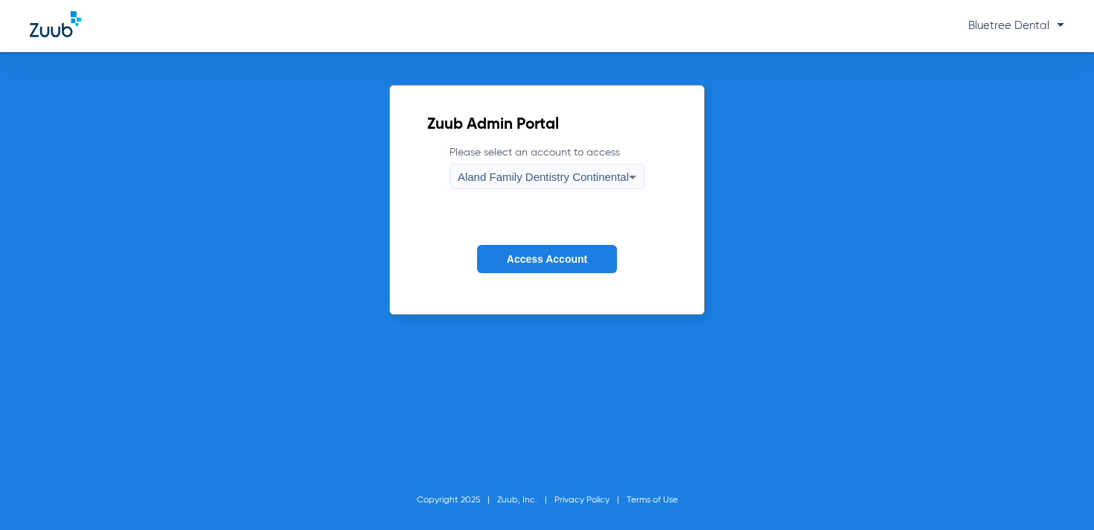
click at [520, 176] on span "Aland Family Dentistry Continental" at bounding box center [543, 176] width 171 height 13
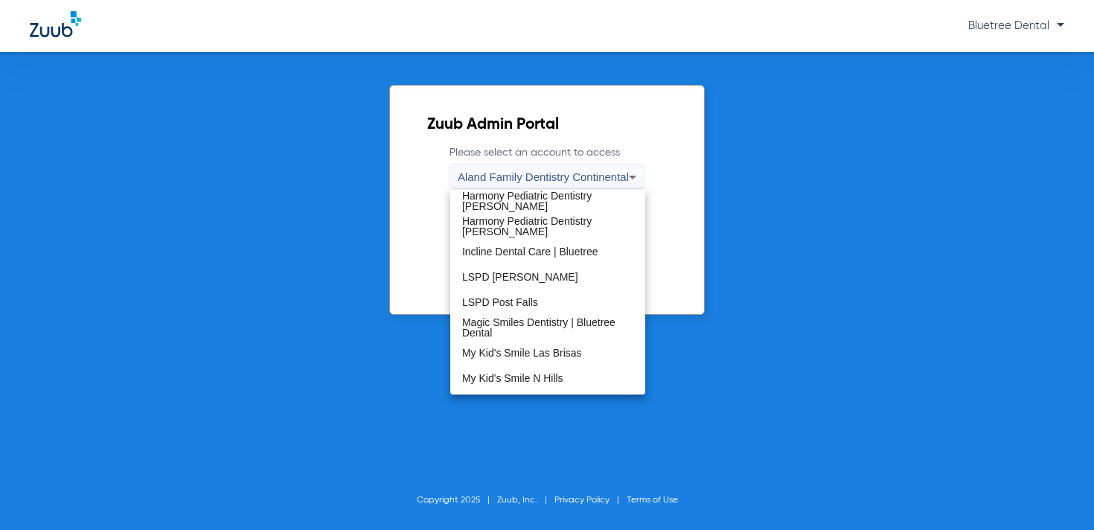
scroll to position [453, 0]
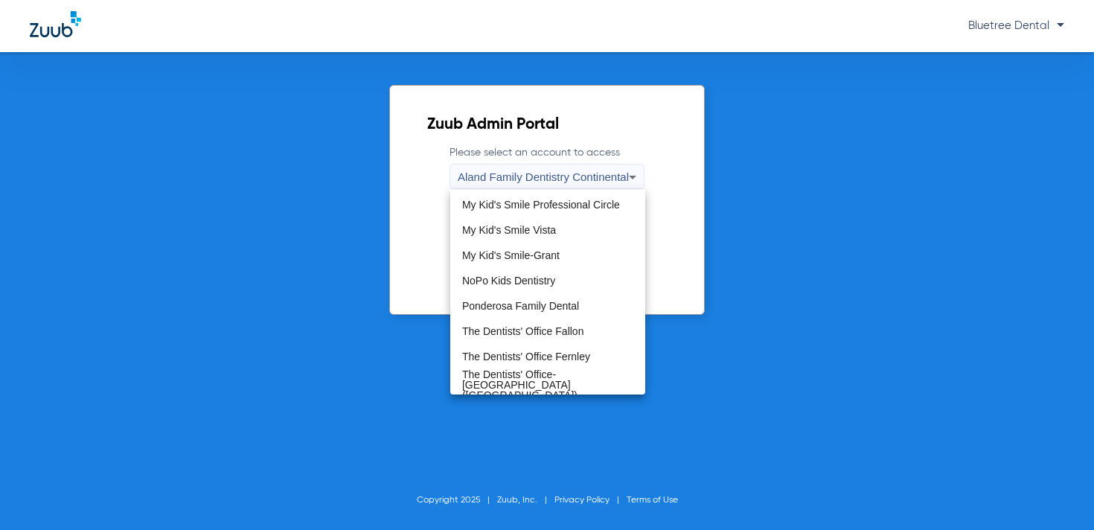
click at [347, 185] on div at bounding box center [547, 265] width 1094 height 530
